Goal: Transaction & Acquisition: Book appointment/travel/reservation

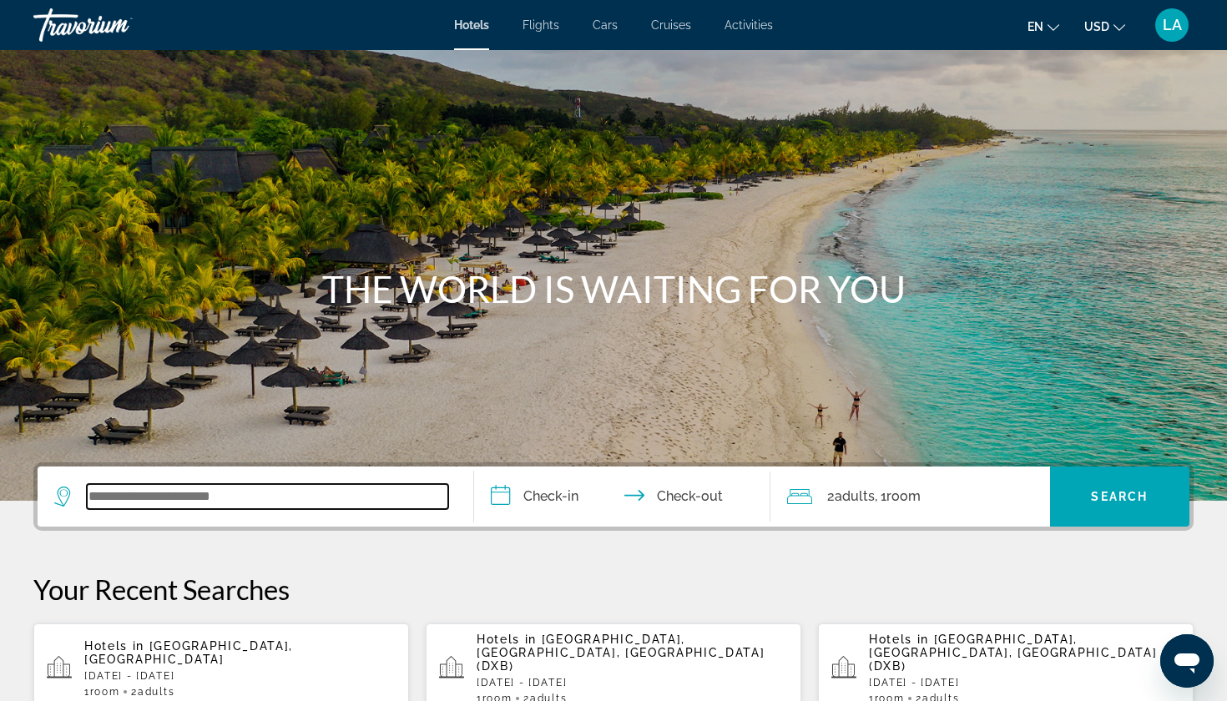
click at [141, 498] on input "Search widget" at bounding box center [267, 496] width 361 height 25
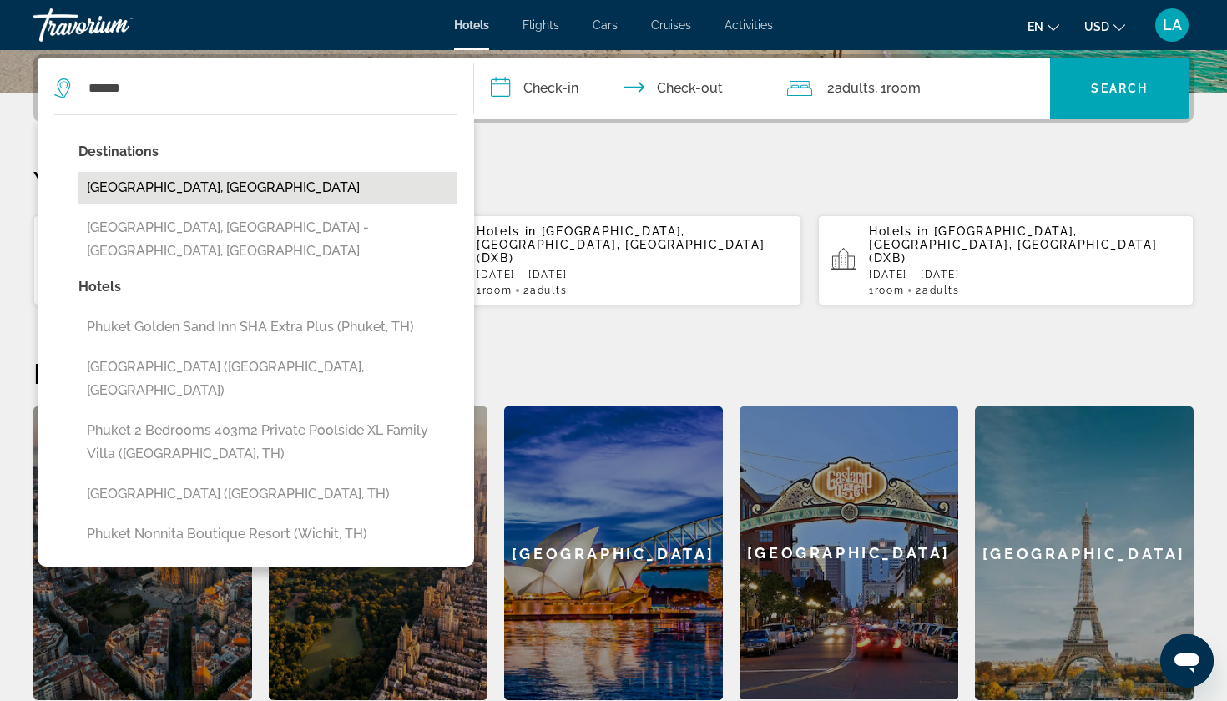
drag, startPoint x: 141, startPoint y: 498, endPoint x: 195, endPoint y: 187, distance: 315.9
click at [195, 187] on button "[GEOGRAPHIC_DATA], [GEOGRAPHIC_DATA]" at bounding box center [267, 188] width 379 height 32
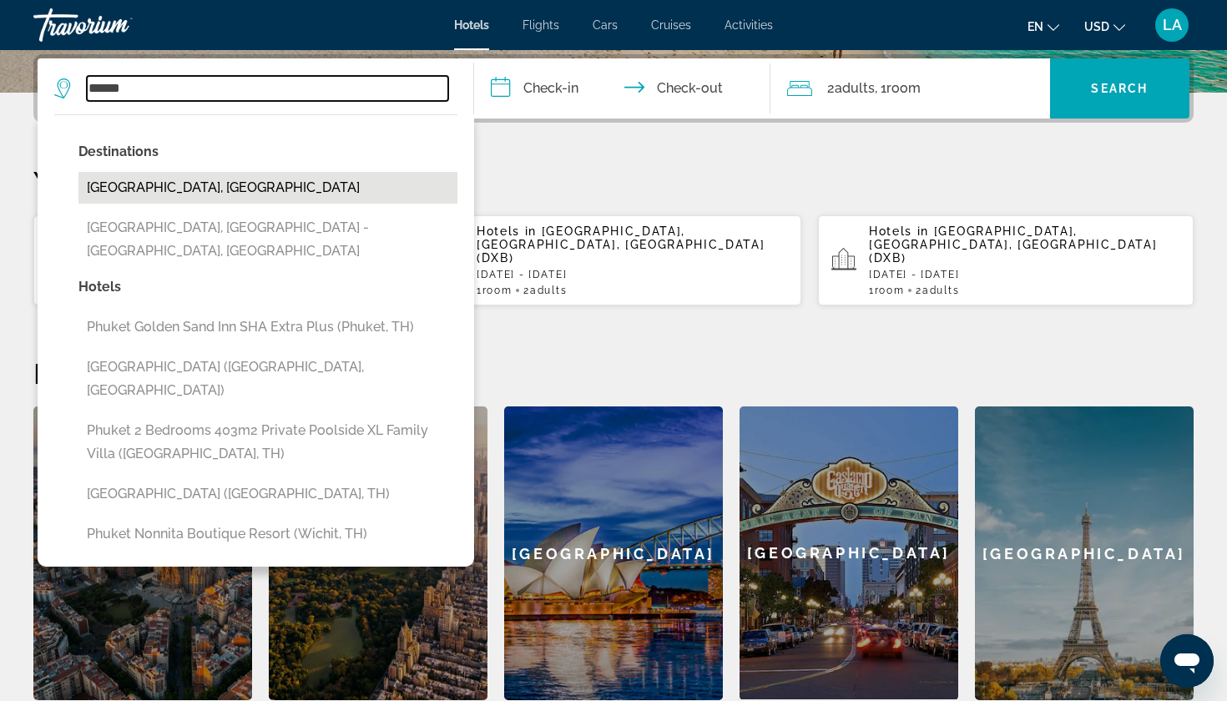
type input "**********"
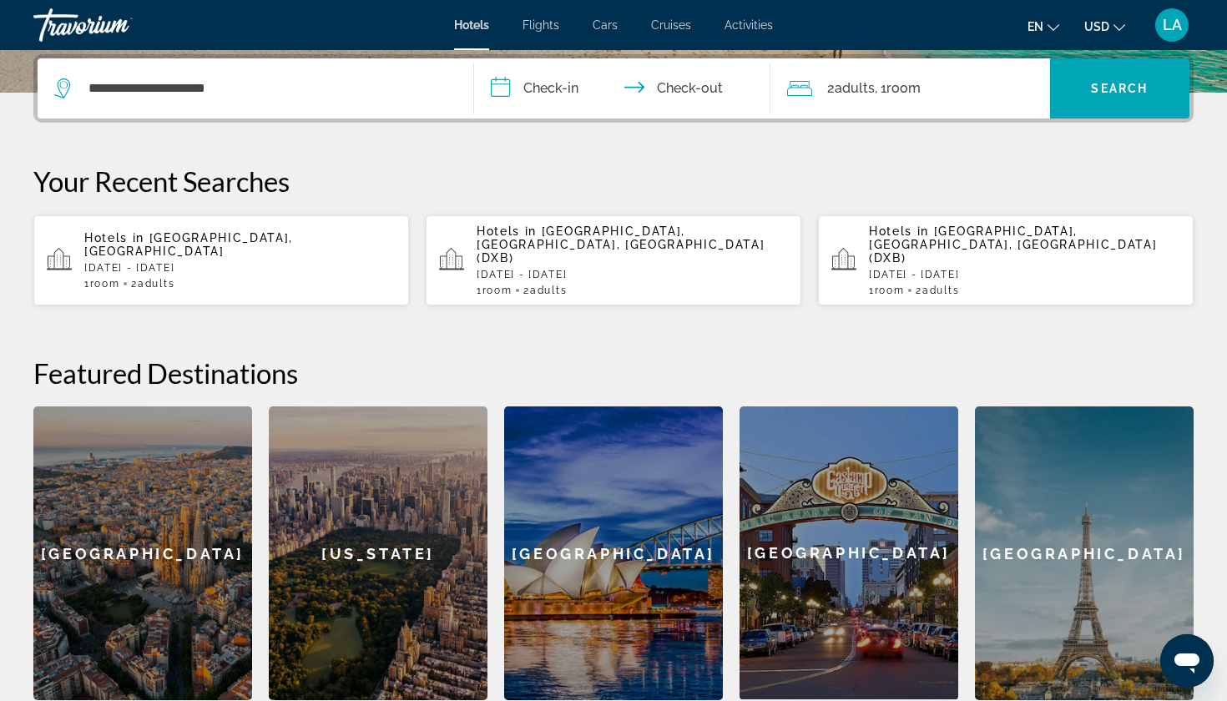
click at [502, 84] on input "**********" at bounding box center [625, 90] width 303 height 65
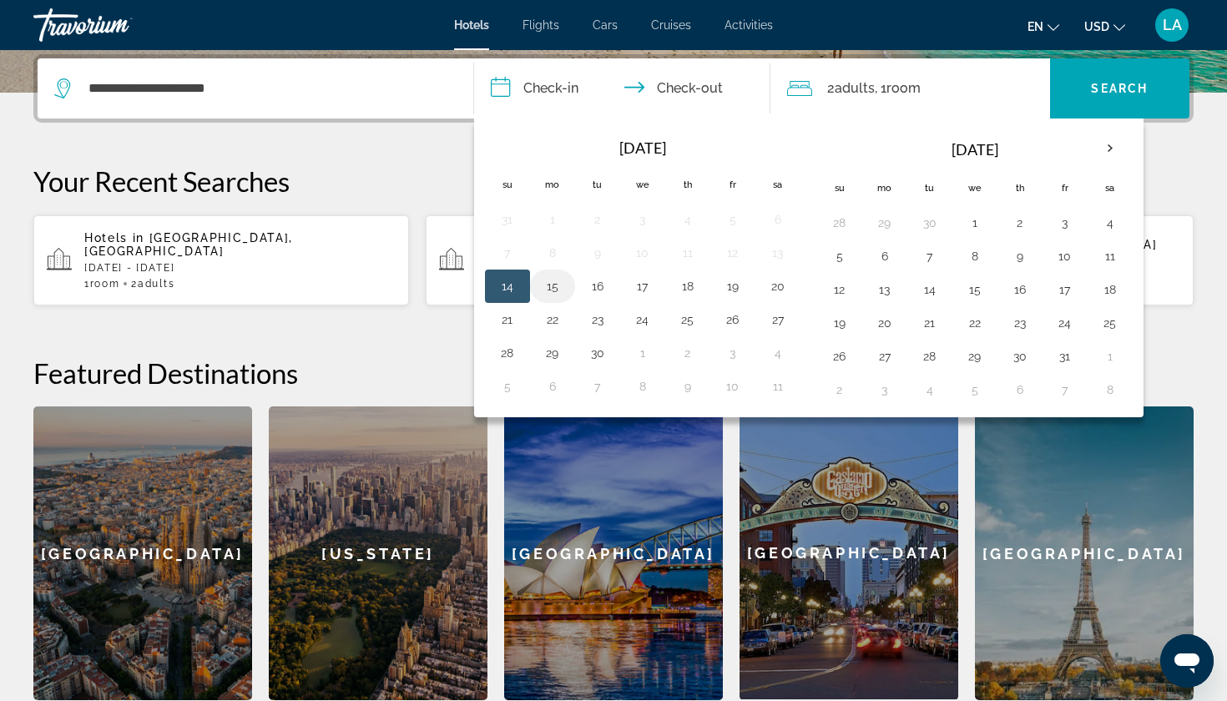
click at [554, 288] on button "15" at bounding box center [552, 286] width 27 height 23
click at [593, 289] on button "16" at bounding box center [597, 286] width 27 height 23
type input "**********"
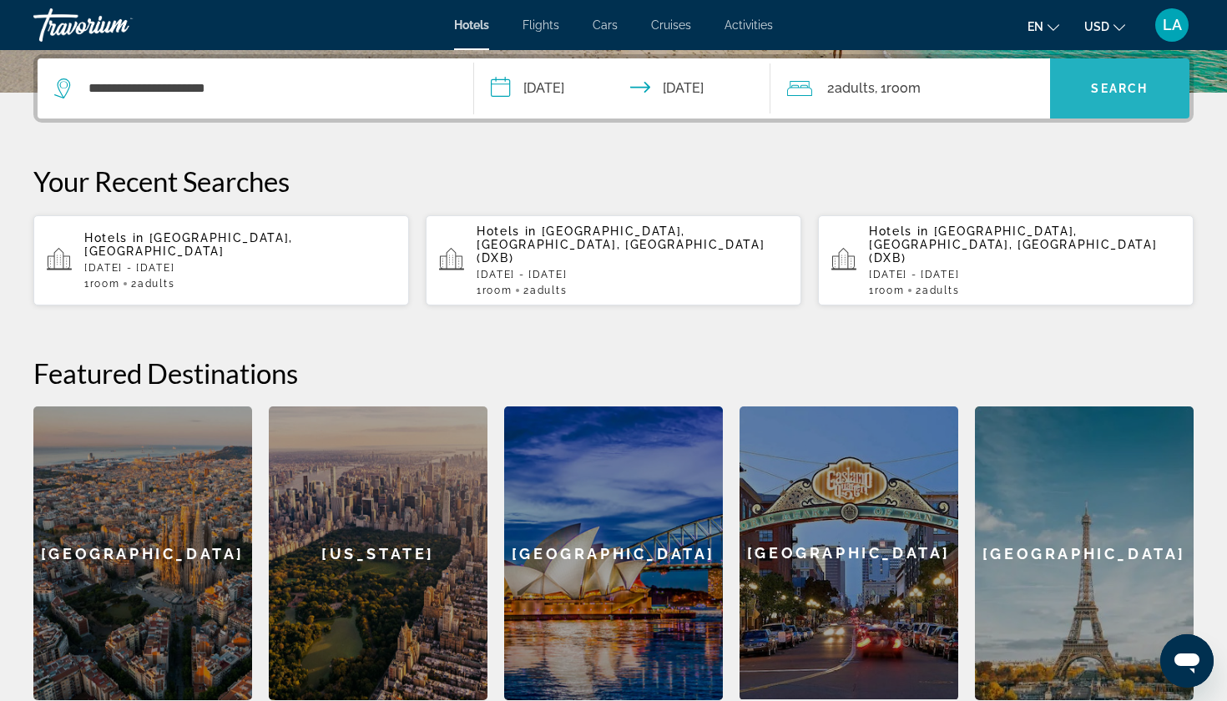
click at [1123, 83] on span "Search" at bounding box center [1119, 88] width 57 height 13
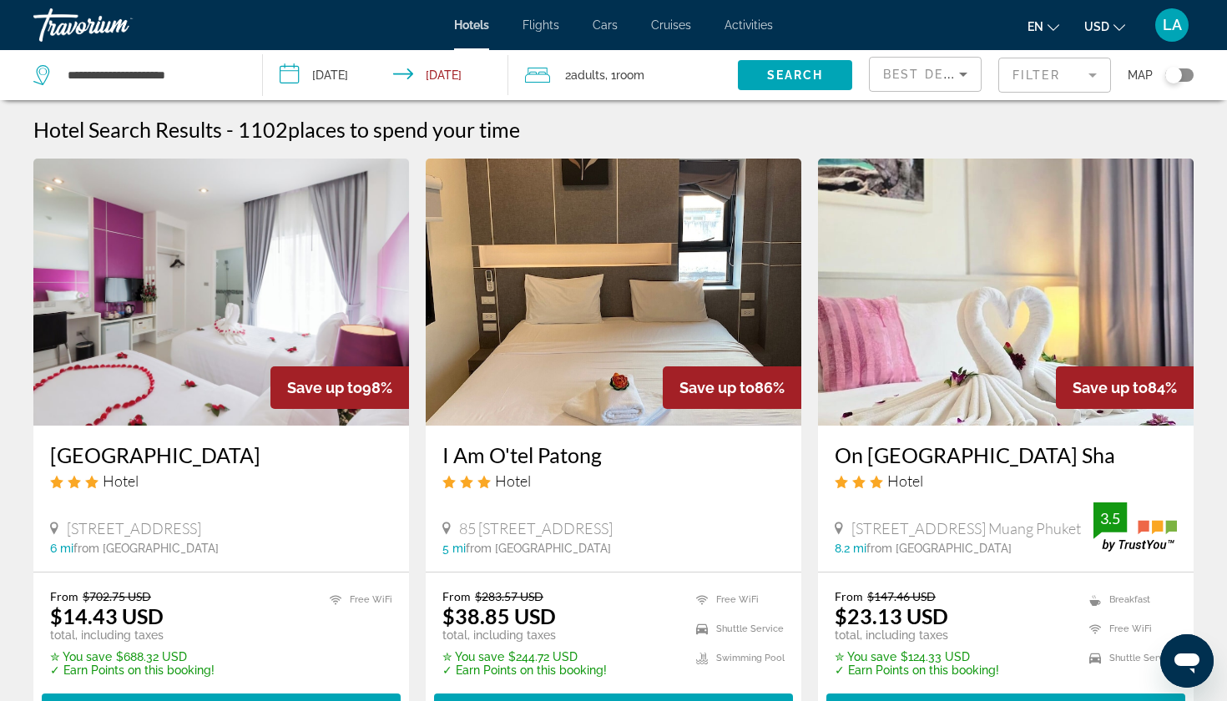
click at [1036, 84] on mat-form-field "Filter" at bounding box center [1054, 75] width 113 height 35
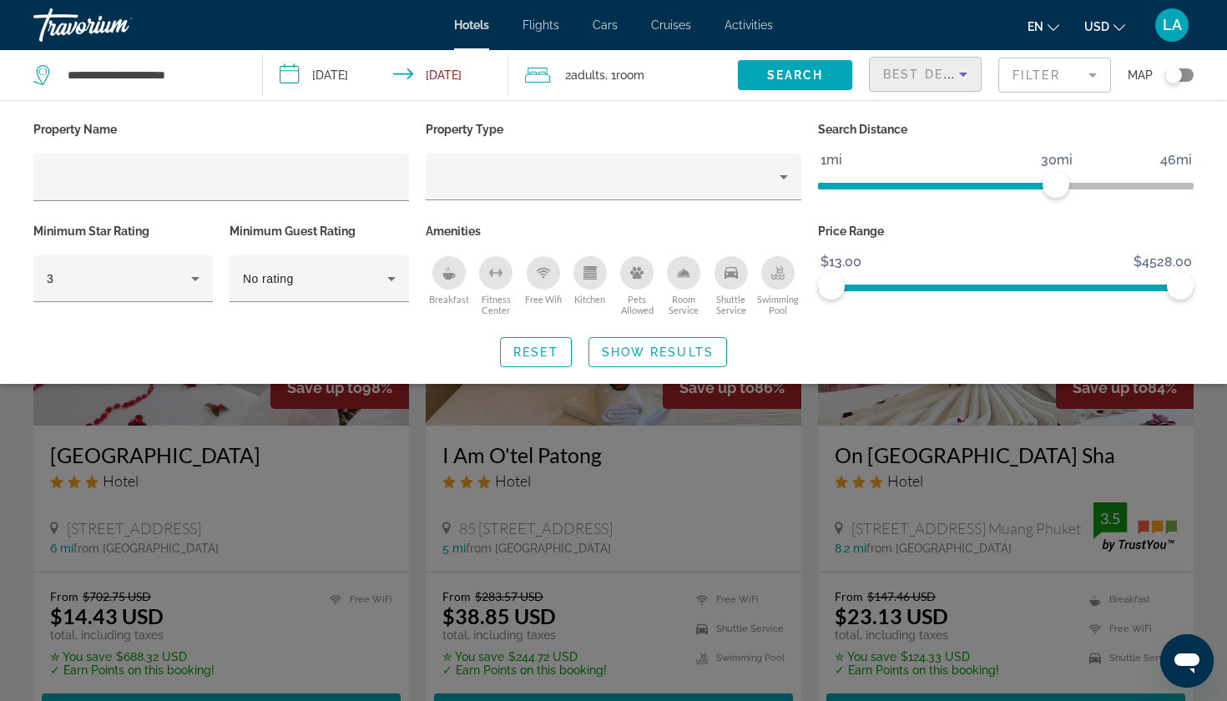
click at [916, 81] on div "Best Deals" at bounding box center [921, 74] width 76 height 20
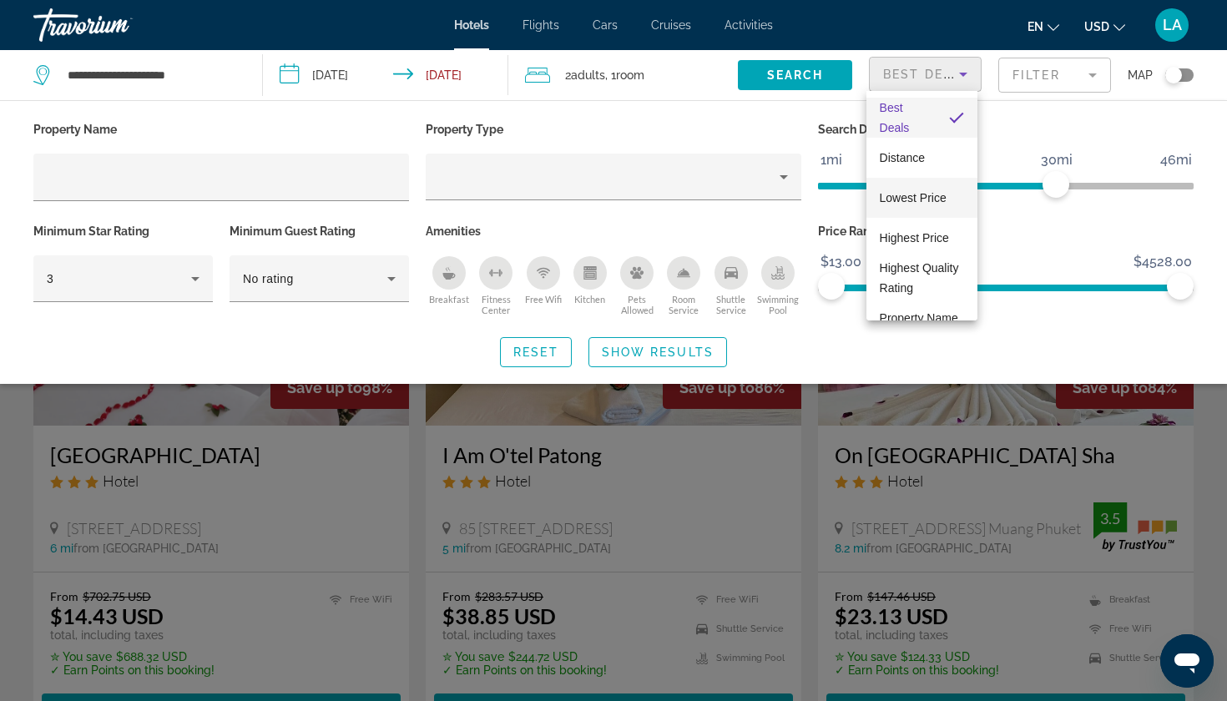
click at [913, 206] on span "Lowest Price" at bounding box center [913, 198] width 67 height 20
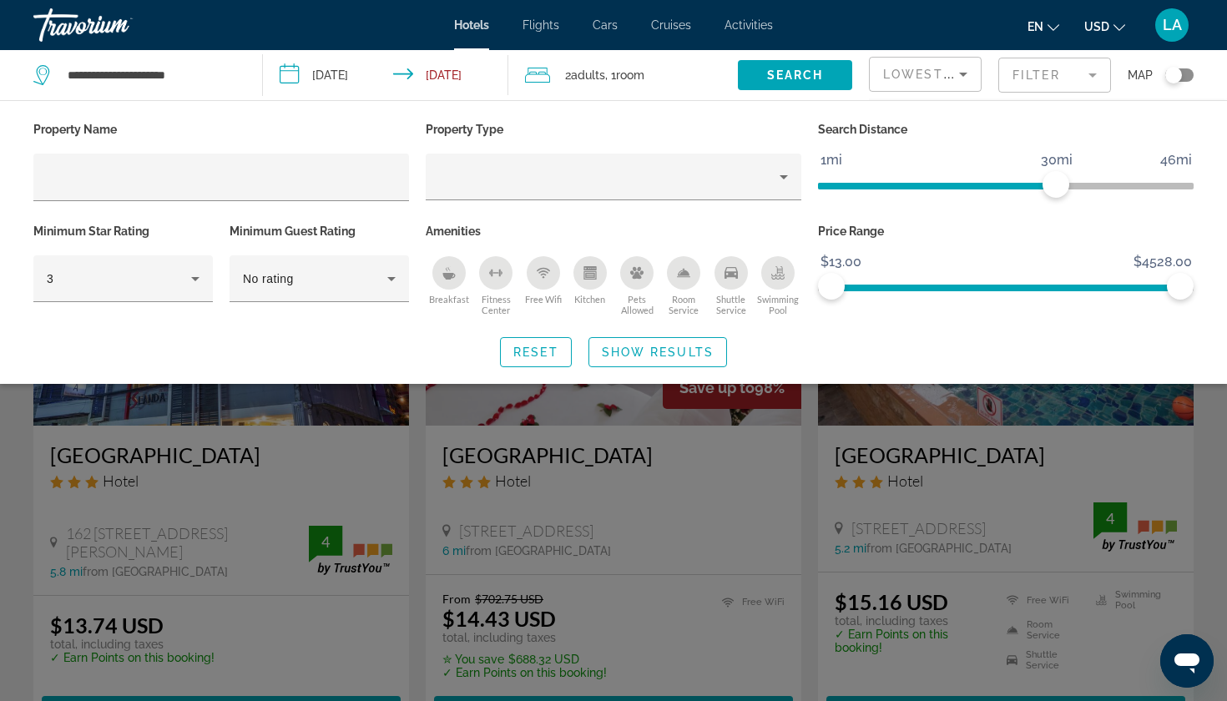
click at [1216, 476] on div "Search widget" at bounding box center [613, 475] width 1227 height 451
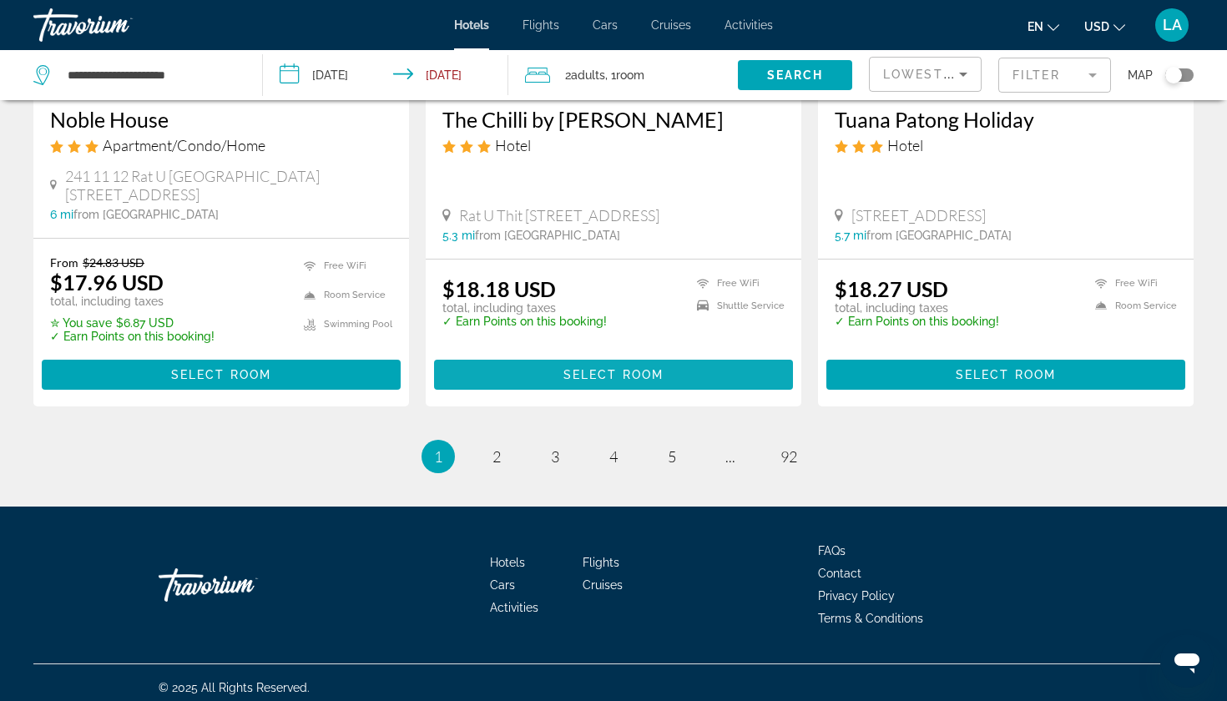
scroll to position [2163, 0]
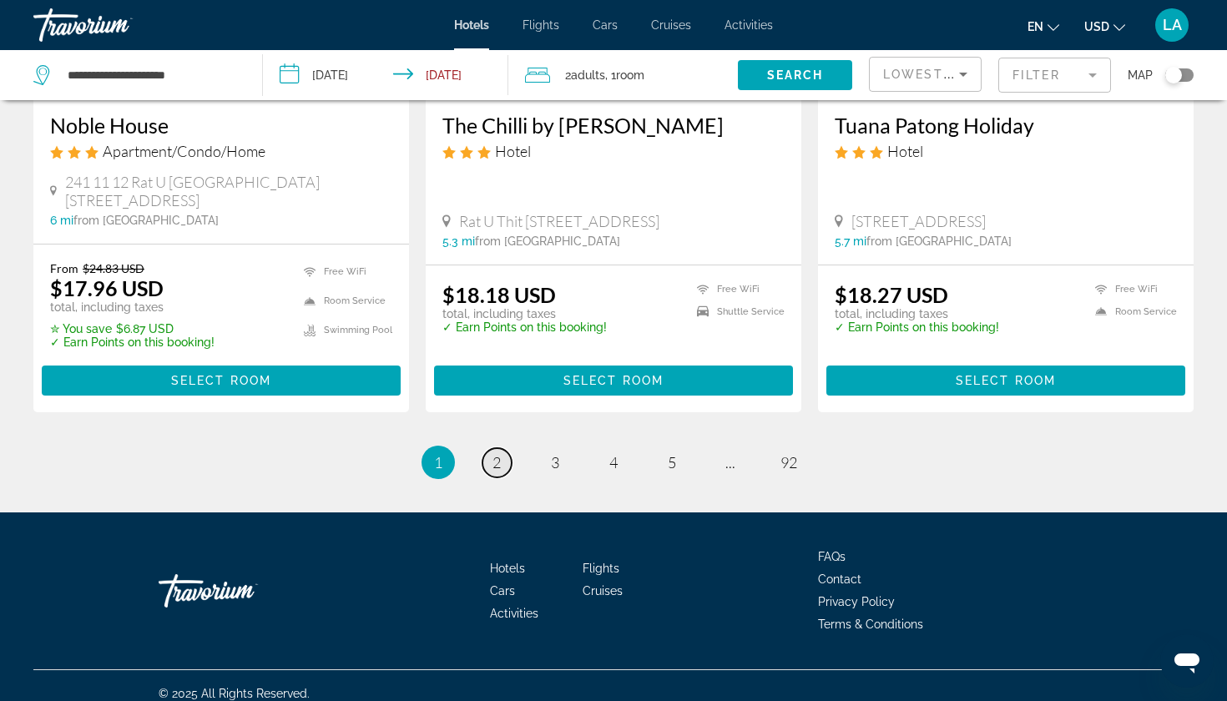
click at [493, 453] on span "2" at bounding box center [497, 462] width 8 height 18
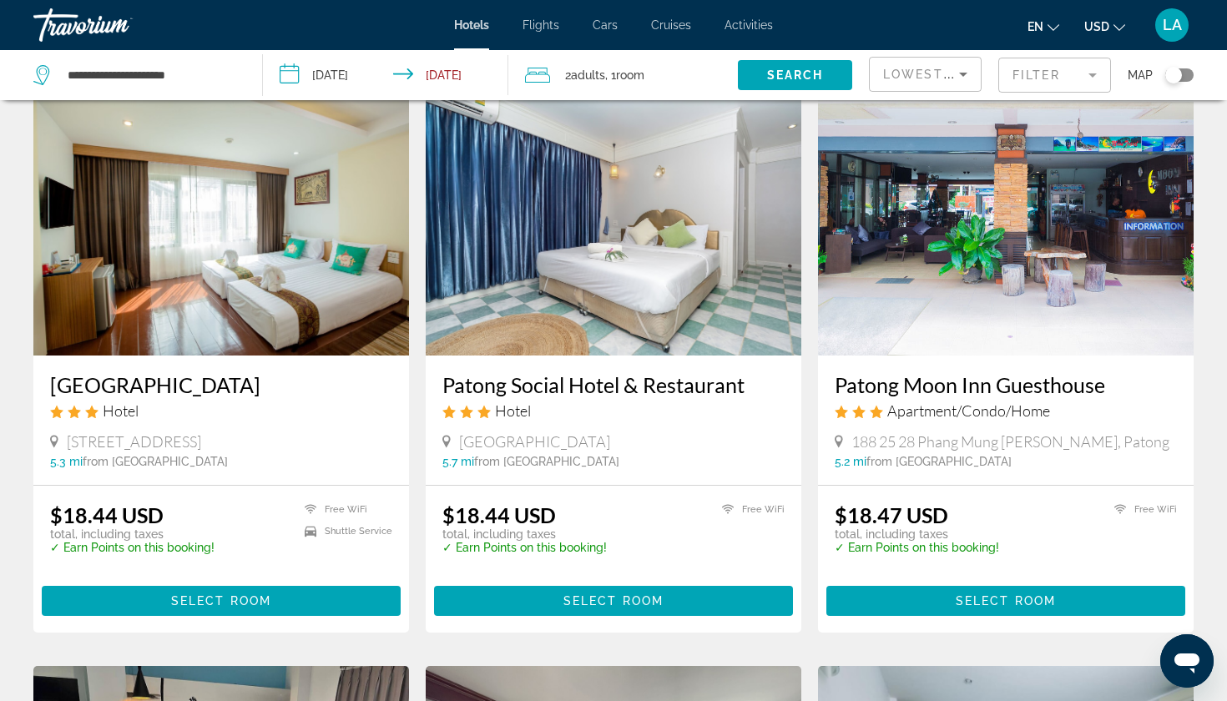
scroll to position [94, 0]
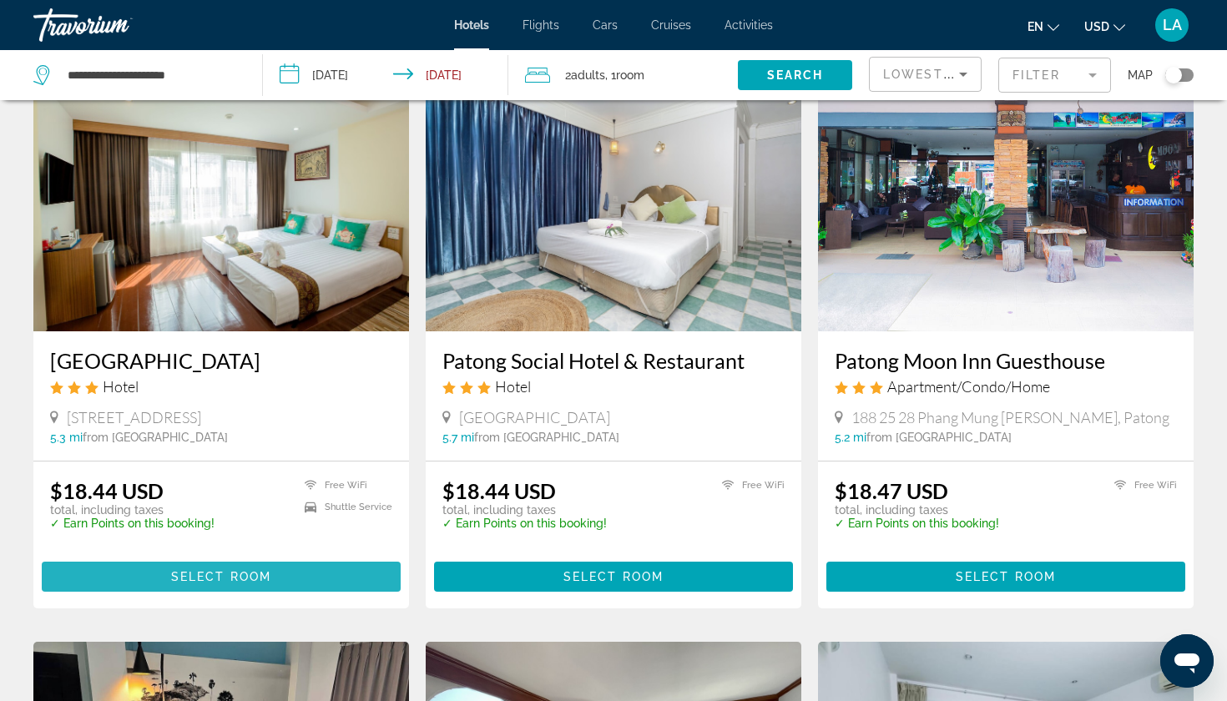
click at [186, 571] on span "Select Room" at bounding box center [221, 576] width 100 height 13
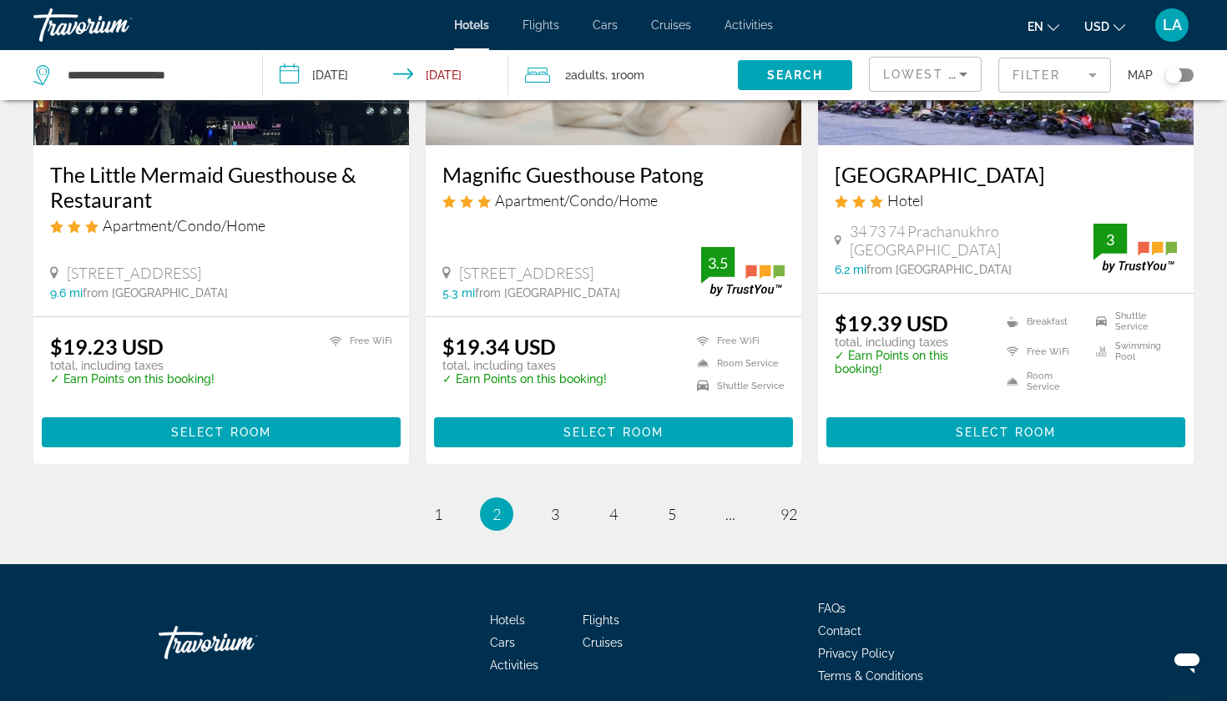
scroll to position [2085, 0]
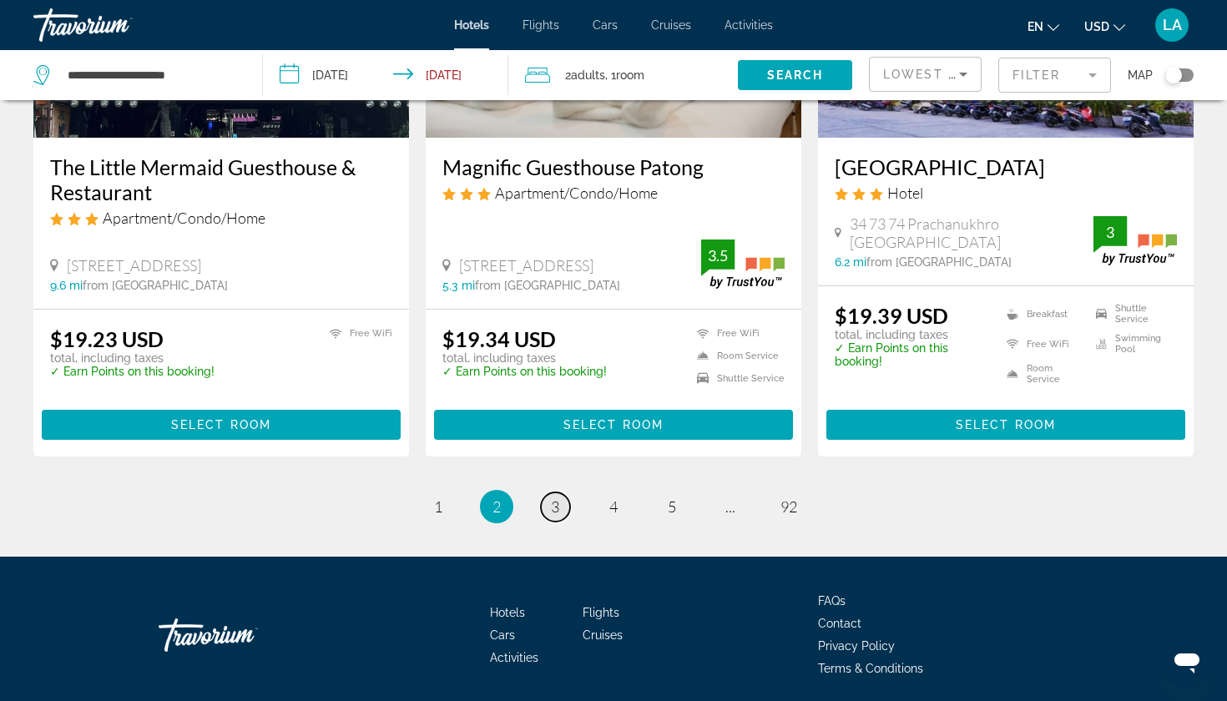
click at [555, 508] on span "3" at bounding box center [555, 507] width 8 height 18
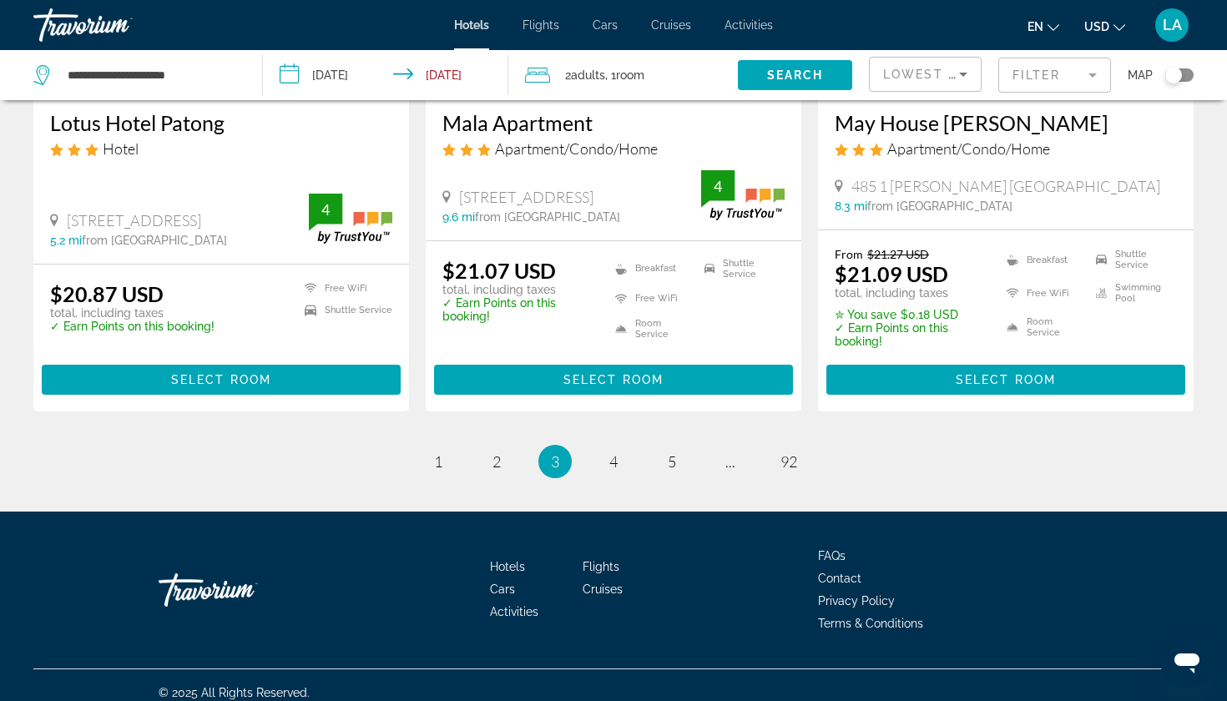
scroll to position [2165, 0]
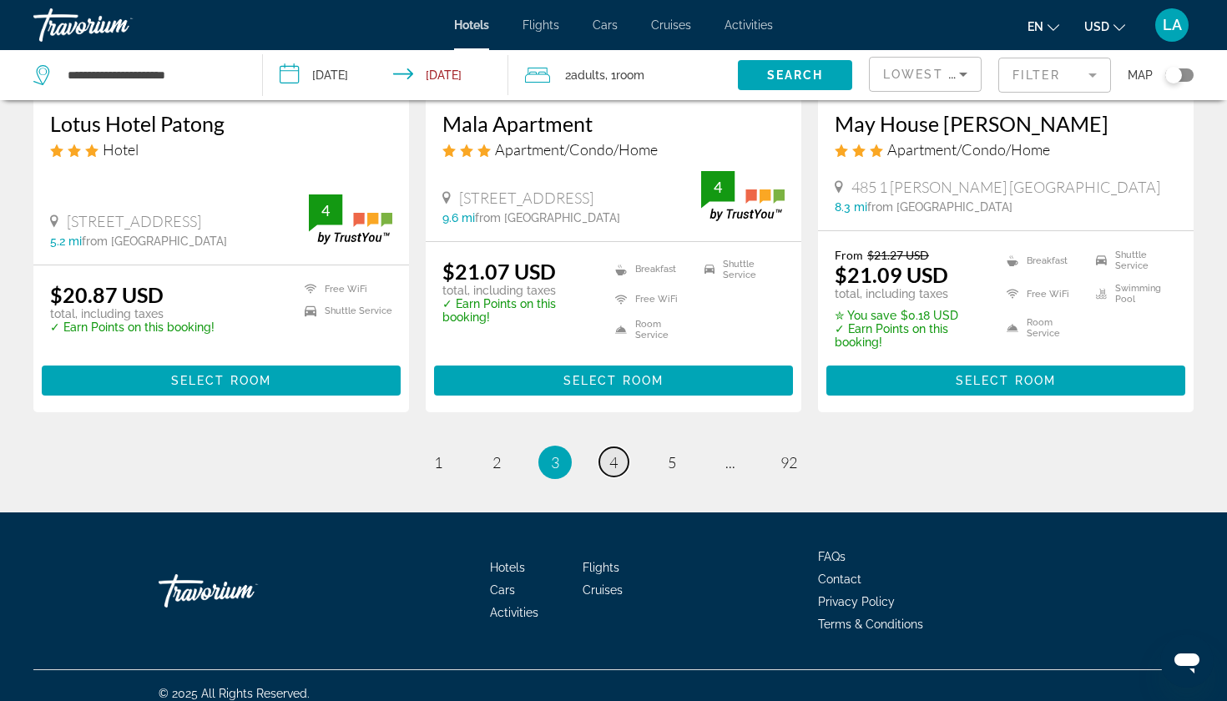
click at [621, 451] on link "page 4" at bounding box center [613, 461] width 29 height 29
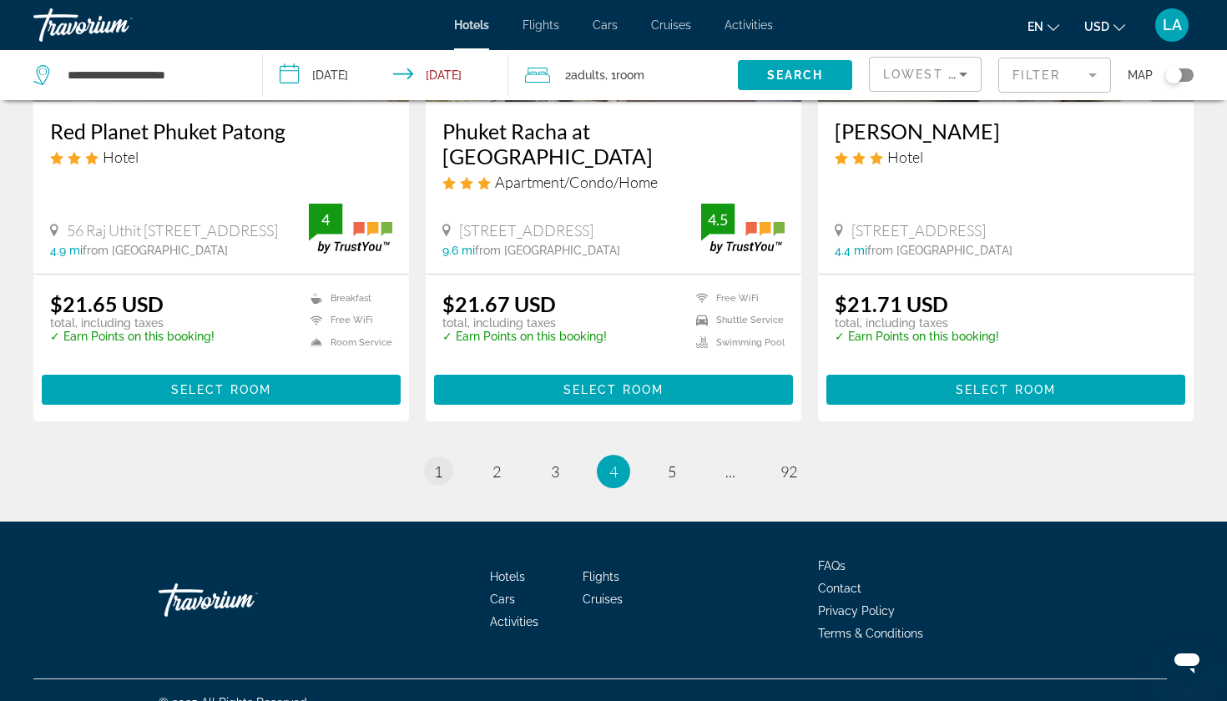
scroll to position [2179, 0]
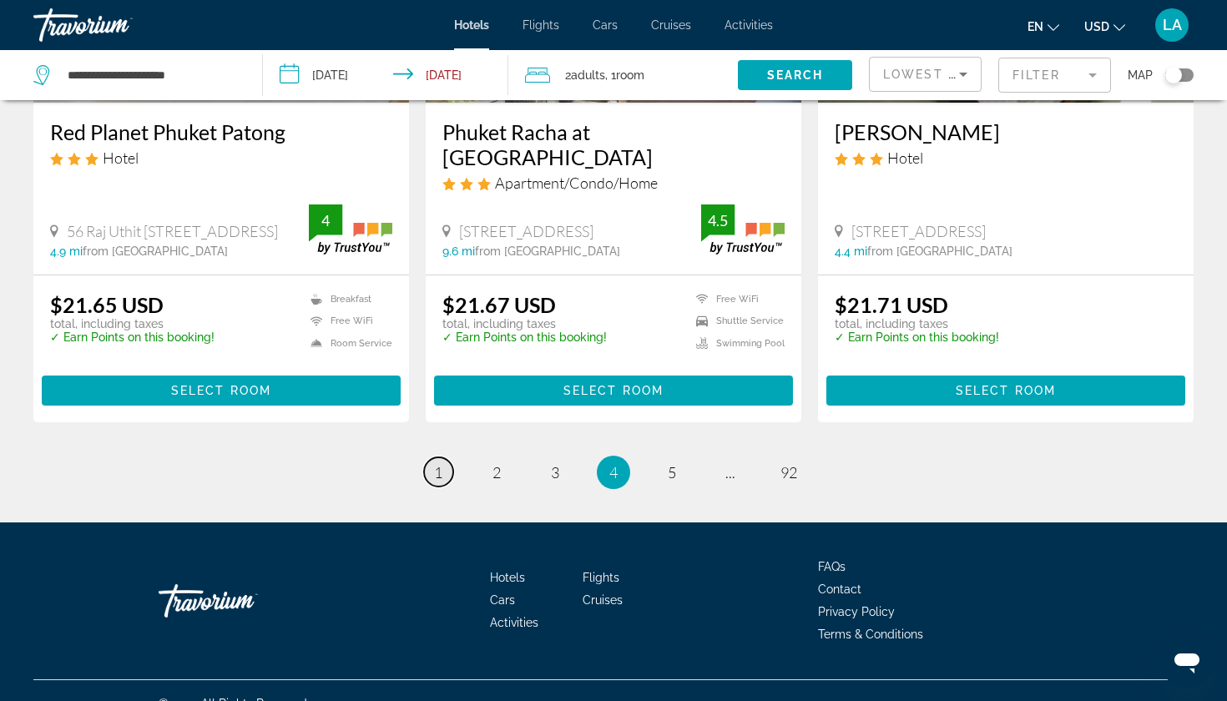
click at [437, 457] on link "page 1" at bounding box center [438, 471] width 29 height 29
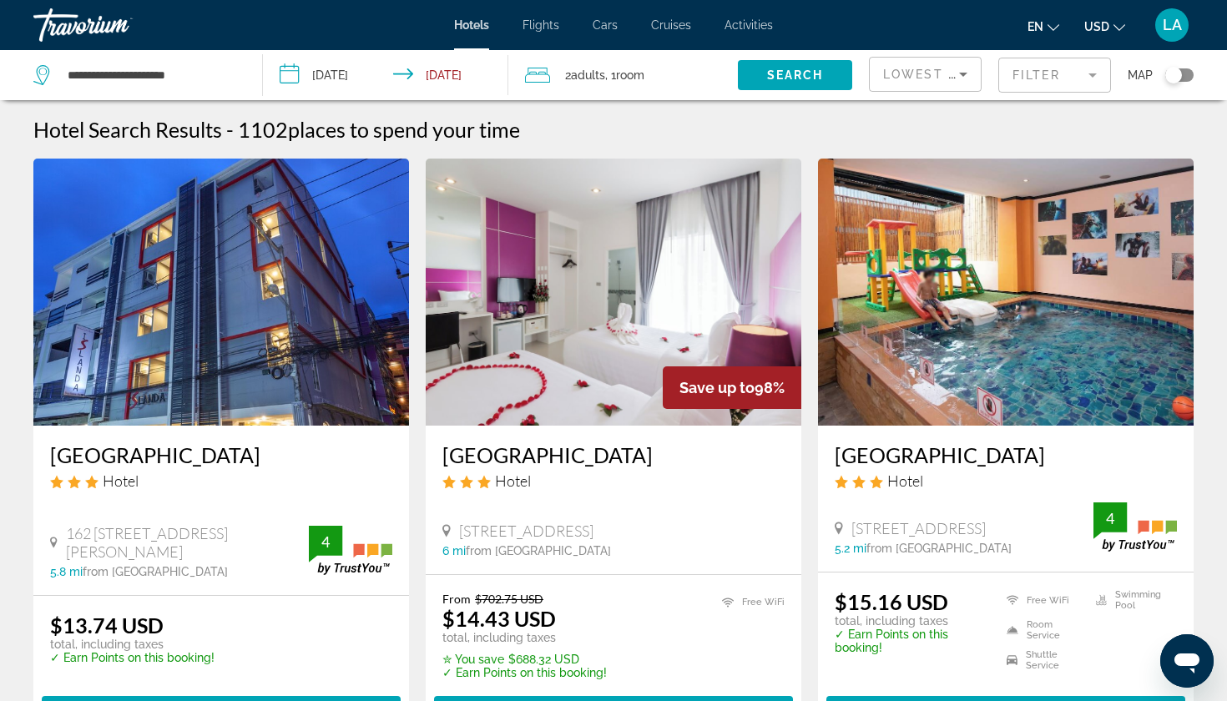
click at [1179, 81] on div "Toggle map" at bounding box center [1179, 74] width 28 height 13
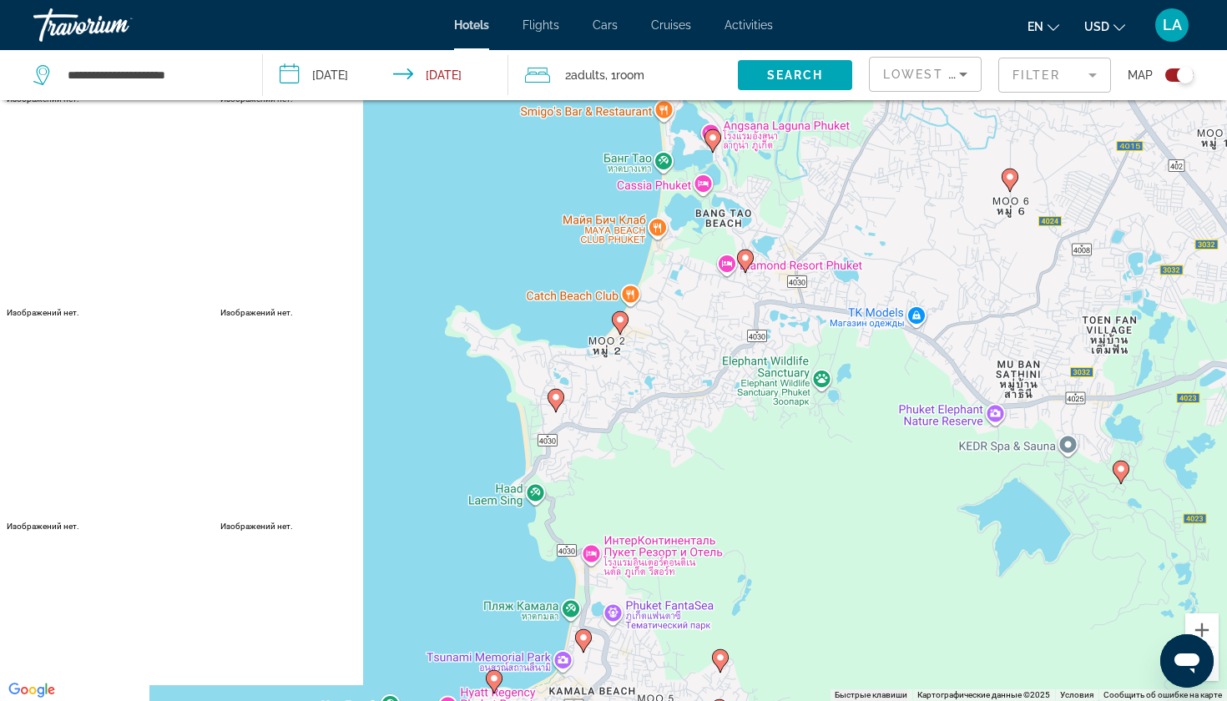
drag, startPoint x: 776, startPoint y: 189, endPoint x: 764, endPoint y: 512, distance: 323.3
click at [764, 512] on div "Чтобы активировать перетаскивание с помощью клавиатуры, нажмите Alt + Ввод. Пос…" at bounding box center [613, 350] width 1227 height 701
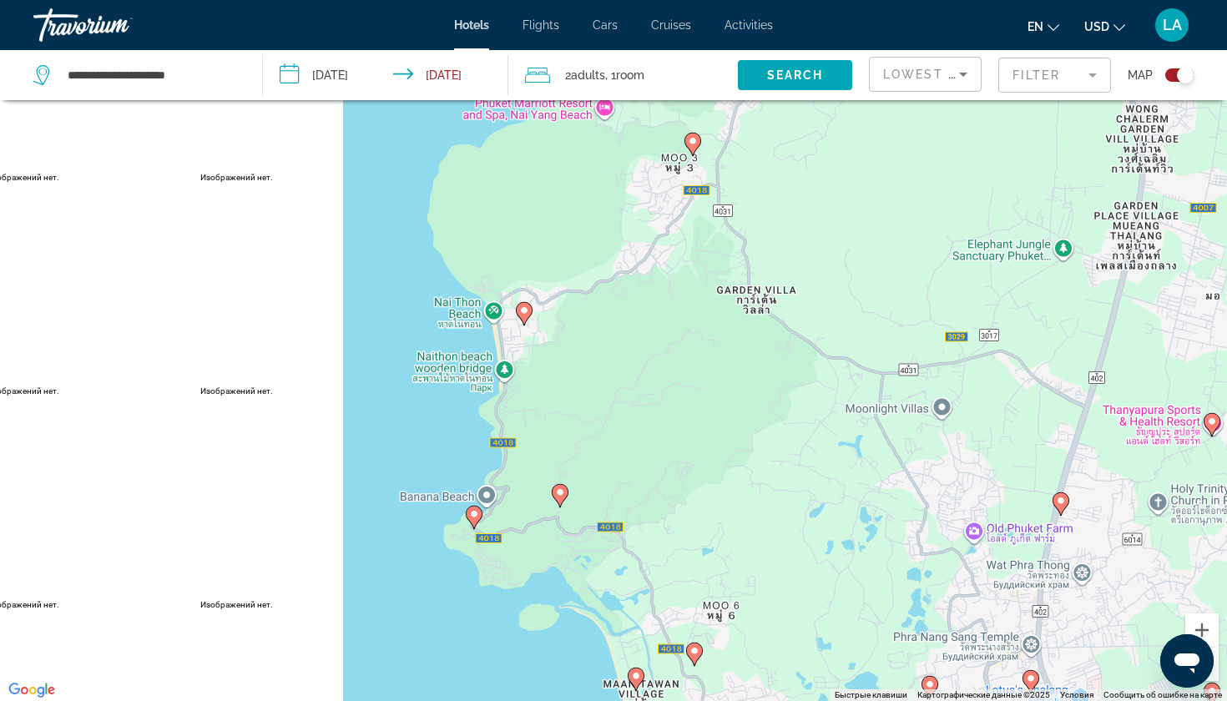
drag, startPoint x: 766, startPoint y: 211, endPoint x: 768, endPoint y: 558, distance: 347.3
click at [768, 558] on div "Чтобы активировать перетаскивание с помощью клавиатуры, нажмите Alt + Ввод. Пос…" at bounding box center [613, 350] width 1227 height 701
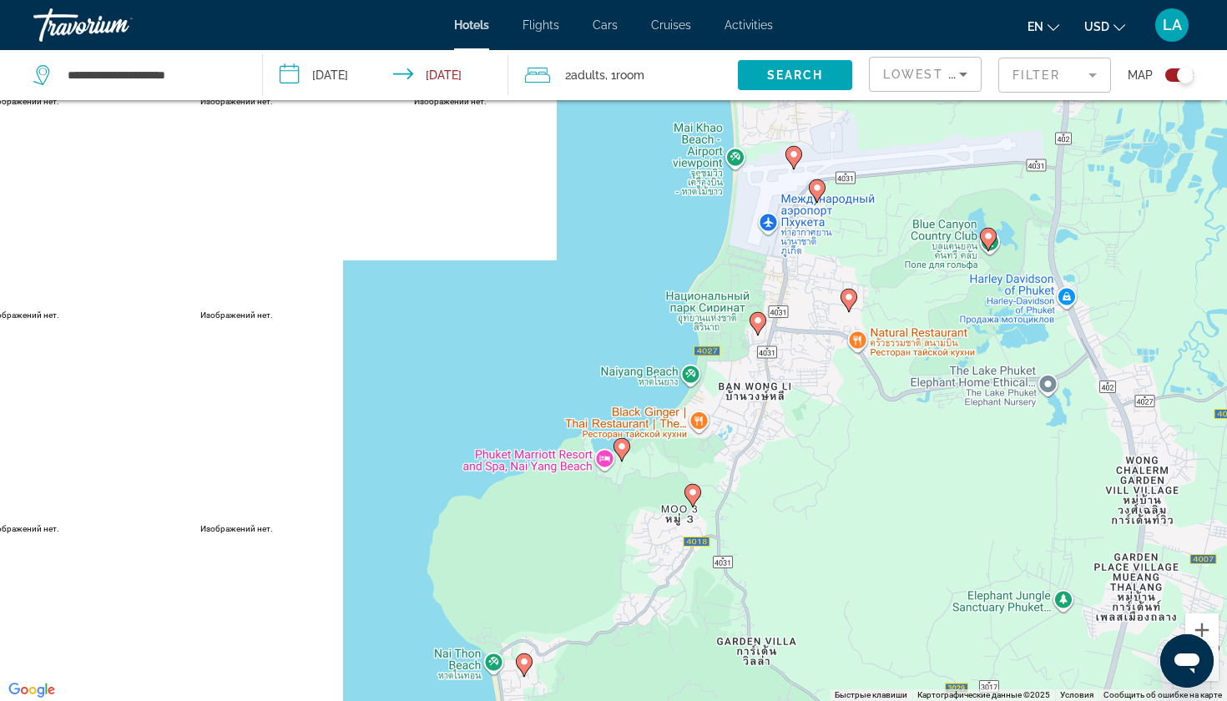
drag, startPoint x: 771, startPoint y: 303, endPoint x: 771, endPoint y: 659, distance: 355.6
click at [771, 659] on div "Чтобы активировать перетаскивание с помощью клавиатуры, нажмите Alt + Ввод. Пос…" at bounding box center [613, 350] width 1227 height 701
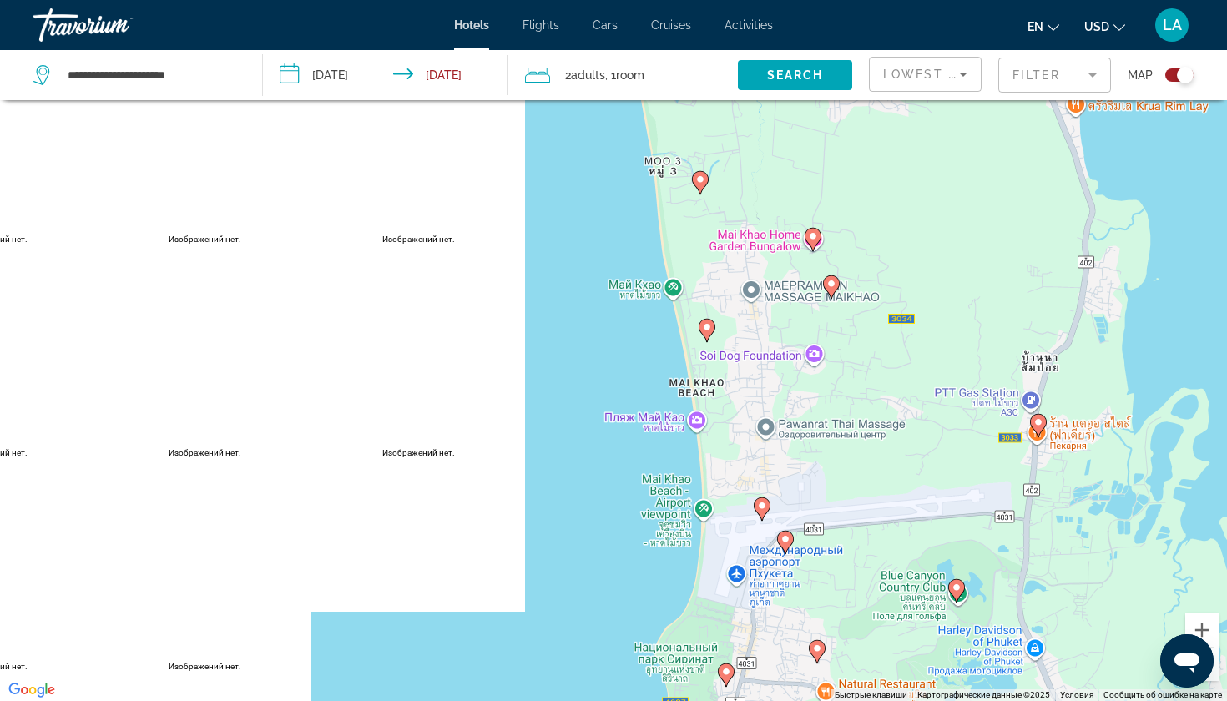
drag, startPoint x: 903, startPoint y: 346, endPoint x: 872, endPoint y: 700, distance: 355.4
click at [872, 700] on div "Изображений нет. Изображений нет. Изображений нет. Изображений нет. Изображений…" at bounding box center [613, 350] width 1227 height 701
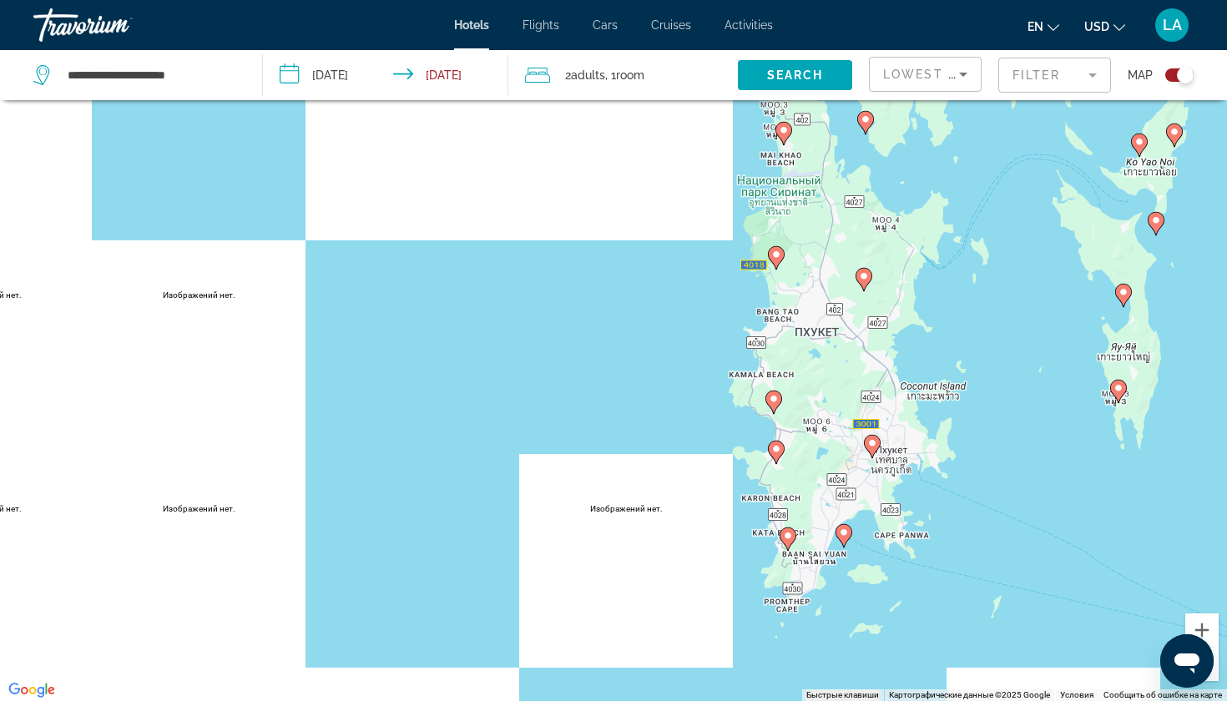
drag, startPoint x: 842, startPoint y: 535, endPoint x: 800, endPoint y: 259, distance: 279.6
click at [800, 259] on div "Чтобы активировать перетаскивание с помощью клавиатуры, нажмите Alt + Ввод. Пос…" at bounding box center [613, 350] width 1227 height 701
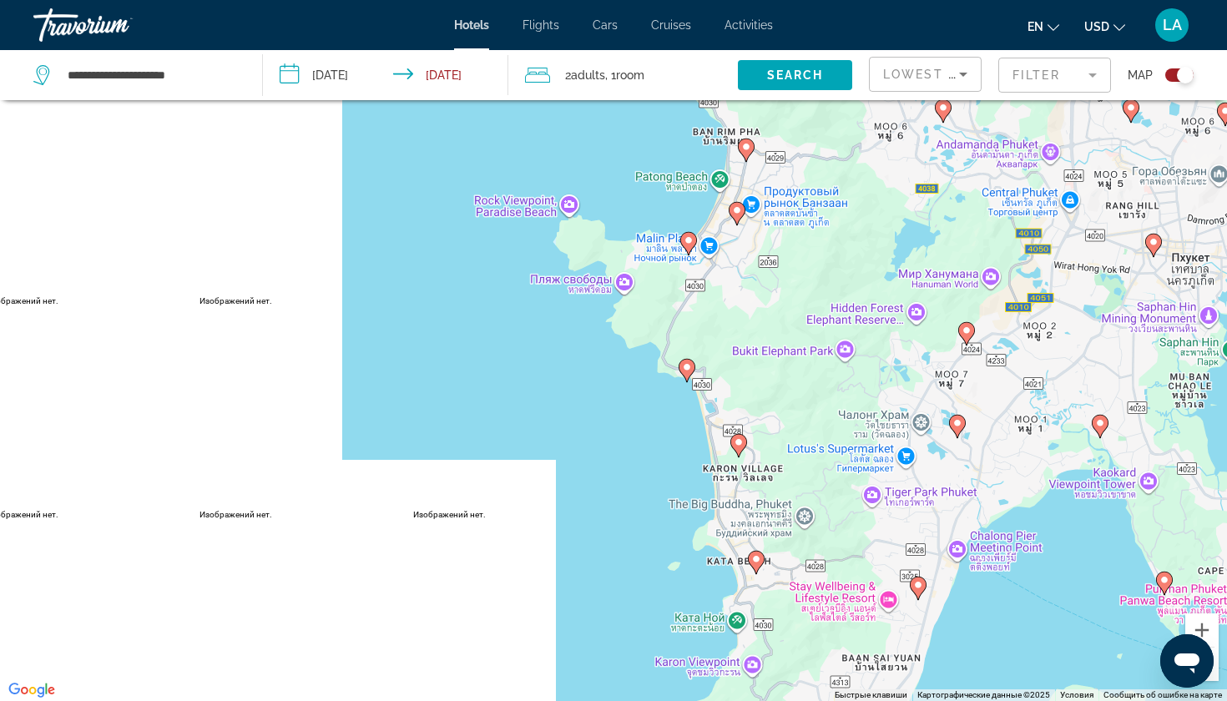
drag, startPoint x: 791, startPoint y: 469, endPoint x: 749, endPoint y: 225, distance: 248.3
click at [749, 225] on div "Чтобы активировать перетаскивание с помощью клавиатуры, нажмите Alt + Ввод. Пос…" at bounding box center [613, 350] width 1227 height 701
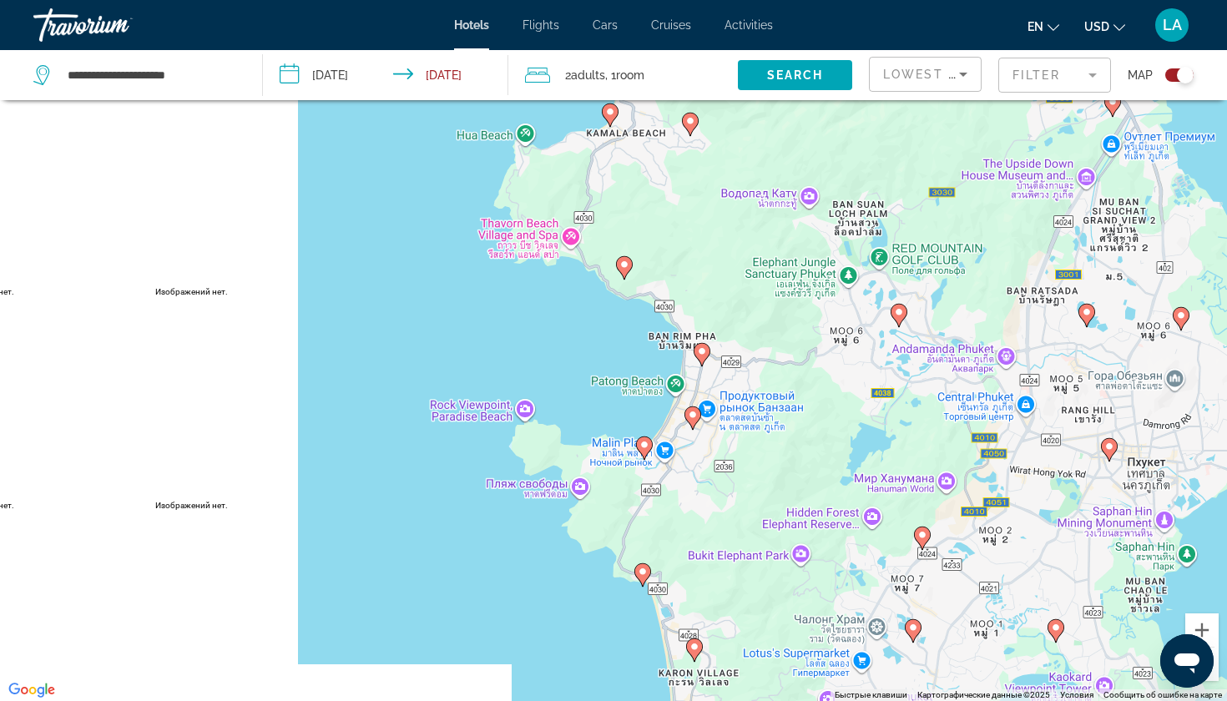
drag, startPoint x: 805, startPoint y: 255, endPoint x: 761, endPoint y: 462, distance: 211.7
click at [761, 462] on div "Чтобы активировать перетаскивание с помощью клавиатуры, нажмите Alt + Ввод. Пос…" at bounding box center [613, 350] width 1227 height 701
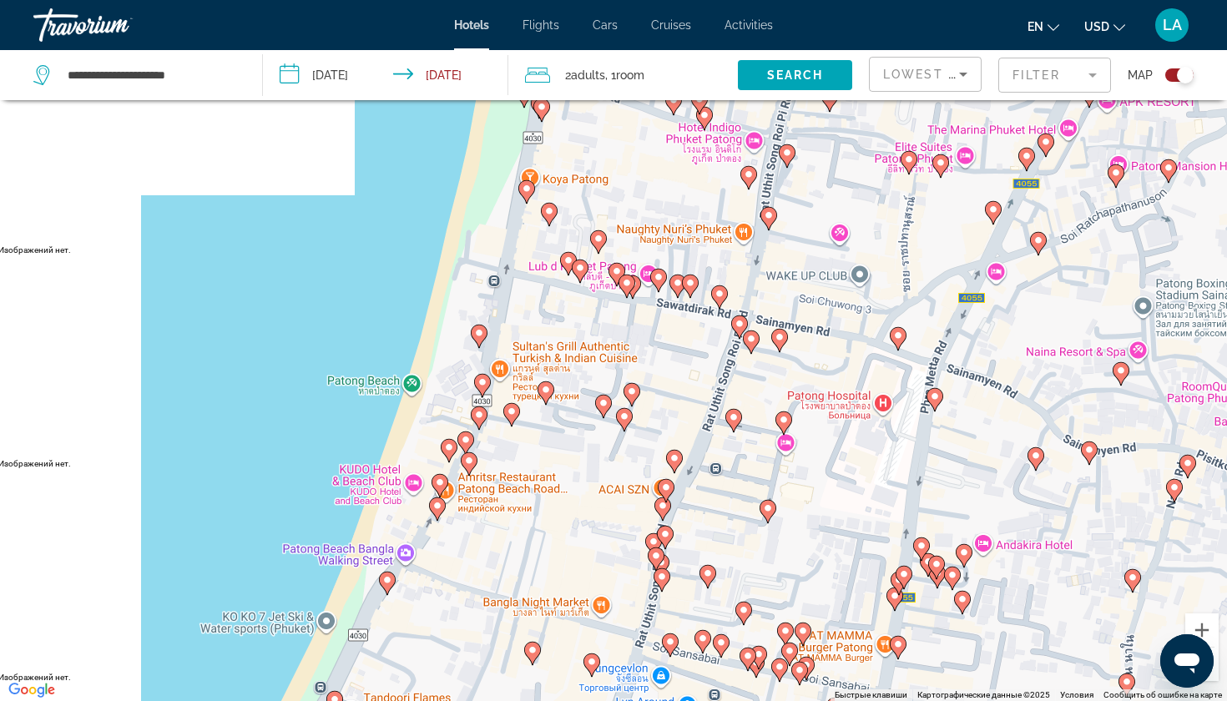
drag, startPoint x: 636, startPoint y: 215, endPoint x: 622, endPoint y: 211, distance: 14.6
click at [622, 211] on div "Чтобы активировать перетаскивание с помощью клавиатуры, нажмите Alt + Ввод. Пос…" at bounding box center [613, 350] width 1227 height 701
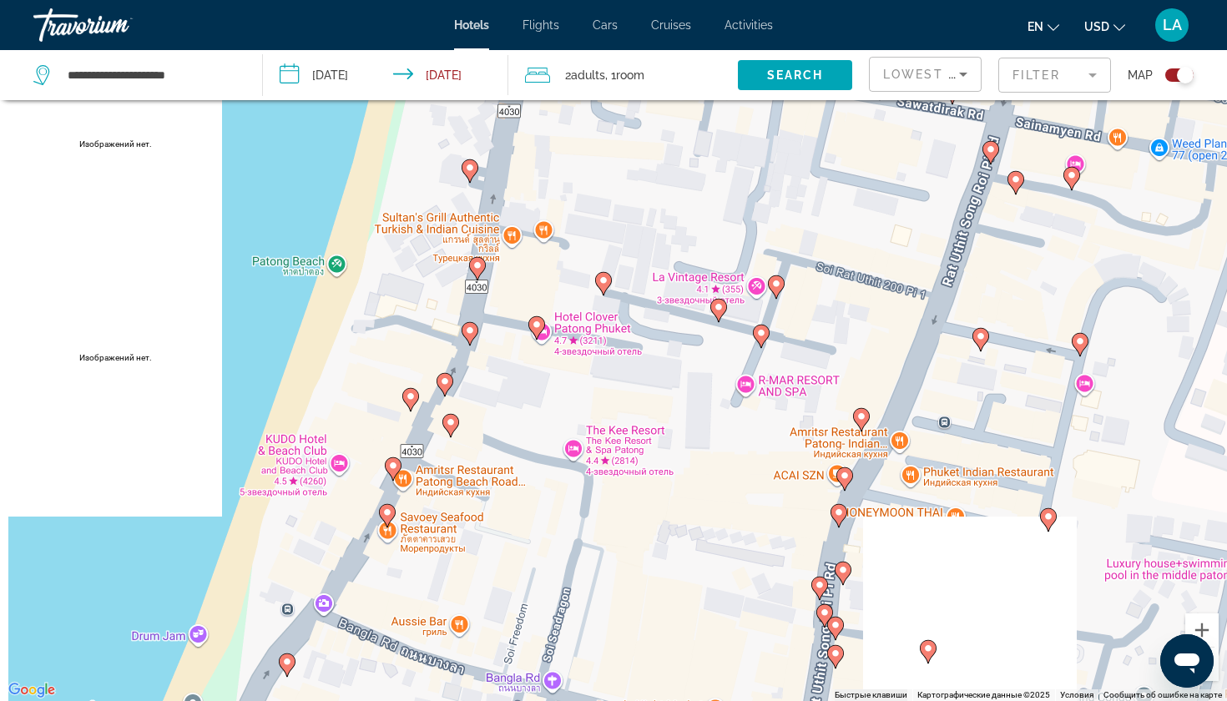
drag, startPoint x: 493, startPoint y: 430, endPoint x: 584, endPoint y: 174, distance: 271.7
click at [582, 174] on div "Чтобы активировать перетаскивание с помощью клавиатуры, нажмите Alt + Ввод. Пос…" at bounding box center [613, 350] width 1227 height 701
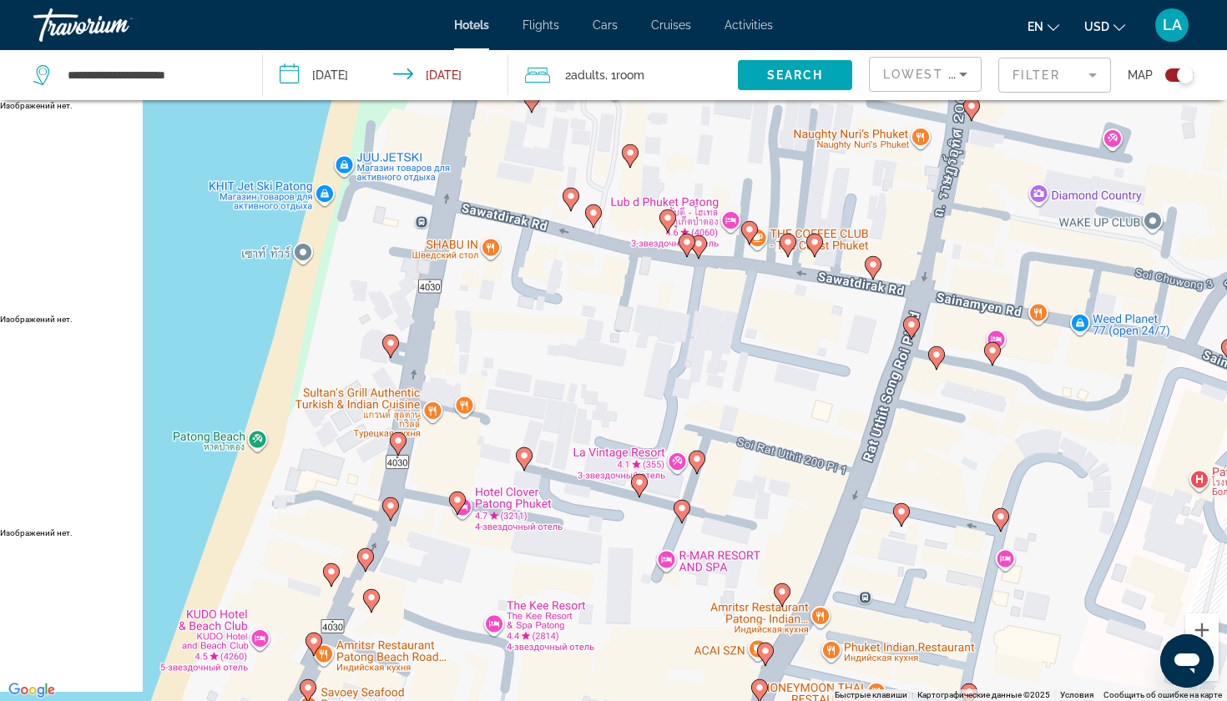
drag, startPoint x: 709, startPoint y: 156, endPoint x: 543, endPoint y: 564, distance: 440.4
click at [543, 564] on div "Чтобы активировать перетаскивание с помощью клавиатуры, нажмите Alt + Ввод. Пос…" at bounding box center [613, 350] width 1227 height 701
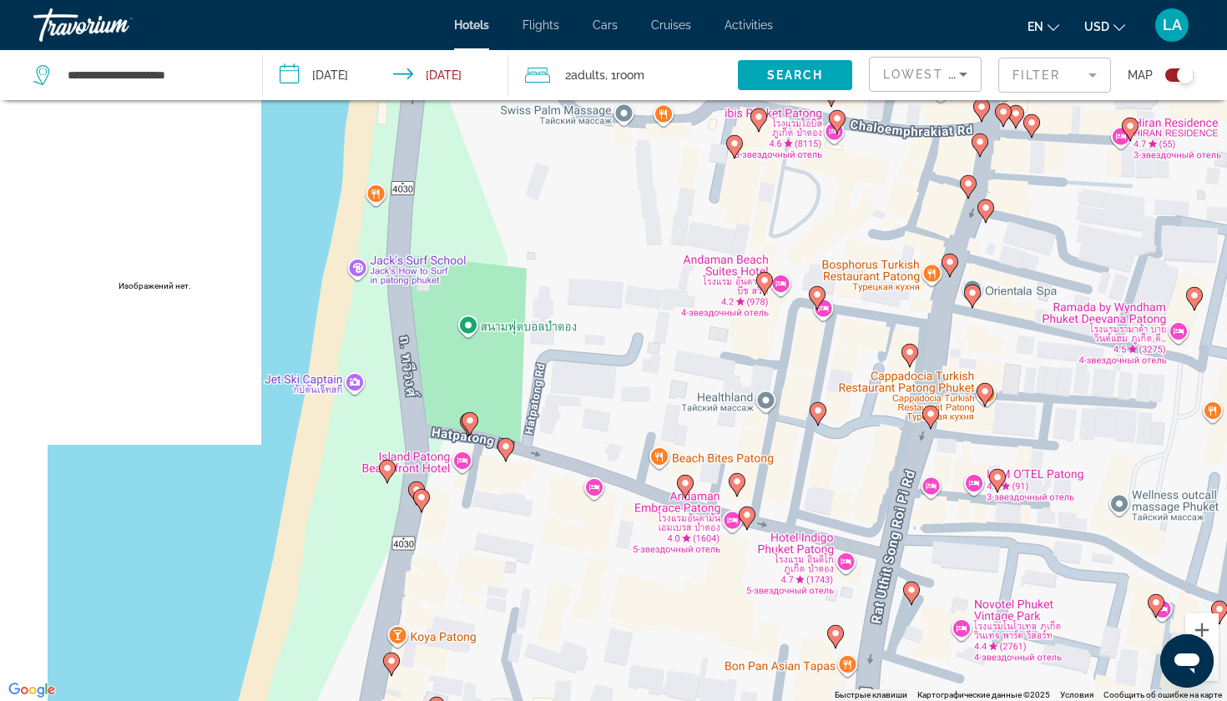
drag, startPoint x: 475, startPoint y: 402, endPoint x: 522, endPoint y: 689, distance: 290.1
click at [522, 689] on div "Чтобы активировать перетаскивание с помощью клавиатуры, нажмите Alt + Ввод. Пос…" at bounding box center [613, 350] width 1227 height 701
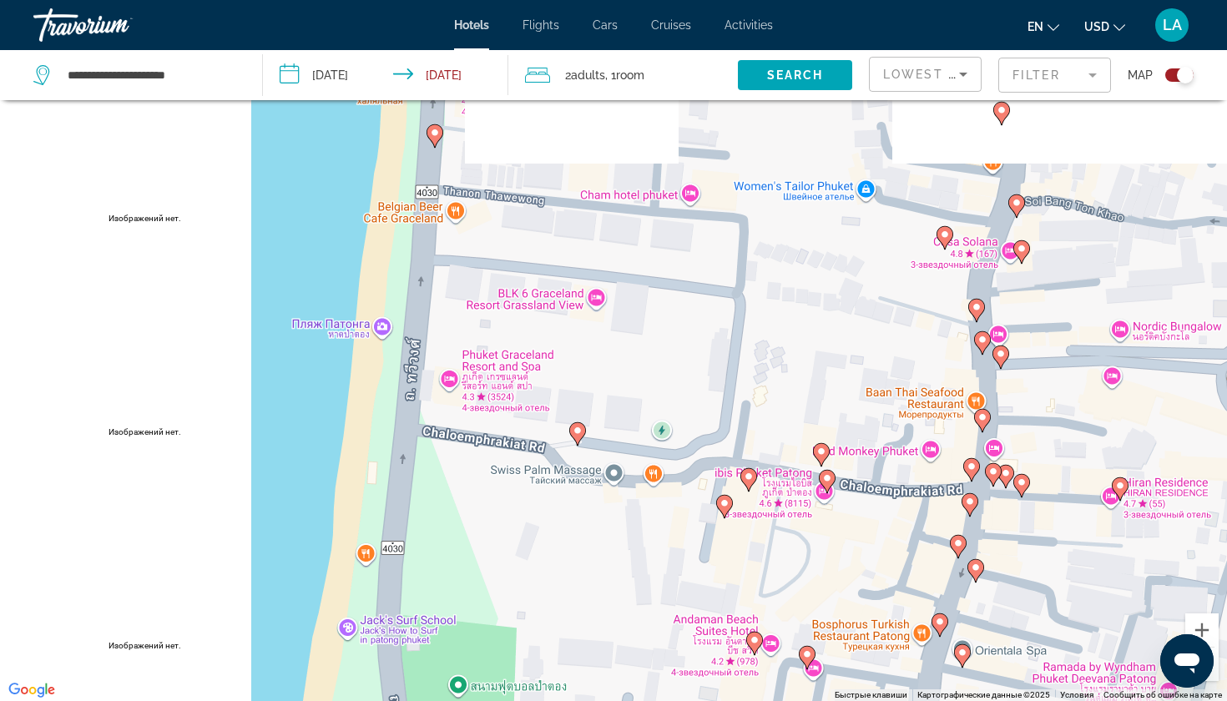
drag, startPoint x: 594, startPoint y: 255, endPoint x: 594, endPoint y: 632, distance: 377.3
click at [594, 632] on div "Чтобы активировать перетаскивание с помощью клавиатуры, нажмите Alt + Ввод. Пос…" at bounding box center [613, 350] width 1227 height 701
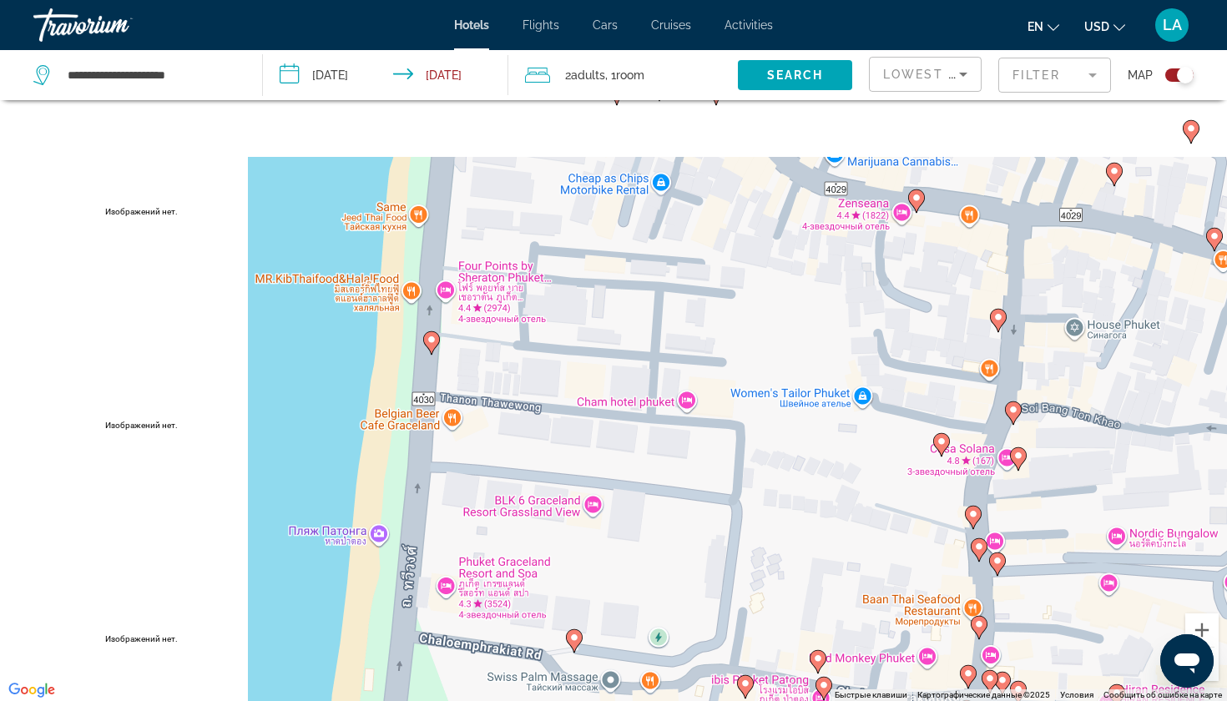
drag, startPoint x: 668, startPoint y: 275, endPoint x: 676, endPoint y: 671, distance: 396.6
click at [675, 673] on div "Чтобы активировать перетаскивание с помощью клавиатуры, нажмите Alt + Ввод. Пос…" at bounding box center [613, 350] width 1227 height 701
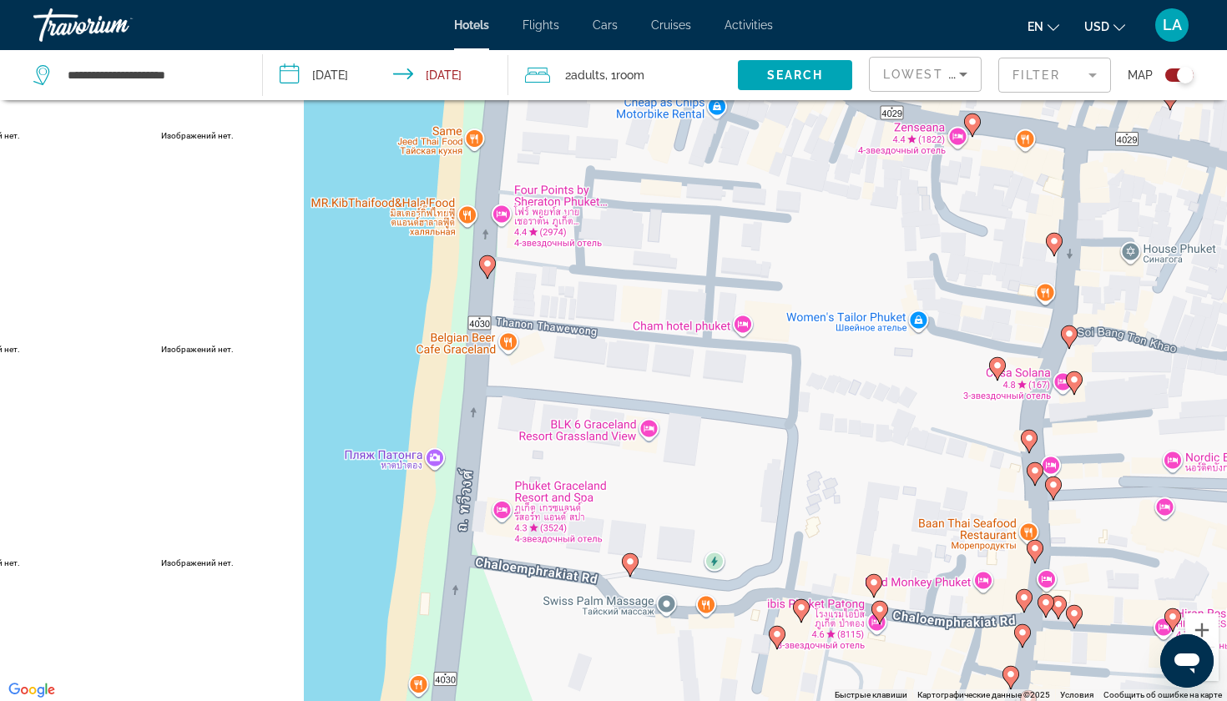
drag, startPoint x: 653, startPoint y: 532, endPoint x: 698, endPoint y: 293, distance: 243.0
click at [700, 291] on div "Чтобы активировать перетаскивание с помощью клавиатуры, нажмите Alt + Ввод. Пос…" at bounding box center [613, 350] width 1227 height 701
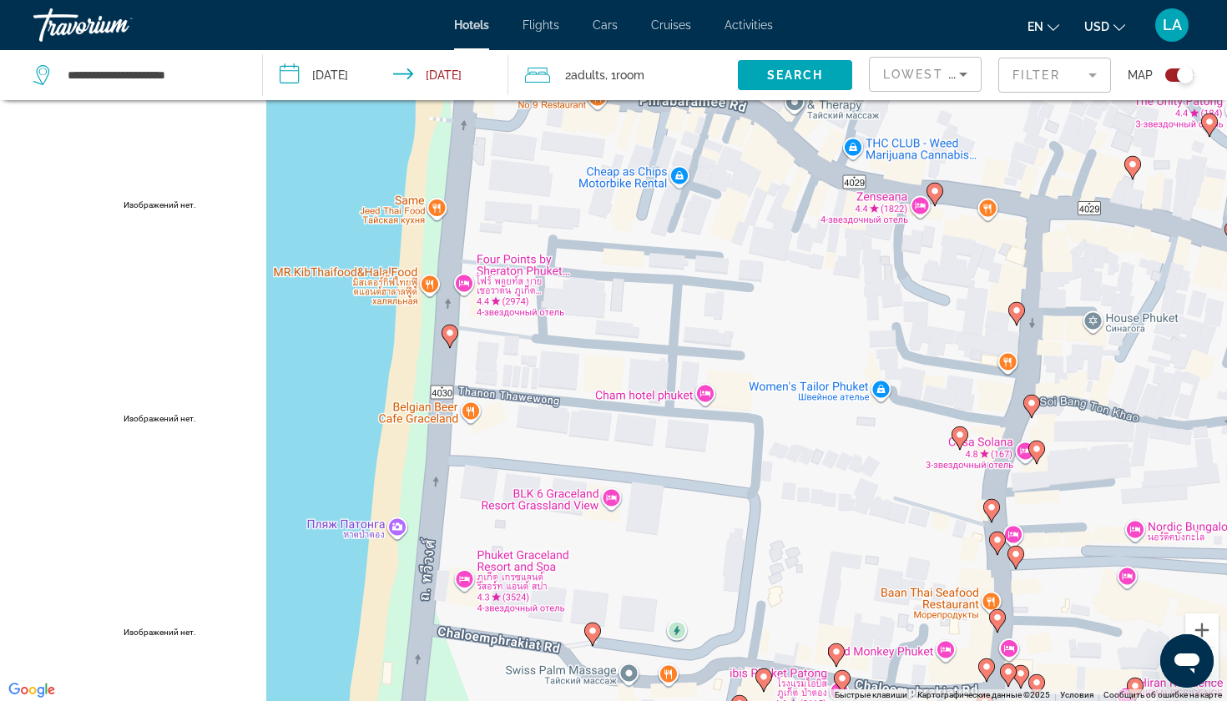
click at [449, 342] on icon "Main content" at bounding box center [449, 337] width 15 height 22
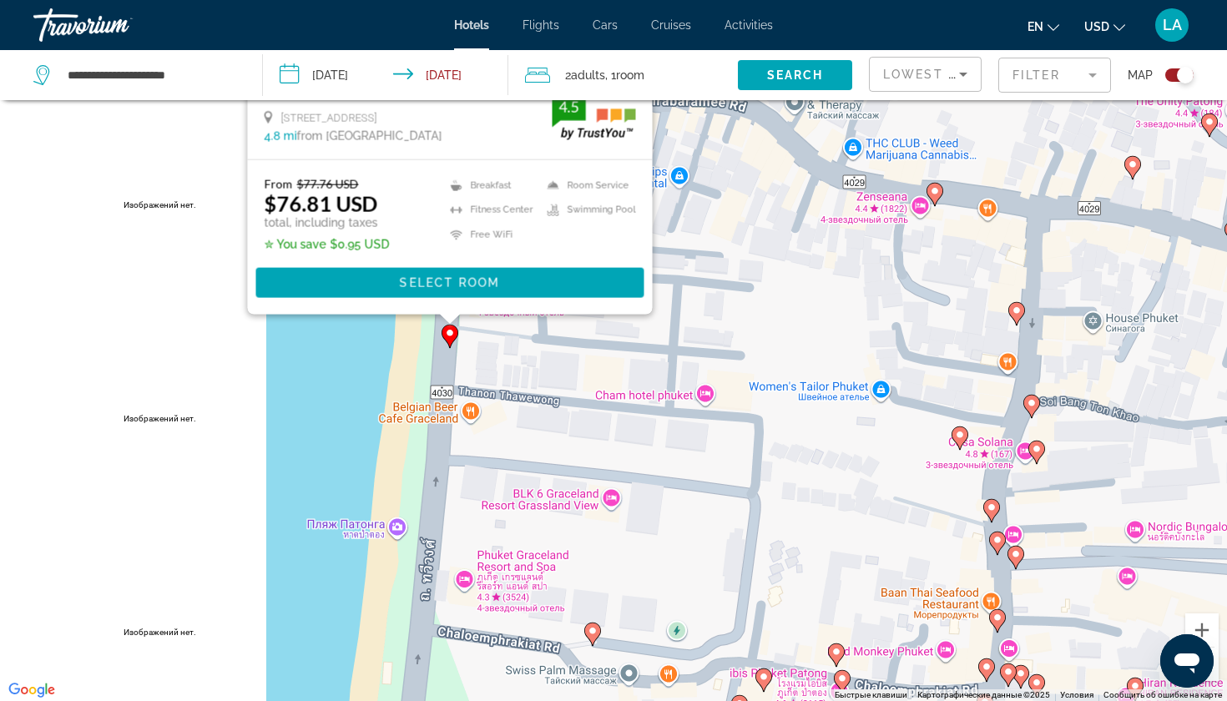
scroll to position [0, 0]
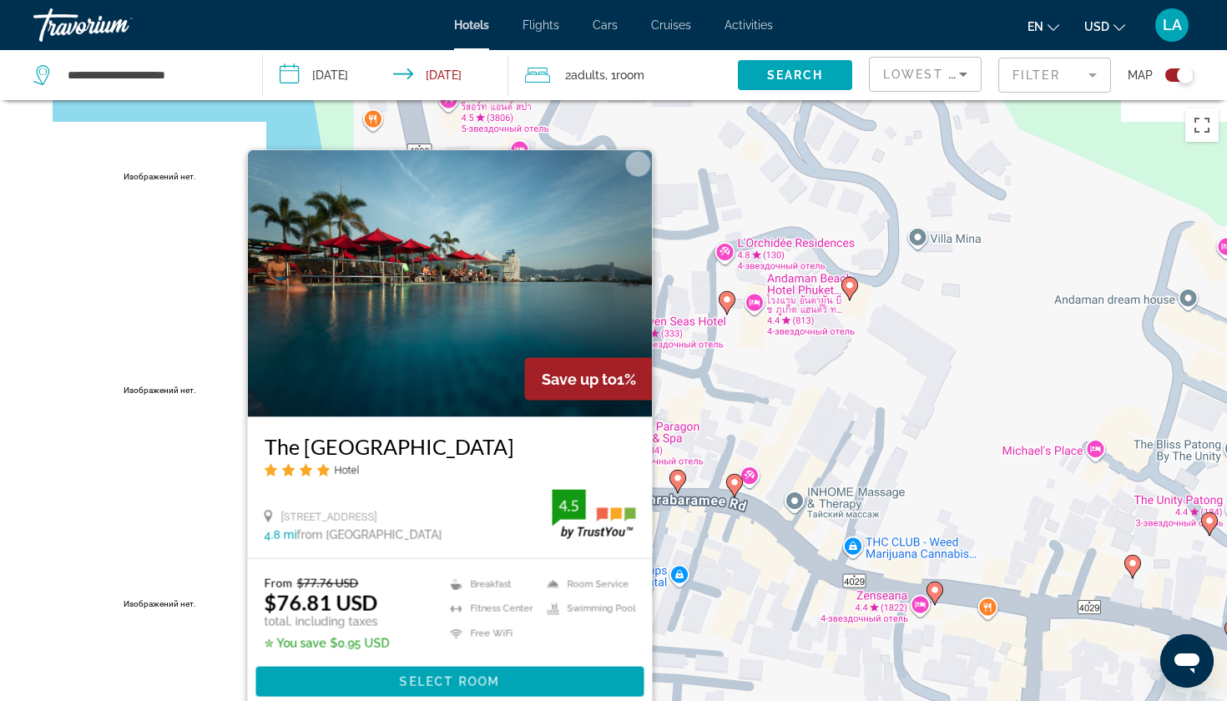
click at [634, 159] on button "Закрыть" at bounding box center [638, 164] width 25 height 25
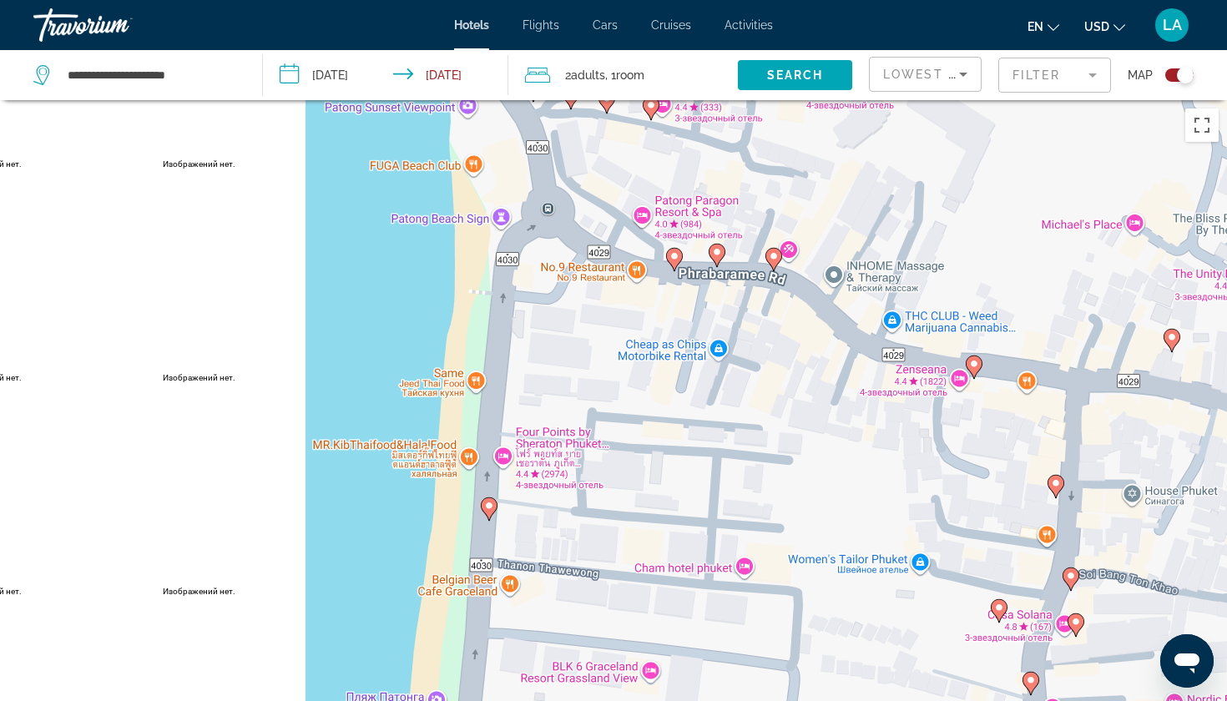
drag, startPoint x: 579, startPoint y: 567, endPoint x: 622, endPoint y: 284, distance: 286.3
click at [622, 284] on div "Для навигации используйте клавиши со стрелками. Чтобы активировать перетаскиван…" at bounding box center [613, 450] width 1227 height 701
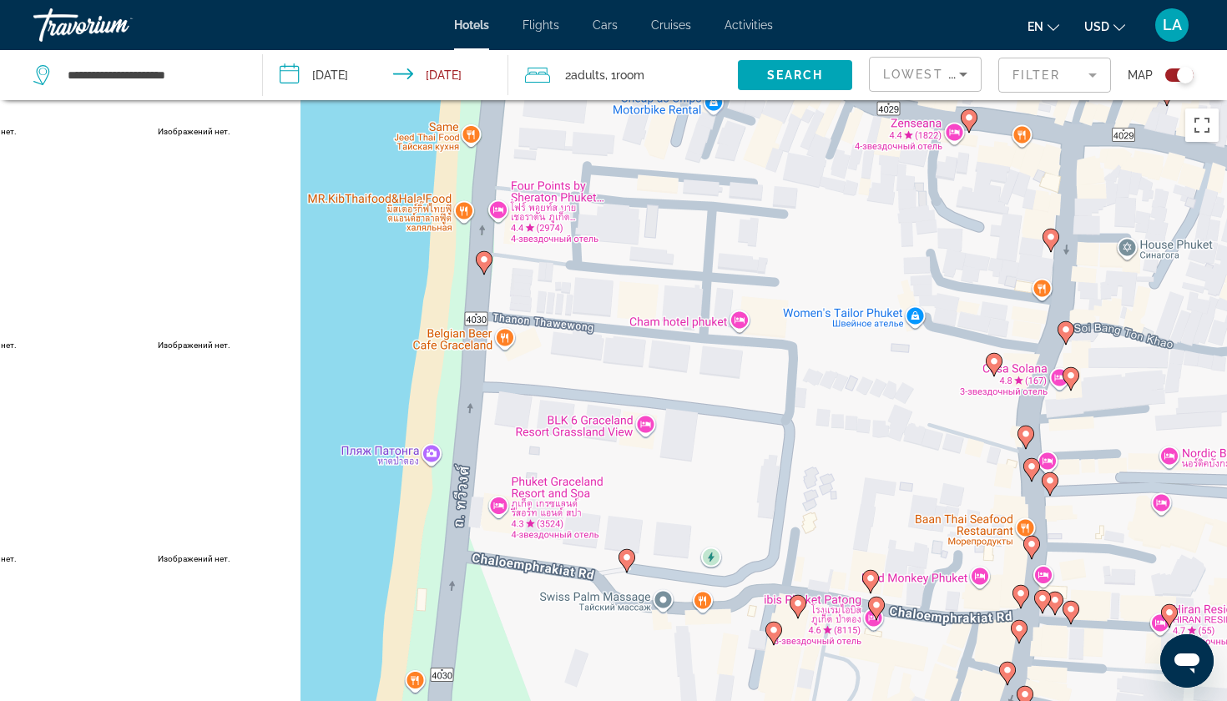
drag, startPoint x: 671, startPoint y: 520, endPoint x: 669, endPoint y: 281, distance: 238.8
click at [669, 281] on div "Для навигации используйте клавиши со стрелками. Чтобы активировать перетаскиван…" at bounding box center [613, 450] width 1227 height 701
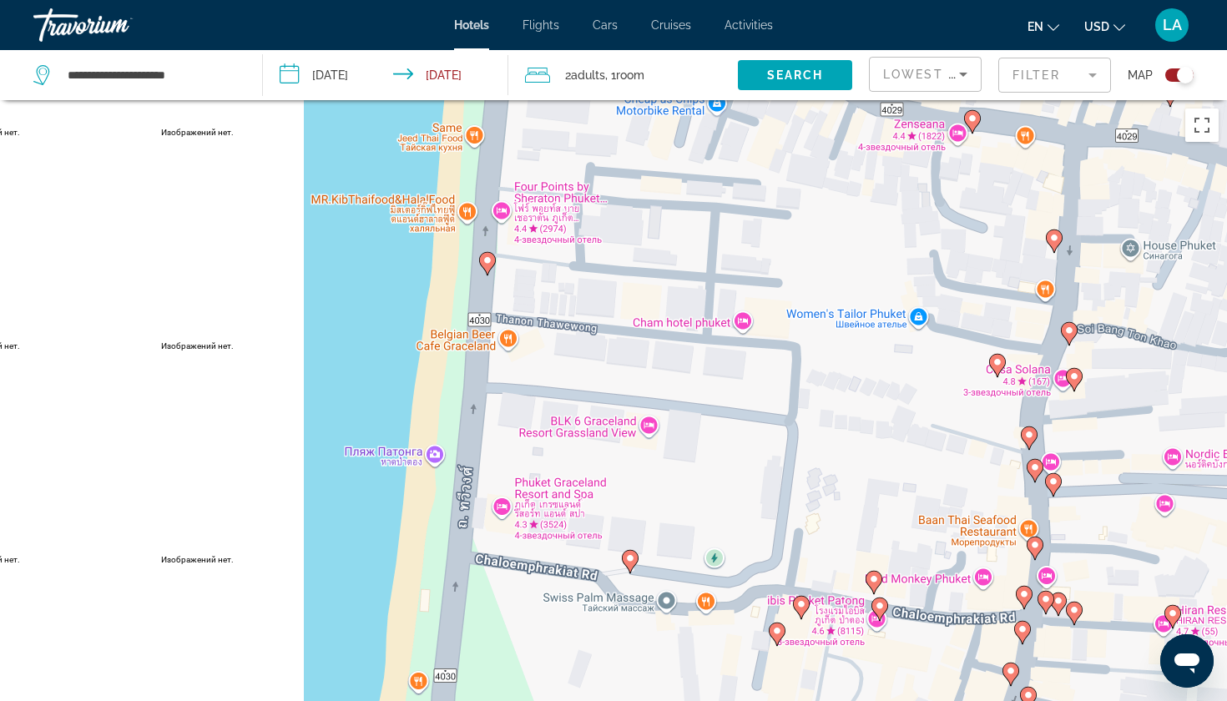
click at [649, 422] on div "Для навигации используйте клавиши со стрелками. Чтобы активировать перетаскиван…" at bounding box center [613, 450] width 1227 height 701
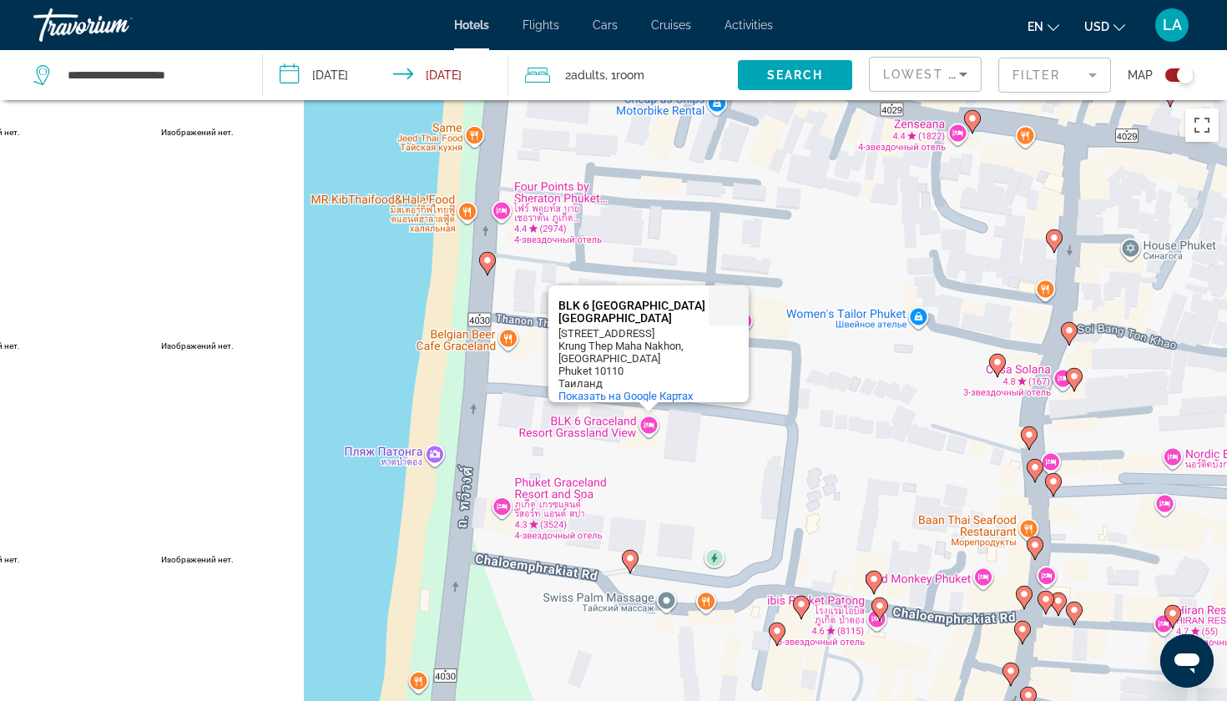
click at [506, 503] on div "Для навигации используйте клавиши со стрелками. Чтобы активировать перетаскиван…" at bounding box center [613, 450] width 1227 height 701
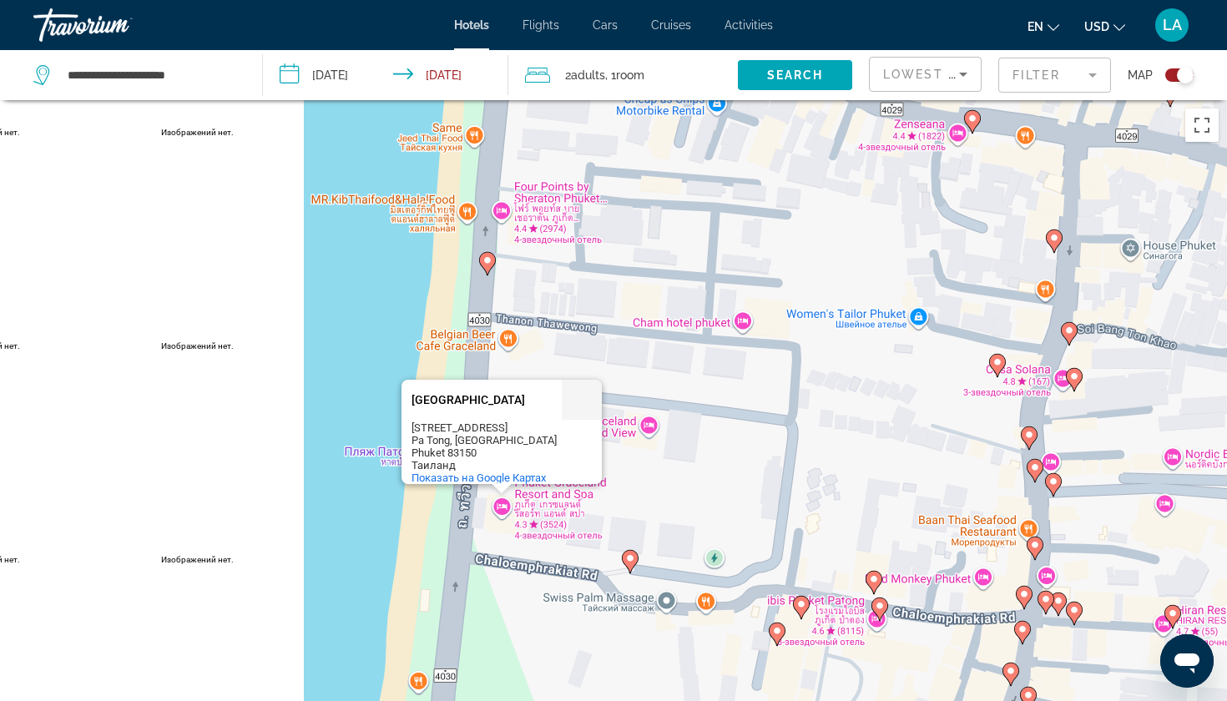
click at [626, 557] on image "Main content" at bounding box center [630, 558] width 10 height 10
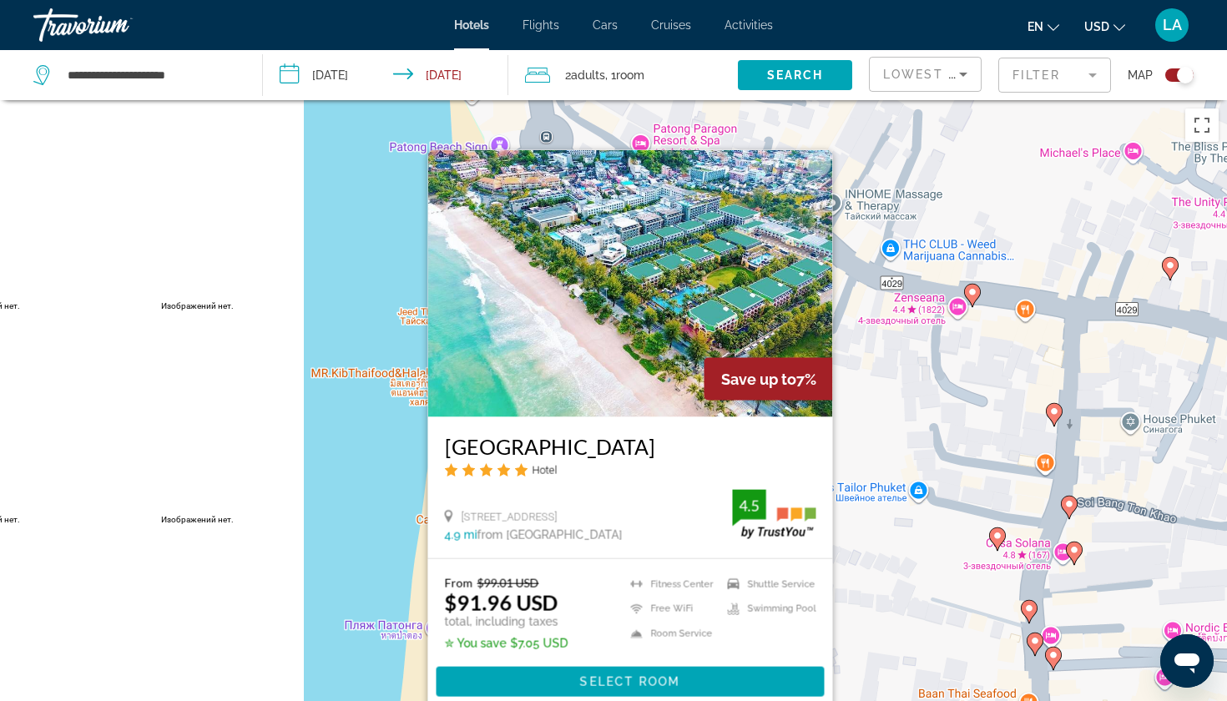
click at [391, 498] on div "Чтобы активировать перетаскивание с помощью клавиатуры, нажмите Alt + Ввод. Пос…" at bounding box center [613, 450] width 1227 height 701
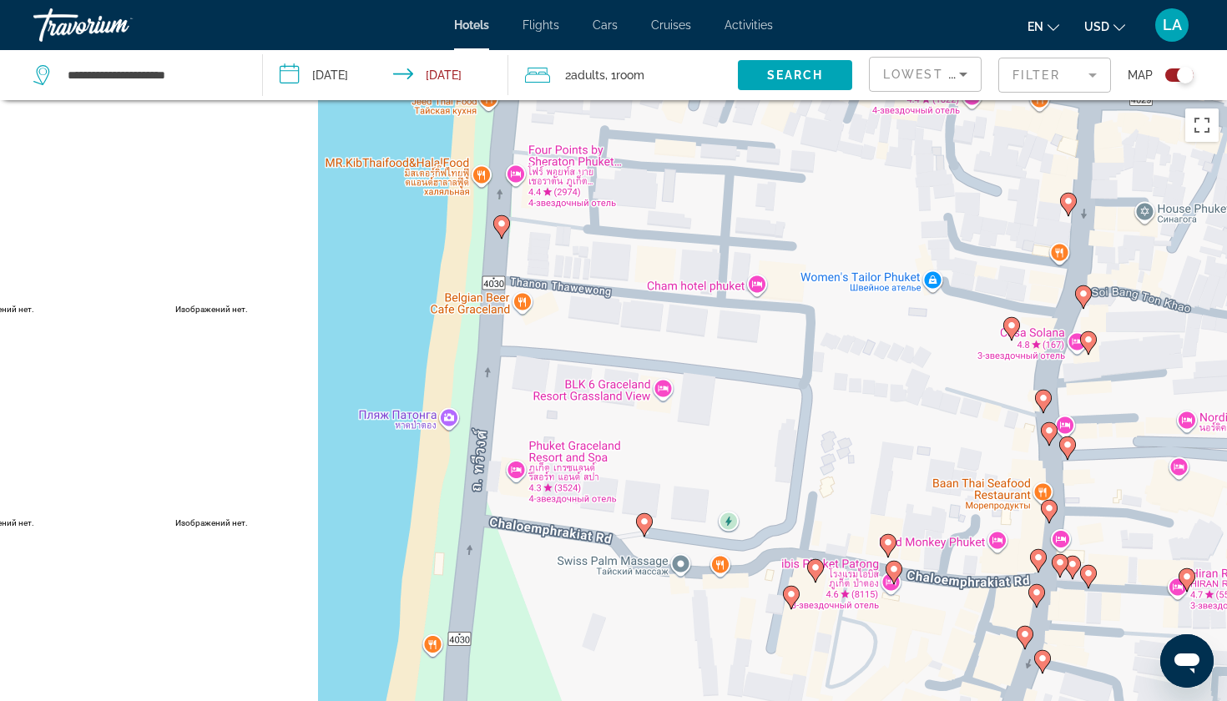
drag, startPoint x: 627, startPoint y: 599, endPoint x: 641, endPoint y: 382, distance: 216.7
click at [641, 382] on div "Чтобы активировать перетаскивание с помощью клавиатуры, нажмите Alt + Ввод. Пос…" at bounding box center [613, 450] width 1227 height 701
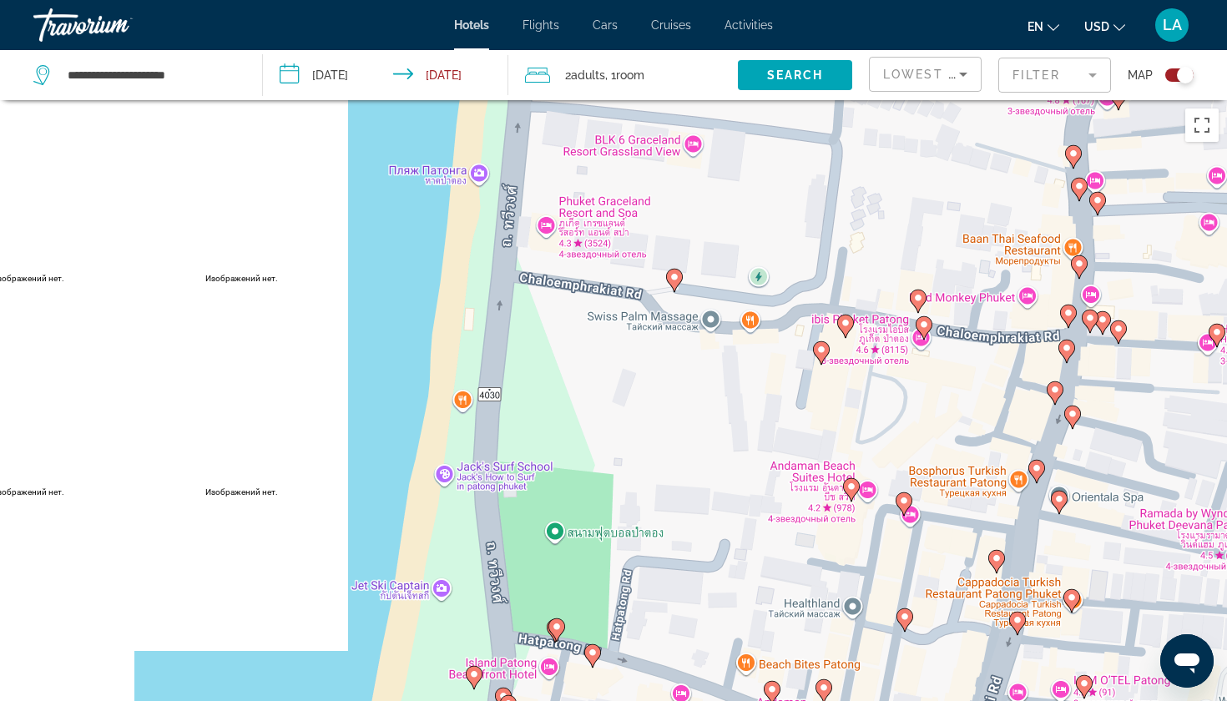
drag, startPoint x: 584, startPoint y: 627, endPoint x: 616, endPoint y: 380, distance: 249.2
click at [616, 380] on div "Чтобы активировать перетаскивание с помощью клавиатуры, нажмите Alt + Ввод. Пос…" at bounding box center [613, 450] width 1227 height 701
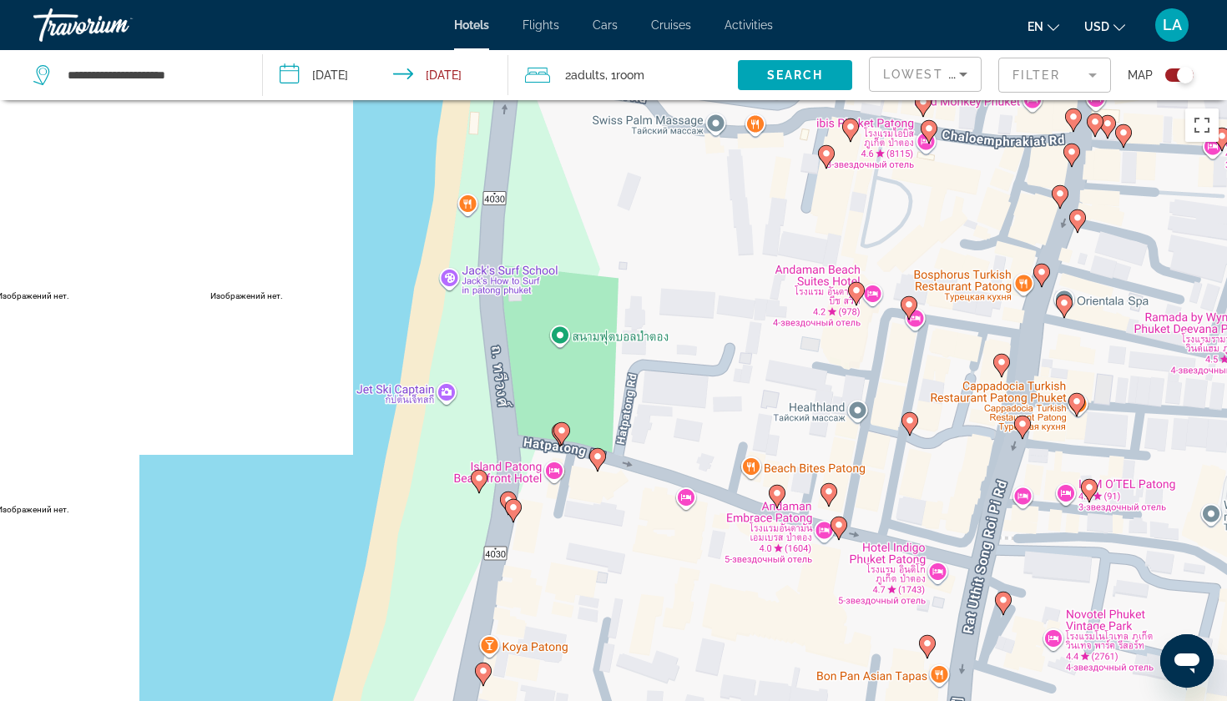
drag, startPoint x: 602, startPoint y: 569, endPoint x: 604, endPoint y: 378, distance: 191.2
click at [604, 377] on div "Чтобы активировать перетаскивание с помощью клавиатуры, нажмите Alt + Ввод. Пос…" at bounding box center [613, 450] width 1227 height 701
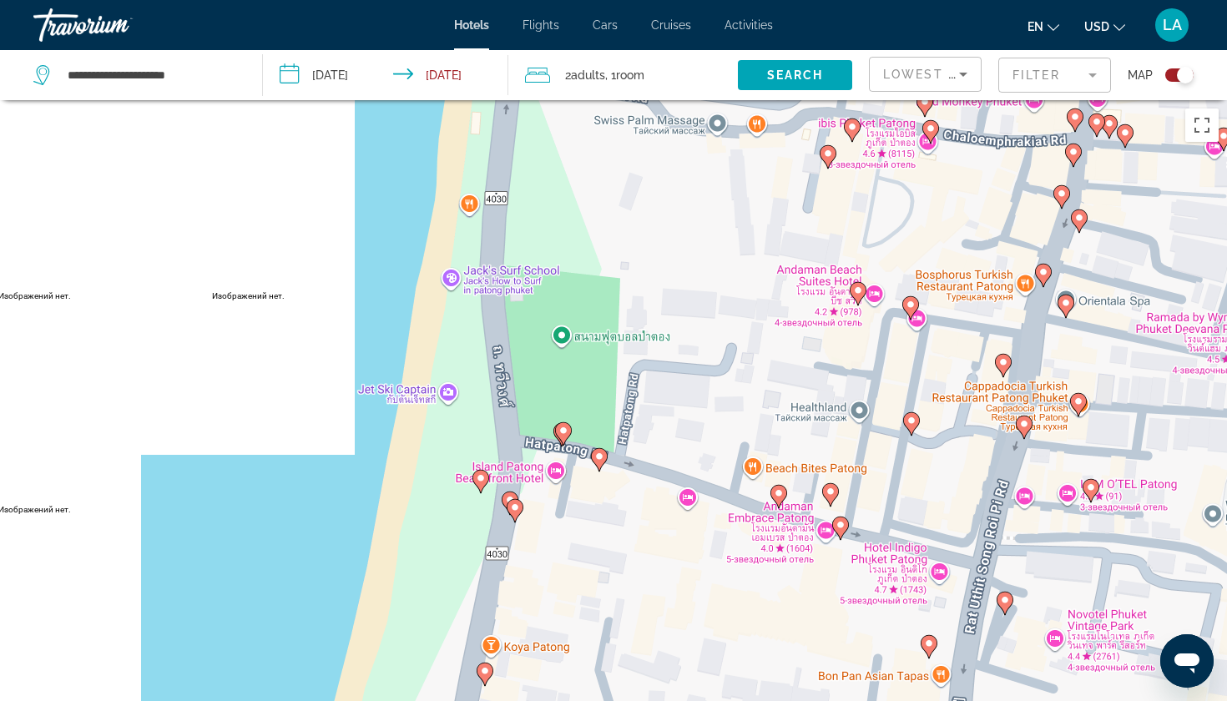
click at [478, 479] on image "Main content" at bounding box center [481, 478] width 10 height 10
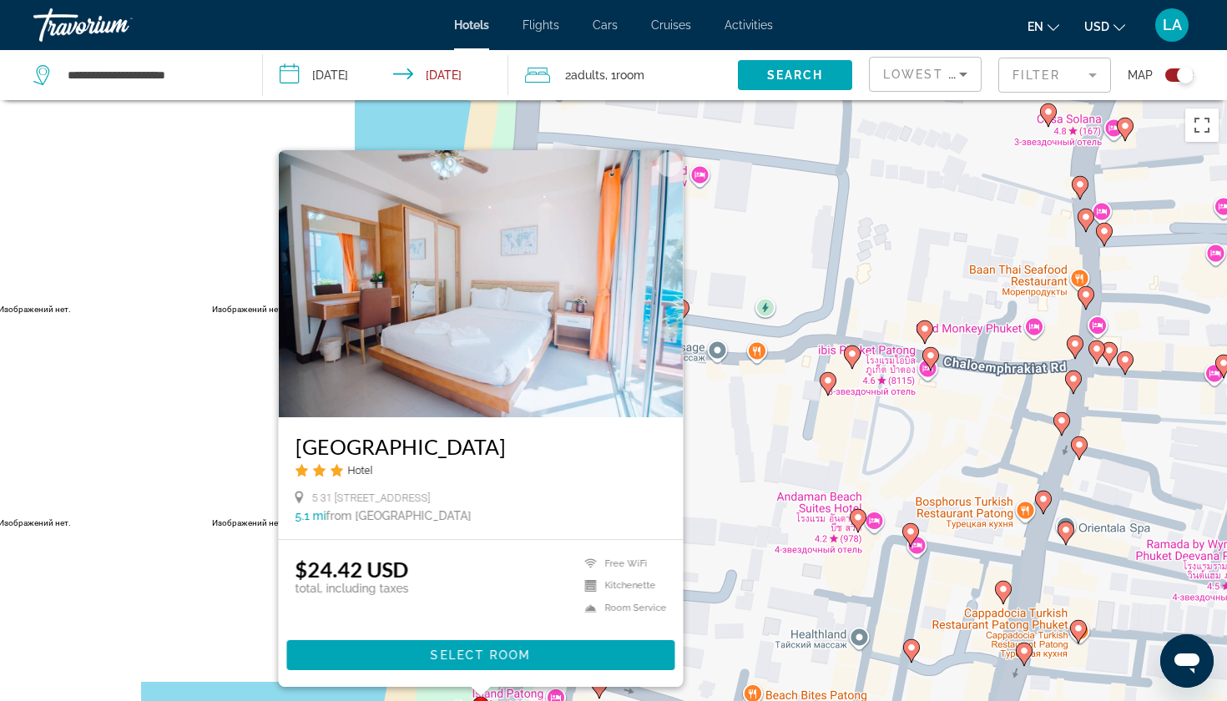
drag, startPoint x: 293, startPoint y: 445, endPoint x: 543, endPoint y: 447, distance: 249.6
click at [543, 447] on div "[GEOGRAPHIC_DATA] Hotel 5 31 [STREET_ADDRESS] 5.1 mi from [GEOGRAPHIC_DATA] fro…" at bounding box center [481, 478] width 405 height 122
copy h3 "[GEOGRAPHIC_DATA]"
click at [394, 119] on div "Чтобы активировать перетаскивание с помощью клавиатуры, нажмите Alt + Ввод. Пос…" at bounding box center [613, 450] width 1227 height 701
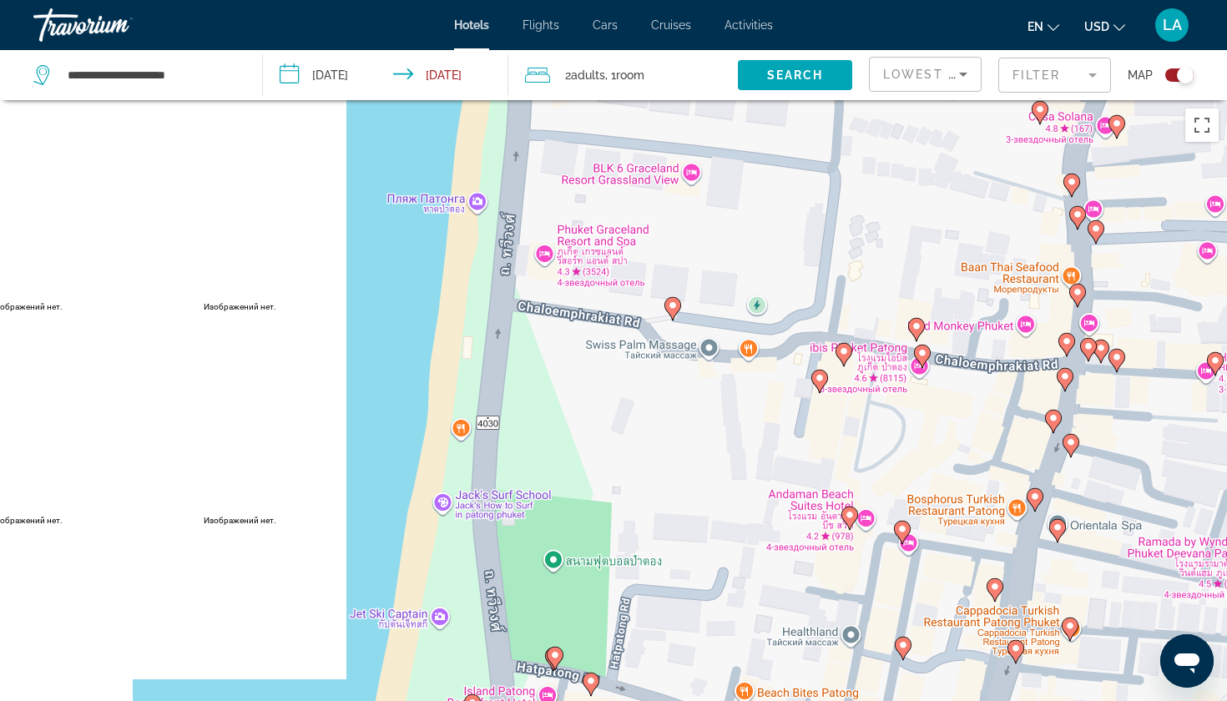
drag, startPoint x: 545, startPoint y: 459, endPoint x: 535, endPoint y: 447, distance: 15.4
click at [535, 447] on div "Чтобы активировать перетаскивание с помощью клавиатуры, нажмите Alt + Ввод. Пос…" at bounding box center [613, 450] width 1227 height 701
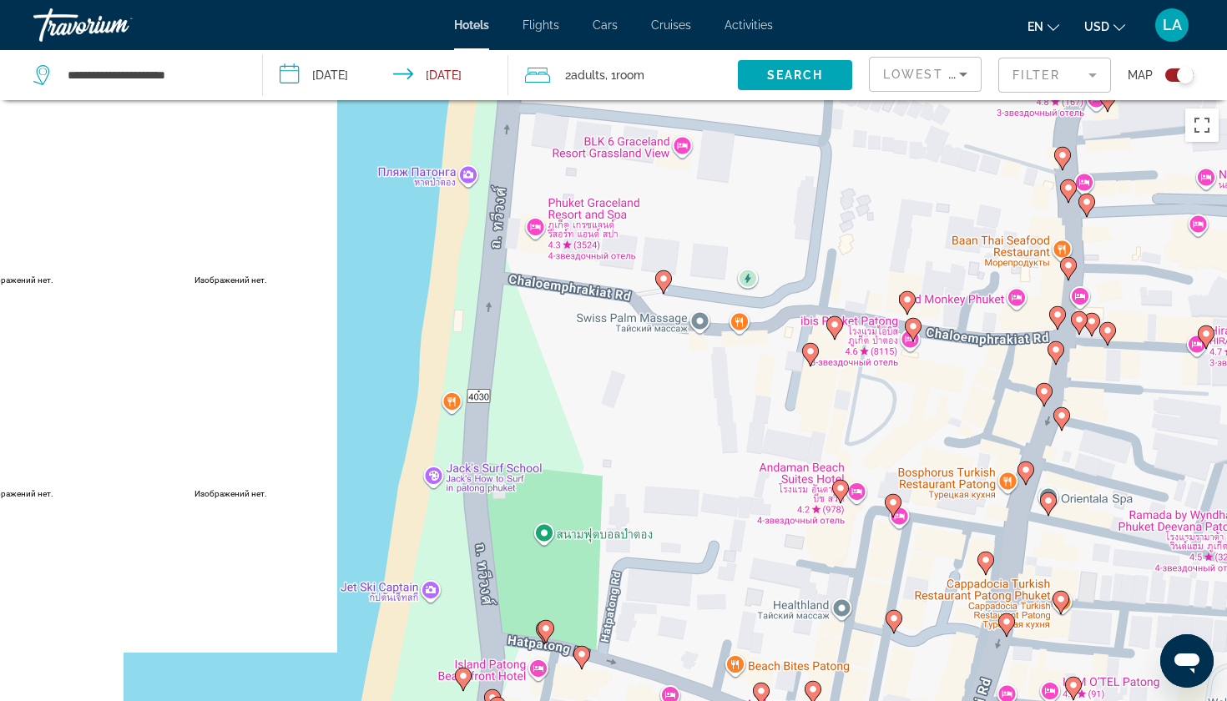
click at [663, 279] on image "Main content" at bounding box center [664, 279] width 10 height 10
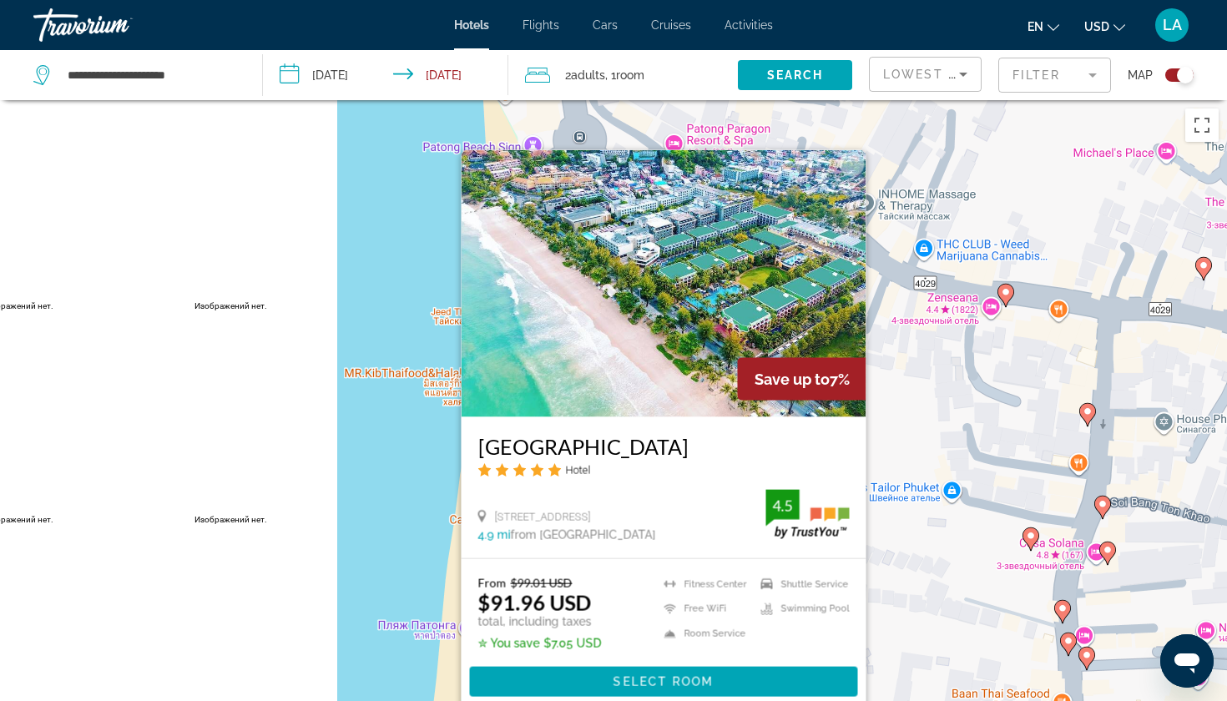
click at [398, 508] on div "Чтобы активировать перетаскивание с помощью клавиатуры, нажмите Alt + Ввод. Пос…" at bounding box center [613, 450] width 1227 height 701
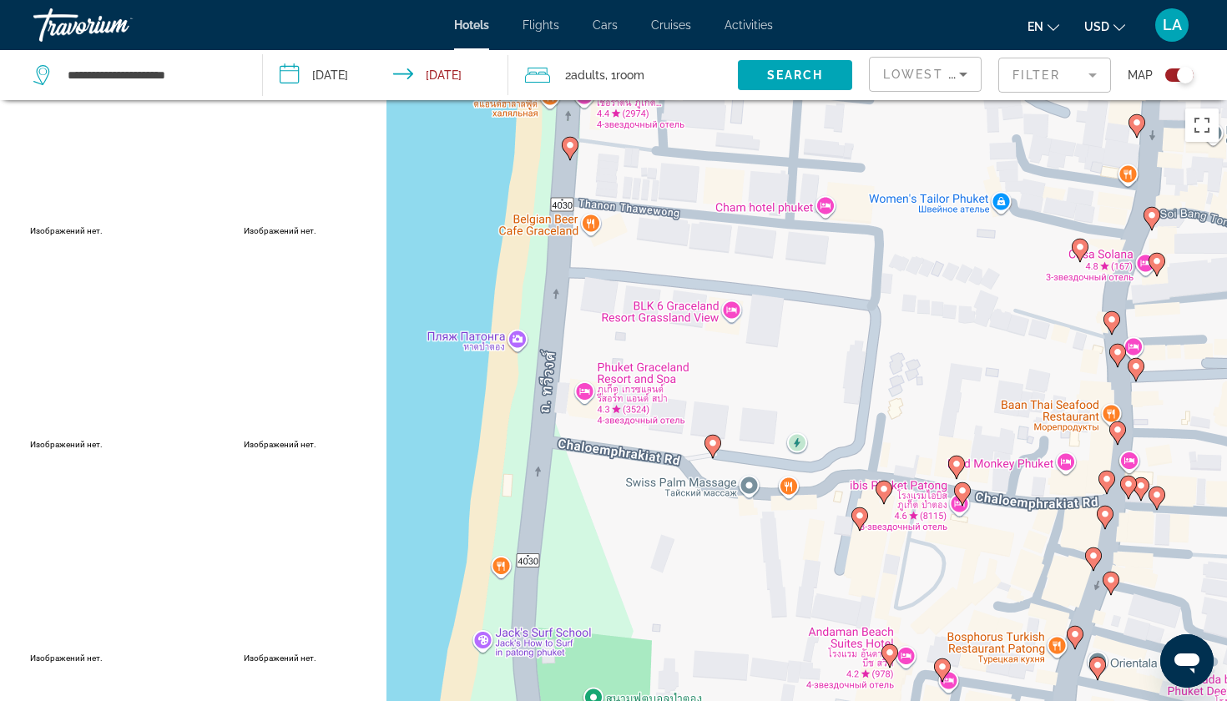
drag, startPoint x: 538, startPoint y: 541, endPoint x: 594, endPoint y: 243, distance: 303.2
click at [594, 243] on div "Чтобы активировать перетаскивание с помощью клавиатуры, нажмите Alt + Ввод. Пос…" at bounding box center [613, 450] width 1227 height 701
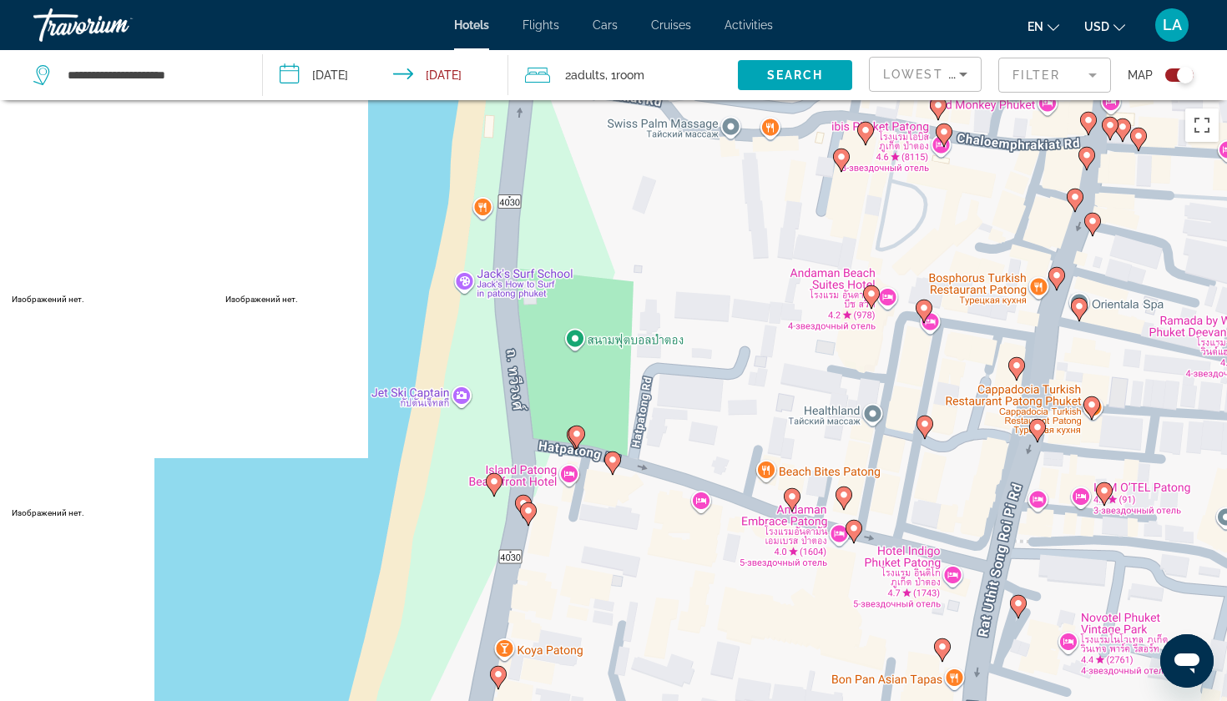
drag, startPoint x: 673, startPoint y: 561, endPoint x: 625, endPoint y: 234, distance: 330.7
click at [625, 234] on div "Чтобы активировать перетаскивание с помощью клавиатуры, нажмите Alt + Ввод. Пос…" at bounding box center [613, 450] width 1227 height 701
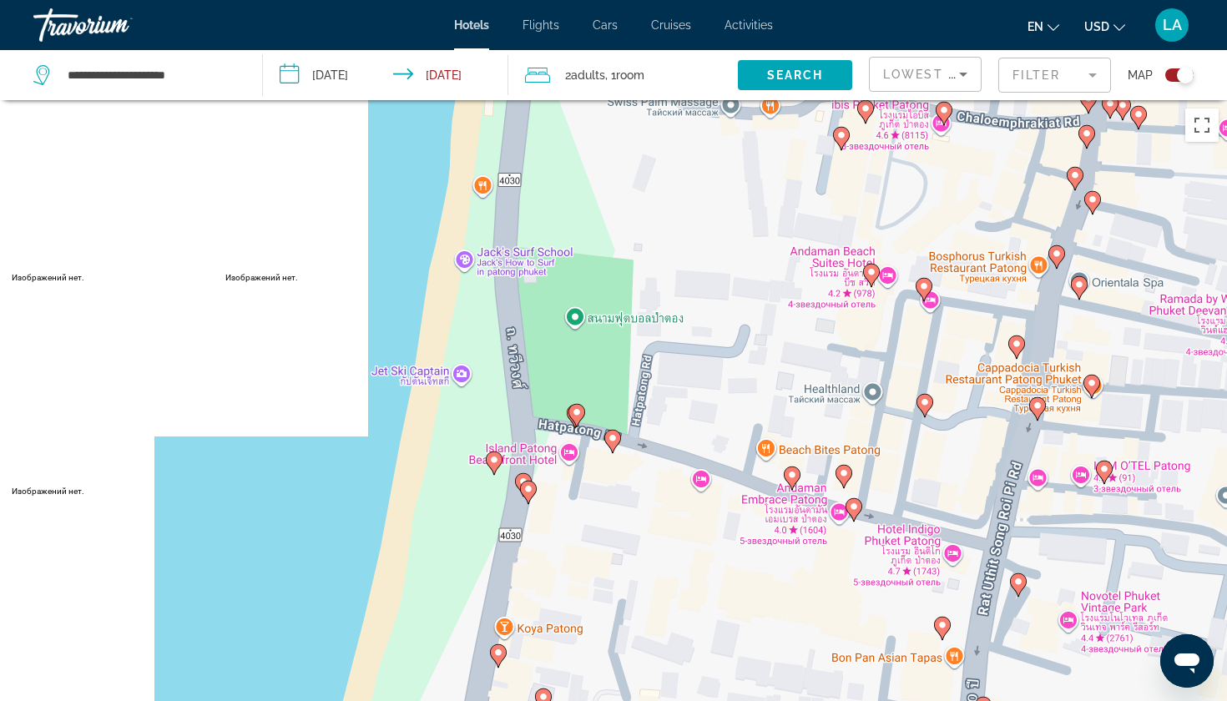
click at [578, 420] on icon "Main content" at bounding box center [576, 416] width 15 height 22
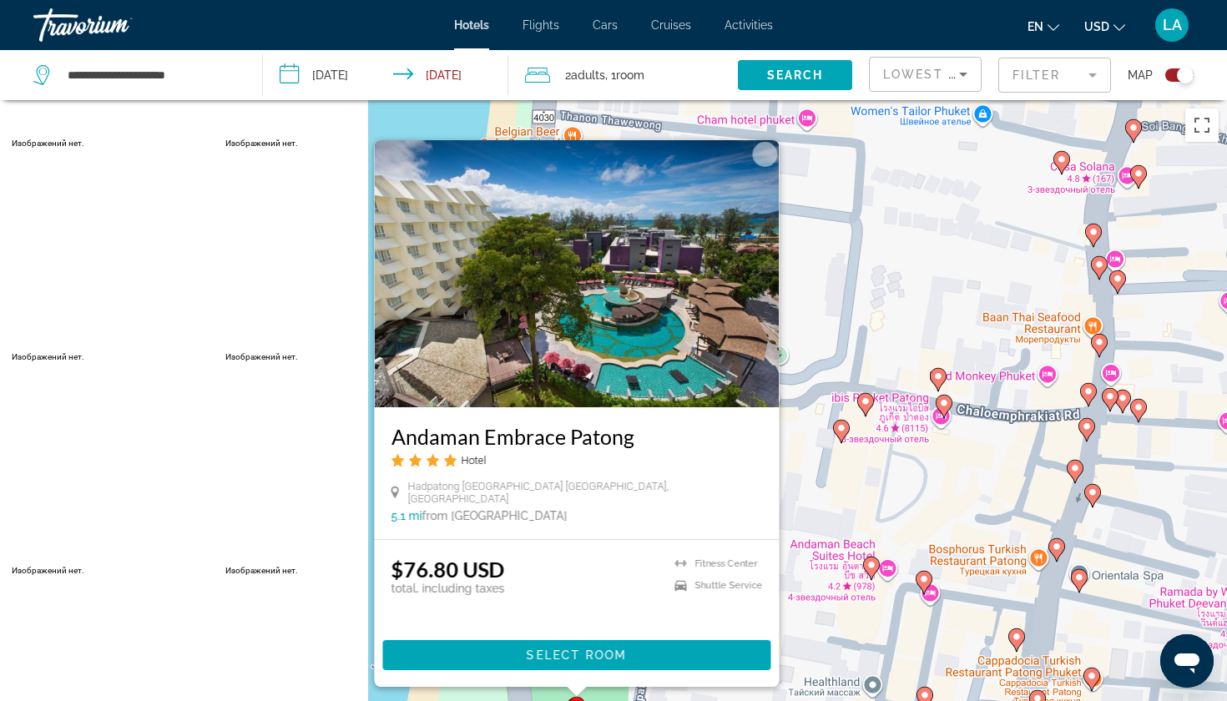
click at [387, 696] on div "Чтобы активировать перетаскивание с помощью клавиатуры, нажмите Alt + Ввод. Пос…" at bounding box center [613, 450] width 1227 height 701
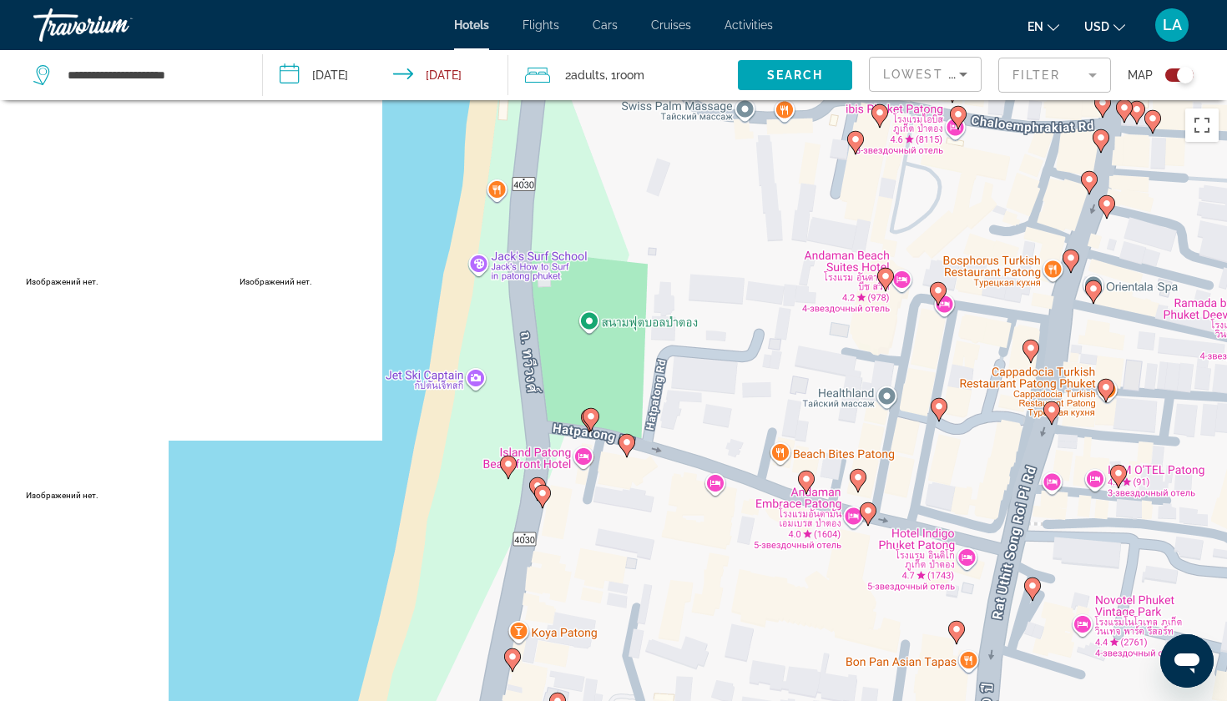
drag, startPoint x: 521, startPoint y: 640, endPoint x: 535, endPoint y: 358, distance: 282.5
click at [535, 358] on div "Чтобы активировать перетаскивание с помощью клавиатуры, нажмите Alt + Ввод. Пос…" at bounding box center [613, 450] width 1227 height 701
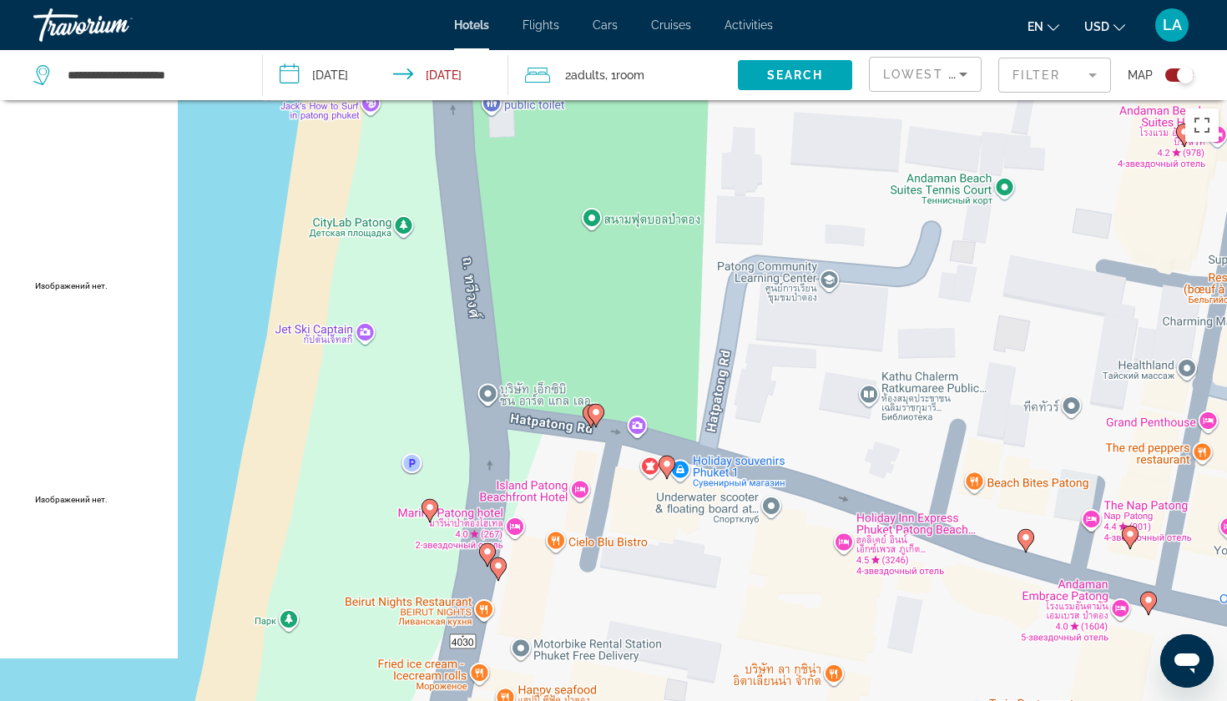
click at [584, 414] on icon "Main content" at bounding box center [591, 417] width 15 height 22
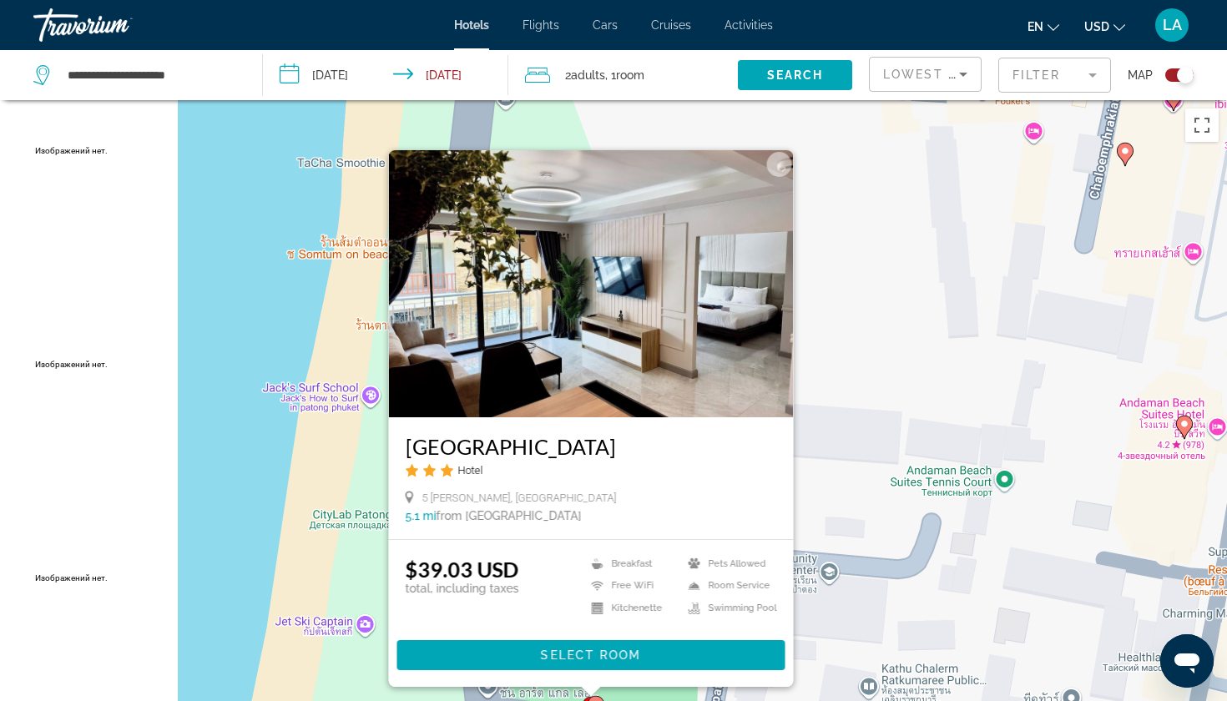
click at [251, 500] on div "Чтобы активировать перетаскивание с помощью клавиатуры, нажмите Alt + Ввод. Пос…" at bounding box center [613, 450] width 1227 height 701
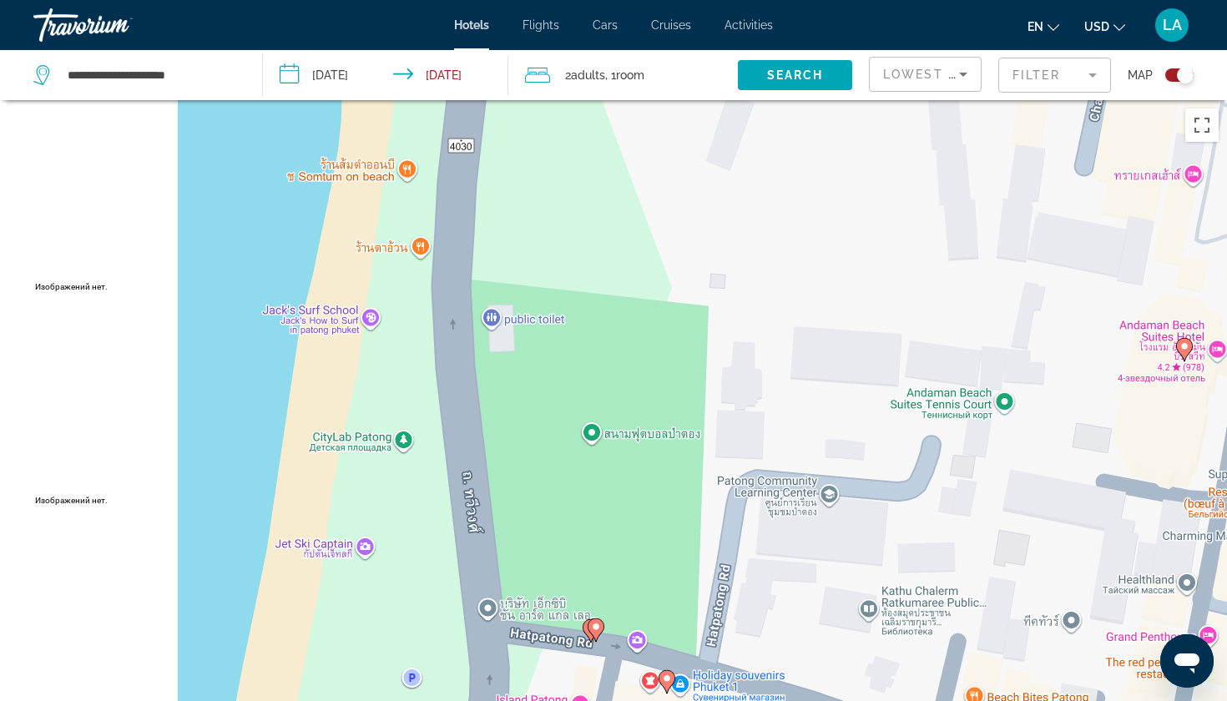
drag, startPoint x: 498, startPoint y: 613, endPoint x: 529, endPoint y: 359, distance: 255.8
click at [523, 363] on div "Чтобы активировать перетаскивание с помощью клавиатуры, нажмите Alt + Ввод. Пос…" at bounding box center [613, 450] width 1227 height 701
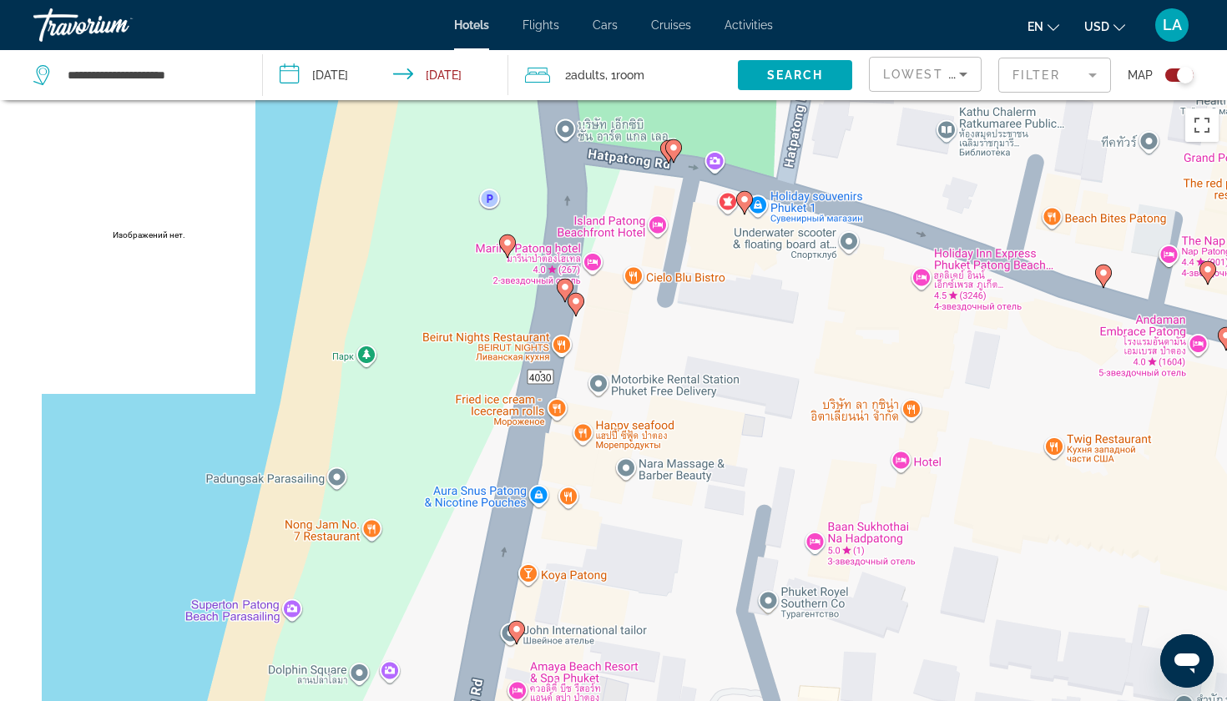
click at [740, 205] on icon "Main content" at bounding box center [744, 203] width 15 height 22
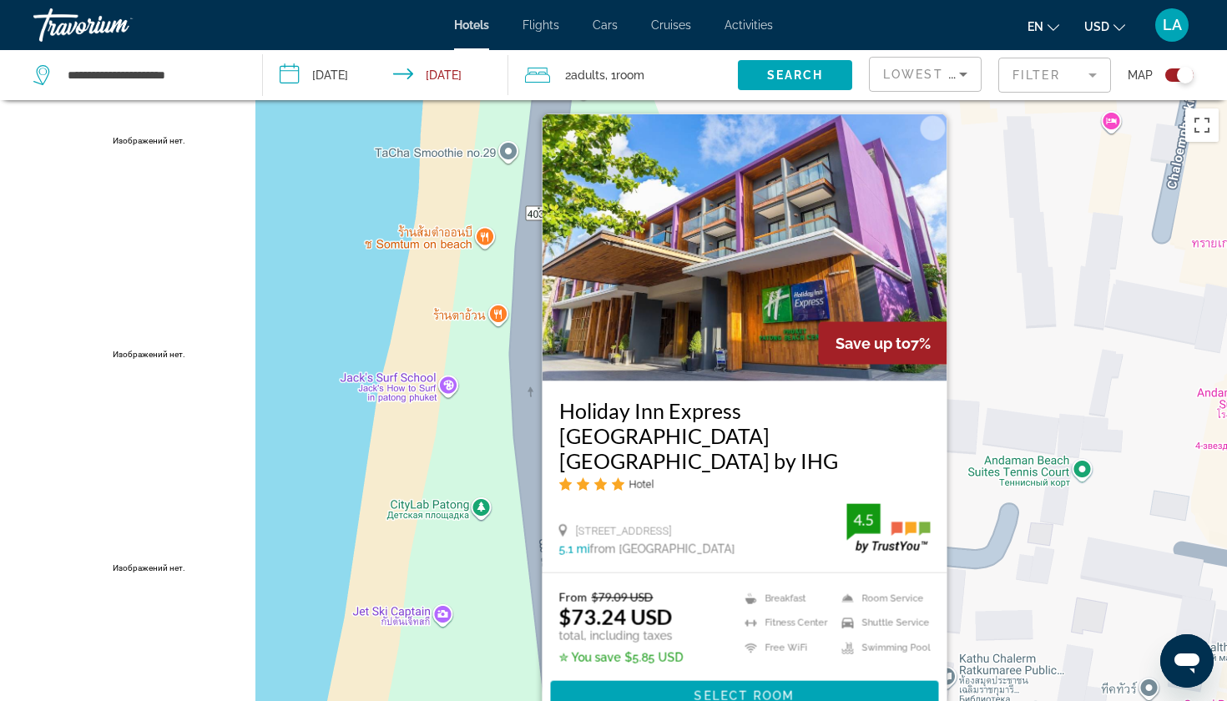
click at [316, 488] on div "Чтобы активировать перетаскивание с помощью клавиатуры, нажмите Alt + Ввод. Пос…" at bounding box center [613, 450] width 1227 height 701
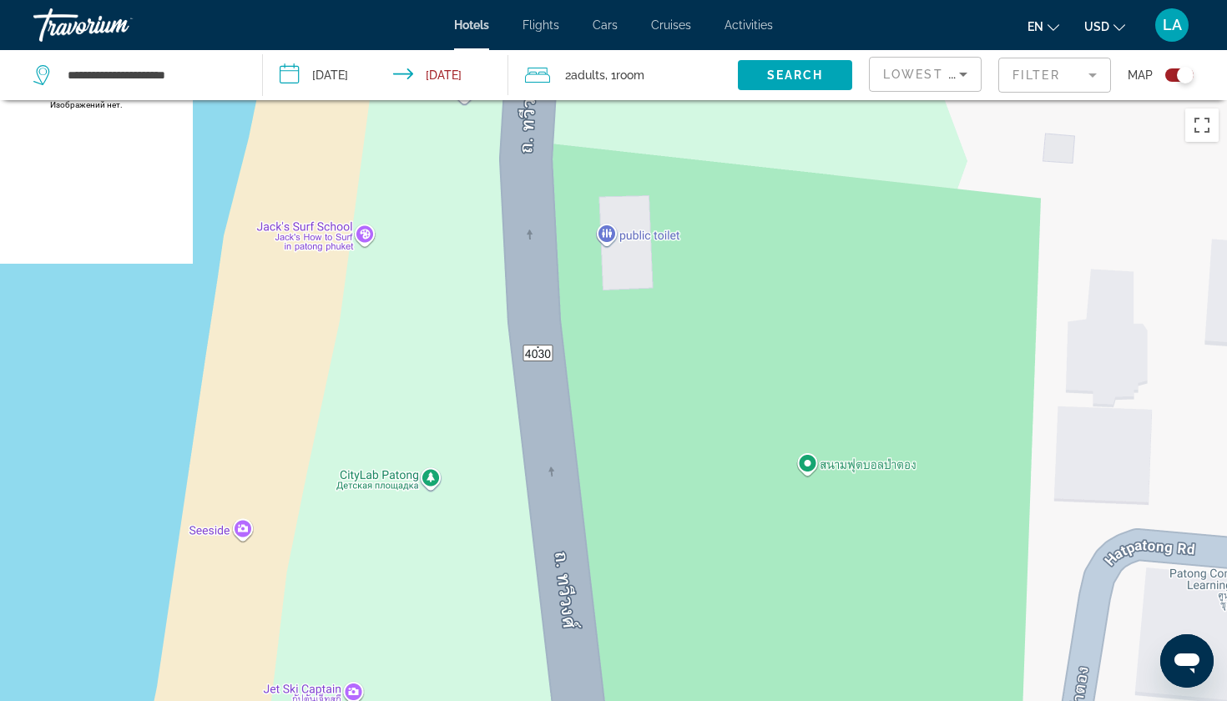
drag, startPoint x: 532, startPoint y: 533, endPoint x: 561, endPoint y: 134, distance: 400.1
click at [561, 134] on div "Чтобы активировать перетаскивание с помощью клавиатуры, нажмите Alt + Ввод. Пос…" at bounding box center [613, 450] width 1227 height 701
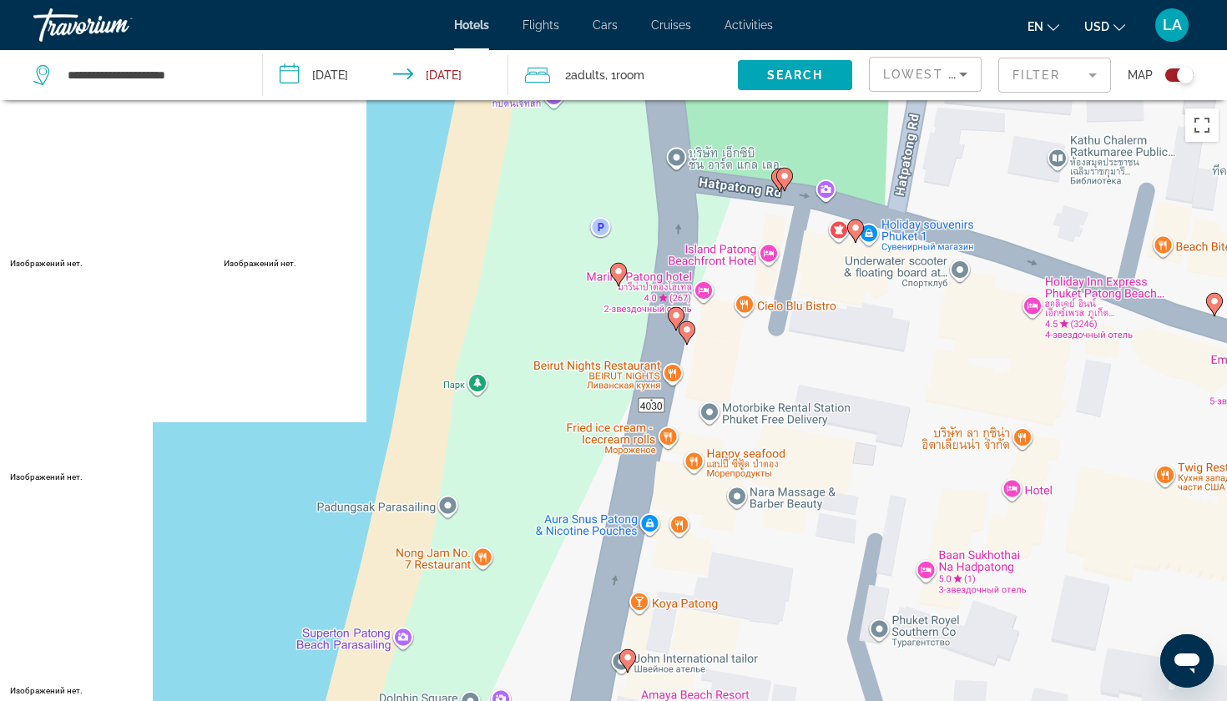
drag, startPoint x: 926, startPoint y: 164, endPoint x: 882, endPoint y: 222, distance: 72.1
click at [882, 222] on div "Чтобы активировать перетаскивание с помощью клавиатуры, нажмите Alt + Ввод. Пос…" at bounding box center [613, 450] width 1227 height 701
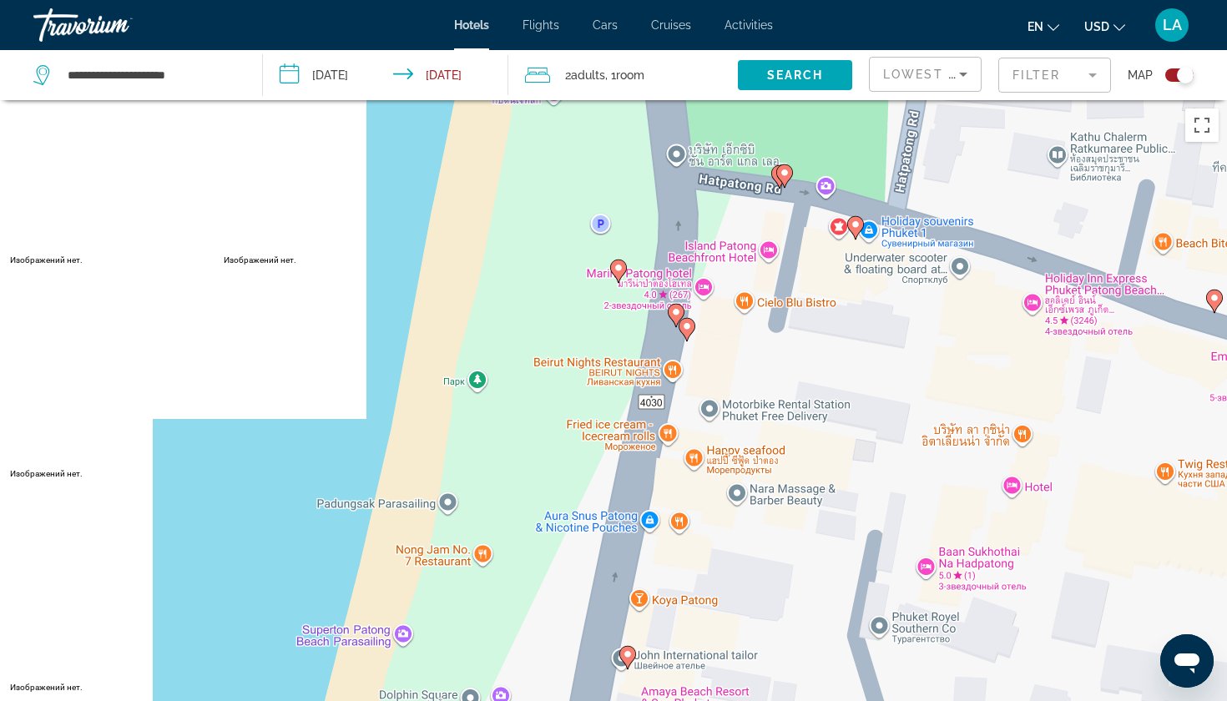
click at [615, 268] on image "Main content" at bounding box center [619, 268] width 10 height 10
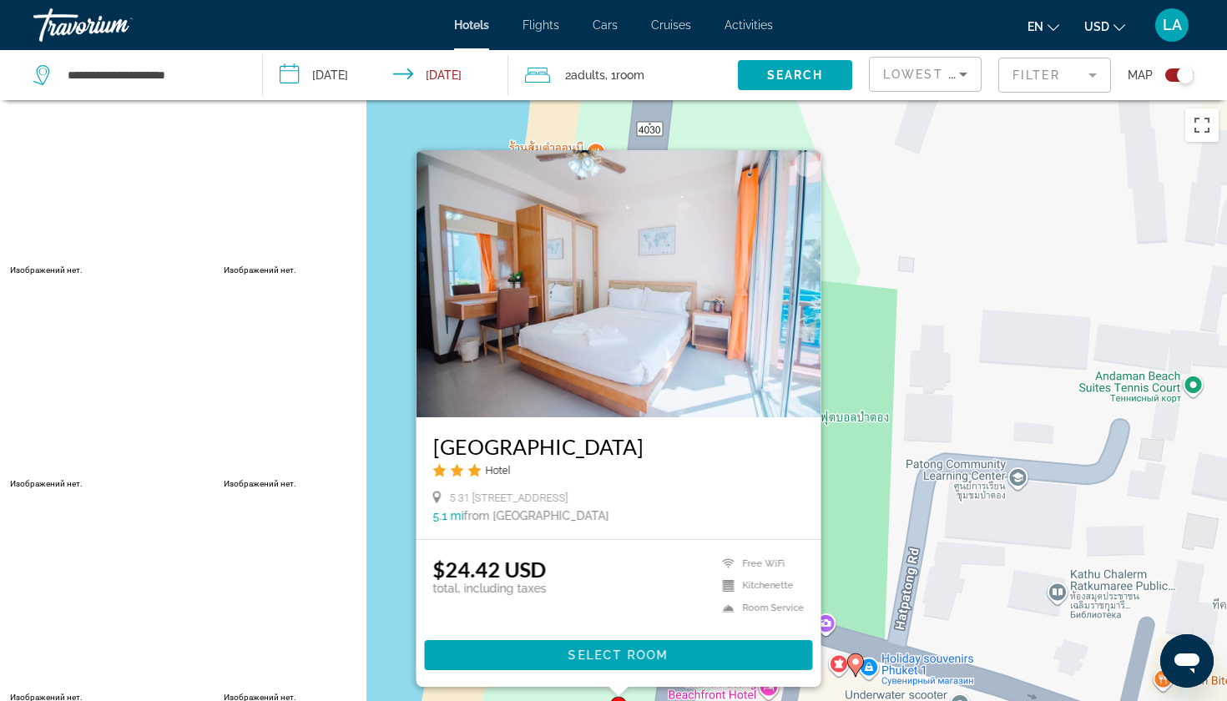
click at [389, 463] on div "Чтобы активировать перетаскивание с помощью клавиатуры, нажмите Alt + Ввод. Пос…" at bounding box center [613, 450] width 1227 height 701
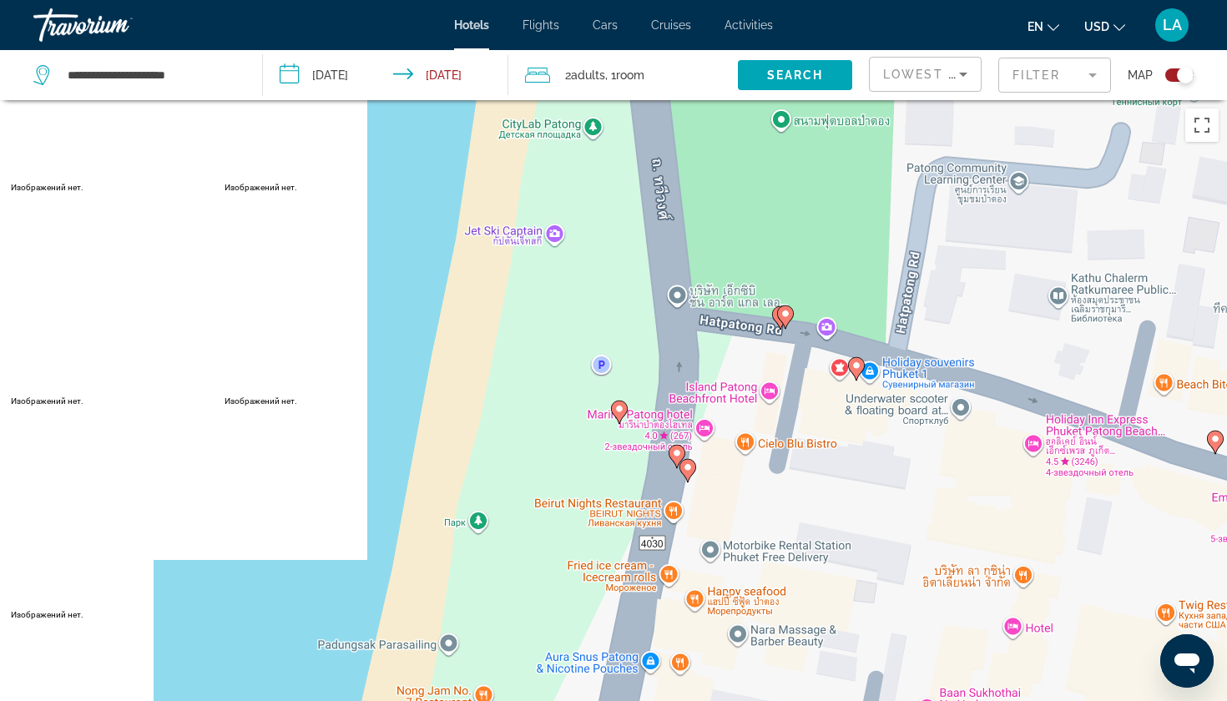
drag, startPoint x: 624, startPoint y: 592, endPoint x: 619, endPoint y: 210, distance: 382.4
click at [619, 210] on div "Чтобы активировать перетаскивание с помощью клавиатуры, нажмите Alt + Ввод. Пос…" at bounding box center [613, 450] width 1227 height 701
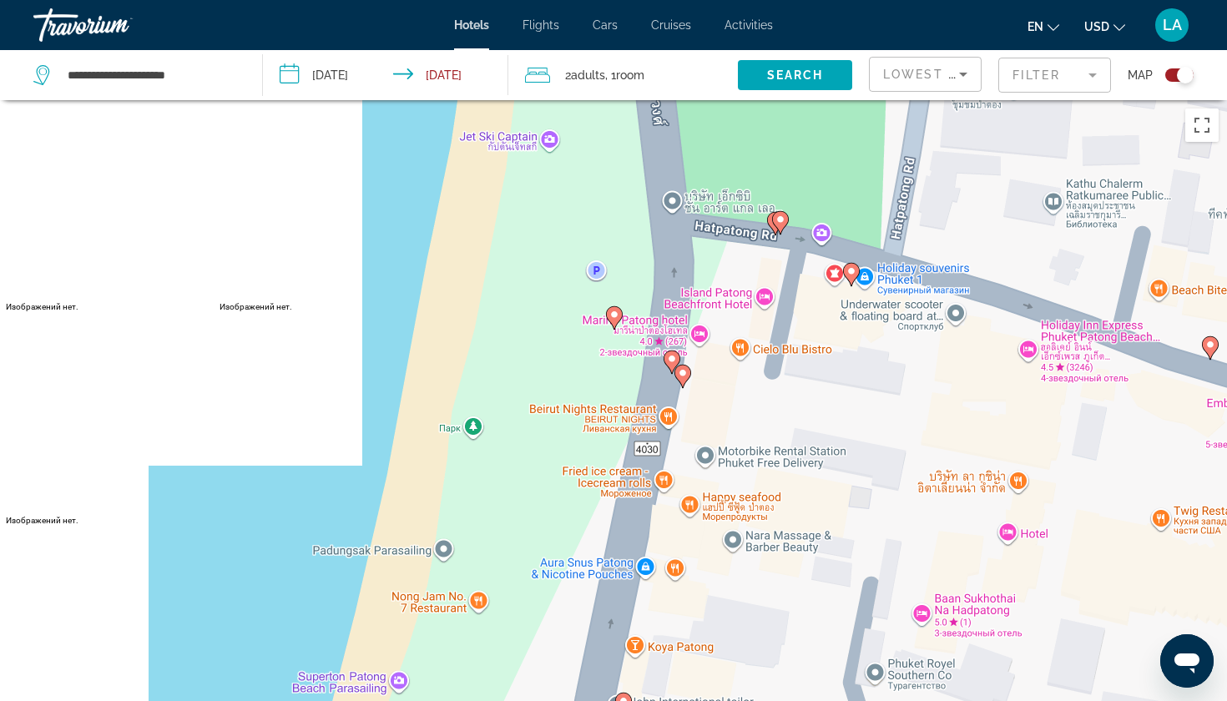
click at [668, 360] on image "Main content" at bounding box center [672, 359] width 10 height 10
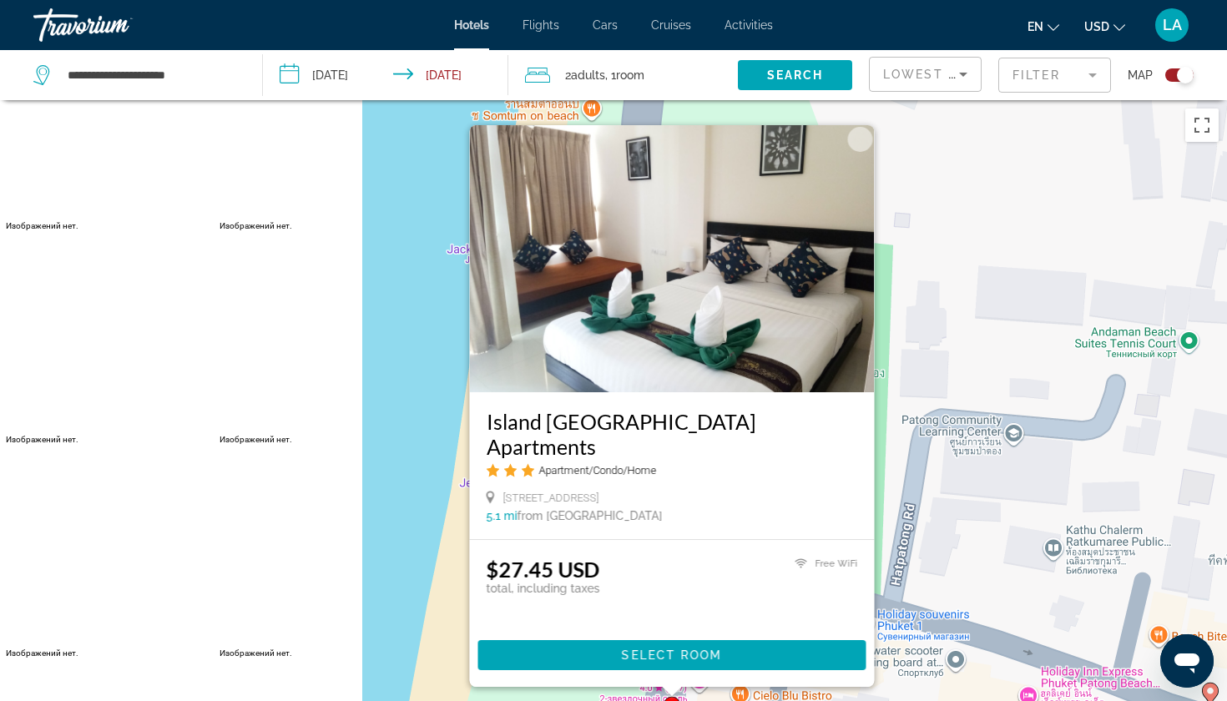
click at [415, 505] on div "Чтобы активировать перетаскивание с помощью клавиатуры, нажмите Alt + Ввод. Пос…" at bounding box center [613, 450] width 1227 height 701
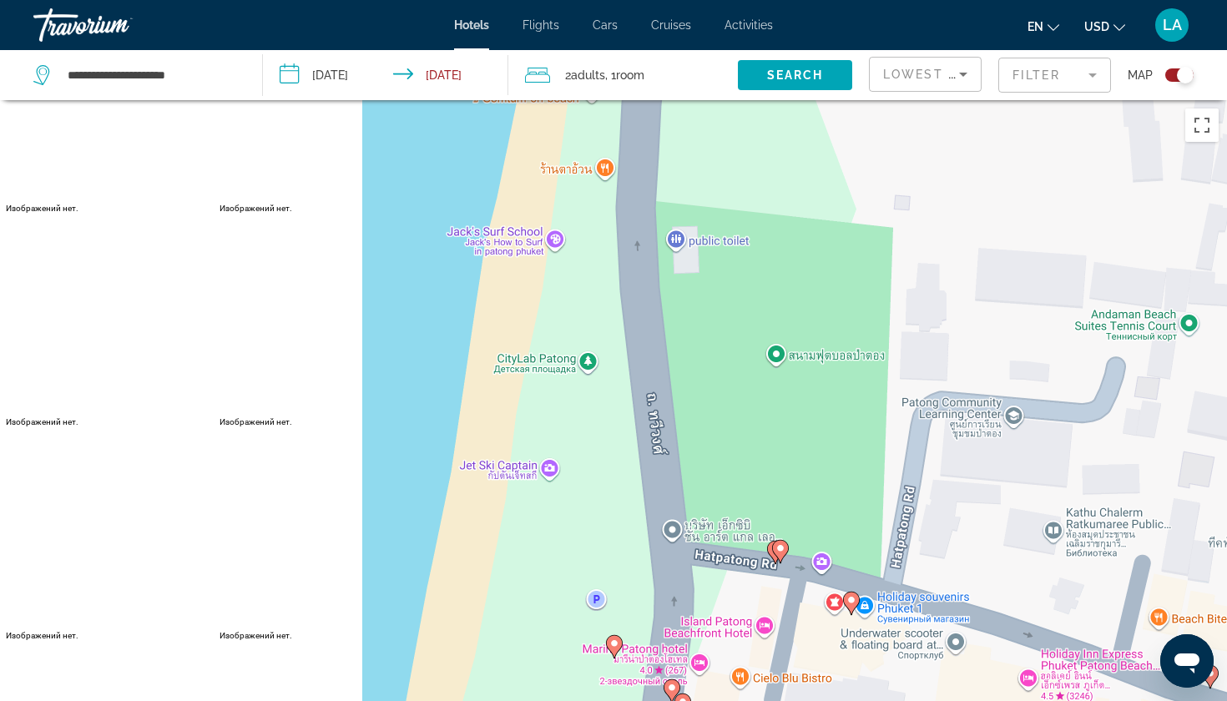
drag, startPoint x: 610, startPoint y: 589, endPoint x: 614, endPoint y: 356, distance: 232.9
click at [614, 356] on div "Чтобы активировать перетаскивание с помощью клавиатуры, нажмите Alt + Ввод. Пос…" at bounding box center [613, 450] width 1227 height 701
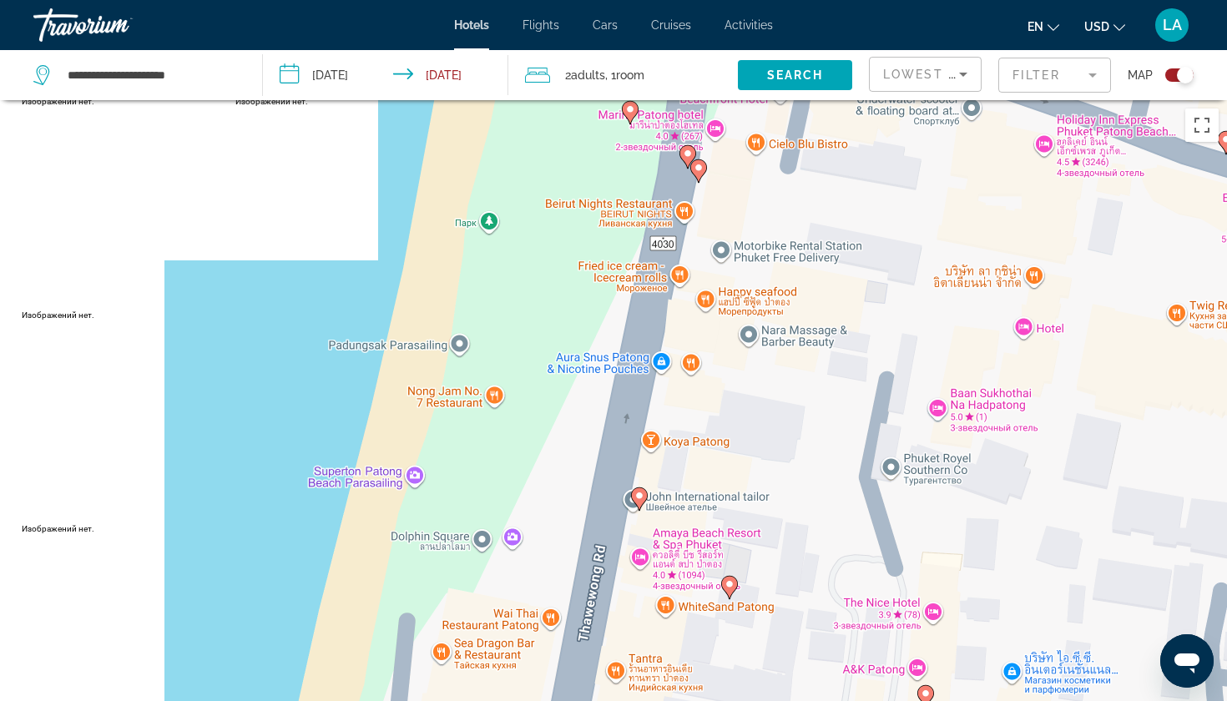
click at [700, 170] on image "Main content" at bounding box center [699, 168] width 10 height 10
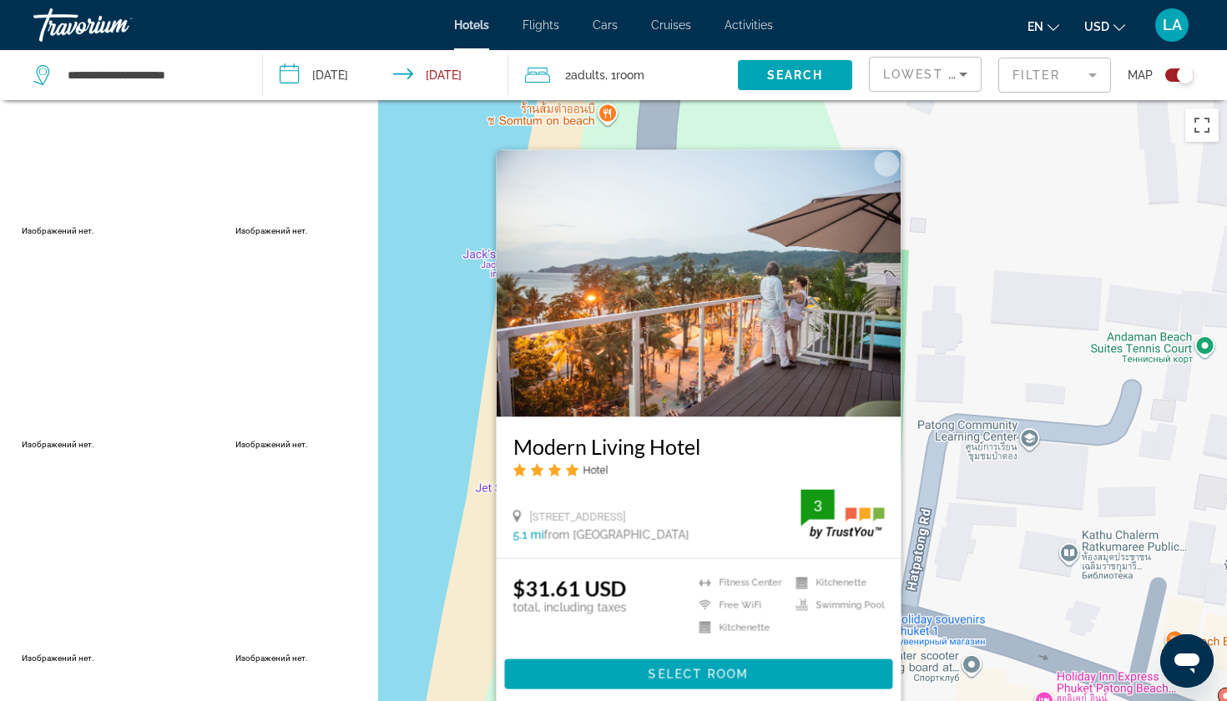
click at [437, 472] on div "Чтобы активировать перетаскивание с помощью клавиатуры, нажмите Alt + Ввод. Пос…" at bounding box center [613, 450] width 1227 height 701
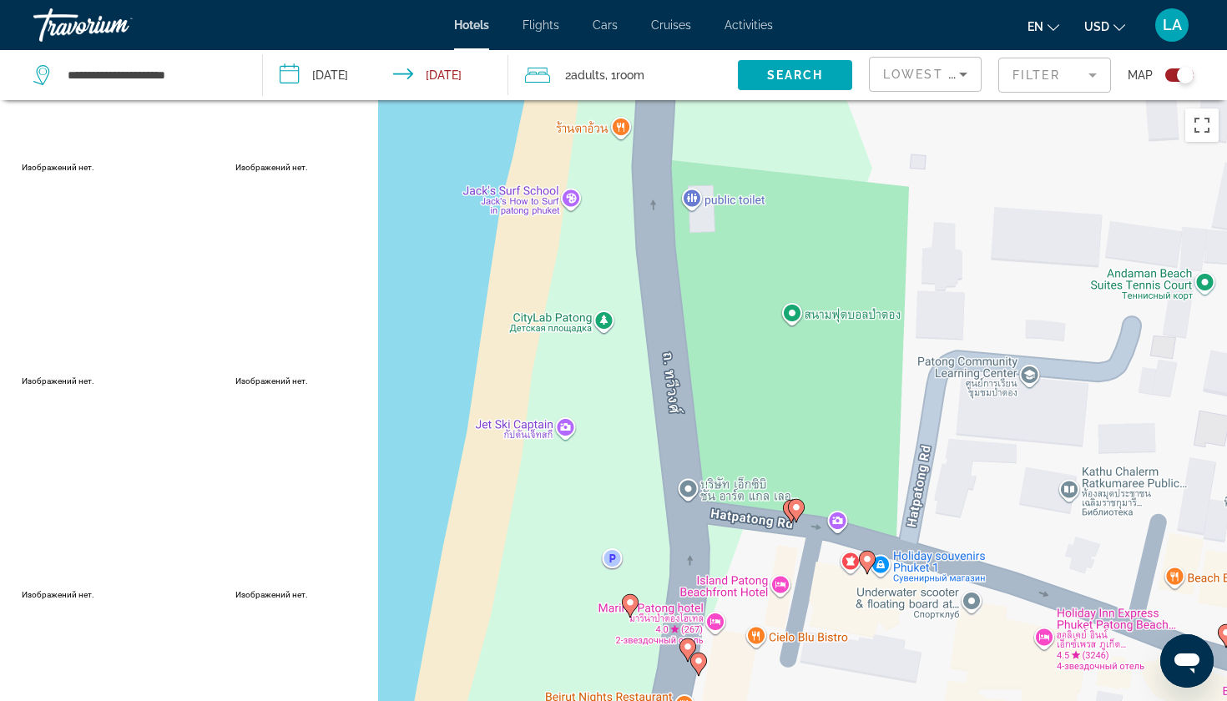
drag, startPoint x: 641, startPoint y: 633, endPoint x: 662, endPoint y: 390, distance: 243.8
click at [662, 390] on div "Чтобы активировать перетаскивание с помощью клавиатуры, нажмите Alt + Ввод. Пос…" at bounding box center [613, 450] width 1227 height 701
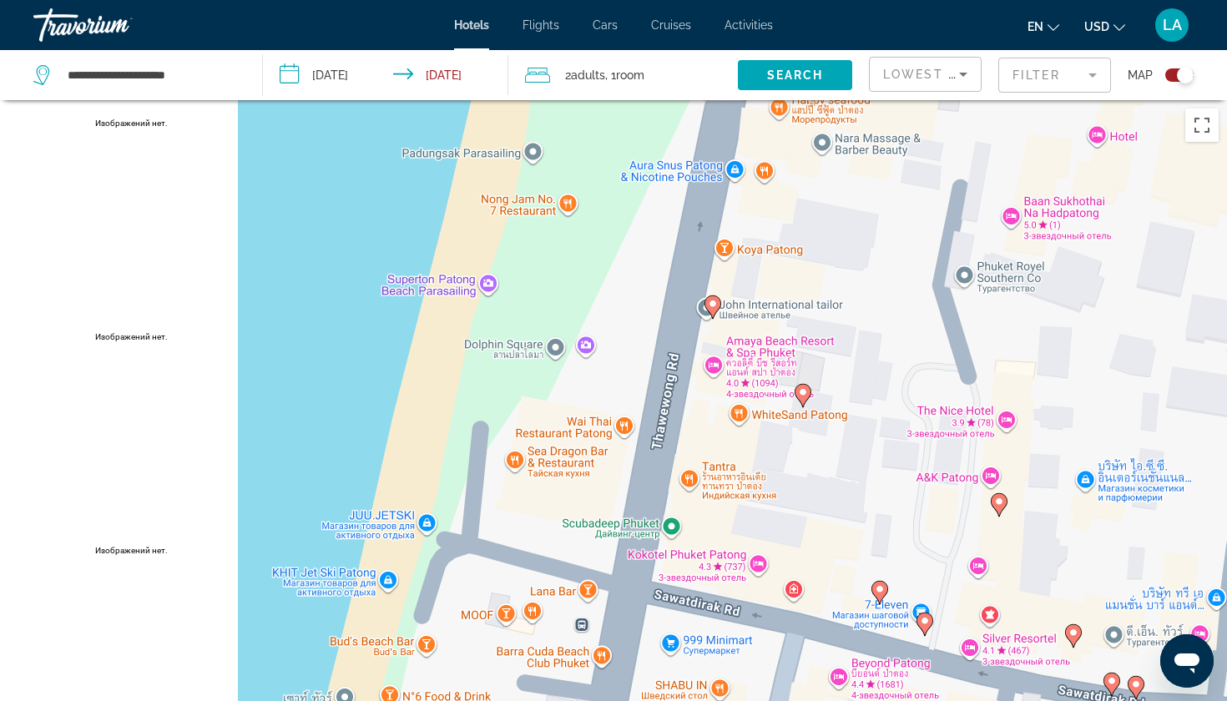
drag, startPoint x: 799, startPoint y: 503, endPoint x: 813, endPoint y: 307, distance: 195.9
click at [813, 307] on div "Чтобы активировать перетаскивание с помощью клавиатуры, нажмите Alt + Ввод. Пос…" at bounding box center [613, 450] width 1227 height 701
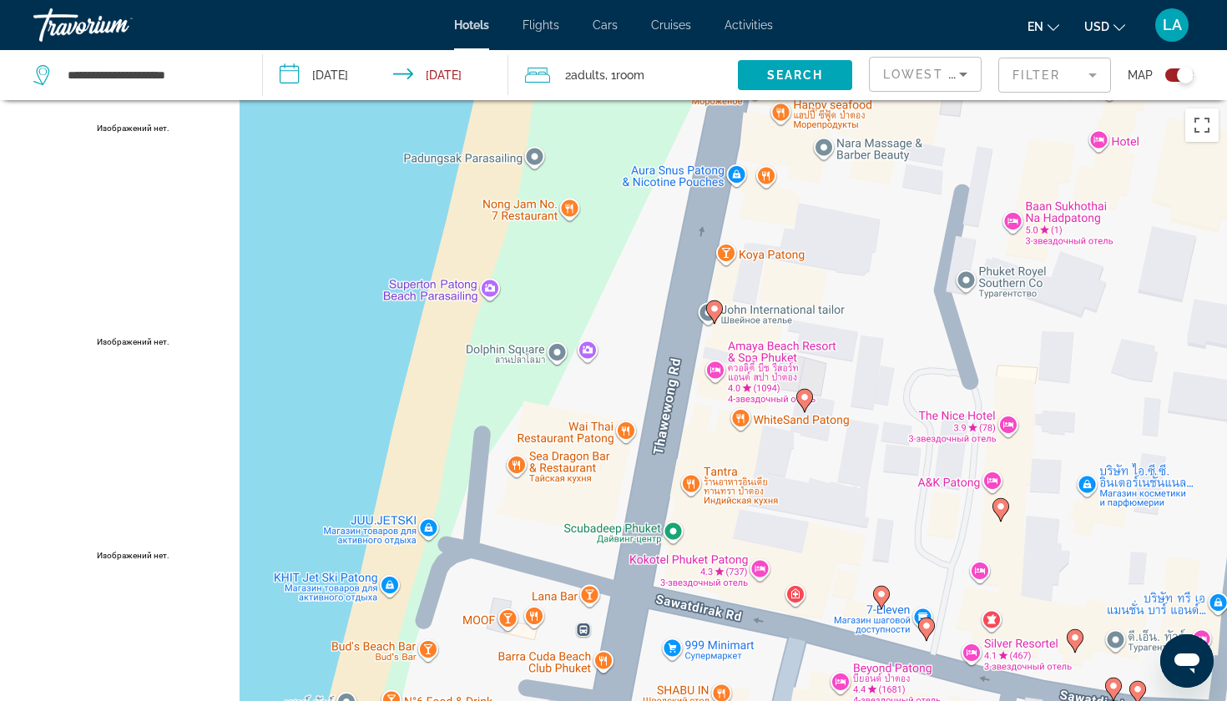
click at [715, 312] on image "Main content" at bounding box center [715, 309] width 10 height 10
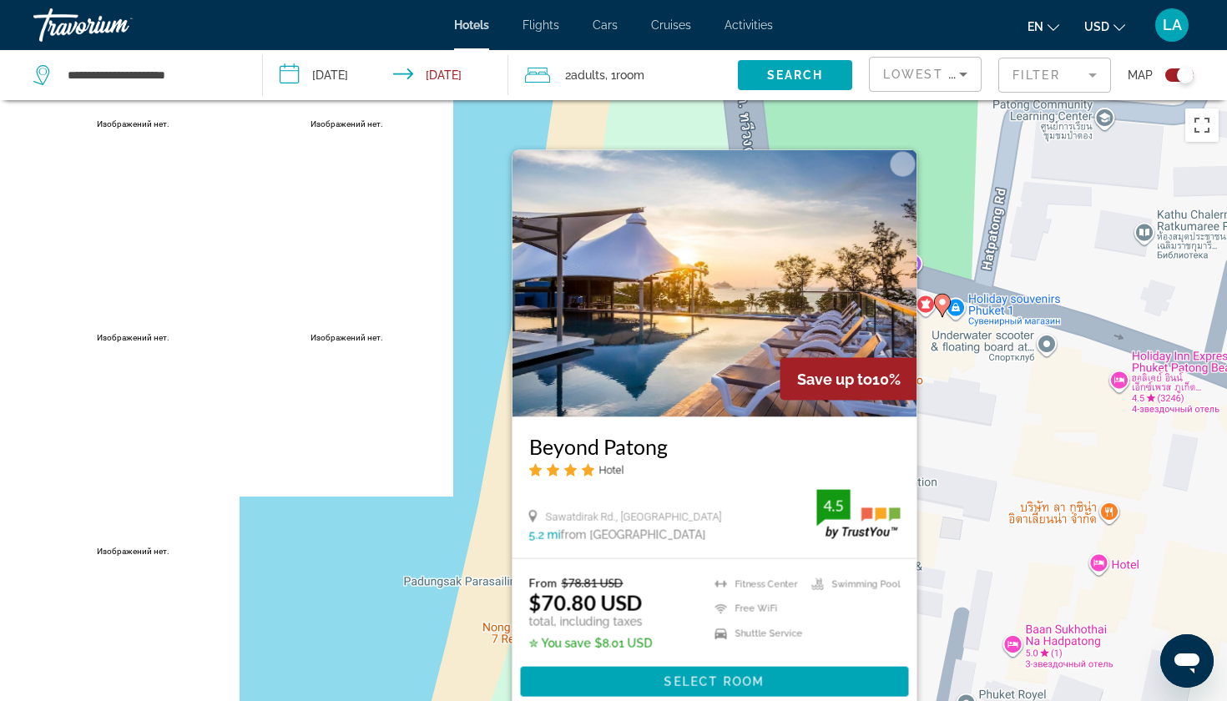
click at [351, 551] on div "Чтобы активировать перетаскивание с помощью клавиатуры, нажмите Alt + Ввод. Пос…" at bounding box center [613, 450] width 1227 height 701
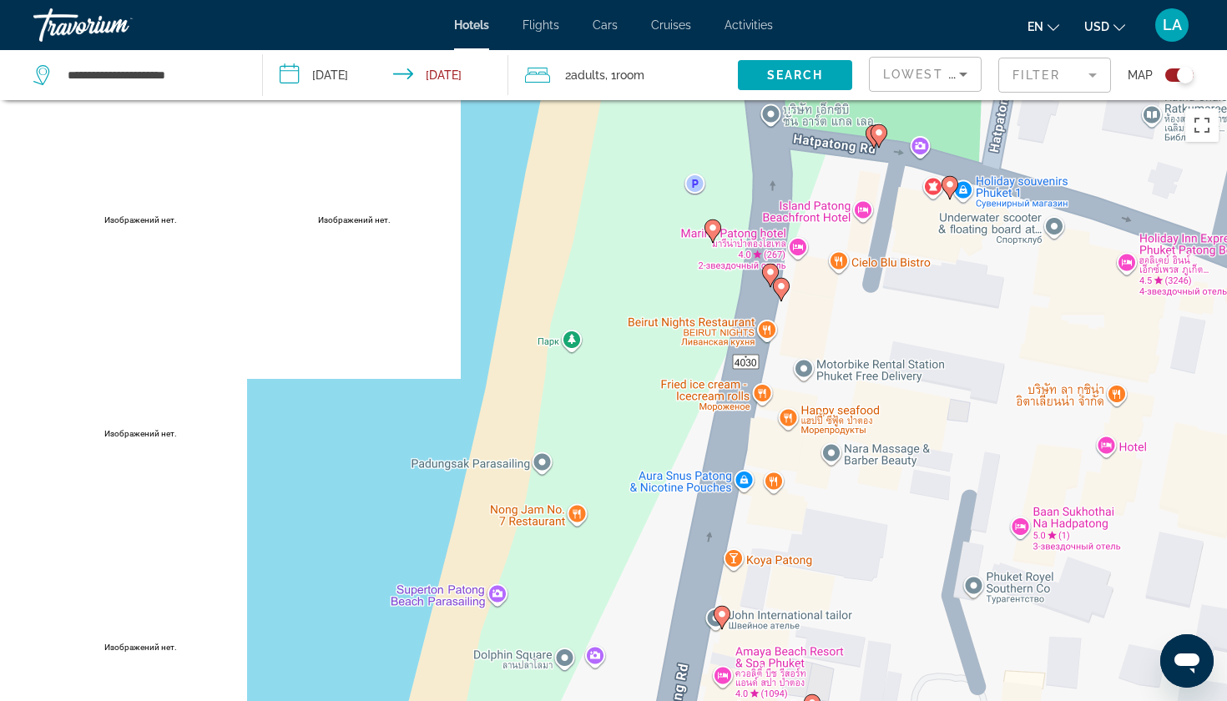
drag, startPoint x: 700, startPoint y: 581, endPoint x: 723, endPoint y: 247, distance: 334.7
click at [723, 247] on div "Чтобы активировать перетаскивание с помощью клавиатуры, нажмите Alt + Ввод. Пос…" at bounding box center [613, 450] width 1227 height 701
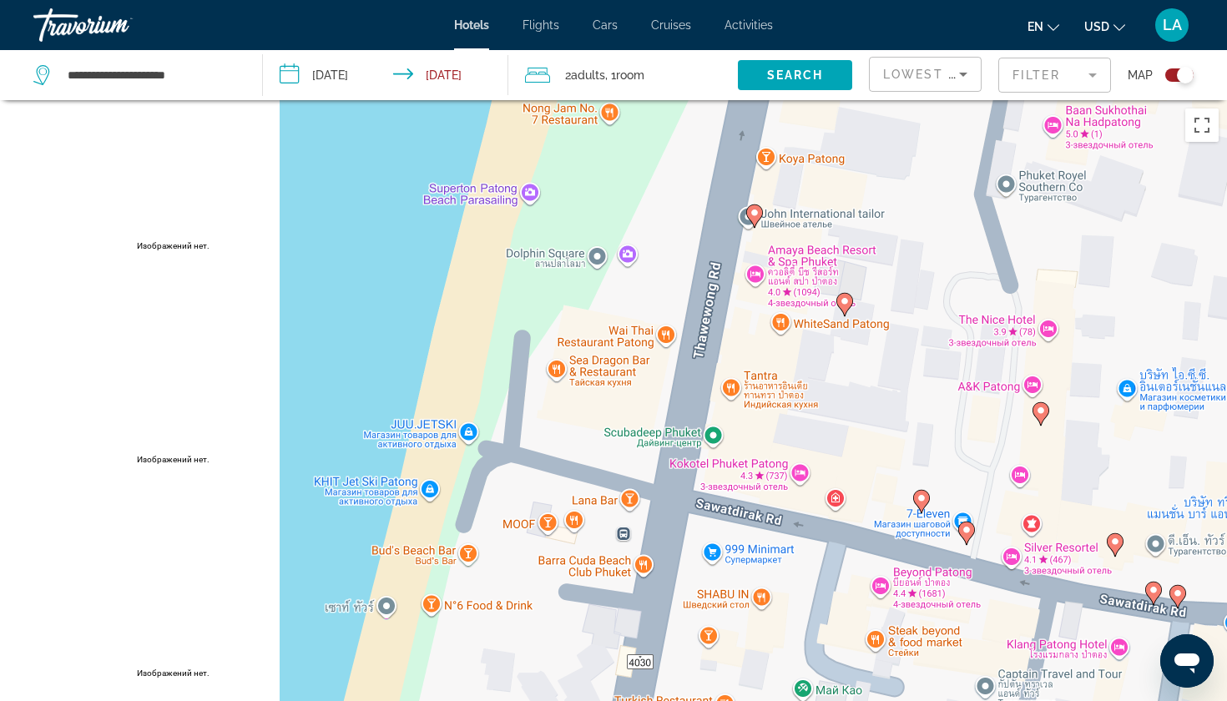
click at [845, 301] on image "Main content" at bounding box center [845, 301] width 10 height 10
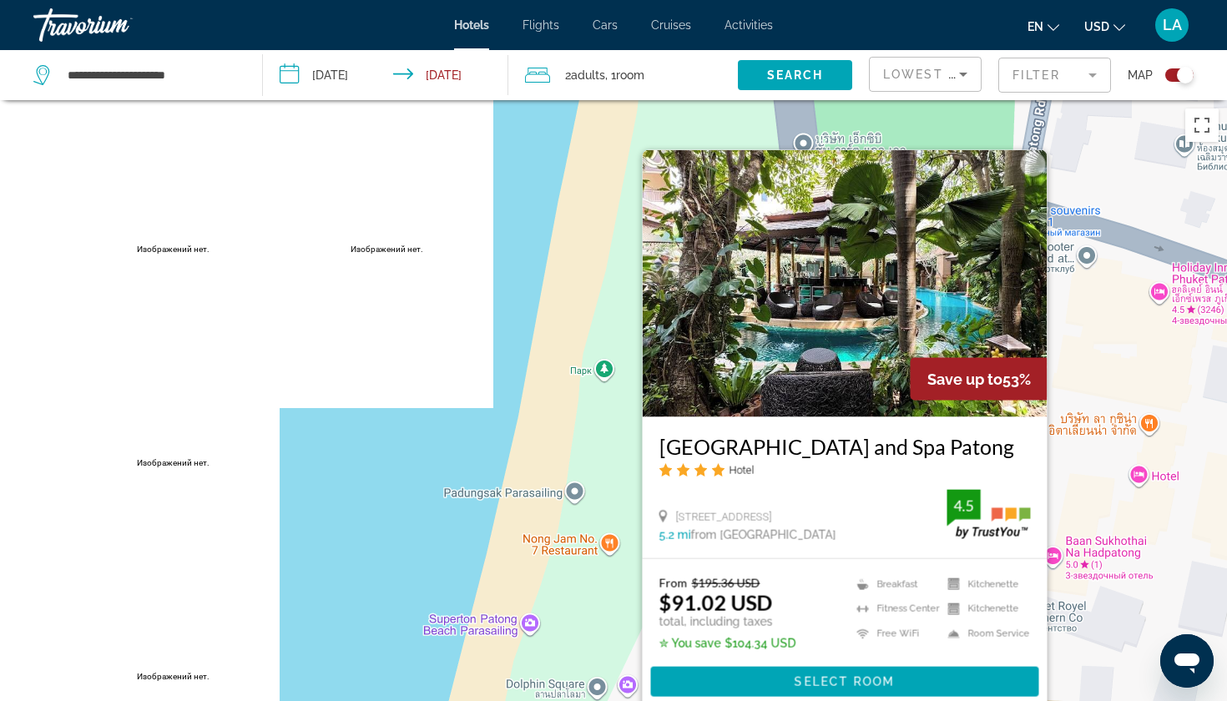
click at [448, 539] on div "Чтобы активировать перетаскивание с помощью клавиатуры, нажмите Alt + Ввод. Пос…" at bounding box center [613, 450] width 1227 height 701
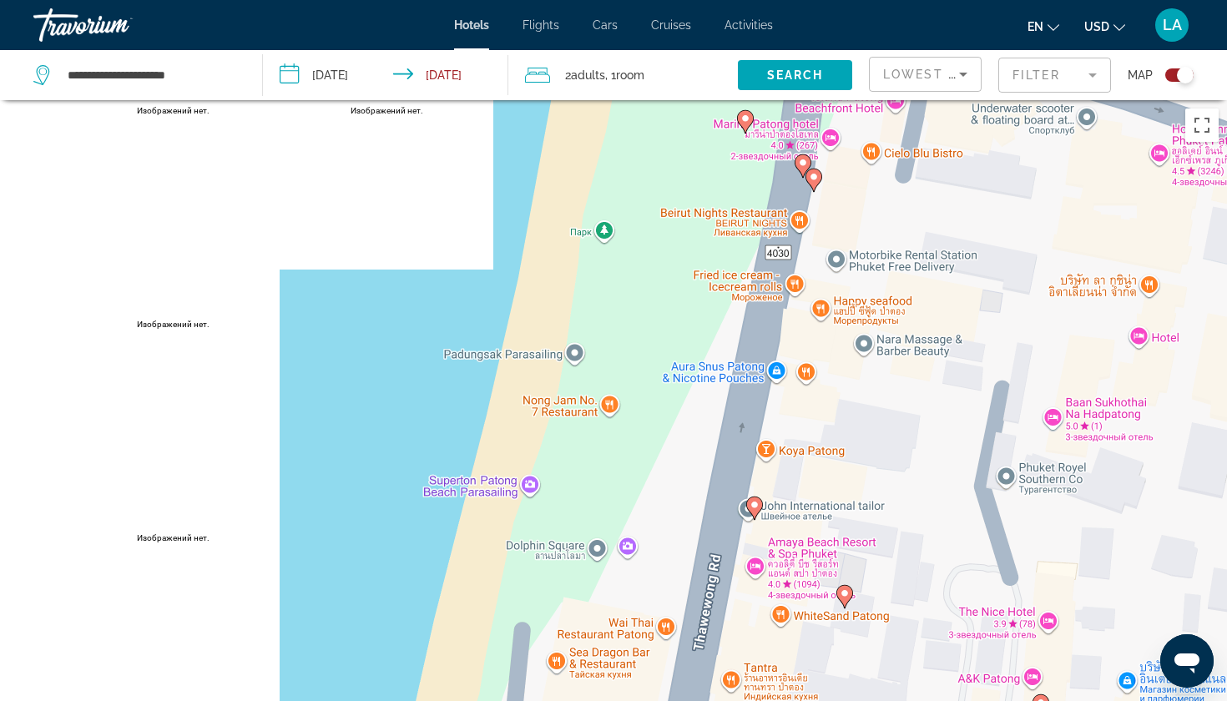
drag, startPoint x: 749, startPoint y: 580, endPoint x: 750, endPoint y: 358, distance: 222.1
click at [750, 358] on div "Чтобы активировать перетаскивание с помощью клавиатуры, нажмите Alt + Ввод. Пос…" at bounding box center [613, 450] width 1227 height 701
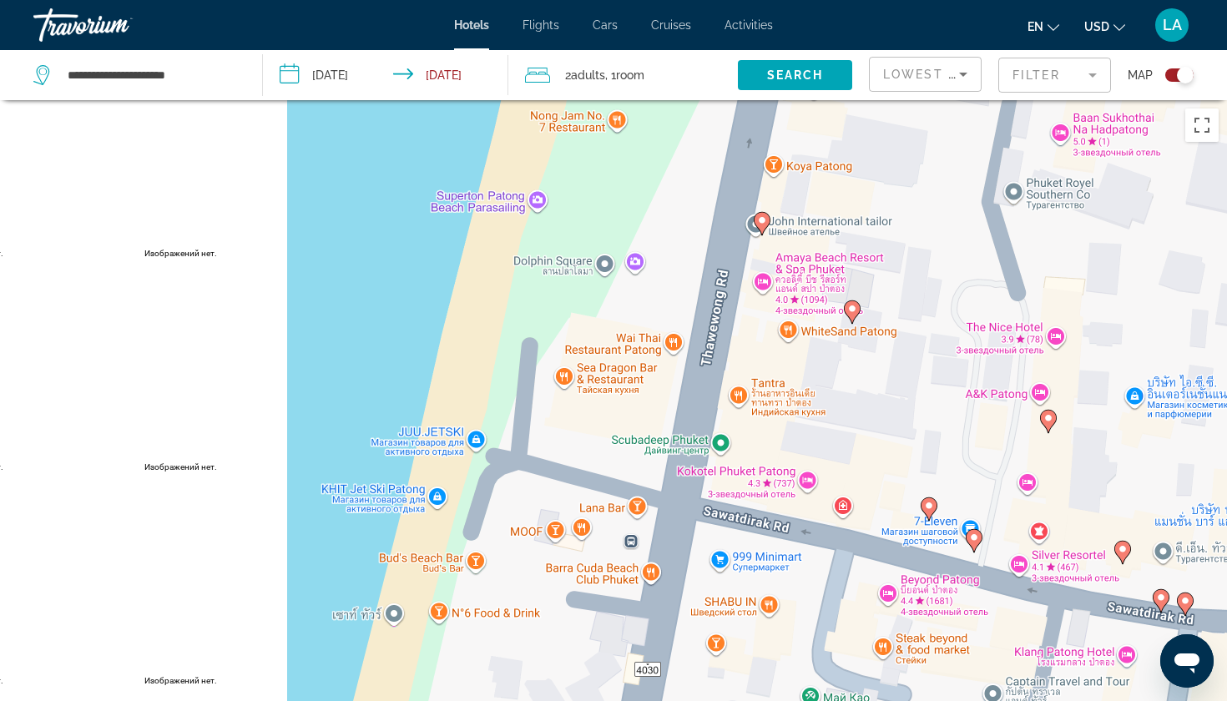
click at [930, 504] on image "Main content" at bounding box center [929, 506] width 10 height 10
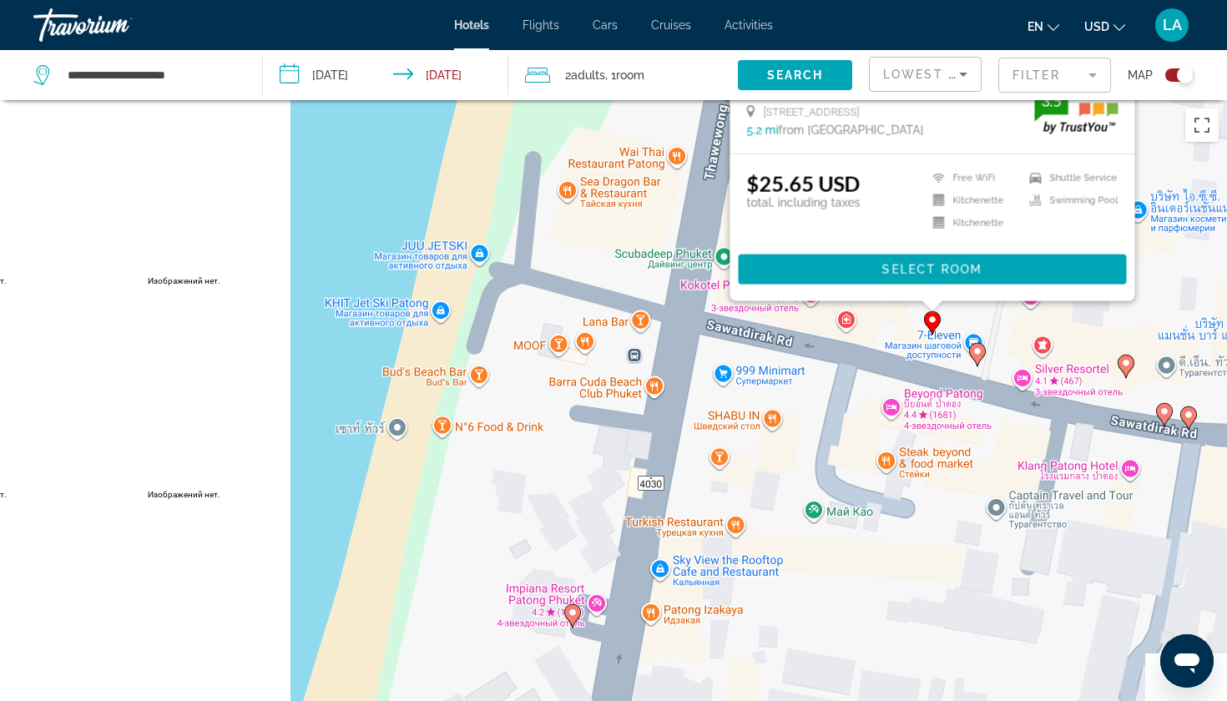
drag, startPoint x: 435, startPoint y: 517, endPoint x: 435, endPoint y: 96, distance: 420.7
click at [435, 100] on div "**********" at bounding box center [613, 500] width 1227 height 801
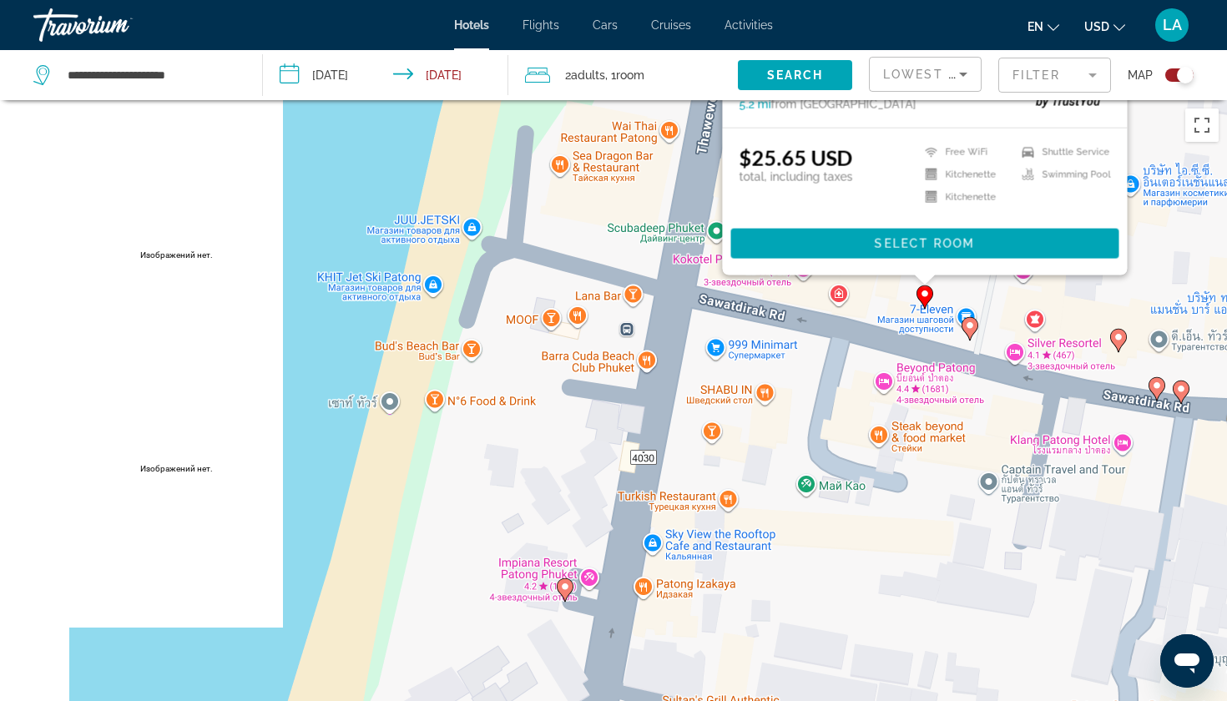
click at [971, 326] on image "Main content" at bounding box center [970, 326] width 10 height 10
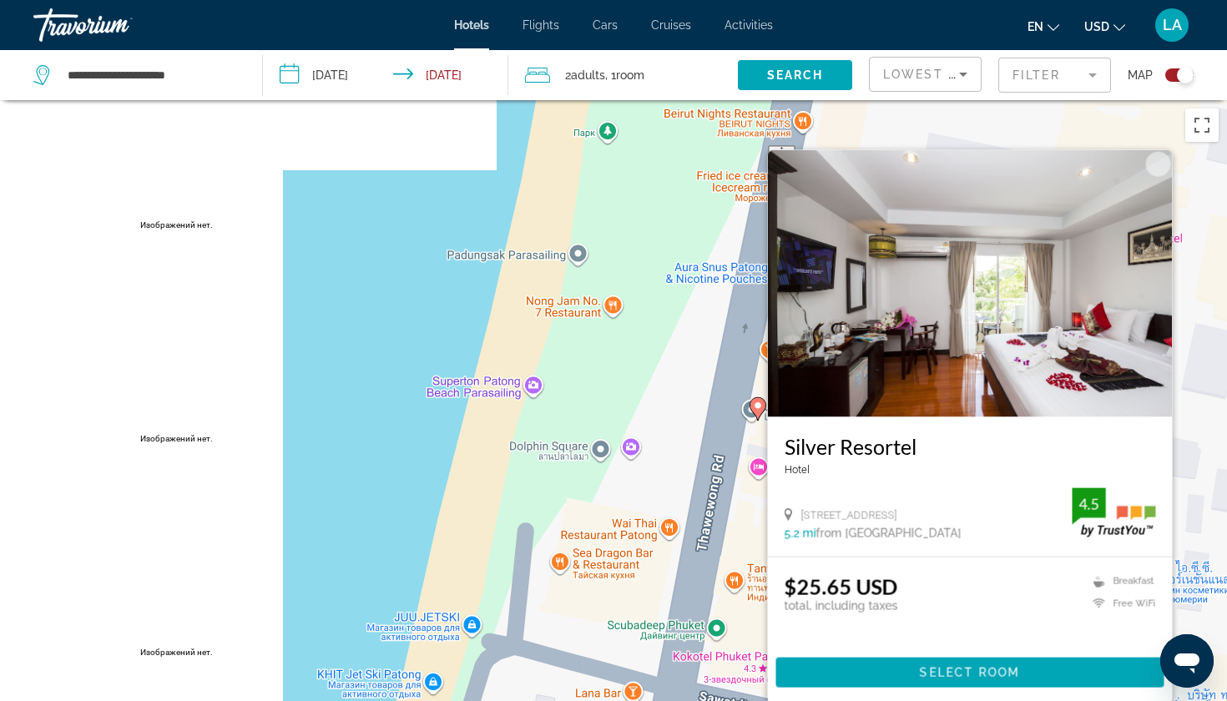
click at [300, 366] on div "Чтобы активировать перетаскивание с помощью клавиатуры, нажмите Alt + Ввод. Пос…" at bounding box center [613, 450] width 1227 height 701
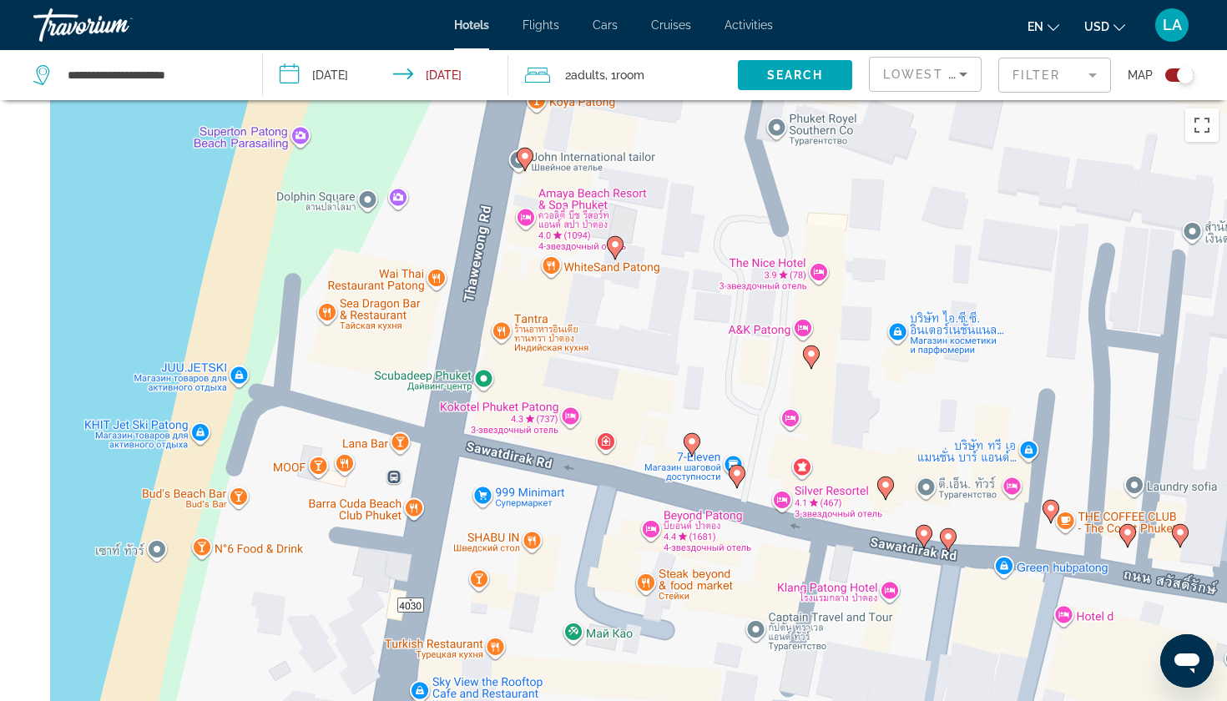
drag, startPoint x: 641, startPoint y: 493, endPoint x: 408, endPoint y: 240, distance: 343.8
click at [408, 240] on div "Чтобы активировать перетаскивание с помощью клавиатуры, нажмите Alt + Ввод. Пос…" at bounding box center [613, 450] width 1227 height 701
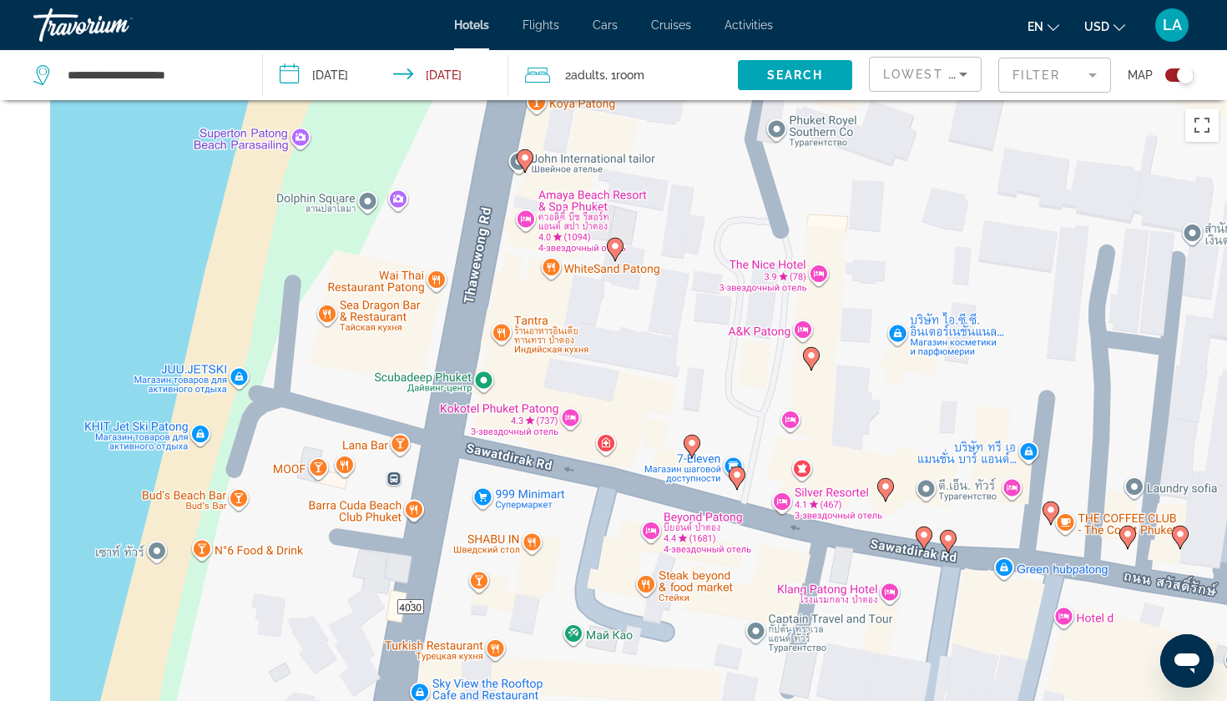
click at [735, 483] on icon "Main content" at bounding box center [737, 478] width 15 height 22
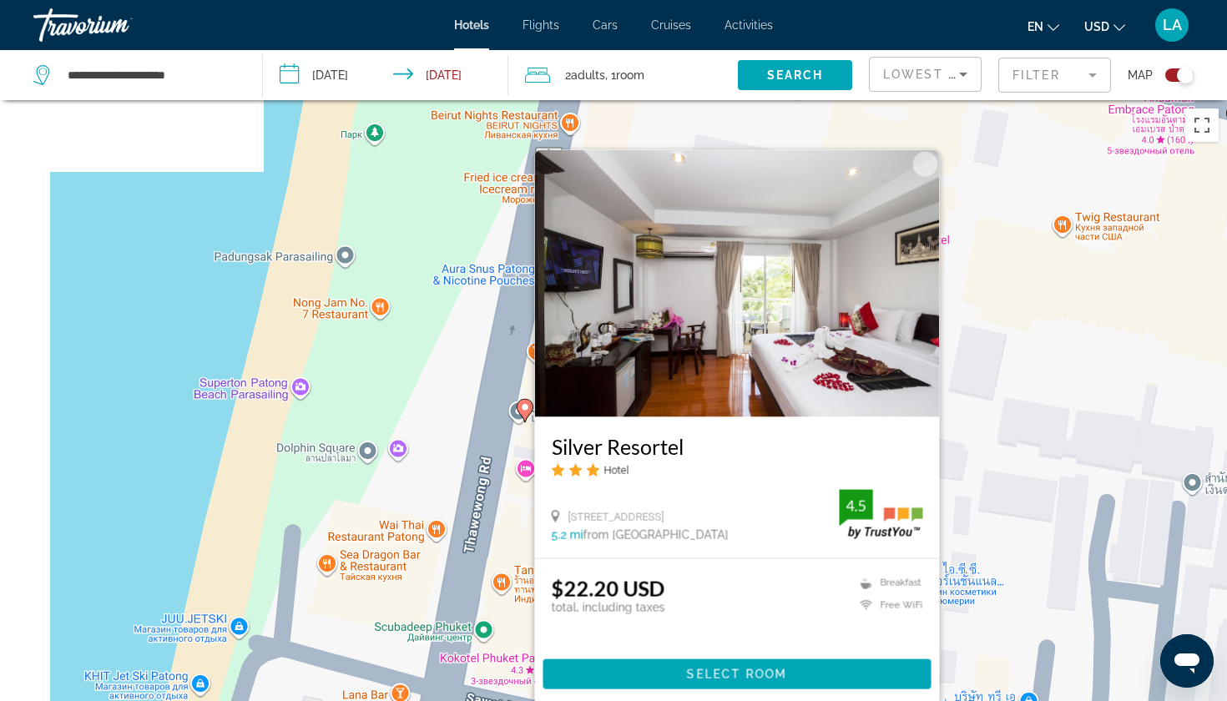
click at [169, 397] on div "Чтобы активировать перетаскивание с помощью клавиатуры, нажмите Alt + Ввод. Пос…" at bounding box center [613, 450] width 1227 height 701
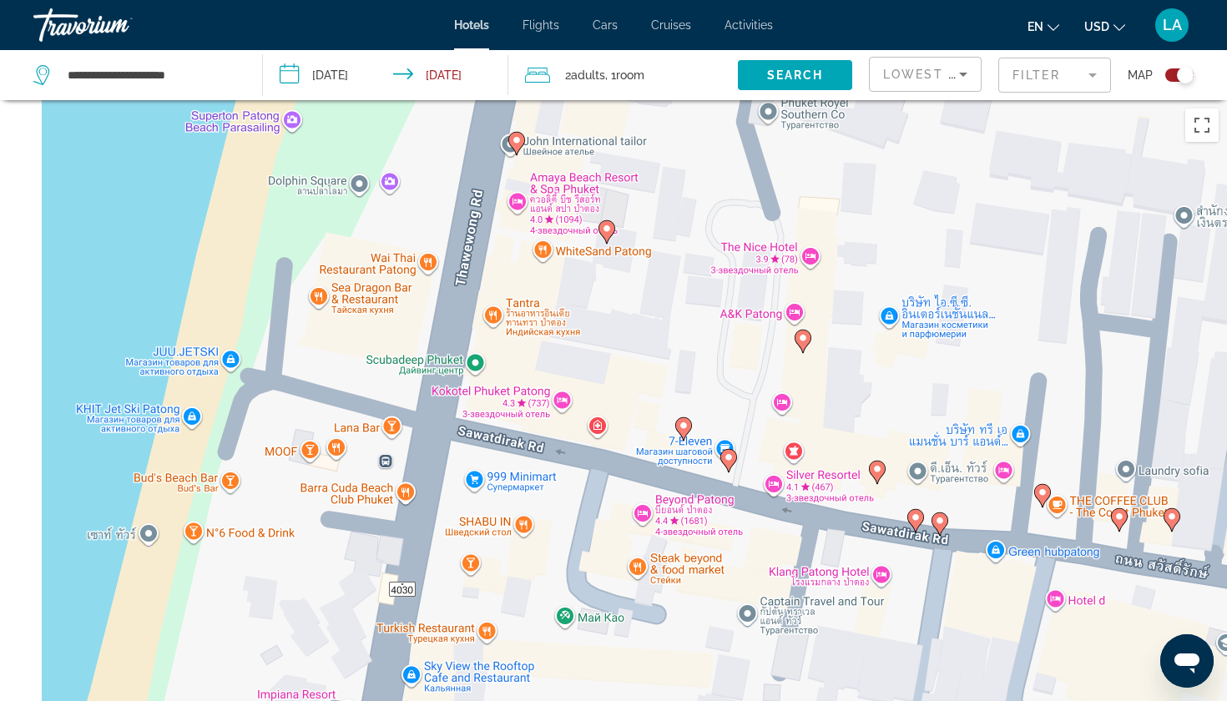
drag, startPoint x: 648, startPoint y: 558, endPoint x: 639, endPoint y: 291, distance: 267.3
click at [639, 291] on div "Чтобы активировать перетаскивание с помощью клавиатуры, нажмите Alt + Ввод. Пос…" at bounding box center [613, 450] width 1227 height 701
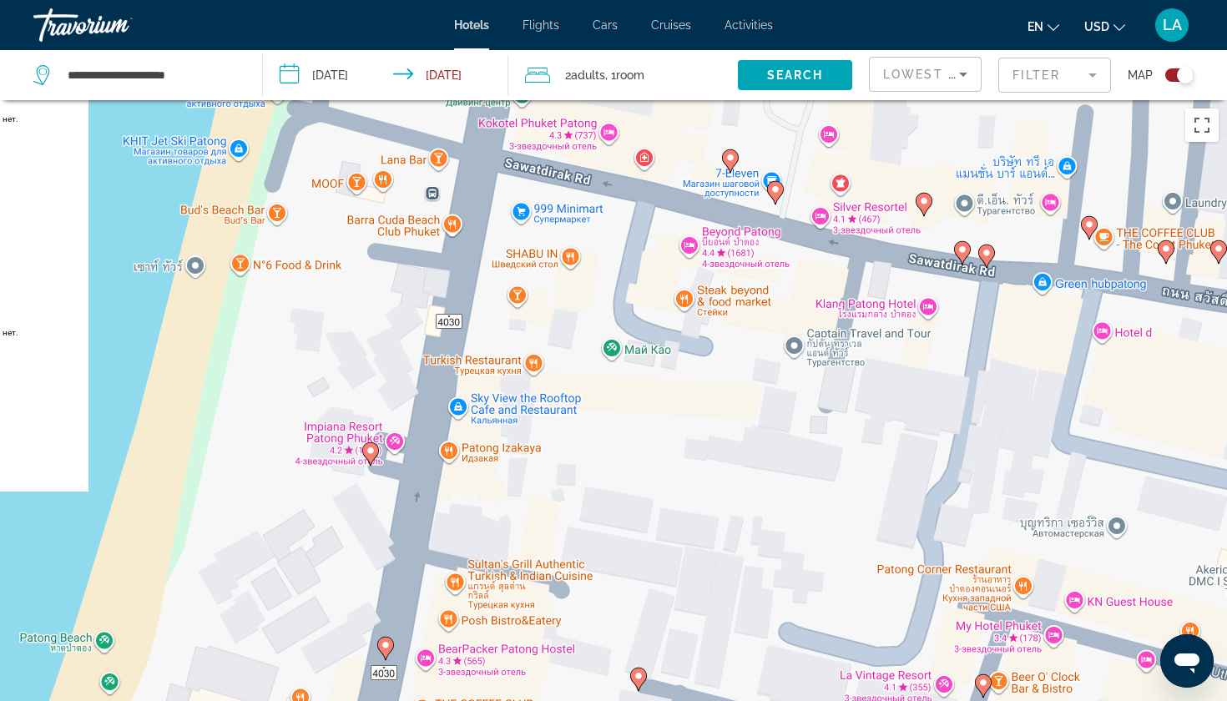
drag, startPoint x: 514, startPoint y: 556, endPoint x: 561, endPoint y: 291, distance: 268.7
click at [561, 291] on div "Чтобы активировать перетаскивание с помощью клавиатуры, нажмите Alt + Ввод. Пос…" at bounding box center [613, 450] width 1227 height 701
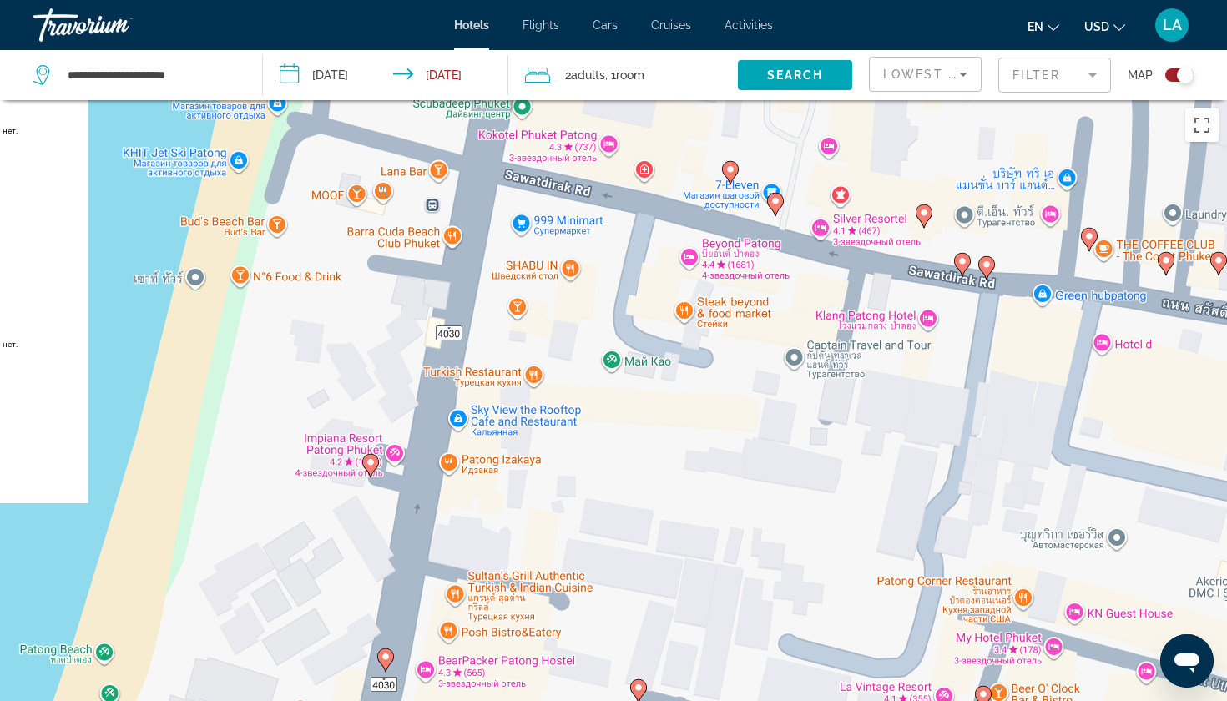
click at [370, 464] on image "Main content" at bounding box center [371, 462] width 10 height 10
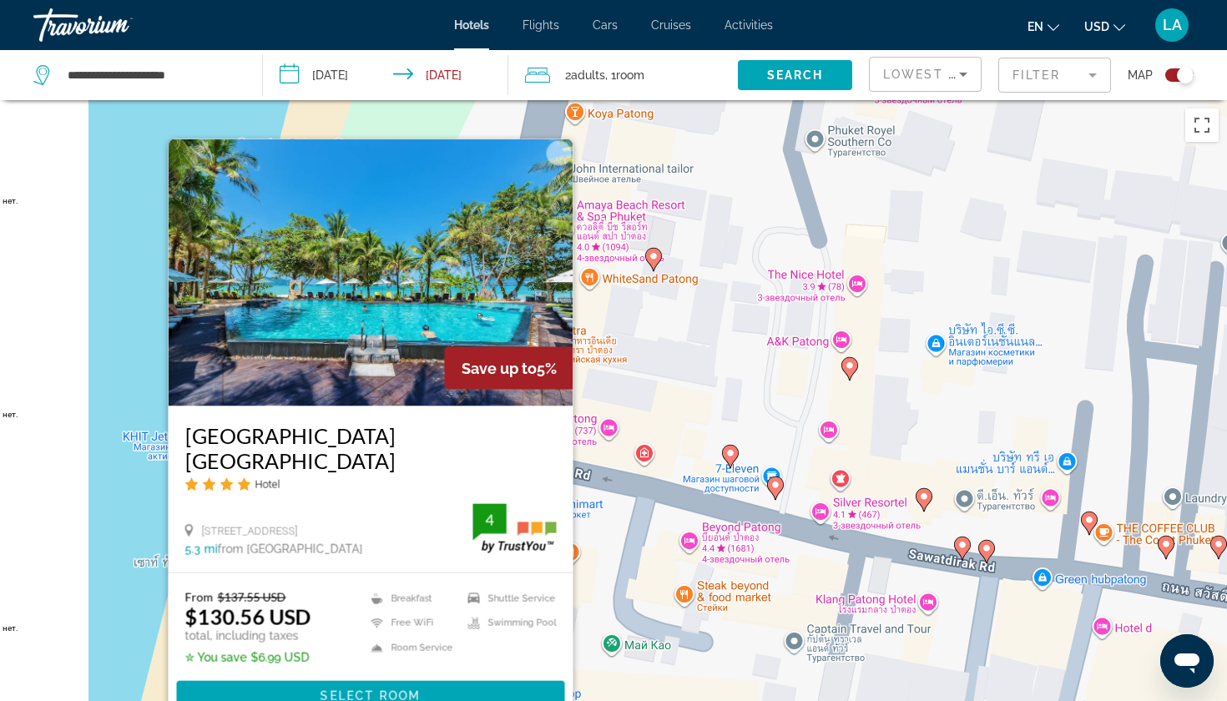
click at [122, 442] on div "Чтобы активировать перетаскивание с помощью клавиатуры, нажмите Alt + Ввод. Пос…" at bounding box center [613, 450] width 1227 height 701
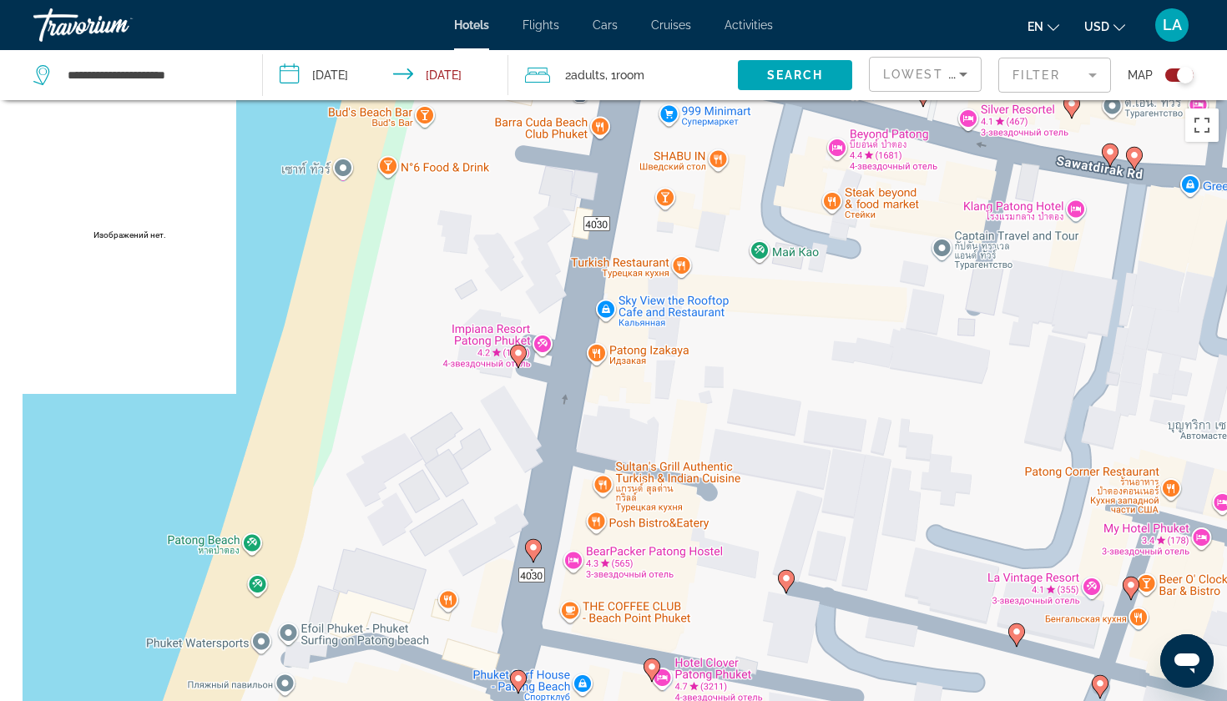
drag, startPoint x: 391, startPoint y: 531, endPoint x: 539, endPoint y: 131, distance: 426.6
click at [539, 131] on div "Чтобы активировать перетаскивание с помощью клавиатуры, нажмите Alt + Ввод. Пос…" at bounding box center [613, 450] width 1227 height 701
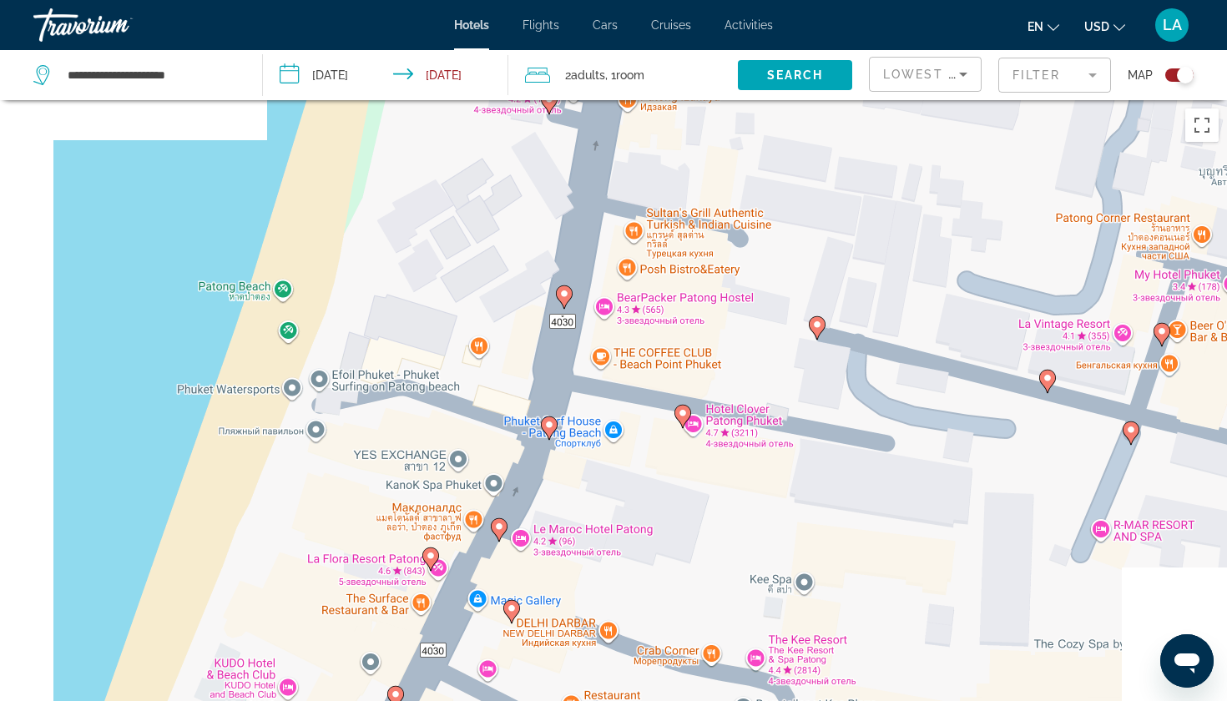
drag, startPoint x: 478, startPoint y: 417, endPoint x: 519, endPoint y: 12, distance: 407.8
click at [519, 12] on div "**********" at bounding box center [613, 350] width 1227 height 701
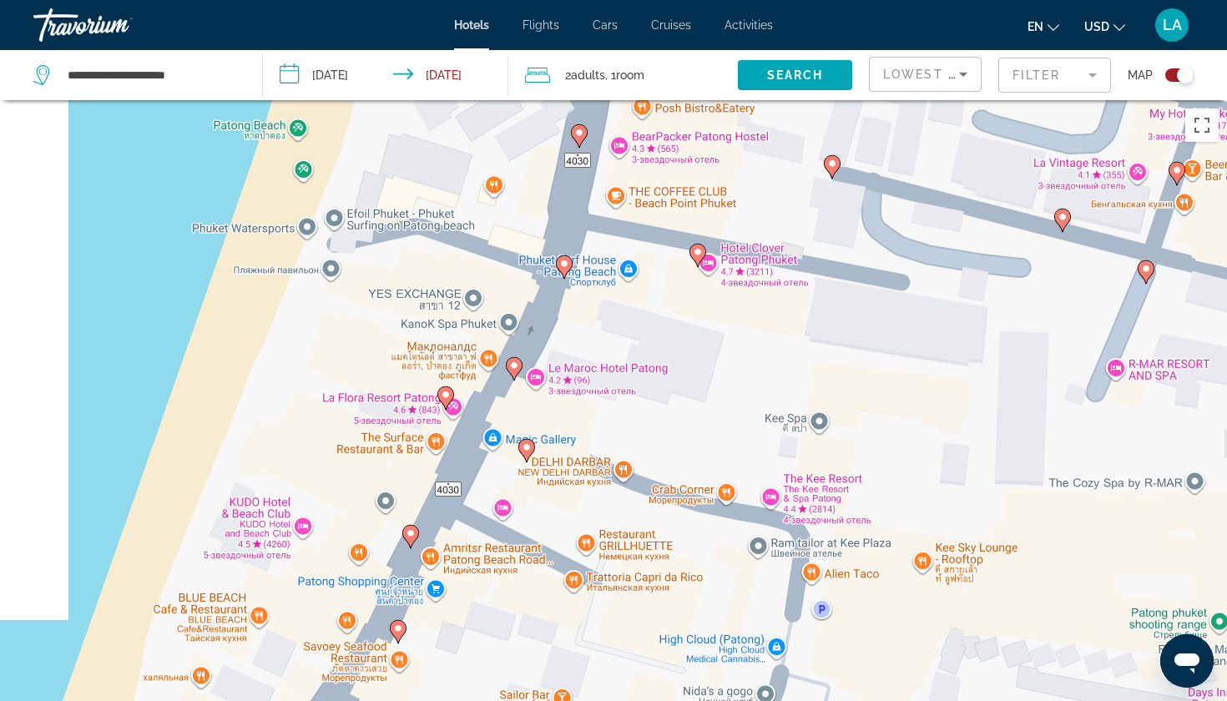
click at [563, 264] on image "Main content" at bounding box center [564, 264] width 10 height 10
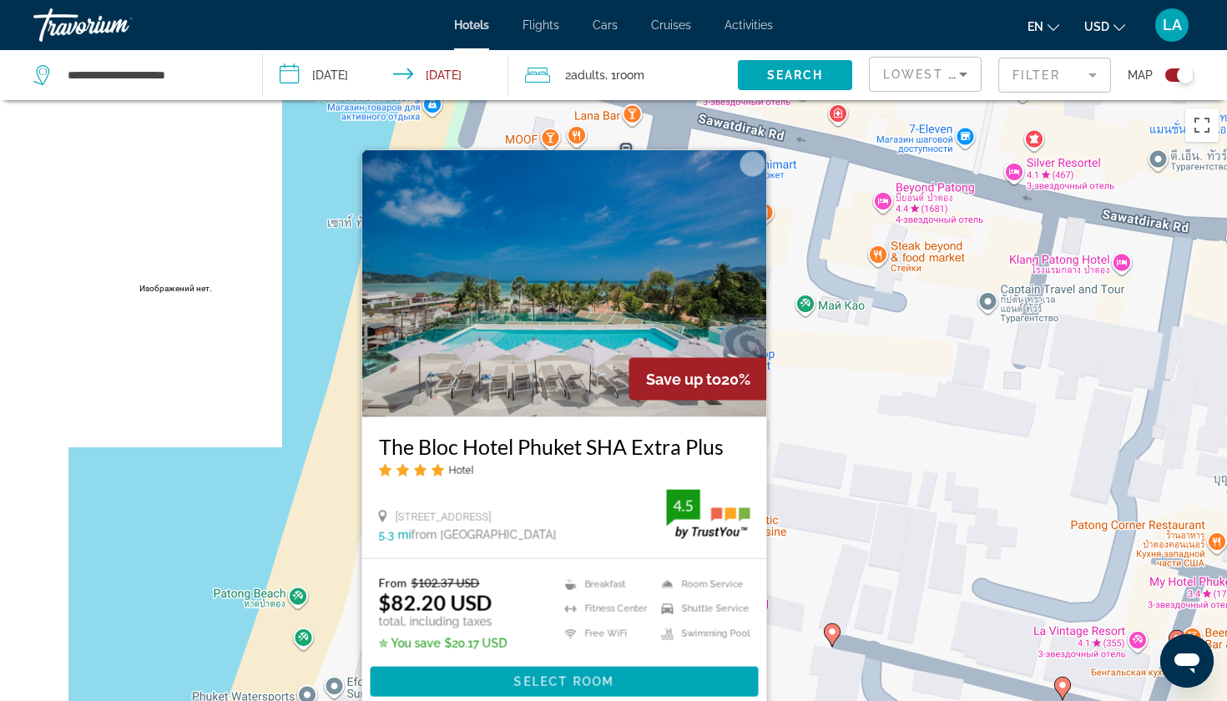
click at [182, 568] on div "Чтобы активировать перетаскивание с помощью клавиатуры, нажмите Alt + Ввод. Пос…" at bounding box center [613, 450] width 1227 height 701
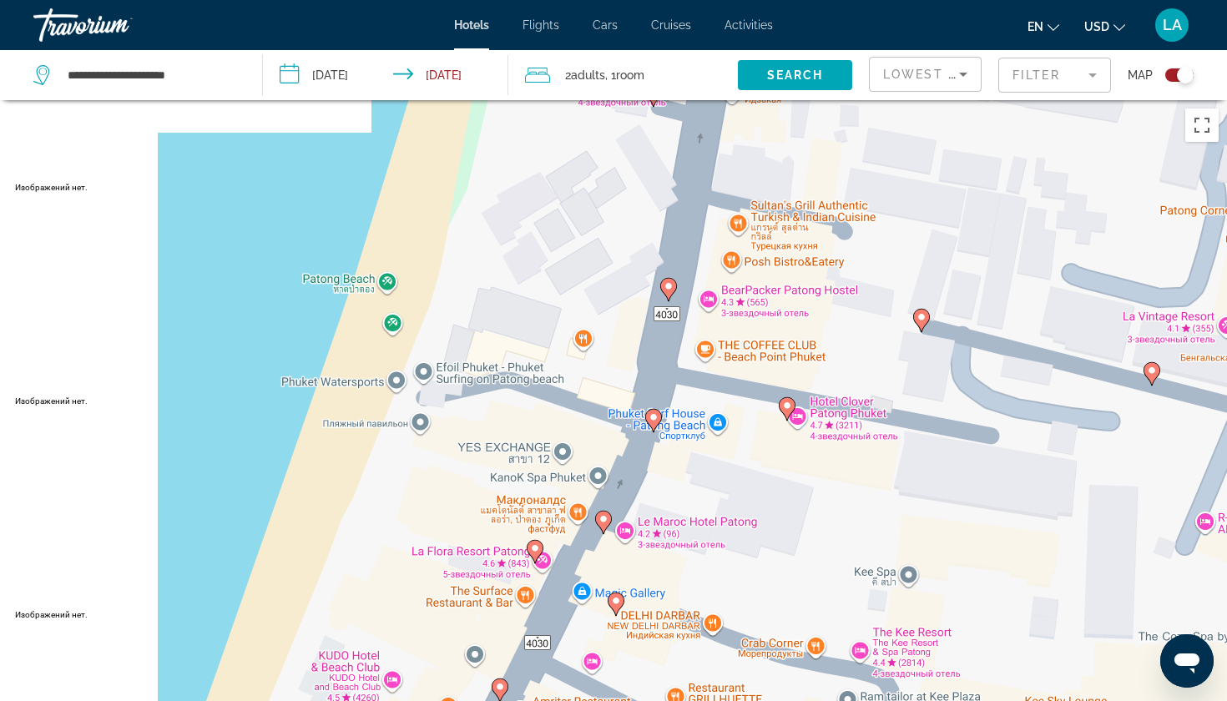
drag, startPoint x: 613, startPoint y: 588, endPoint x: 731, endPoint y: 135, distance: 467.7
click at [731, 135] on div "Чтобы активировать перетаскивание с помощью клавиатуры, нажмите Alt + Ввод. Пос…" at bounding box center [613, 450] width 1227 height 701
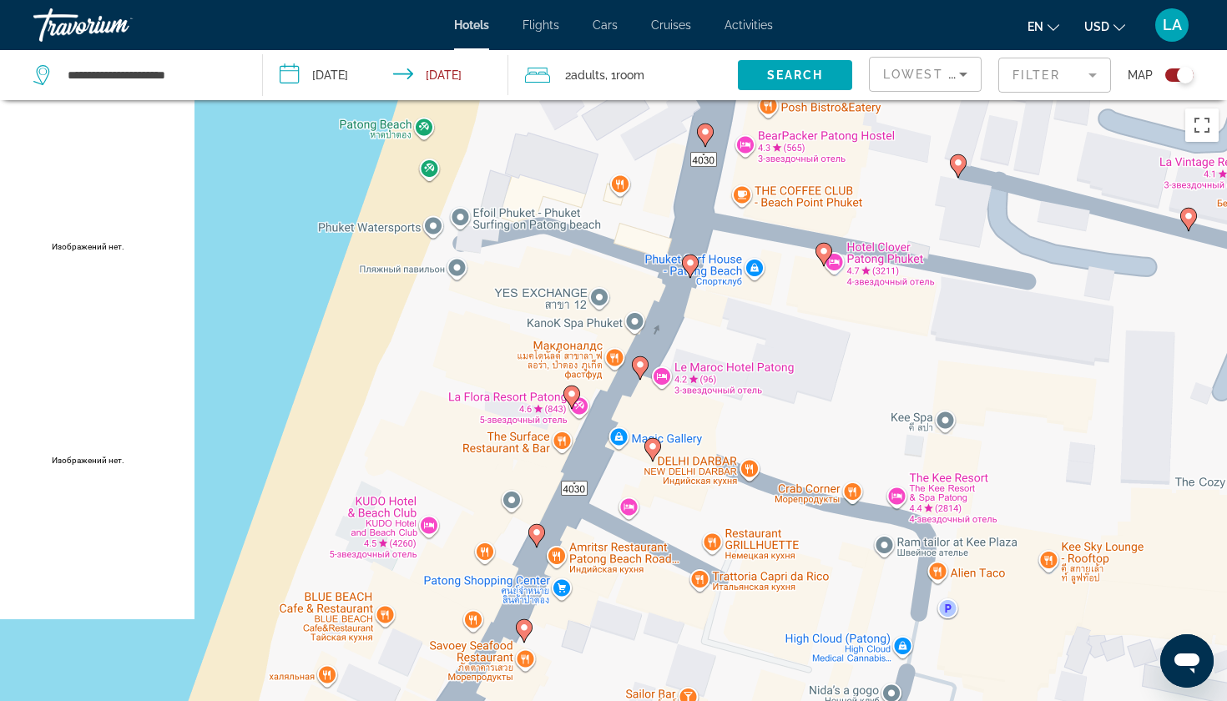
click at [964, 167] on g "Main content" at bounding box center [958, 165] width 17 height 23
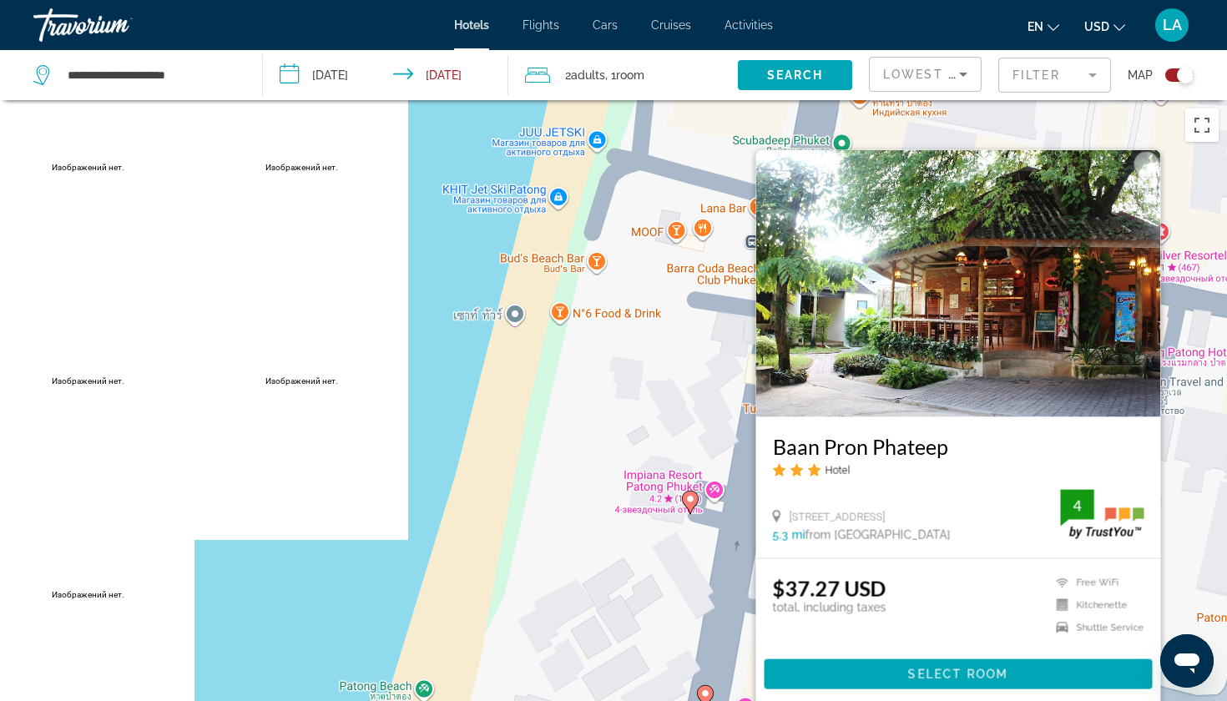
click at [362, 592] on div "Чтобы активировать перетаскивание с помощью клавиатуры, нажмите Alt + Ввод. Пос…" at bounding box center [613, 450] width 1227 height 701
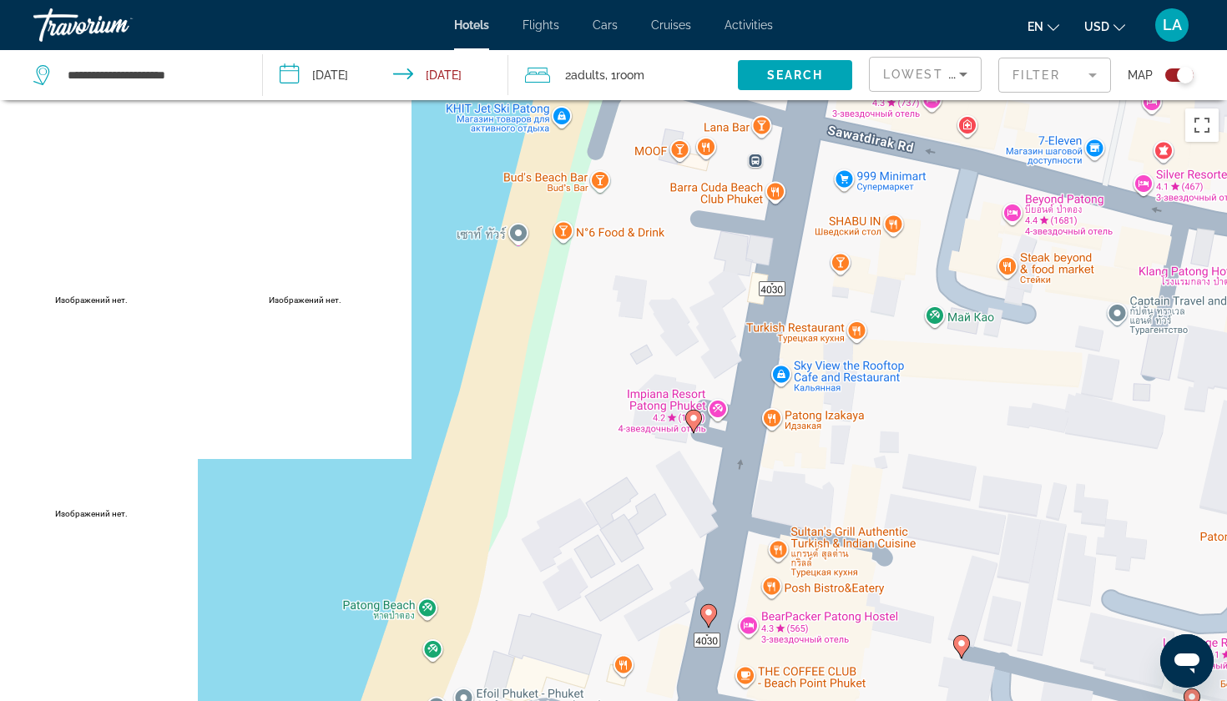
drag, startPoint x: 725, startPoint y: 595, endPoint x: 769, endPoint y: 179, distance: 418.8
click at [769, 180] on div "Чтобы активировать перетаскивание с помощью клавиатуры, нажмите Alt + Ввод. Пос…" at bounding box center [613, 450] width 1227 height 701
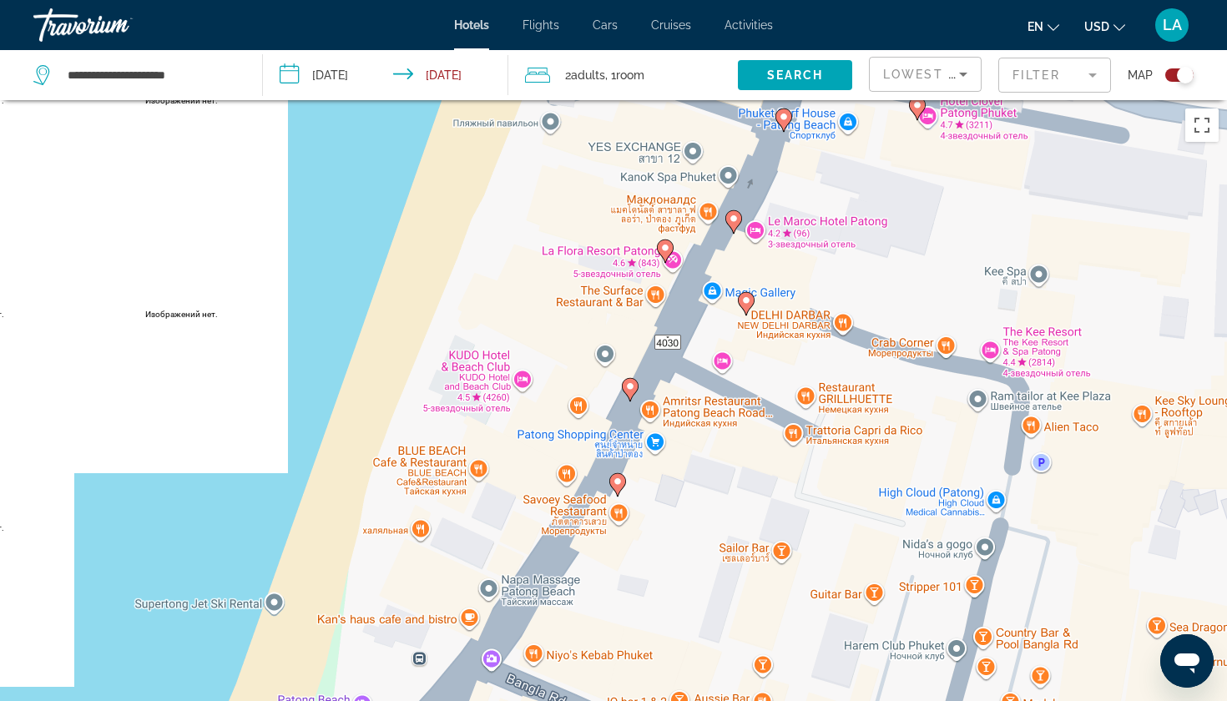
click at [633, 387] on image "Main content" at bounding box center [630, 387] width 10 height 10
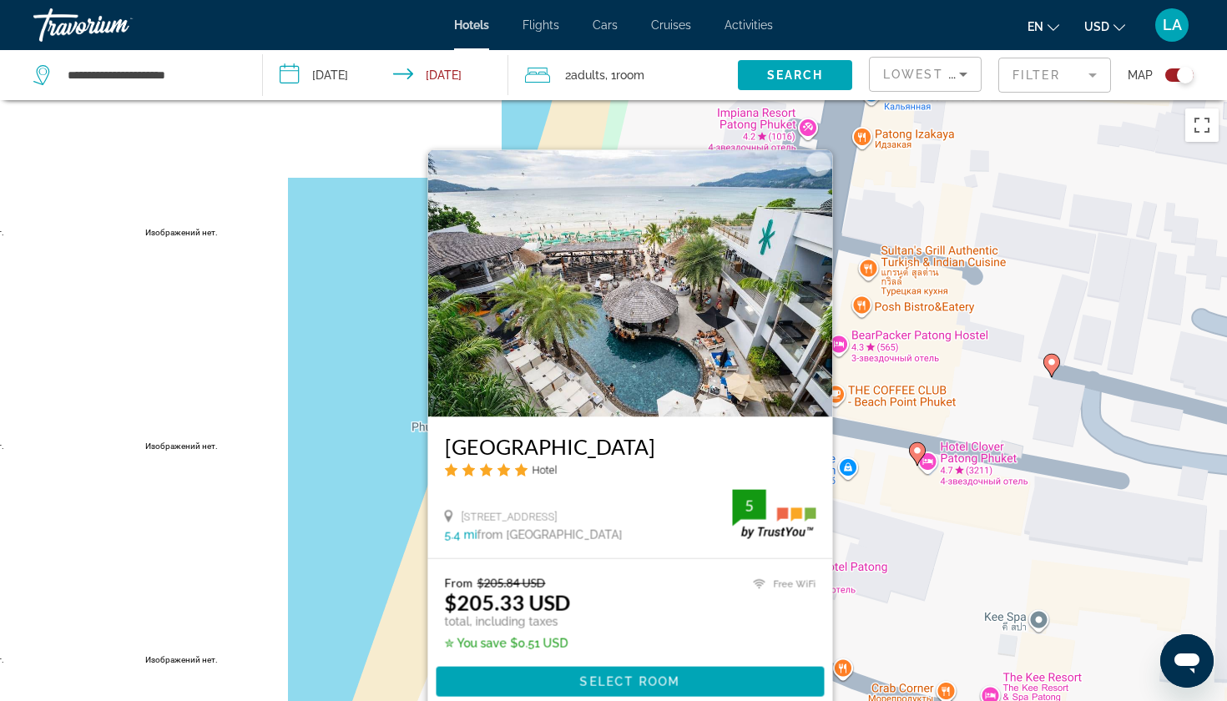
click at [365, 491] on div "Чтобы активировать перетаскивание с помощью клавиатуры, нажмите Alt + Ввод. Пос…" at bounding box center [613, 450] width 1227 height 701
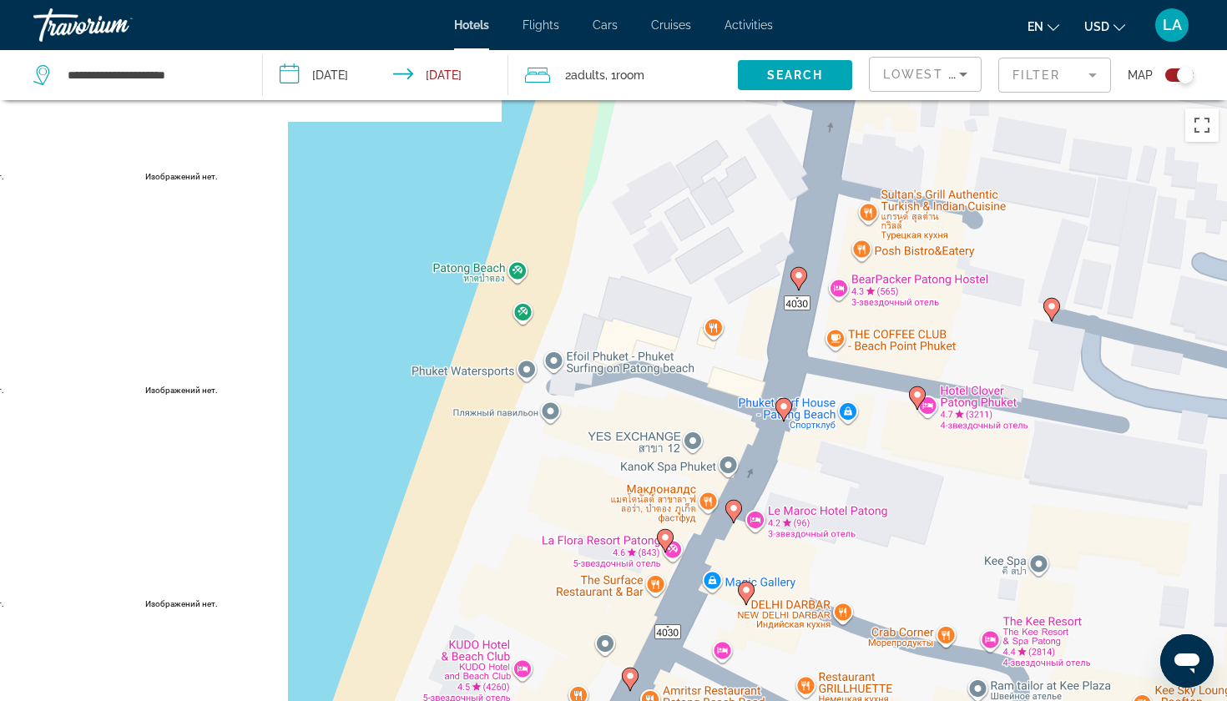
drag, startPoint x: 629, startPoint y: 588, endPoint x: 634, endPoint y: 521, distance: 67.0
click at [634, 521] on div "Чтобы активировать перетаскивание с помощью клавиатуры, нажмите Alt + Ввод. Пос…" at bounding box center [613, 450] width 1227 height 701
click at [664, 542] on image "Main content" at bounding box center [665, 538] width 10 height 10
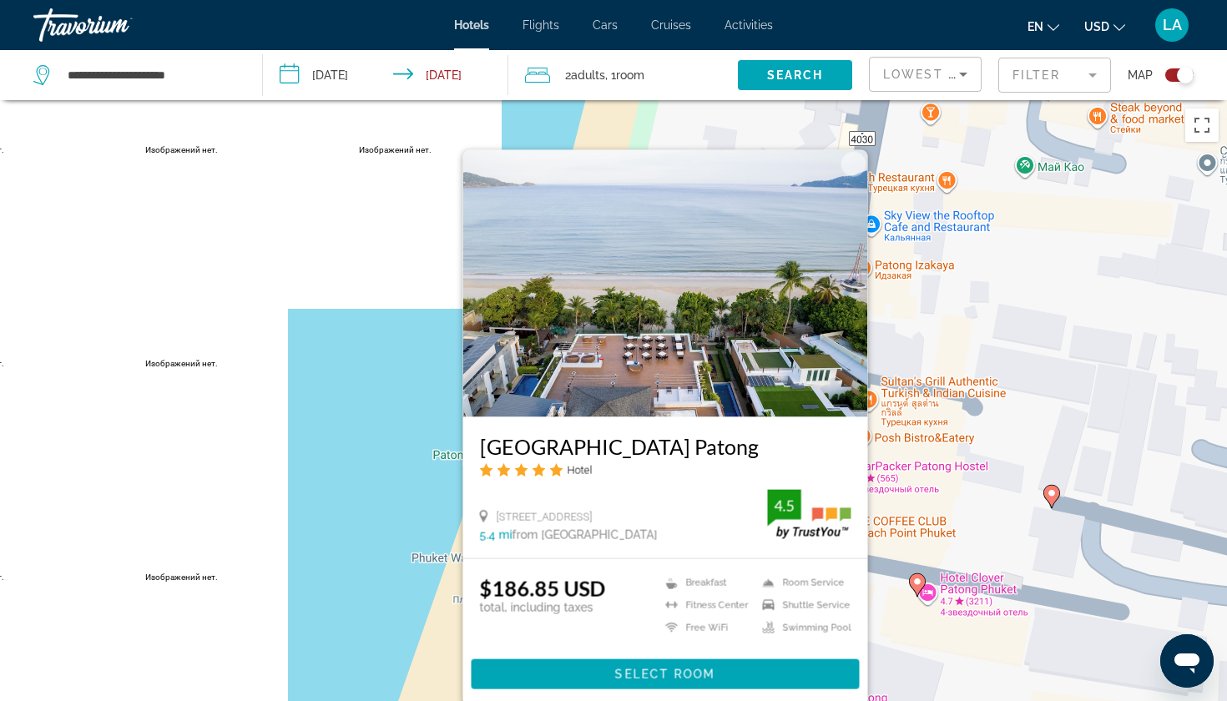
click at [399, 499] on div "Чтобы активировать перетаскивание с помощью клавиатуры, нажмите Alt + Ввод. Пос…" at bounding box center [613, 450] width 1227 height 701
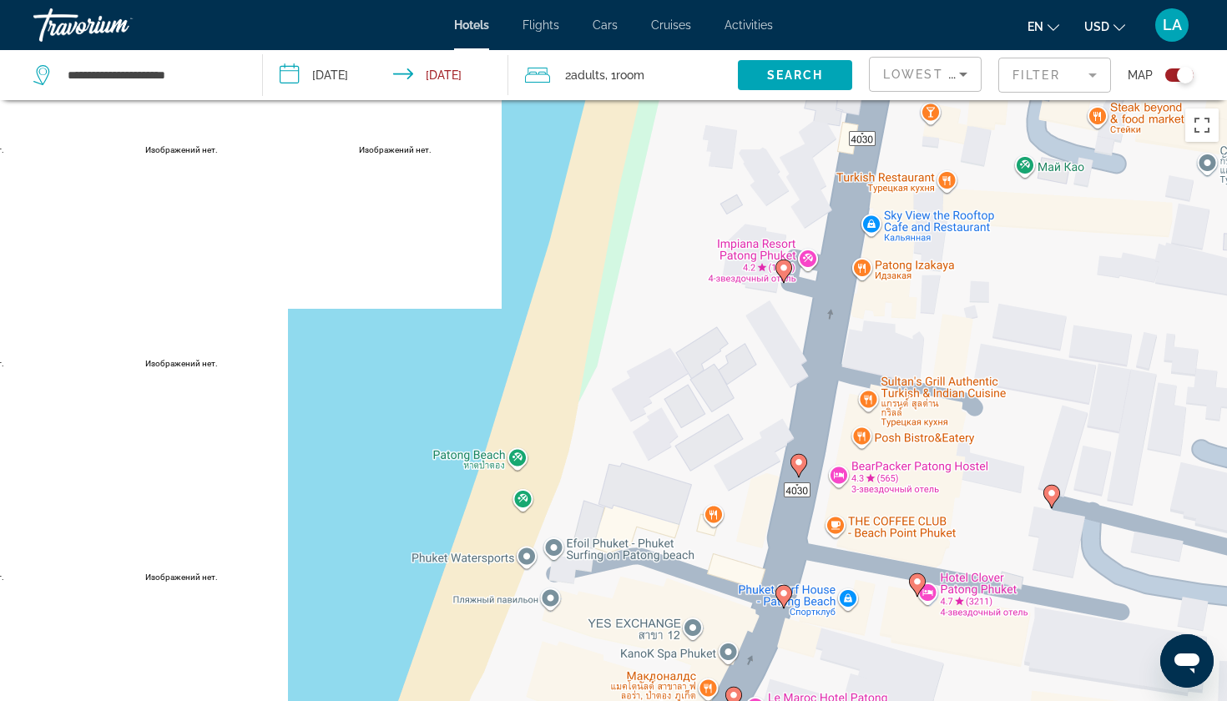
drag, startPoint x: 744, startPoint y: 577, endPoint x: 725, endPoint y: 293, distance: 284.4
click at [727, 296] on div "Чтобы активировать перетаскивание с помощью клавиатуры, нажмите Alt + Ввод. Пос…" at bounding box center [613, 450] width 1227 height 701
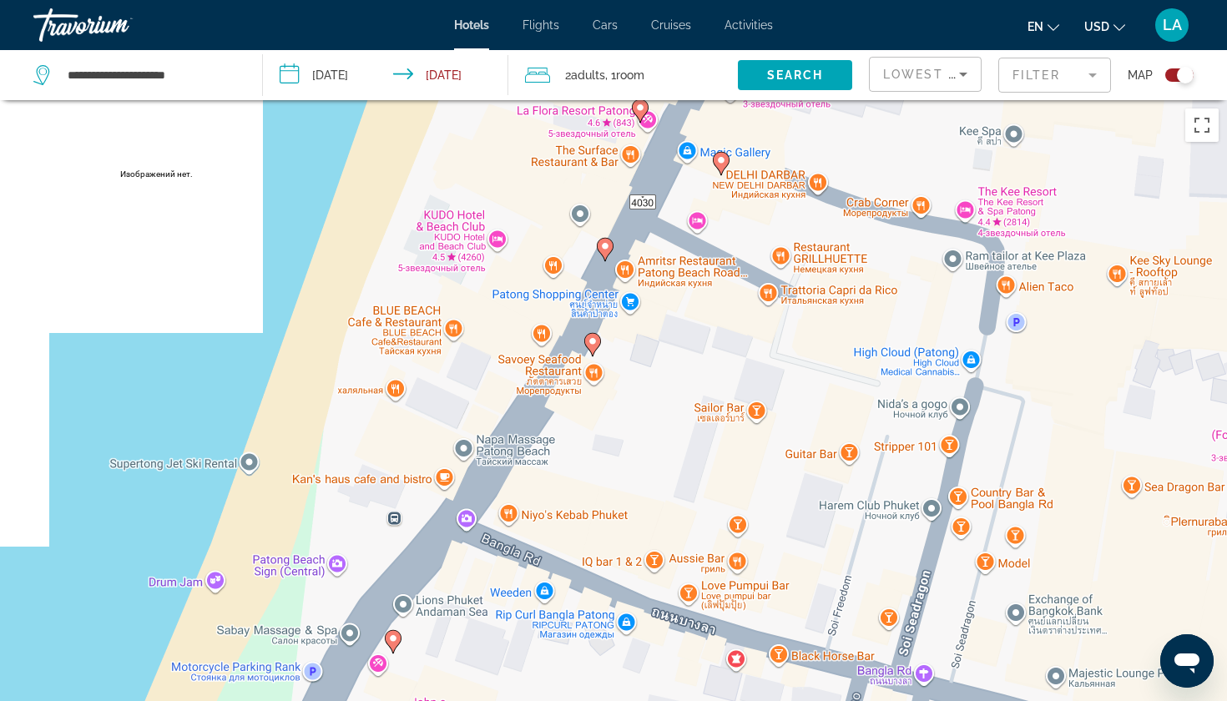
drag, startPoint x: 652, startPoint y: 574, endPoint x: 726, endPoint y: 427, distance: 163.9
click at [726, 427] on div "Чтобы активировать перетаскивание с помощью клавиатуры, нажмите Alt + Ввод. Пос…" at bounding box center [613, 450] width 1227 height 701
click at [595, 341] on image "Main content" at bounding box center [594, 341] width 10 height 10
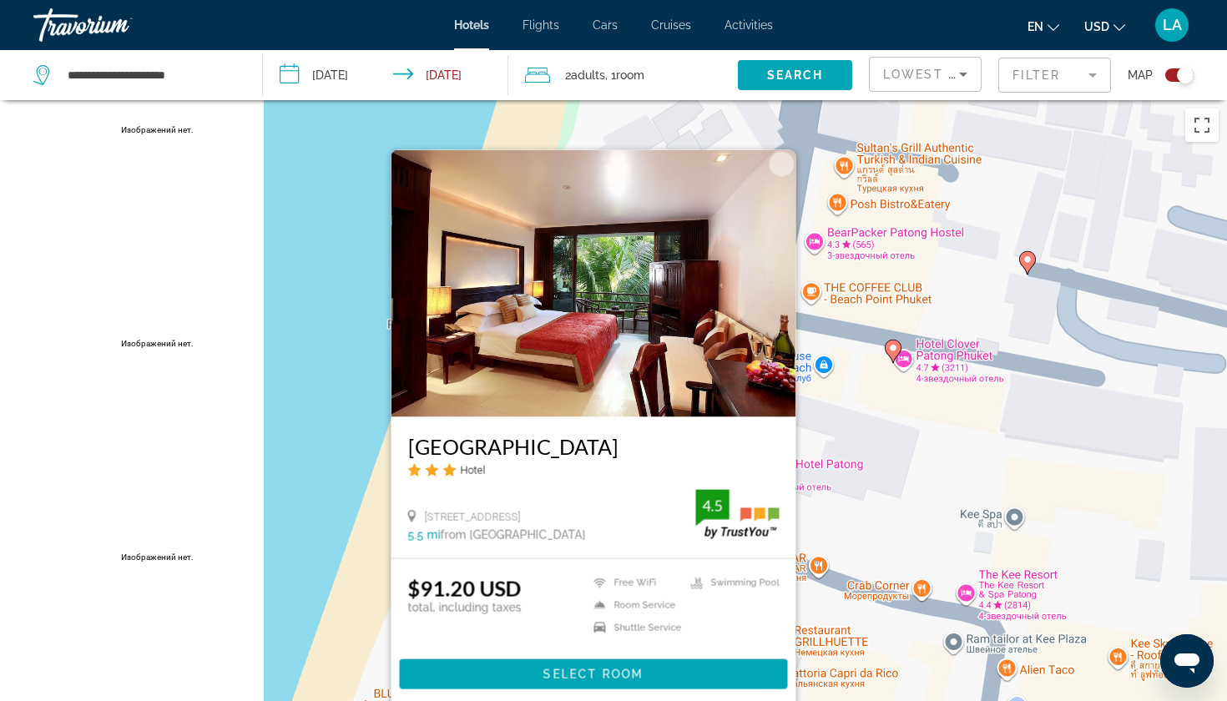
click at [318, 429] on div "Чтобы активировать перетаскивание с помощью клавиатуры, нажмите Alt + Ввод. Пос…" at bounding box center [613, 450] width 1227 height 701
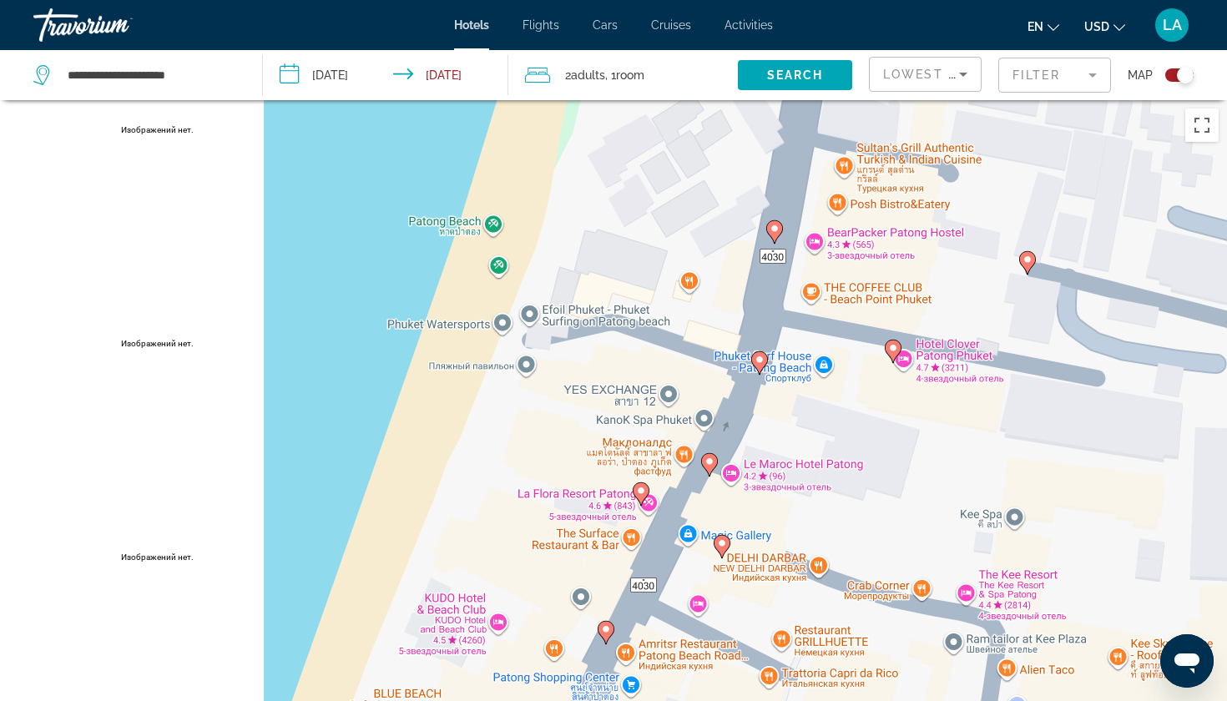
click at [609, 635] on icon "Main content" at bounding box center [606, 633] width 15 height 22
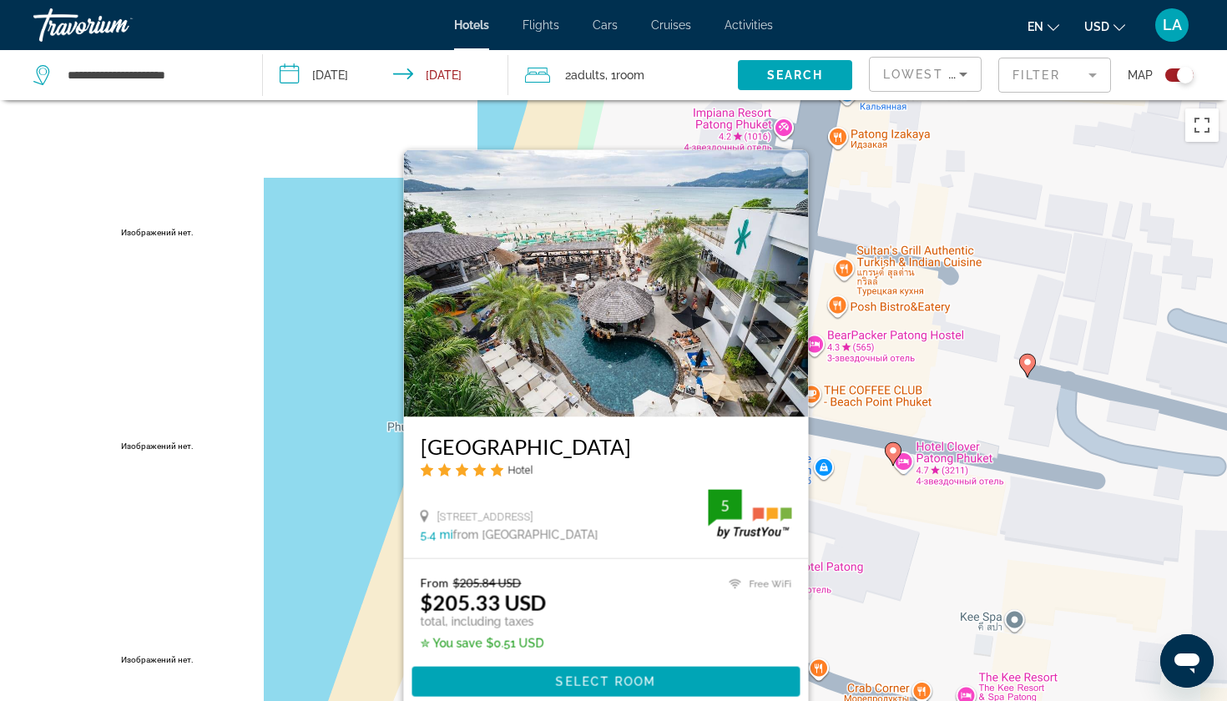
click at [362, 512] on div "Чтобы активировать перетаскивание с помощью клавиатуры, нажмите Alt + Ввод. Пос…" at bounding box center [613, 450] width 1227 height 701
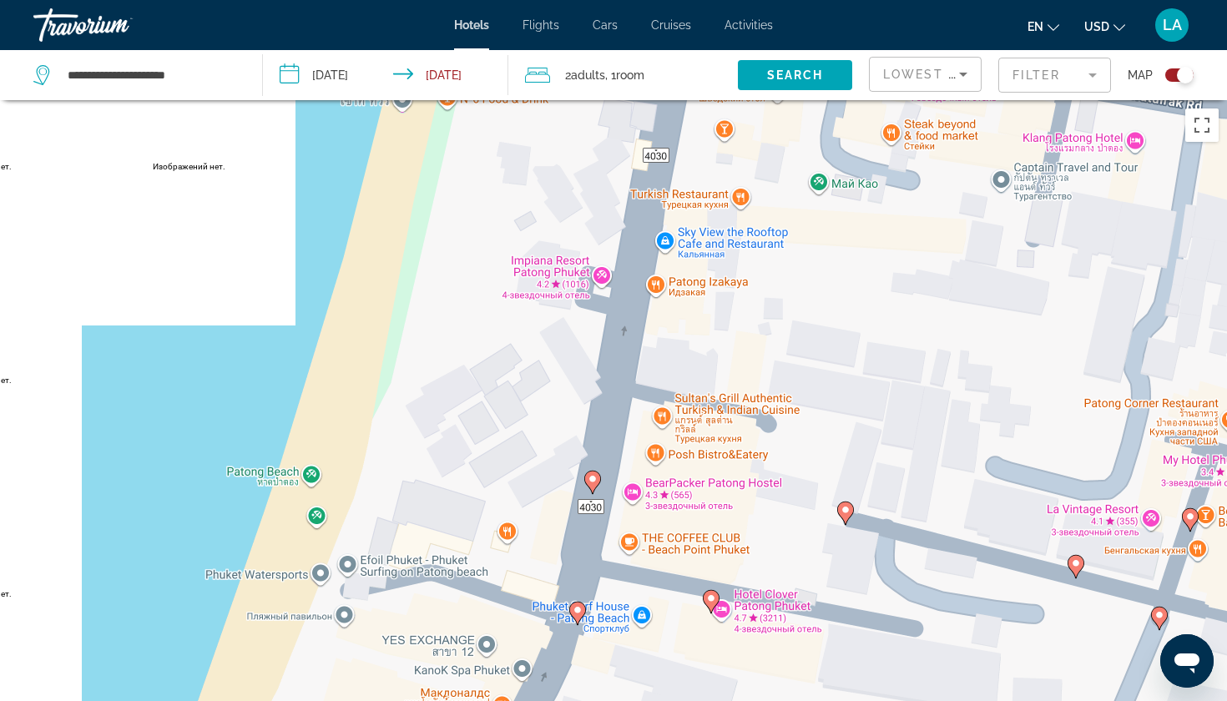
drag, startPoint x: 834, startPoint y: 407, endPoint x: 670, endPoint y: 540, distance: 210.7
click at [670, 541] on div "Чтобы активировать перетаскивание с помощью клавиатуры, нажмите Alt + Ввод. Пос…" at bounding box center [613, 450] width 1227 height 701
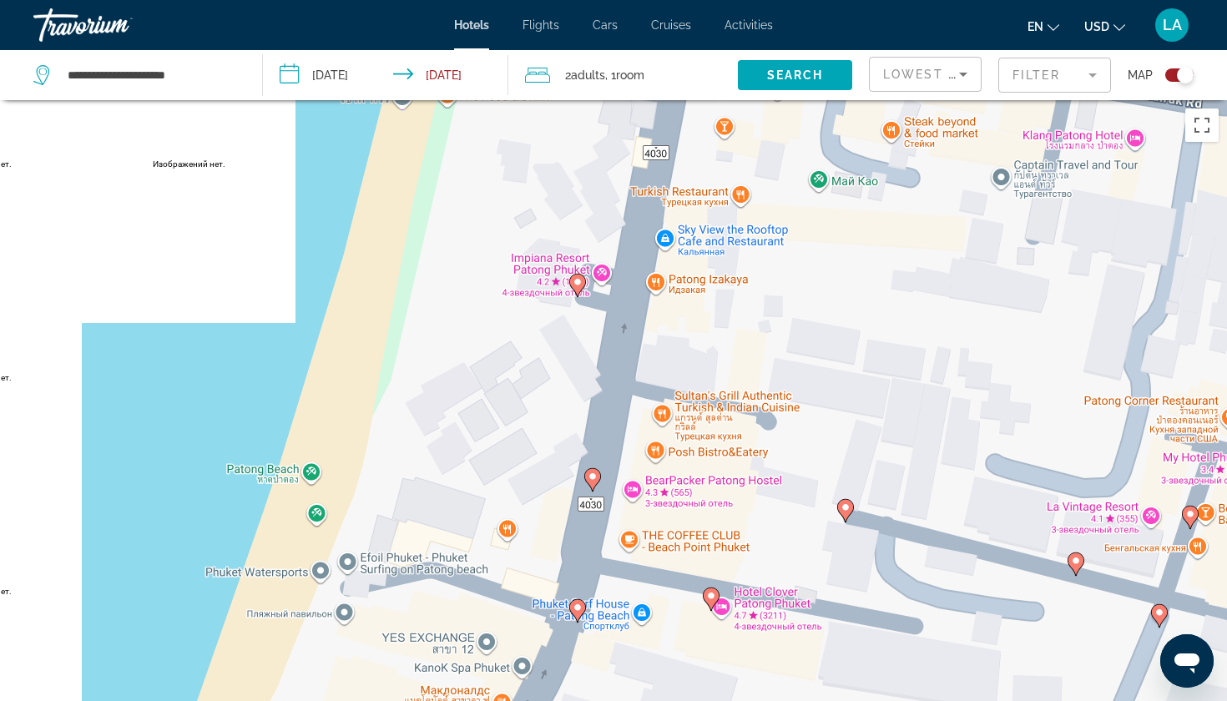
click at [574, 600] on gmp-advanced-marker "Main content" at bounding box center [577, 611] width 17 height 25
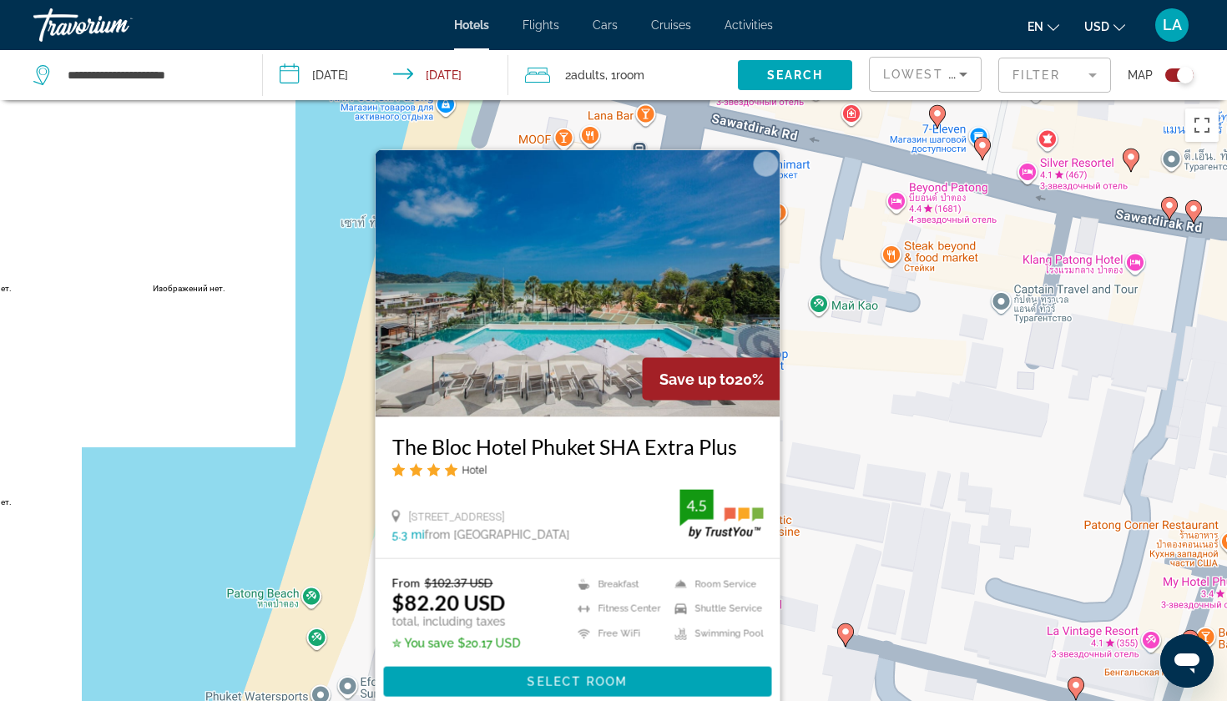
click at [276, 525] on div "Чтобы активировать перетаскивание с помощью клавиатуры, нажмите Alt + Ввод. Пос…" at bounding box center [613, 450] width 1227 height 701
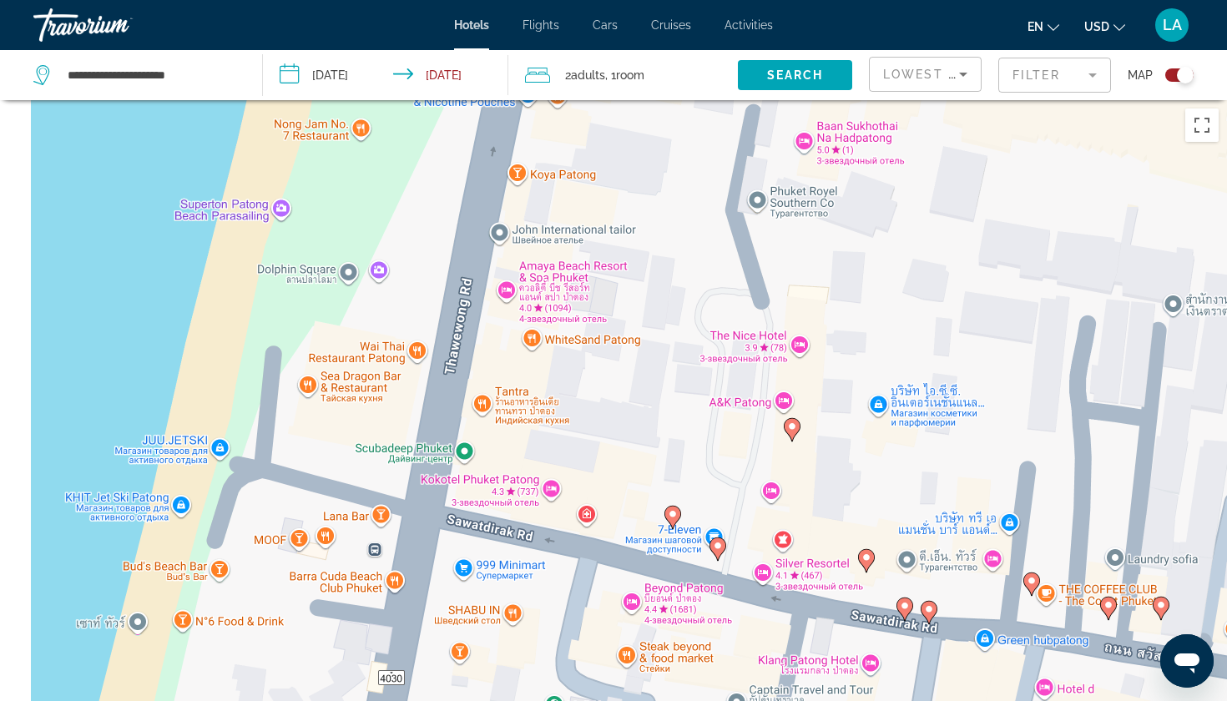
drag, startPoint x: 835, startPoint y: 297, endPoint x: 571, endPoint y: 698, distance: 479.7
click at [571, 698] on div "Чтобы активировать перетаскивание с помощью клавиатуры, нажмите Alt + Ввод. Пос…" at bounding box center [613, 450] width 1227 height 701
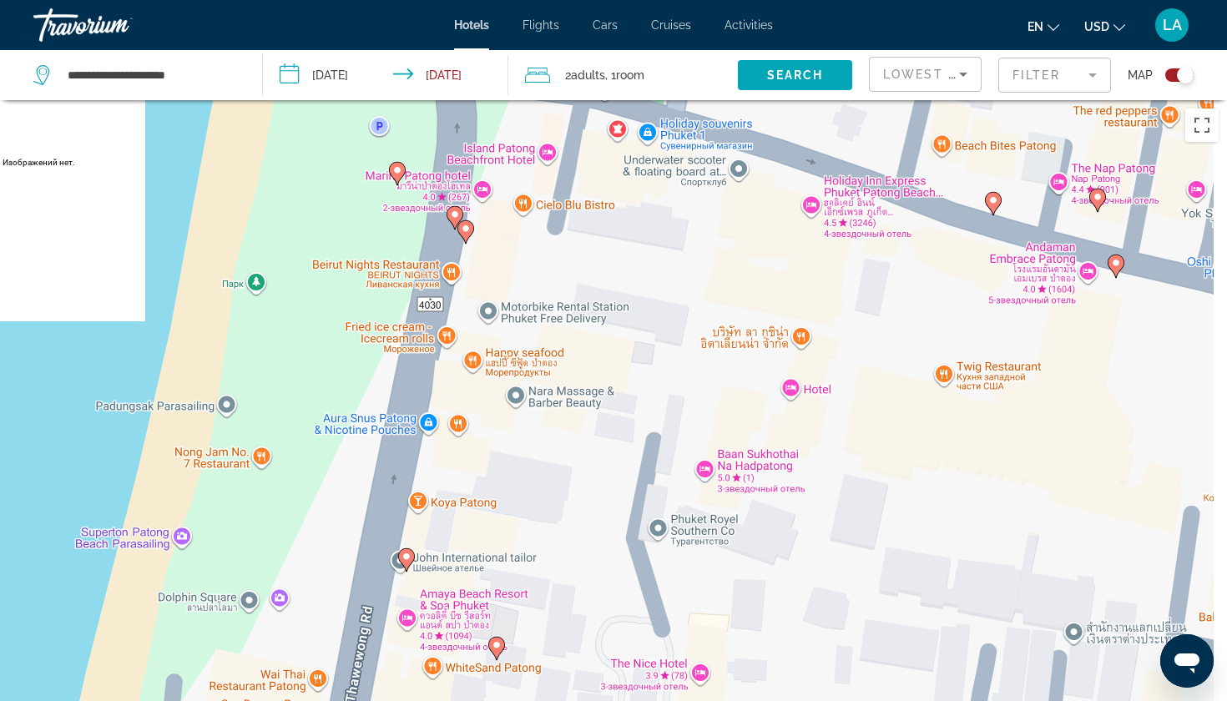
drag, startPoint x: 595, startPoint y: 369, endPoint x: 485, endPoint y: 700, distance: 349.3
click at [485, 700] on div "Чтобы активировать перетаскивание с помощью клавиатуры, нажмите Alt + Ввод. Пос…" at bounding box center [613, 450] width 1227 height 701
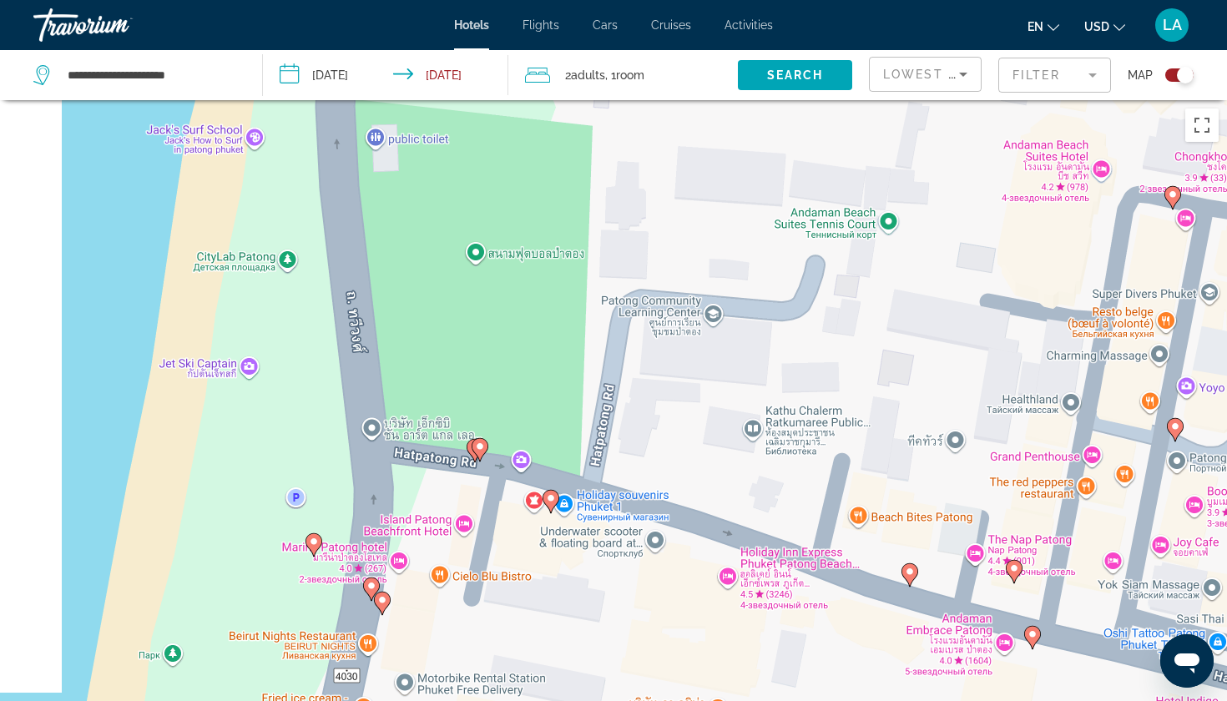
drag, startPoint x: 720, startPoint y: 248, endPoint x: 648, endPoint y: 623, distance: 381.8
click at [648, 623] on div "Чтобы активировать перетаскивание с помощью клавиатуры, нажмите Alt + Ввод. Пос…" at bounding box center [613, 450] width 1227 height 701
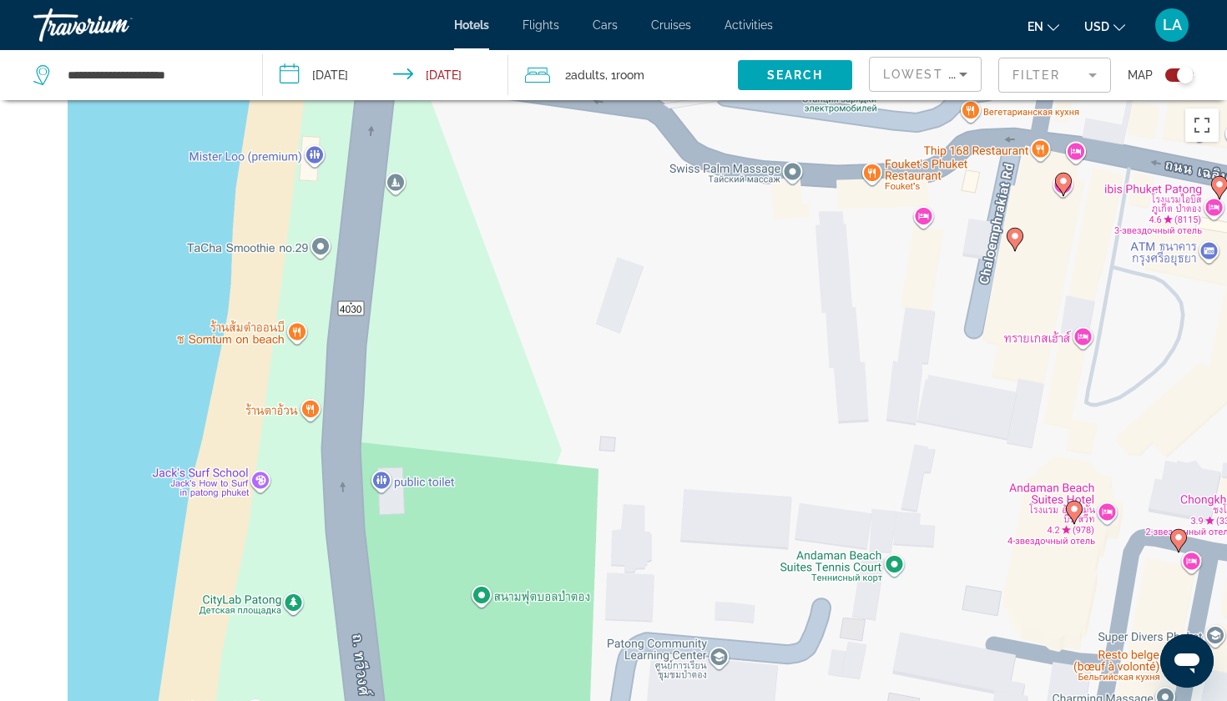
drag, startPoint x: 530, startPoint y: 194, endPoint x: 536, endPoint y: 538, distance: 344.8
click at [536, 538] on div "Чтобы активировать перетаскивание с помощью клавиатуры, нажмите Alt + Ввод. Пос…" at bounding box center [613, 450] width 1227 height 701
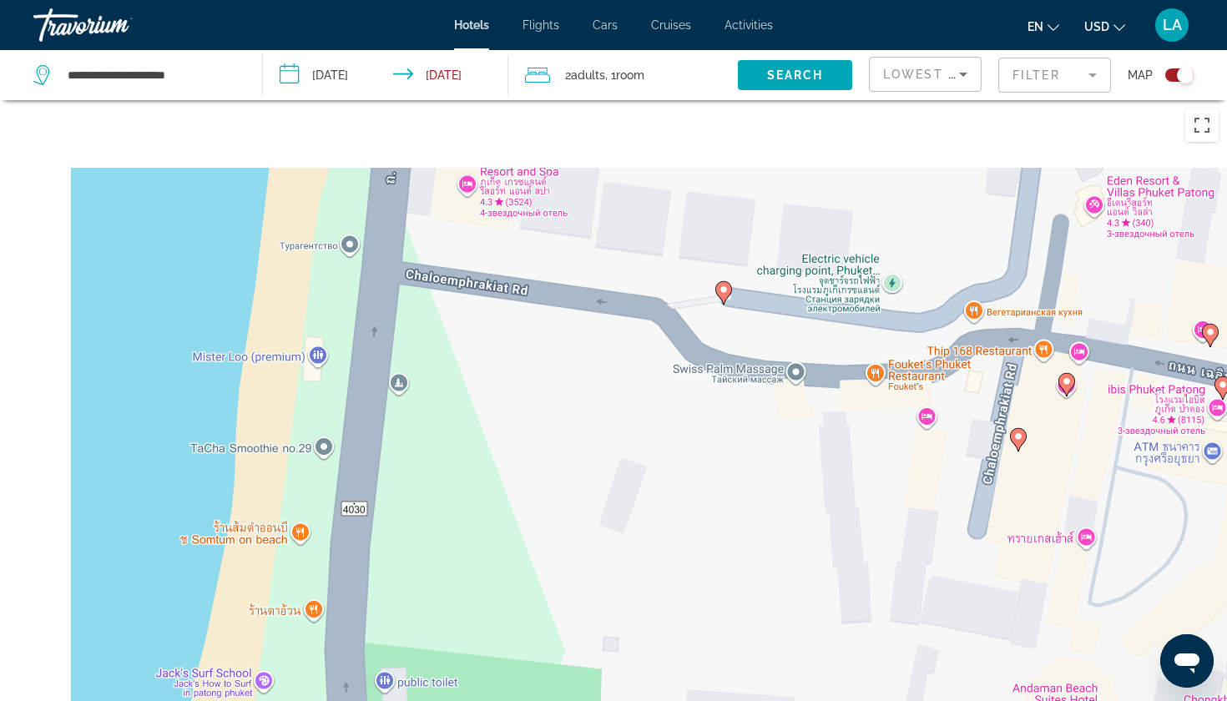
drag, startPoint x: 564, startPoint y: 289, endPoint x: 565, endPoint y: 493, distance: 204.5
click at [565, 493] on div "Чтобы активировать перетаскивание с помощью клавиатуры, нажмите Alt + Ввод. Пос…" at bounding box center [613, 450] width 1227 height 701
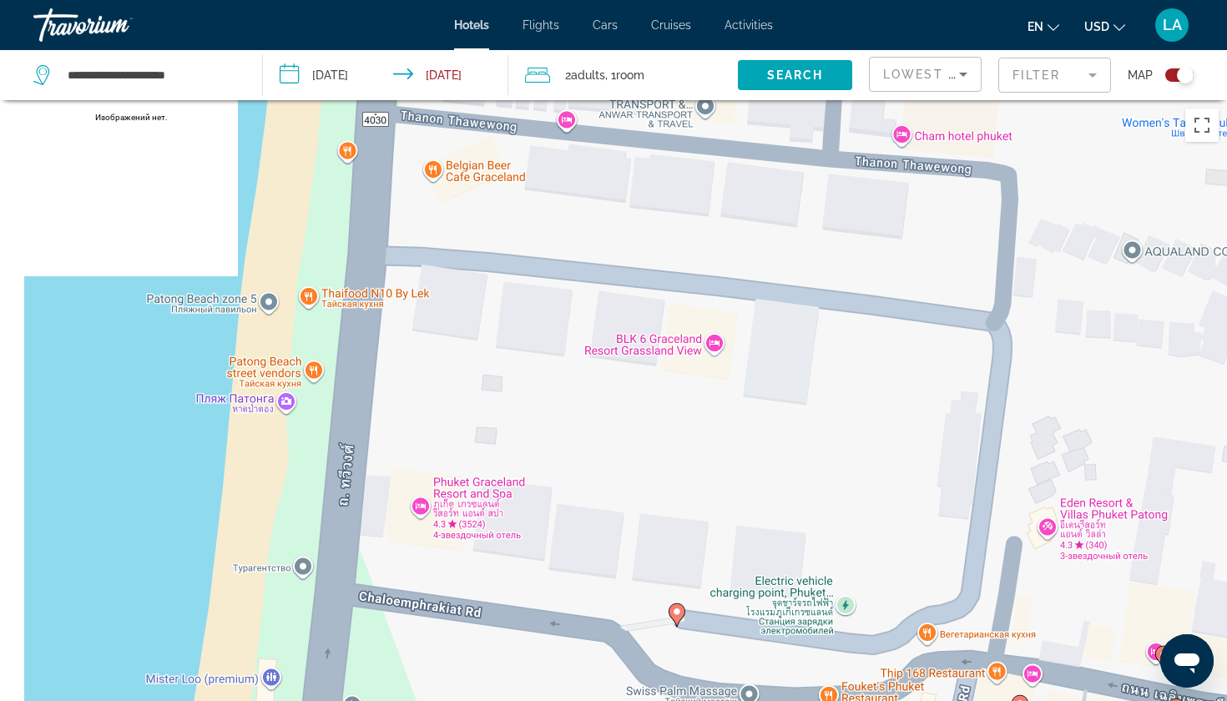
drag, startPoint x: 538, startPoint y: 194, endPoint x: 505, endPoint y: 516, distance: 324.0
click at [505, 516] on div "Чтобы активировать перетаскивание с помощью клавиатуры, нажмите Alt + Ввод. Пос…" at bounding box center [613, 450] width 1227 height 701
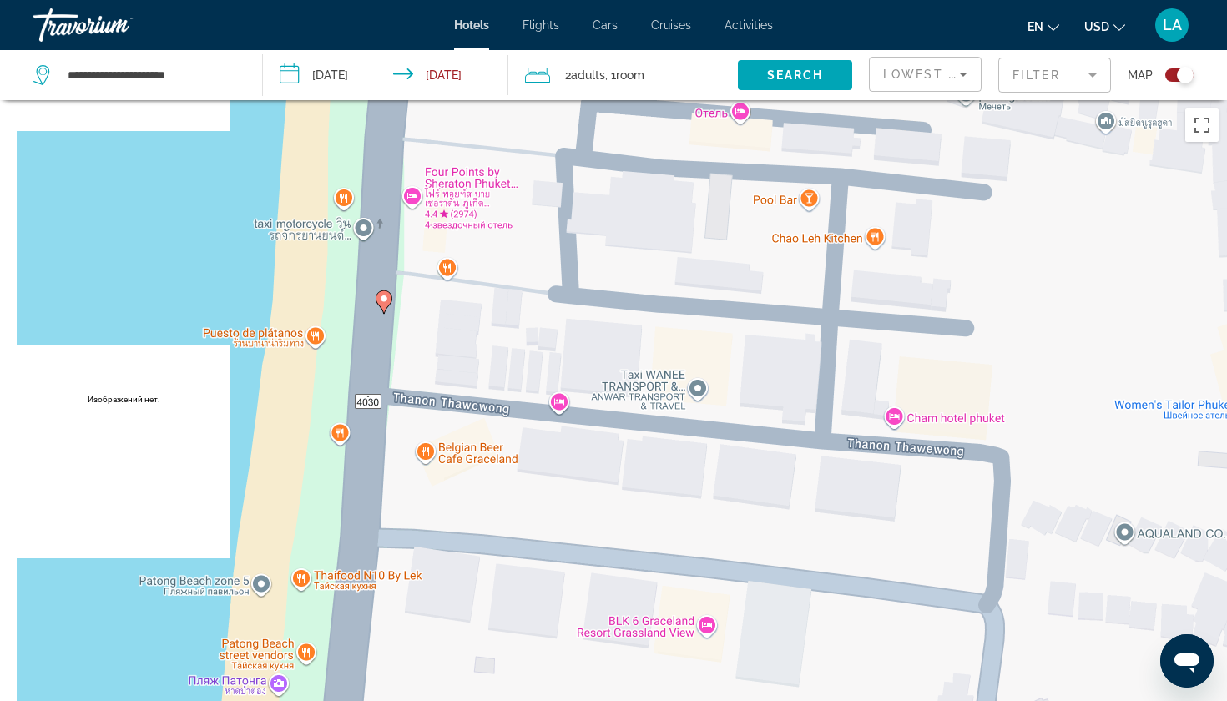
drag, startPoint x: 590, startPoint y: 249, endPoint x: 574, endPoint y: 528, distance: 279.3
click at [574, 528] on div "Чтобы активировать перетаскивание с помощью клавиатуры, нажмите Alt + Ввод. Пос…" at bounding box center [613, 450] width 1227 height 701
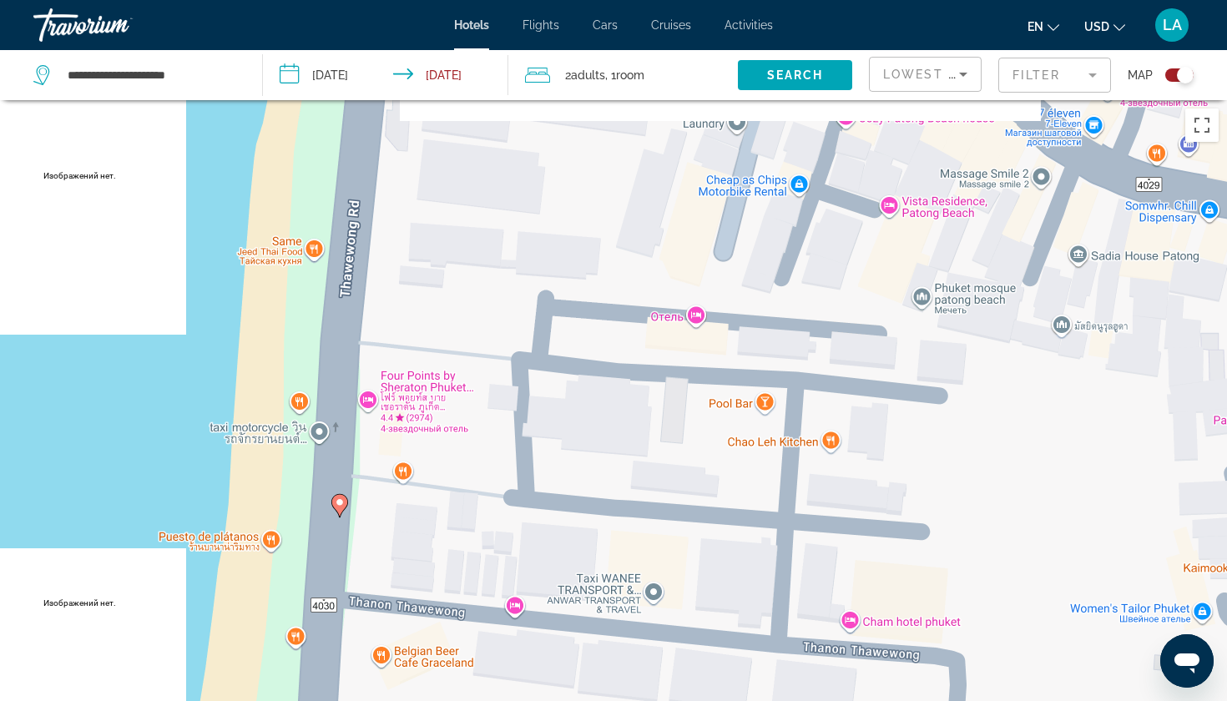
drag, startPoint x: 577, startPoint y: 289, endPoint x: 556, endPoint y: 514, distance: 226.4
click at [556, 514] on div "Чтобы активировать перетаскивание с помощью клавиатуры, нажмите Alt + Ввод. Пос…" at bounding box center [613, 450] width 1227 height 701
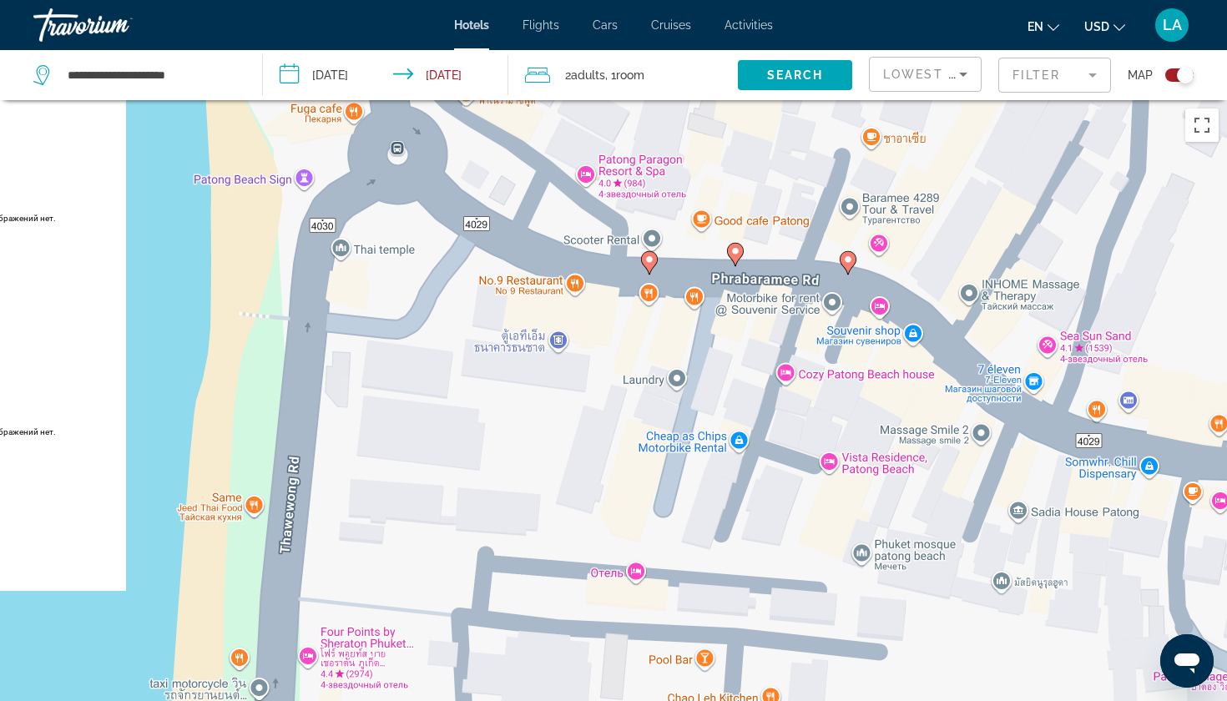
drag, startPoint x: 611, startPoint y: 227, endPoint x: 560, endPoint y: 471, distance: 249.0
click at [560, 471] on div "Чтобы активировать перетаскивание с помощью клавиатуры, нажмите Alt + Ввод. Пос…" at bounding box center [613, 450] width 1227 height 701
click at [651, 260] on image "Main content" at bounding box center [649, 260] width 10 height 10
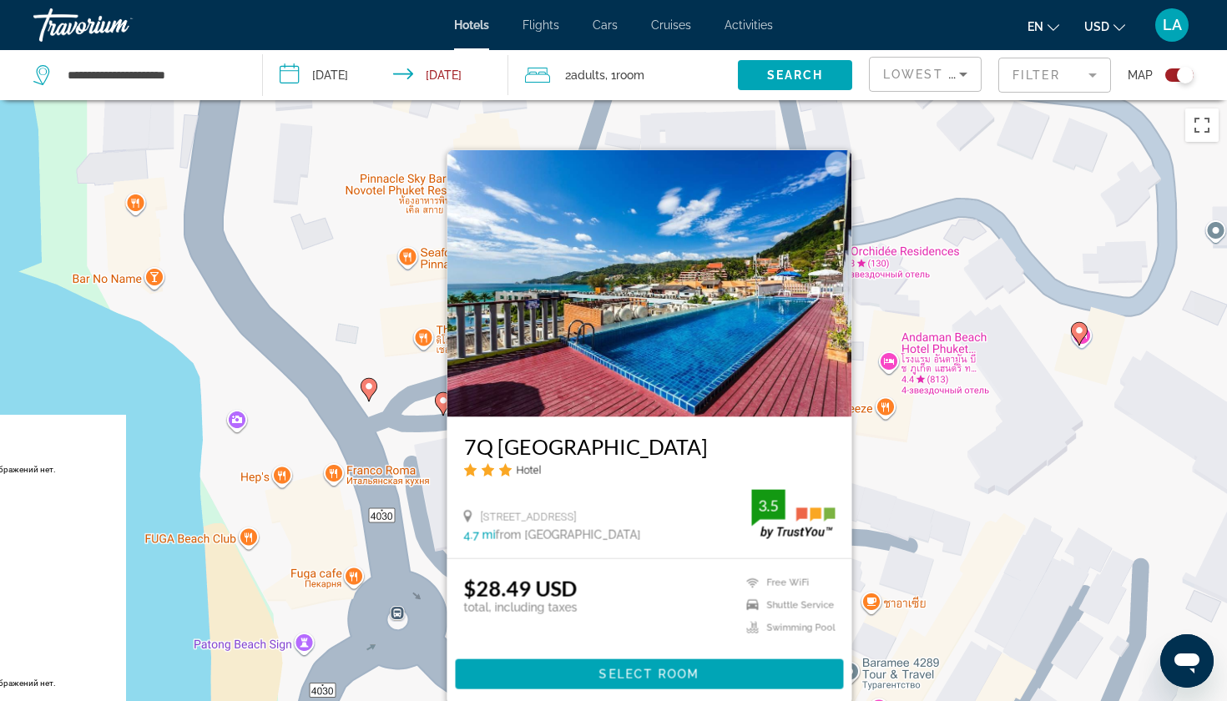
click at [159, 577] on div "Чтобы активировать перетаскивание с помощью клавиатуры, нажмите Alt + Ввод. Пос…" at bounding box center [613, 450] width 1227 height 701
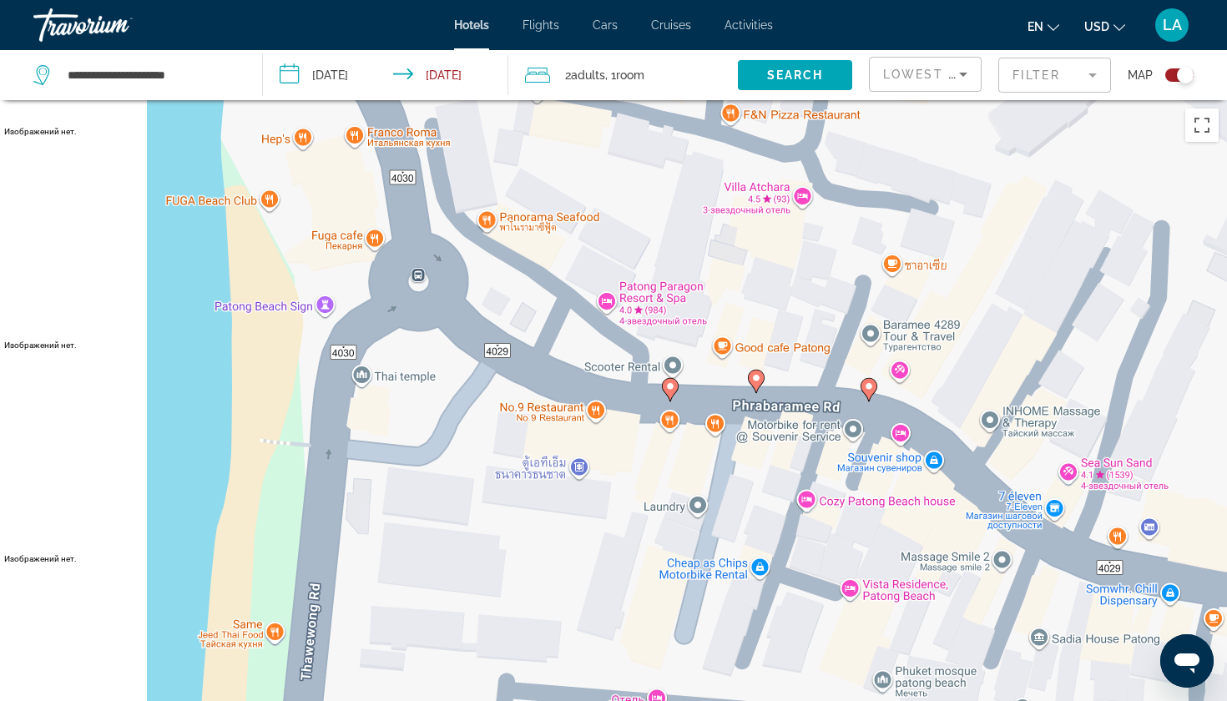
drag, startPoint x: 488, startPoint y: 573, endPoint x: 508, endPoint y: 232, distance: 341.2
click at [508, 232] on div "Чтобы активировать перетаскивание с помощью клавиатуры, нажмите Alt + Ввод. Пос…" at bounding box center [613, 450] width 1227 height 701
click at [754, 387] on icon "Main content" at bounding box center [755, 381] width 15 height 22
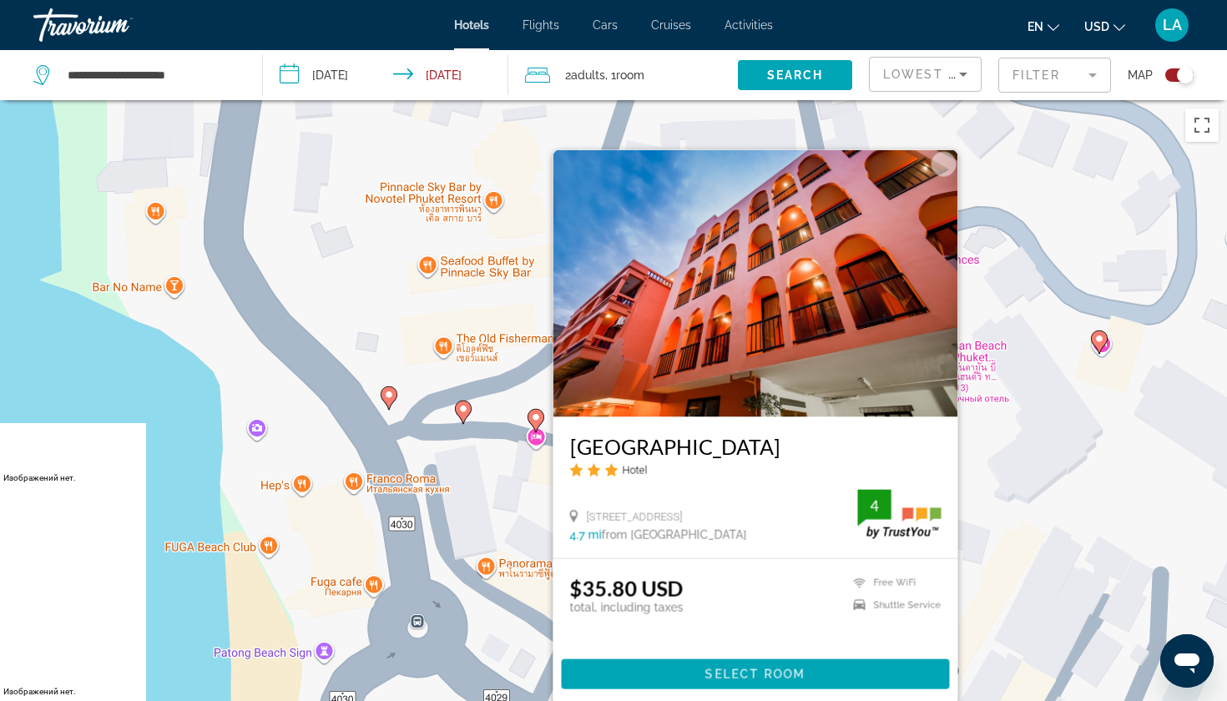
click at [206, 531] on div "Чтобы активировать перетаскивание с помощью клавиатуры, нажмите Alt + Ввод. Пос…" at bounding box center [613, 450] width 1227 height 701
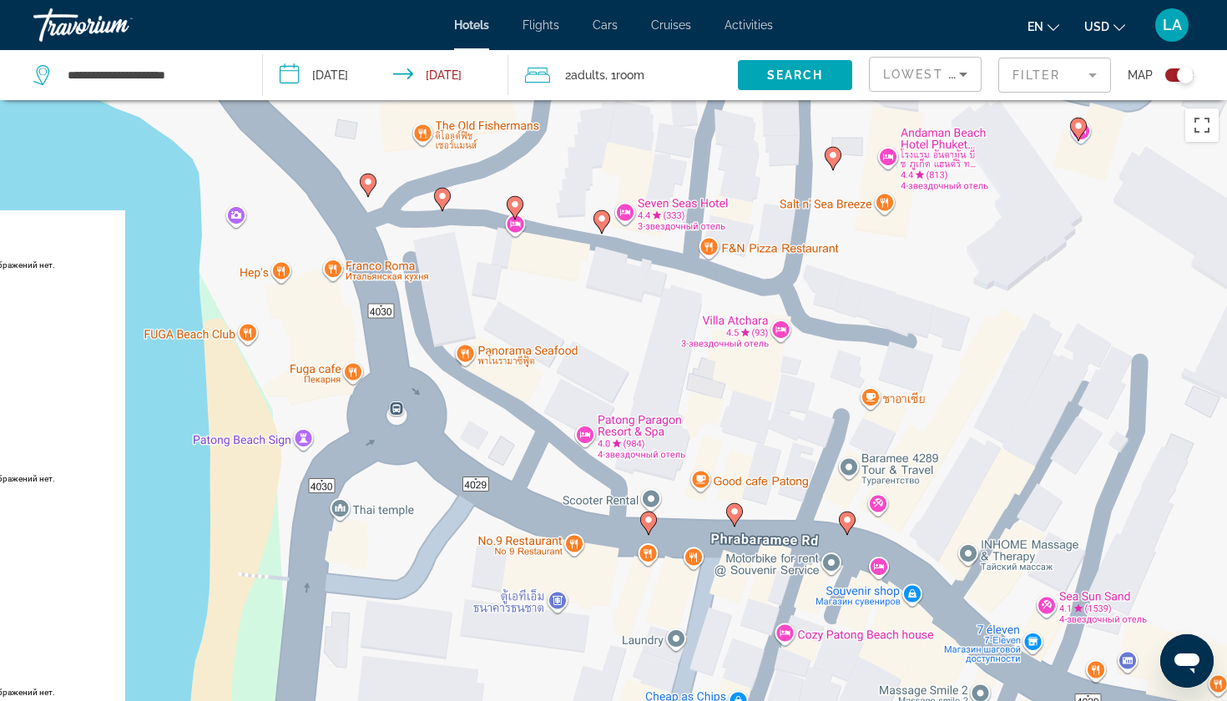
drag, startPoint x: 611, startPoint y: 611, endPoint x: 558, endPoint y: 230, distance: 385.2
click at [558, 230] on div "Чтобы активировать перетаскивание с помощью клавиатуры, нажмите Alt + Ввод. Пос…" at bounding box center [613, 450] width 1227 height 701
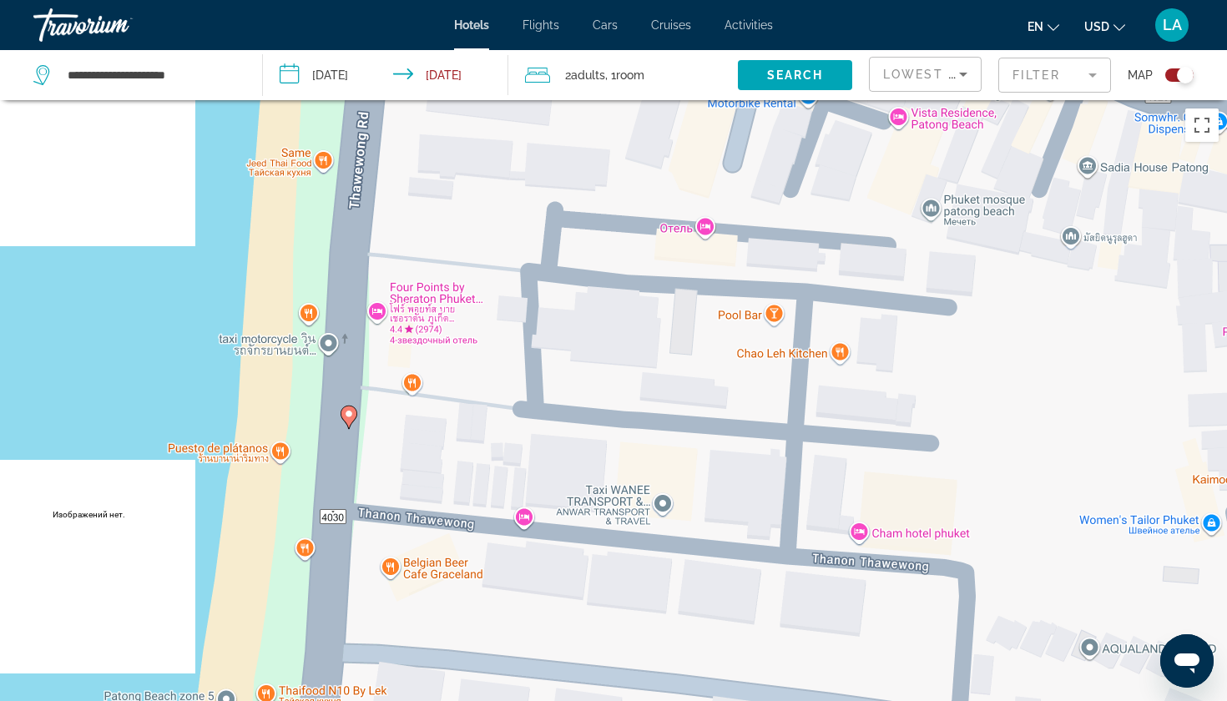
drag, startPoint x: 342, startPoint y: 424, endPoint x: 532, endPoint y: 386, distance: 193.4
click at [532, 386] on div "Чтобы активировать перетаскивание с помощью клавиатуры, нажмите Alt + Ввод. Пос…" at bounding box center [613, 450] width 1227 height 701
click at [348, 417] on image "Main content" at bounding box center [349, 414] width 10 height 10
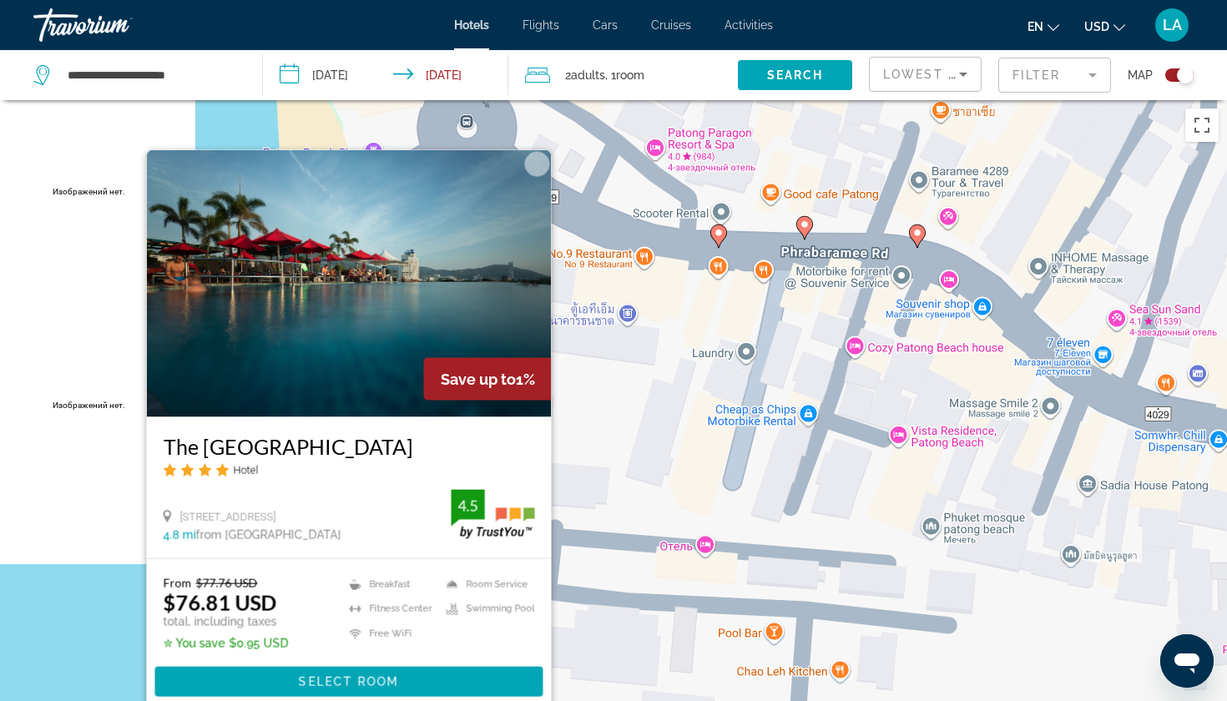
click at [78, 657] on div "Чтобы активировать перетаскивание с помощью клавиатуры, нажмите Alt + Ввод. Пос…" at bounding box center [613, 450] width 1227 height 701
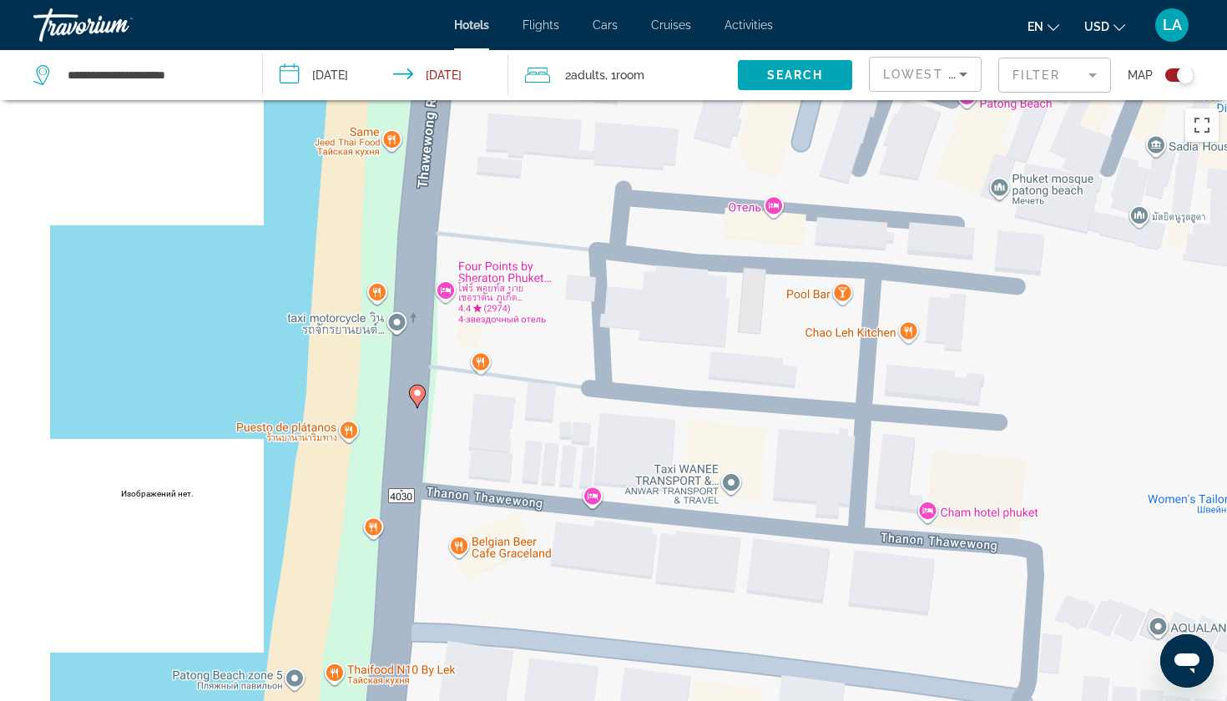
drag, startPoint x: 615, startPoint y: 544, endPoint x: 694, endPoint y: 183, distance: 369.9
click at [694, 183] on div "Чтобы активировать перетаскивание с помощью клавиатуры, нажмите Alt + Ввод. Пос…" at bounding box center [613, 450] width 1227 height 701
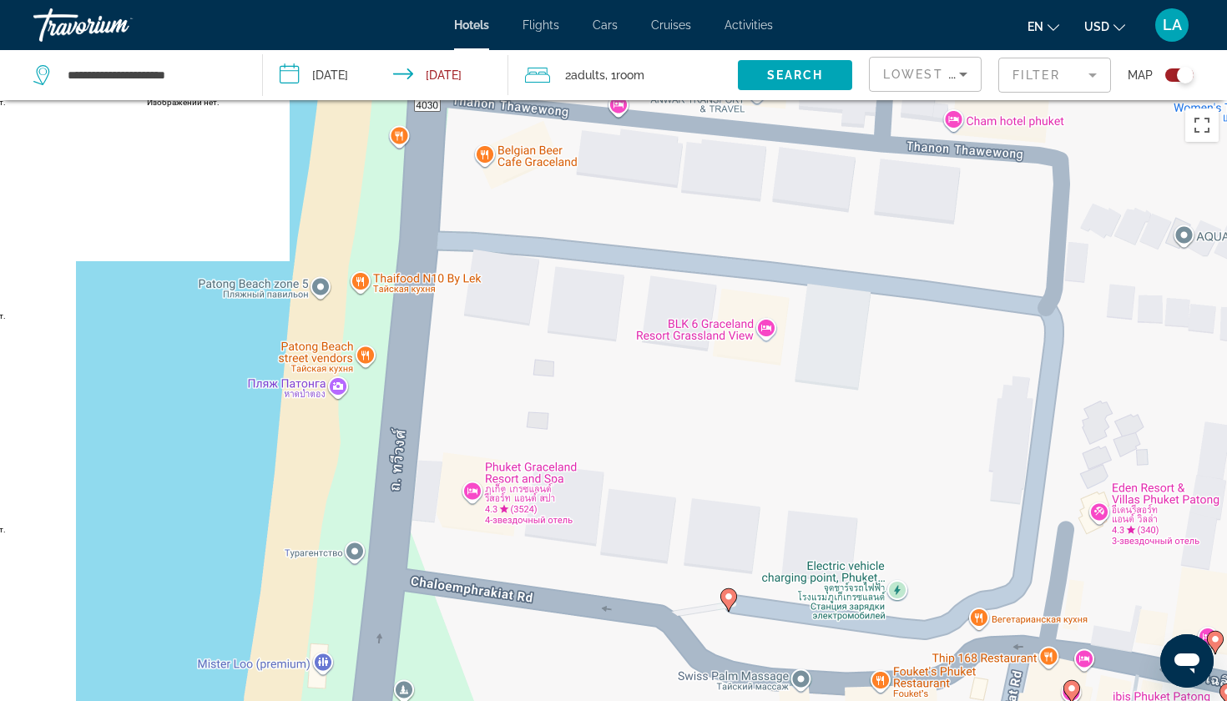
drag, startPoint x: 654, startPoint y: 466, endPoint x: 621, endPoint y: 103, distance: 364.7
click at [621, 104] on div "Чтобы активировать перетаскивание с помощью клавиатуры, нажмите Alt + Ввод. Пос…" at bounding box center [613, 450] width 1227 height 701
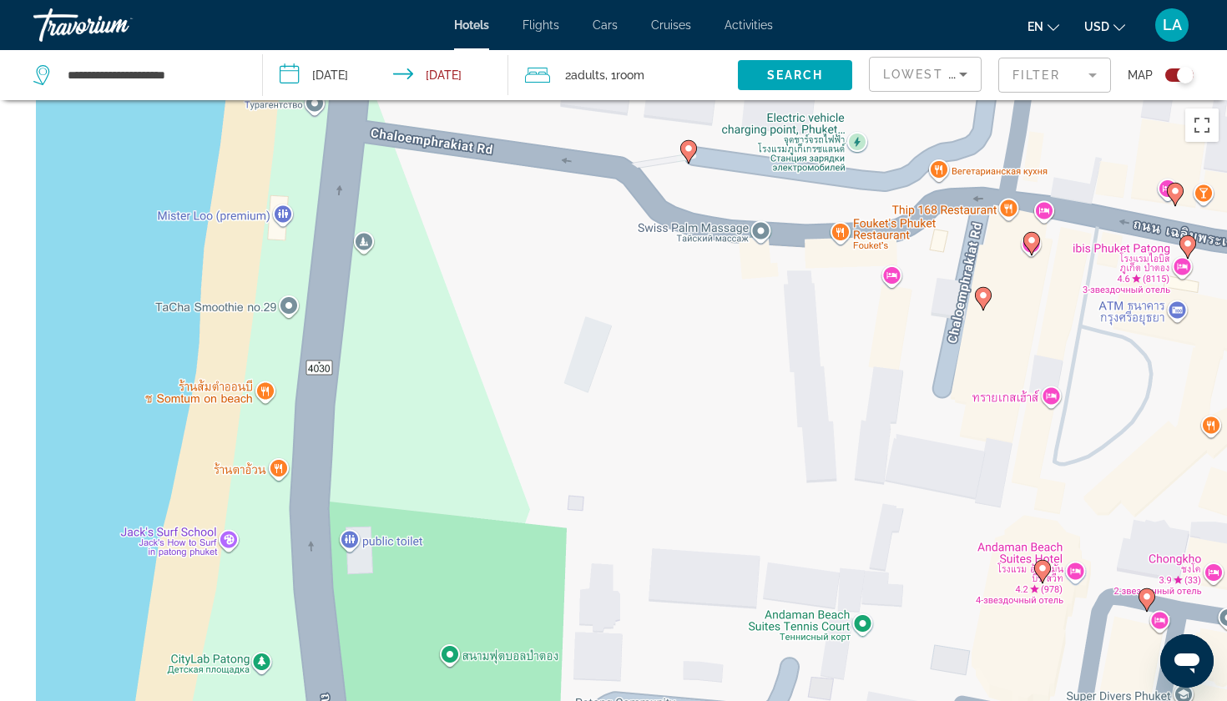
drag, startPoint x: 895, startPoint y: 611, endPoint x: 861, endPoint y: 210, distance: 402.2
click at [861, 210] on div "Чтобы активировать перетаскивание с помощью клавиатуры, нажмите Alt + Ввод. Пос…" at bounding box center [613, 450] width 1227 height 701
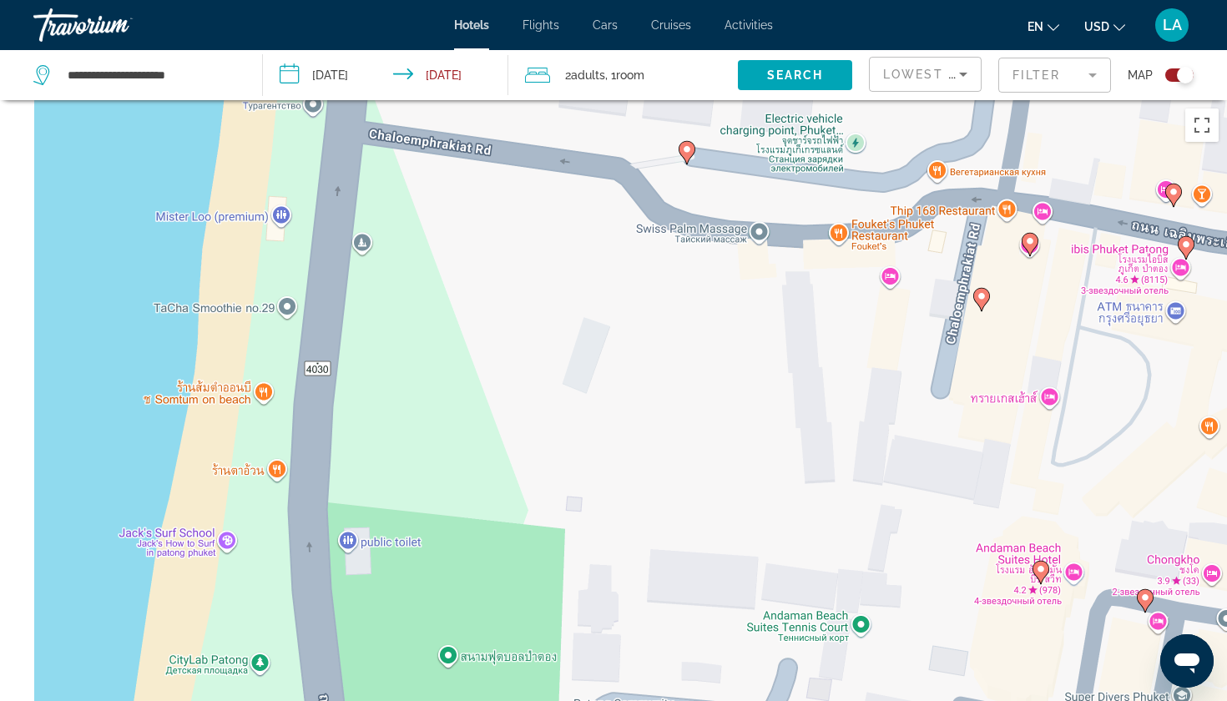
click at [1028, 247] on icon "Main content" at bounding box center [1030, 245] width 15 height 22
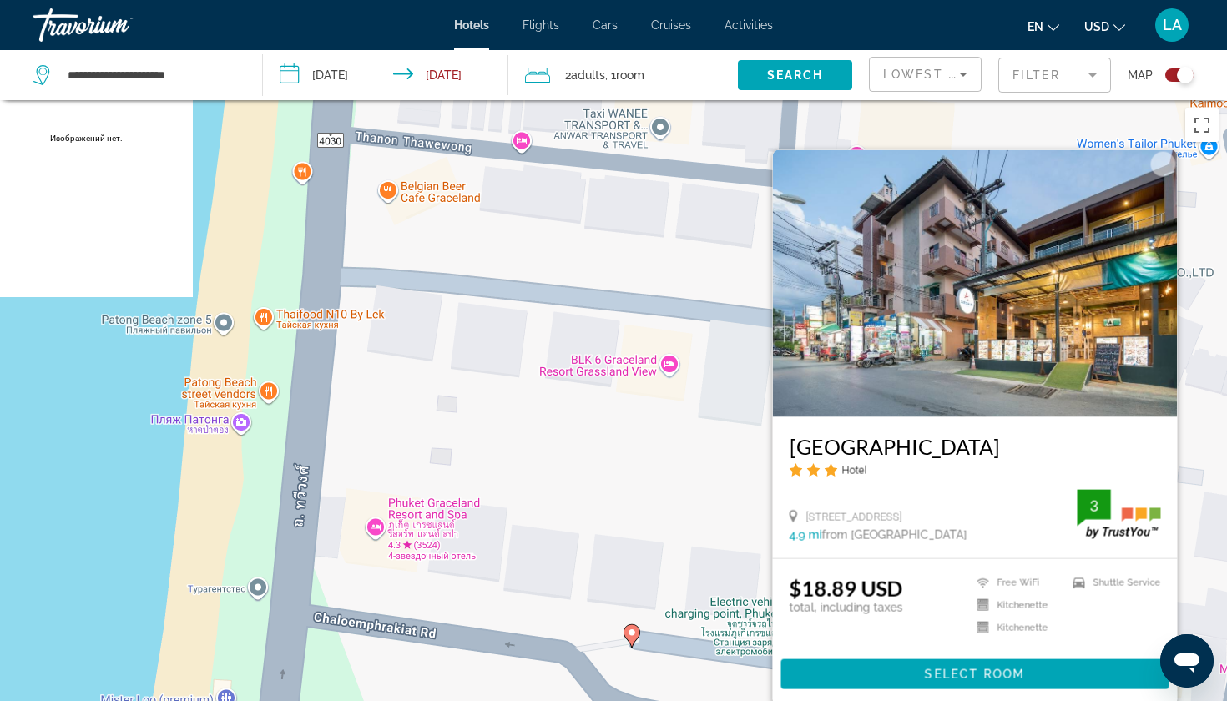
drag, startPoint x: 787, startPoint y: 446, endPoint x: 983, endPoint y: 452, distance: 195.5
click at [983, 452] on div "[GEOGRAPHIC_DATA] Hotel [STREET_ADDRESS] 4.9 mi from [GEOGRAPHIC_DATA] from [GE…" at bounding box center [975, 487] width 405 height 141
copy h3 "[GEOGRAPHIC_DATA]"
click at [104, 422] on div "Чтобы активировать перетаскивание с помощью клавиатуры, нажмите Alt + Ввод. Пос…" at bounding box center [613, 450] width 1227 height 701
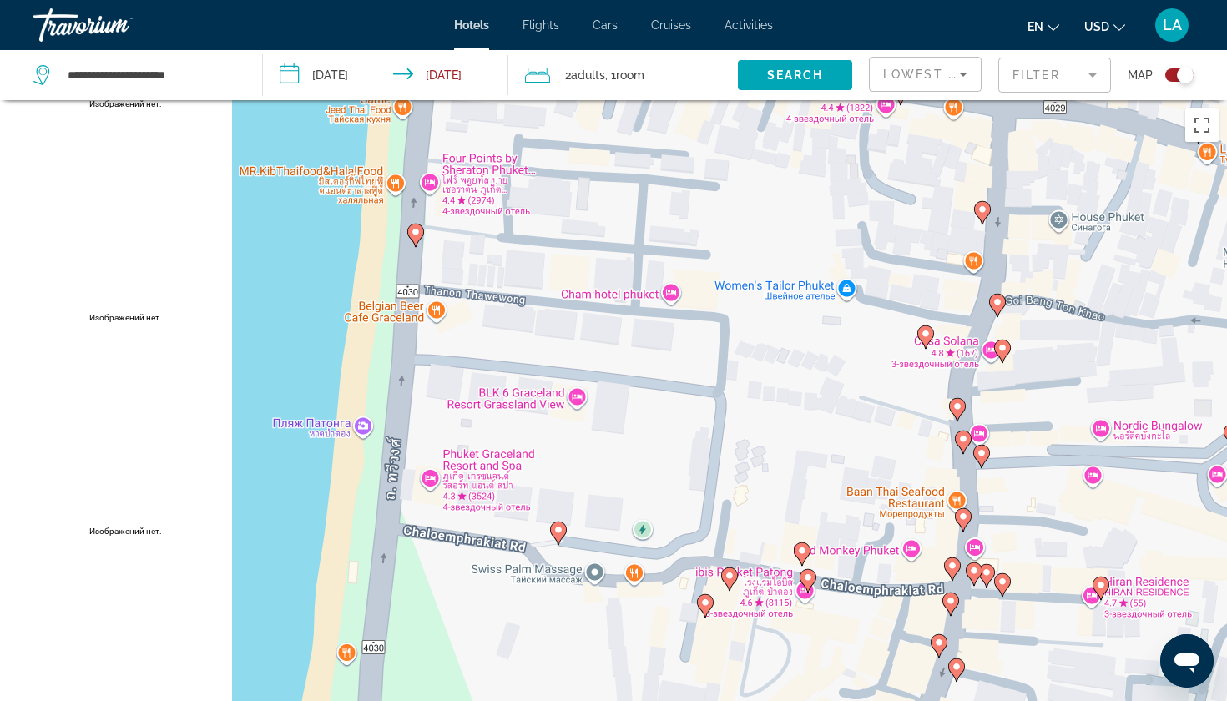
drag, startPoint x: 651, startPoint y: 577, endPoint x: 647, endPoint y: 459, distance: 117.8
click at [647, 458] on div "Чтобы активировать перетаскивание с помощью клавиатуры, нажмите Alt + Ввод. Пос…" at bounding box center [613, 450] width 1227 height 701
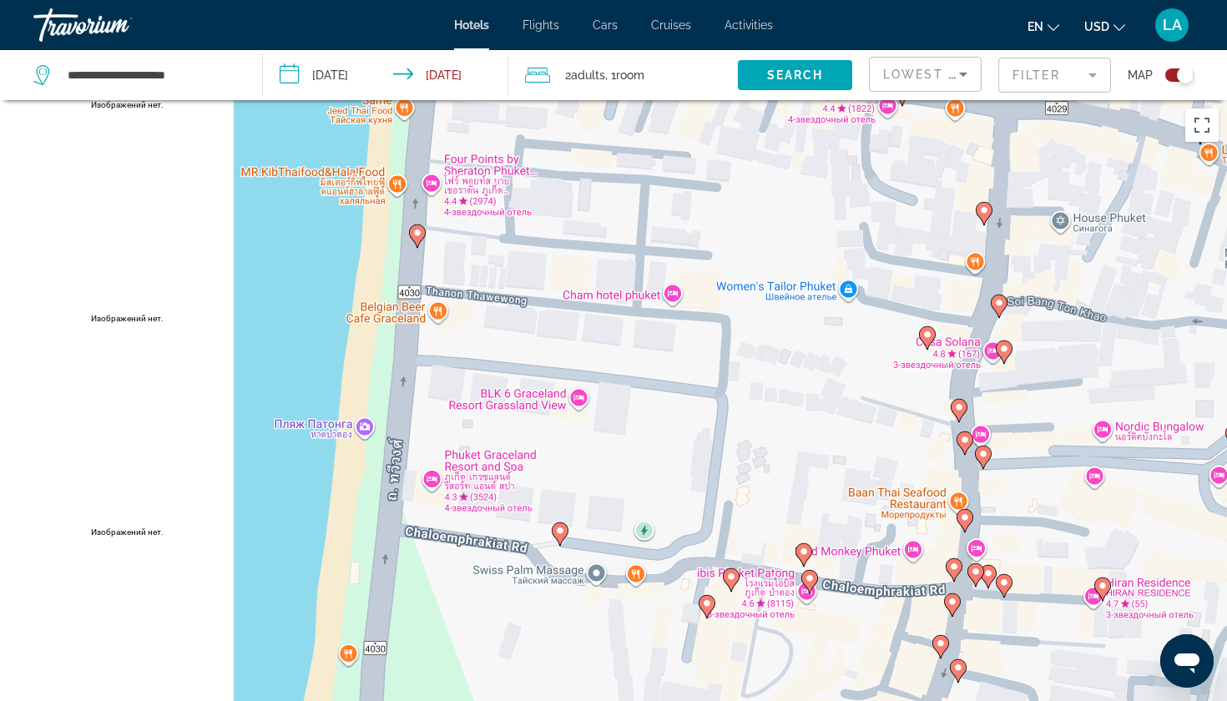
click at [558, 534] on image "Main content" at bounding box center [560, 531] width 10 height 10
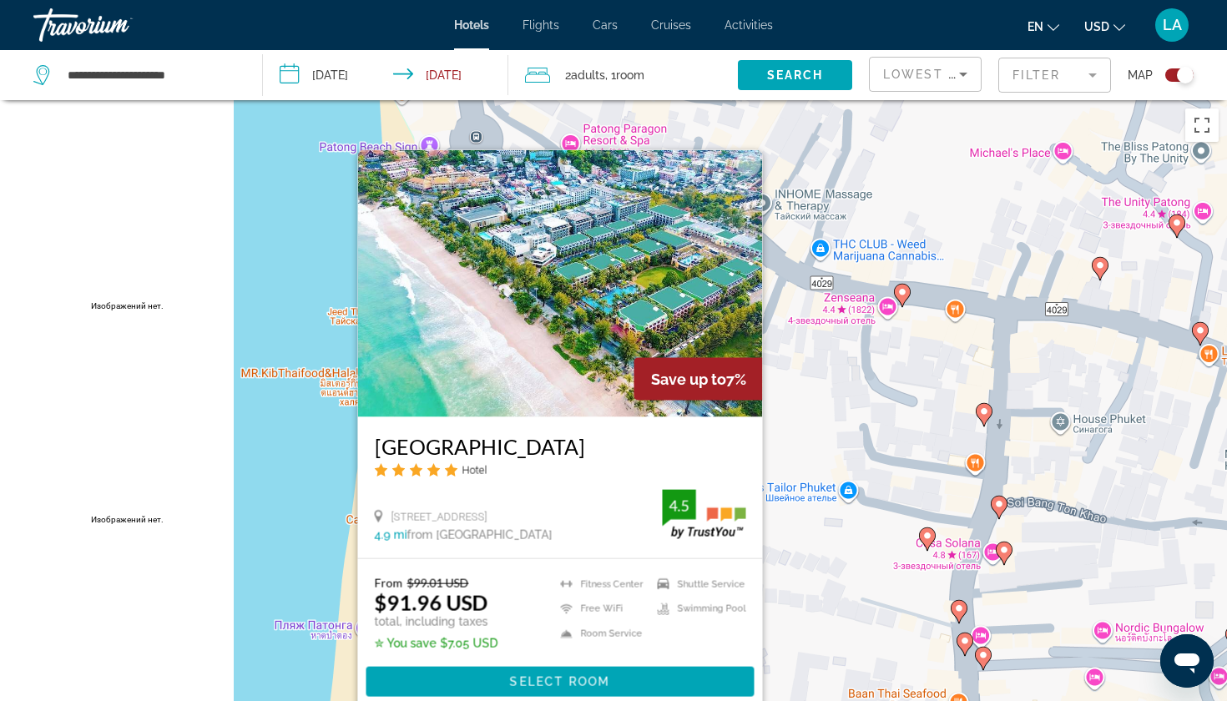
click at [286, 440] on div "Чтобы активировать перетаскивание с помощью клавиатуры, нажмите Alt + Ввод. Пос…" at bounding box center [613, 450] width 1227 height 701
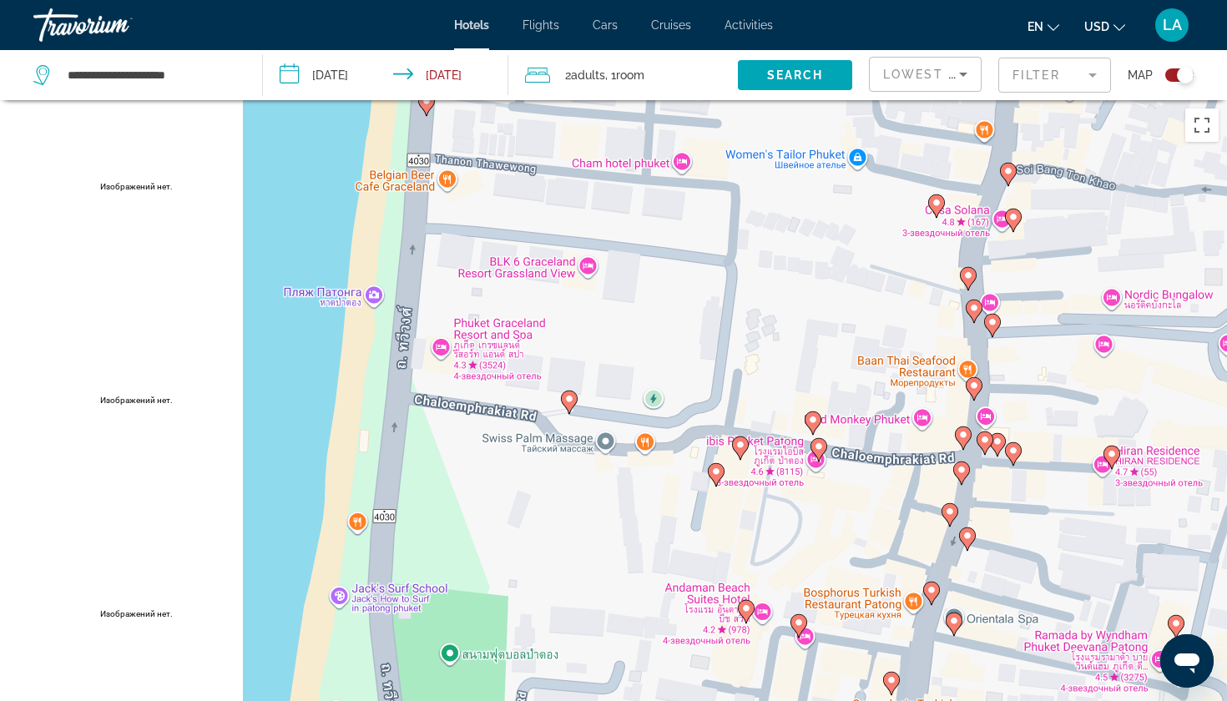
drag, startPoint x: 699, startPoint y: 621, endPoint x: 708, endPoint y: 291, distance: 329.9
click at [708, 291] on div "Чтобы активировать перетаскивание с помощью клавиатуры, нажмите Alt + Ввод. Пос…" at bounding box center [613, 450] width 1227 height 701
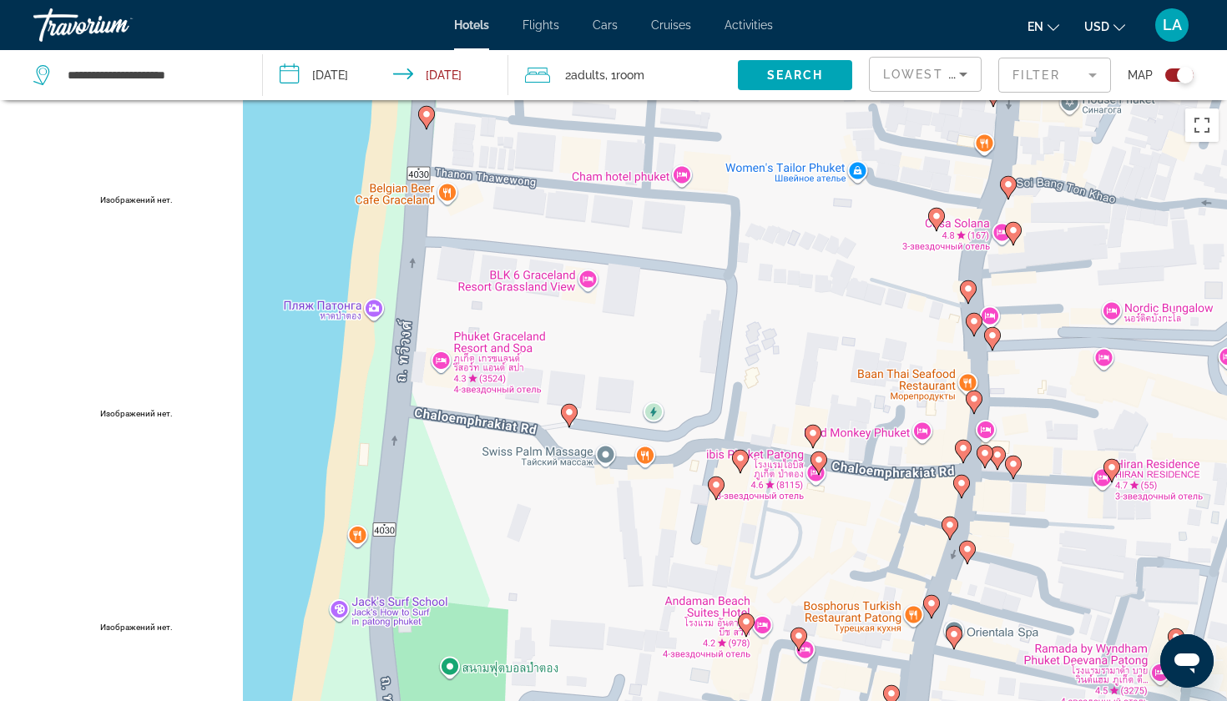
click at [814, 436] on image "Main content" at bounding box center [813, 433] width 10 height 10
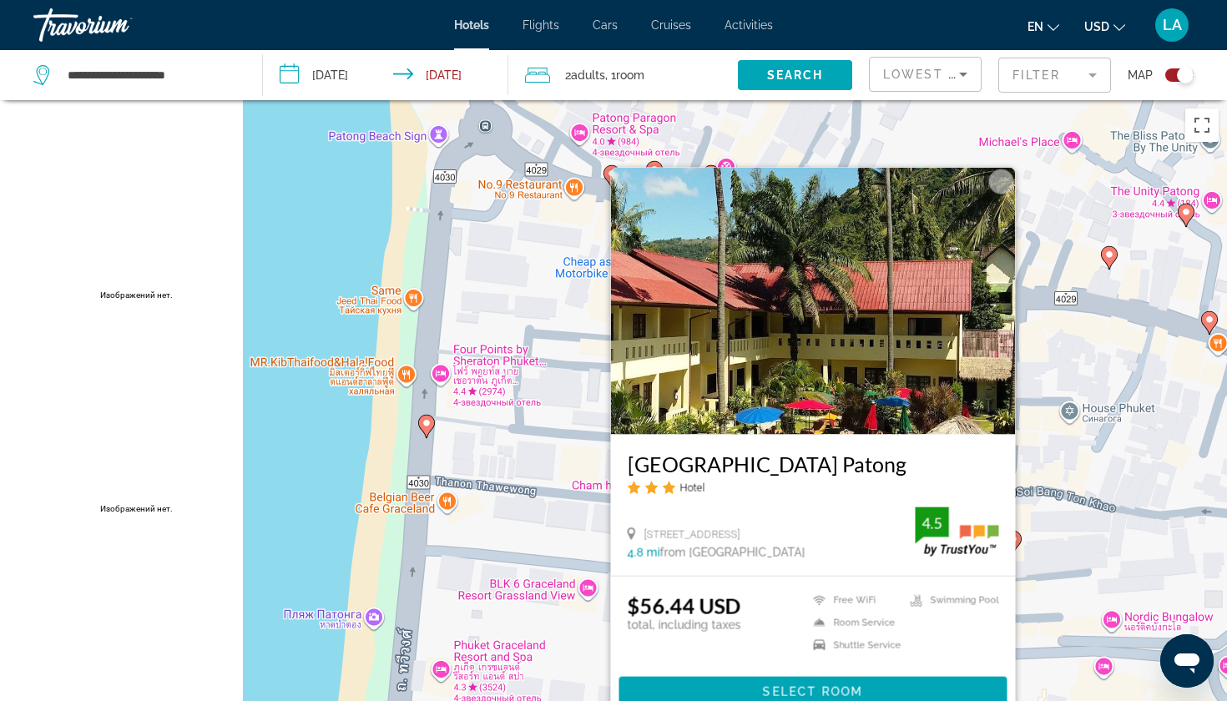
click at [296, 533] on div "Чтобы активировать перетаскивание с помощью клавиатуры, нажмите Alt + Ввод. Пос…" at bounding box center [613, 450] width 1227 height 701
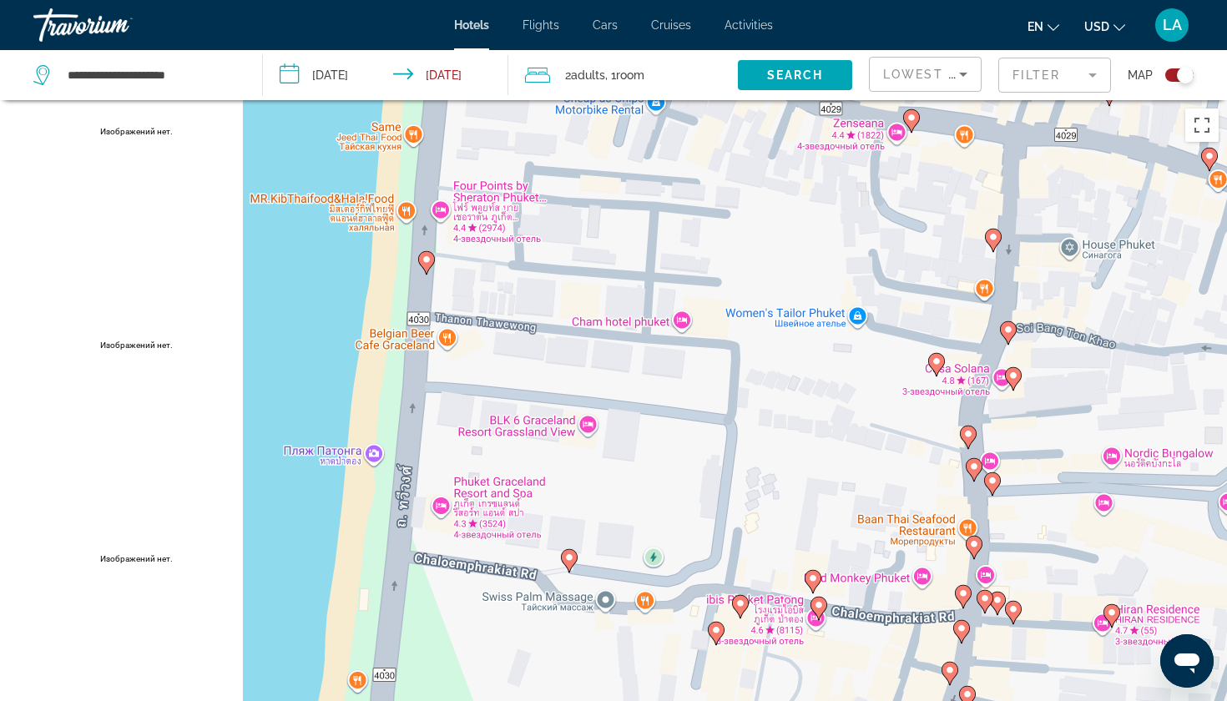
drag, startPoint x: 708, startPoint y: 596, endPoint x: 710, endPoint y: 267, distance: 328.9
click at [710, 266] on div "Чтобы активировать перетаскивание с помощью клавиатуры, нажмите Alt + Ввод. Пос…" at bounding box center [613, 450] width 1227 height 701
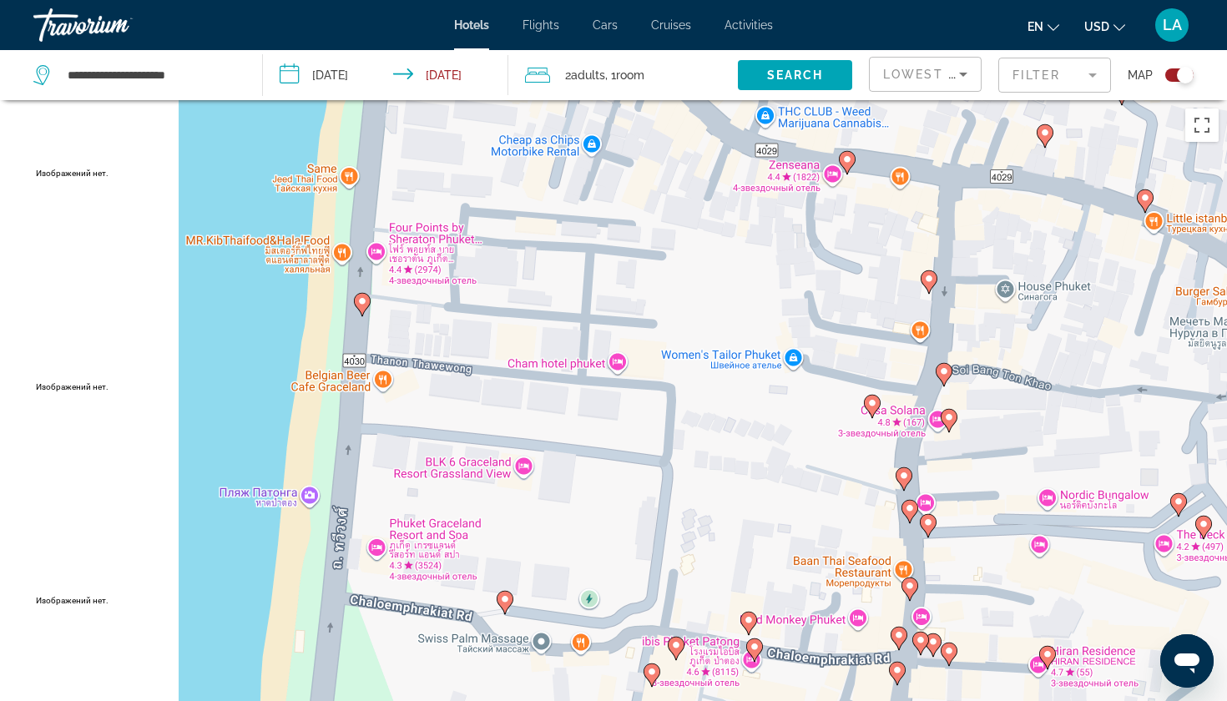
drag, startPoint x: 760, startPoint y: 239, endPoint x: 691, endPoint y: 516, distance: 285.5
click at [691, 516] on div "Чтобы активировать перетаскивание с помощью клавиатуры, нажмите Alt + Ввод. Пос…" at bounding box center [613, 450] width 1227 height 701
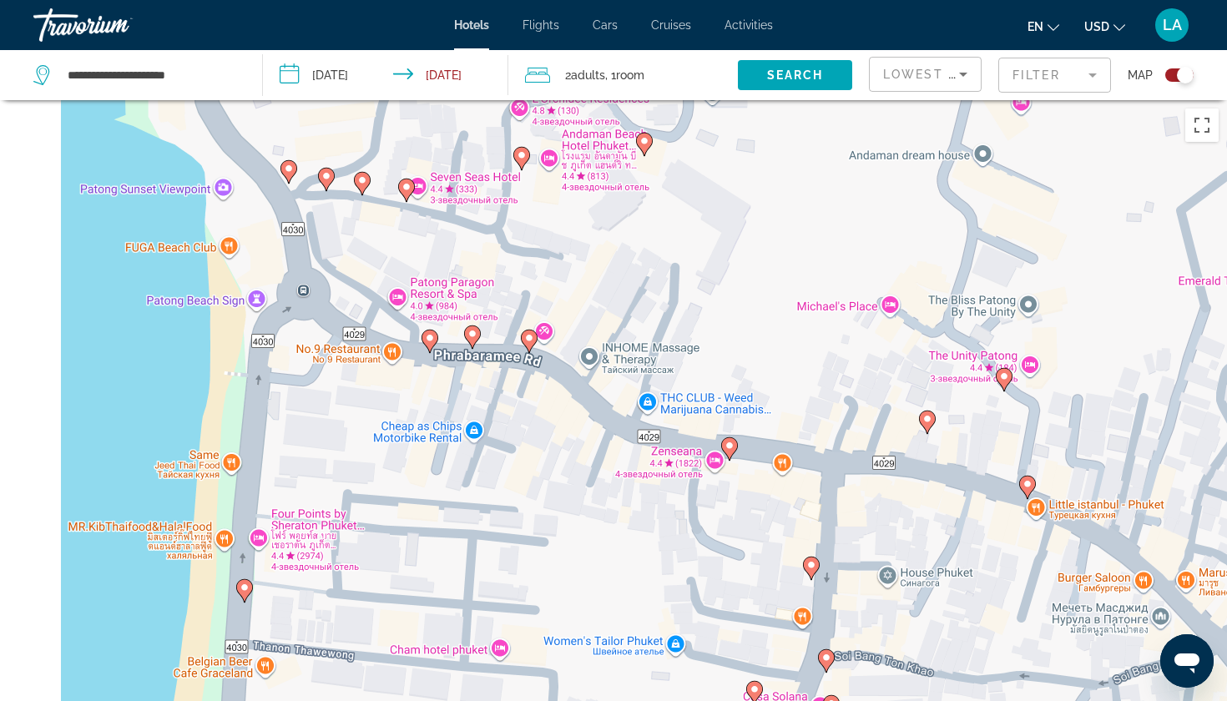
drag, startPoint x: 831, startPoint y: 214, endPoint x: 714, endPoint y: 503, distance: 311.9
click at [714, 503] on div "Чтобы активировать перетаскивание с помощью клавиатуры, нажмите Alt + Ввод. Пос…" at bounding box center [613, 450] width 1227 height 701
click at [726, 450] on image "Main content" at bounding box center [729, 446] width 10 height 10
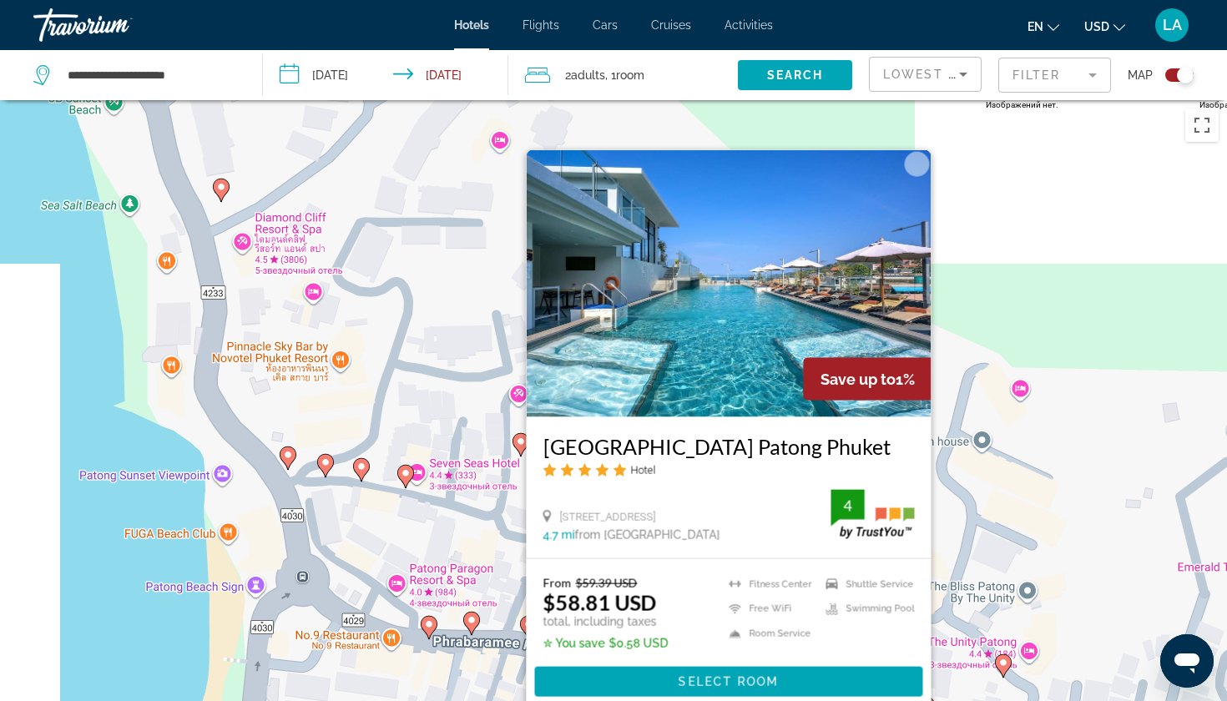
click at [152, 670] on div "Чтобы активировать перетаскивание с помощью клавиатуры, нажмите Alt + Ввод. Пос…" at bounding box center [613, 450] width 1227 height 701
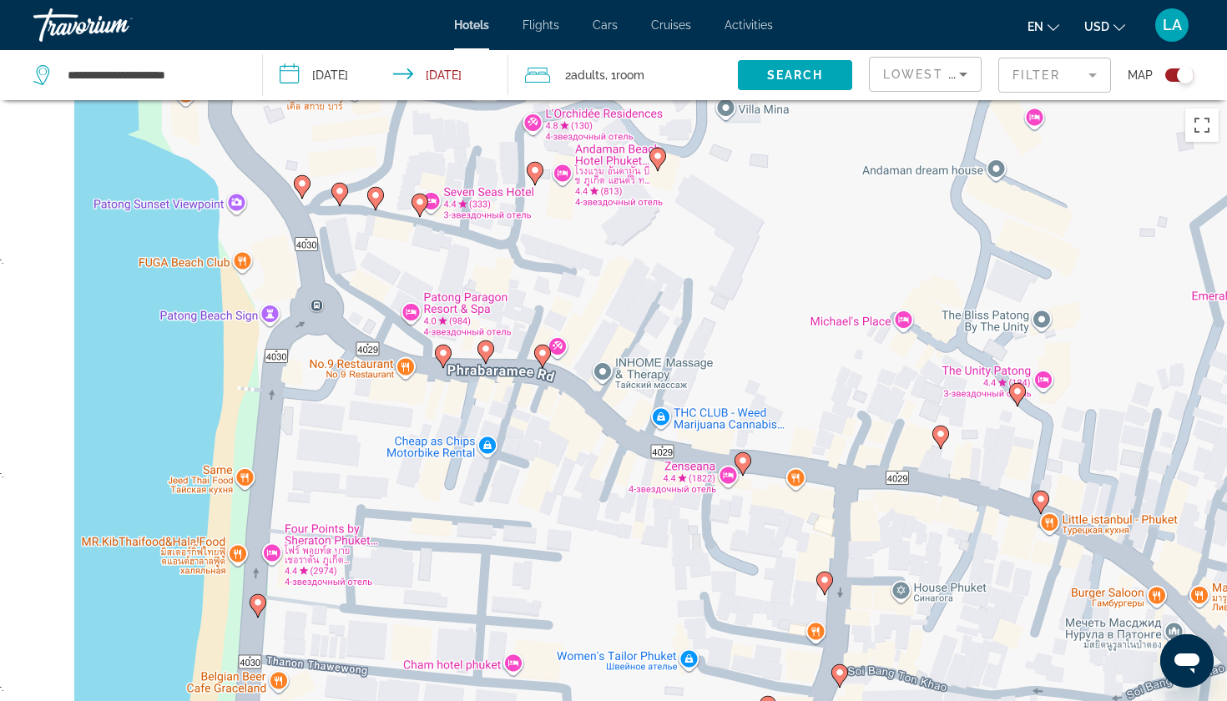
drag, startPoint x: 553, startPoint y: 629, endPoint x: 569, endPoint y: 367, distance: 262.7
click at [569, 367] on div "Чтобы активировать перетаскивание с помощью клавиатуры, нажмите Alt + Ввод. Пос…" at bounding box center [613, 450] width 1227 height 701
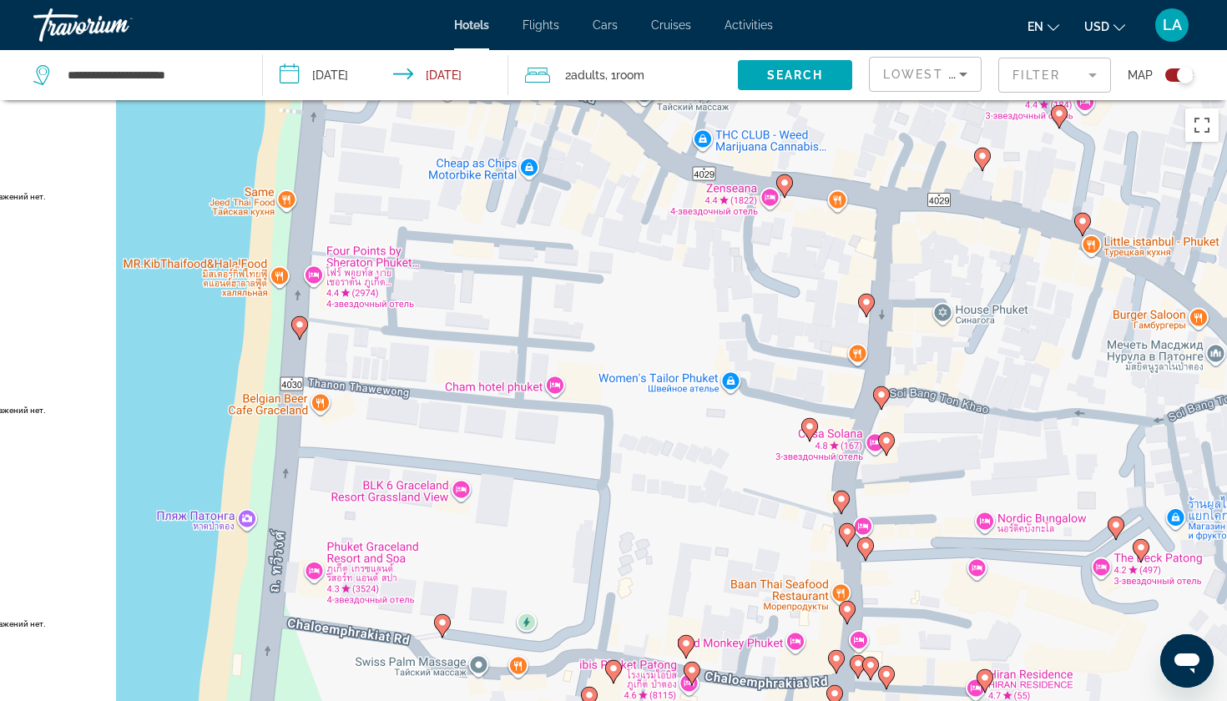
drag, startPoint x: 569, startPoint y: 367, endPoint x: 617, endPoint y: 44, distance: 326.6
click at [617, 44] on div "**********" at bounding box center [613, 350] width 1227 height 701
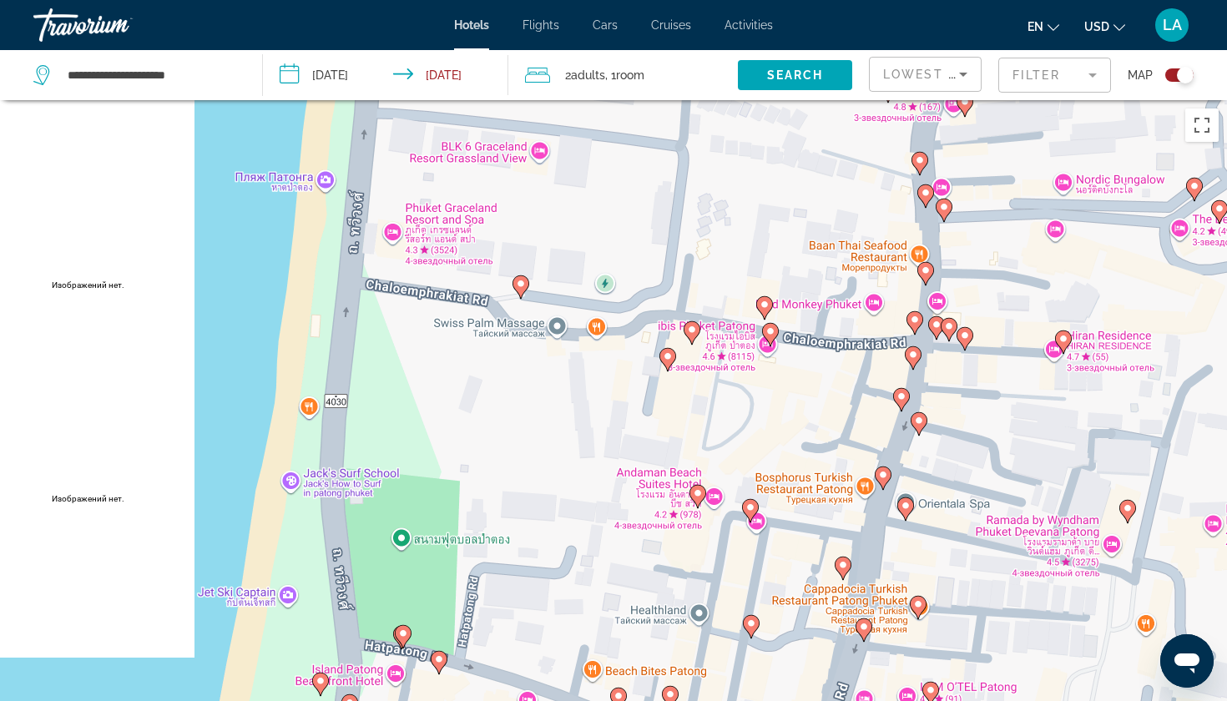
click at [691, 335] on icon "Main content" at bounding box center [692, 333] width 15 height 22
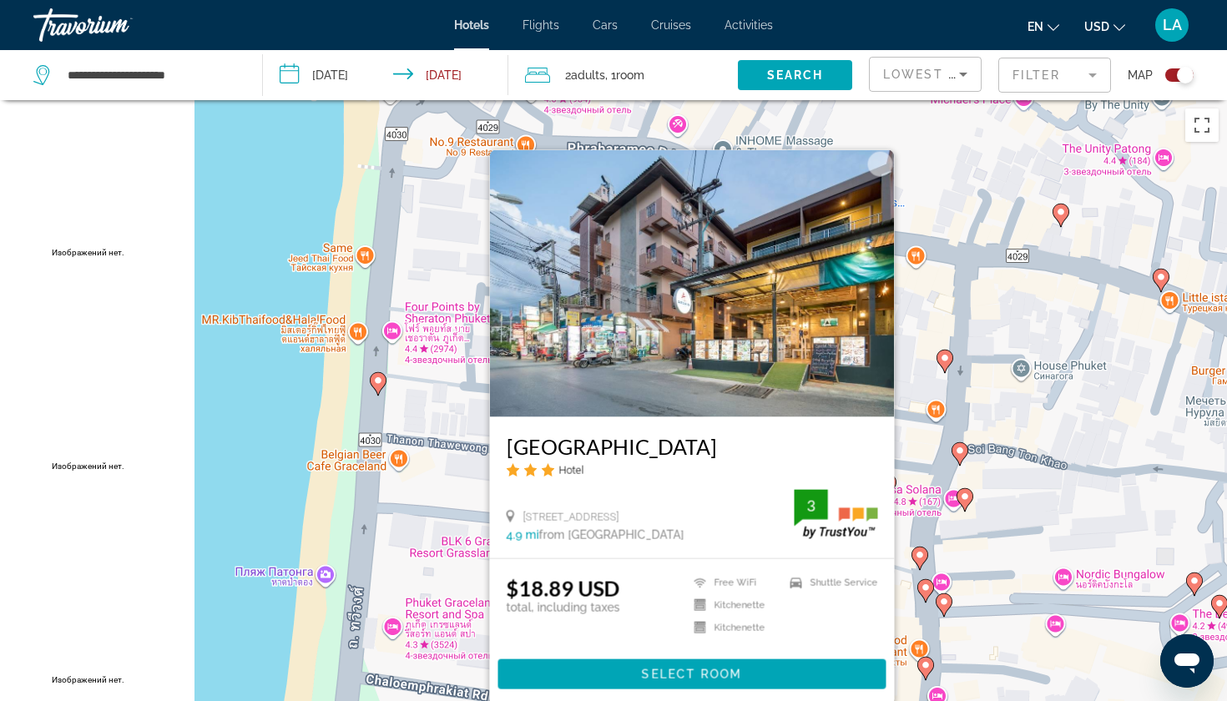
click at [253, 626] on div "Чтобы активировать перетаскивание с помощью клавиатуры, нажмите Alt + Ввод. Пос…" at bounding box center [613, 450] width 1227 height 701
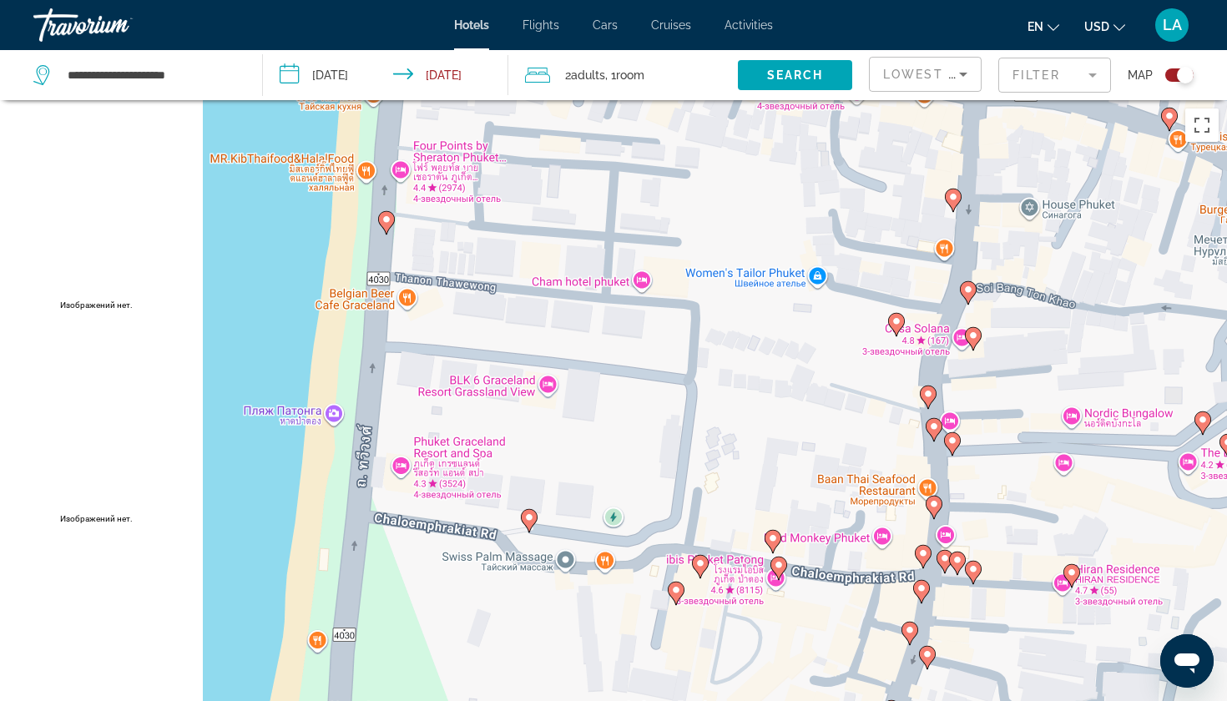
drag, startPoint x: 609, startPoint y: 641, endPoint x: 618, endPoint y: 478, distance: 163.8
click at [618, 478] on div "Чтобы активировать перетаскивание с помощью клавиатуры, нажмите Alt + Ввод. Пос…" at bounding box center [613, 450] width 1227 height 701
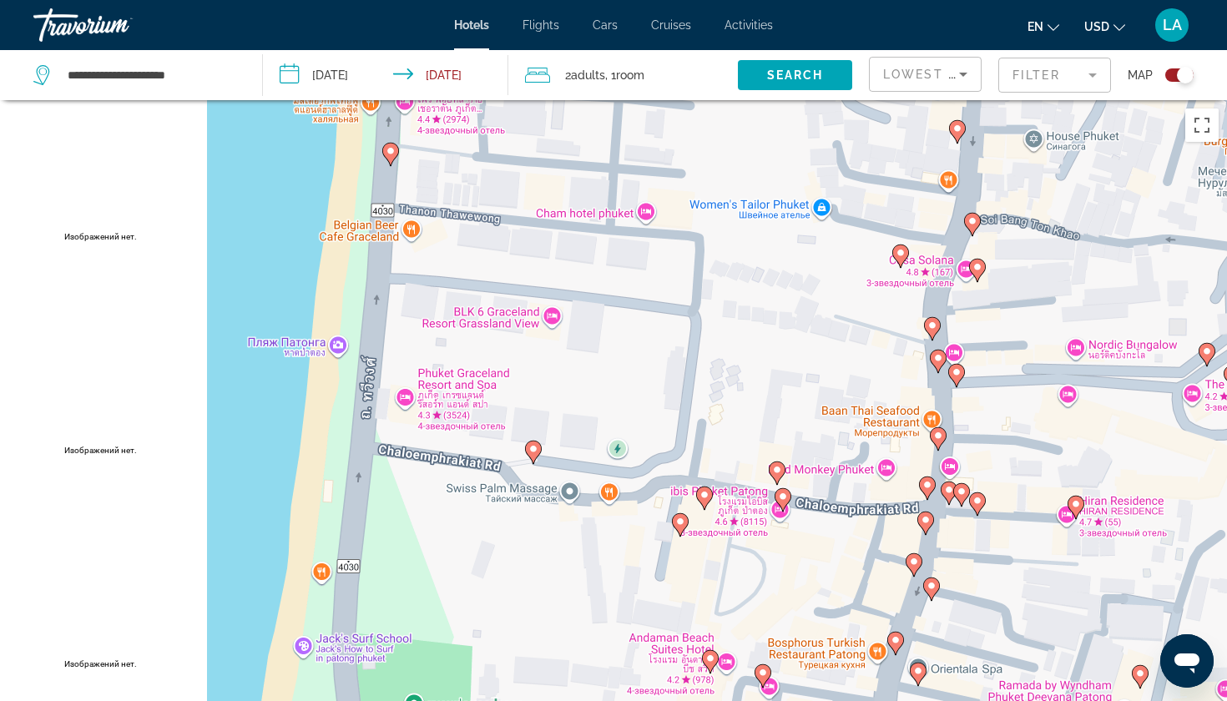
click at [682, 528] on icon "Main content" at bounding box center [680, 525] width 15 height 22
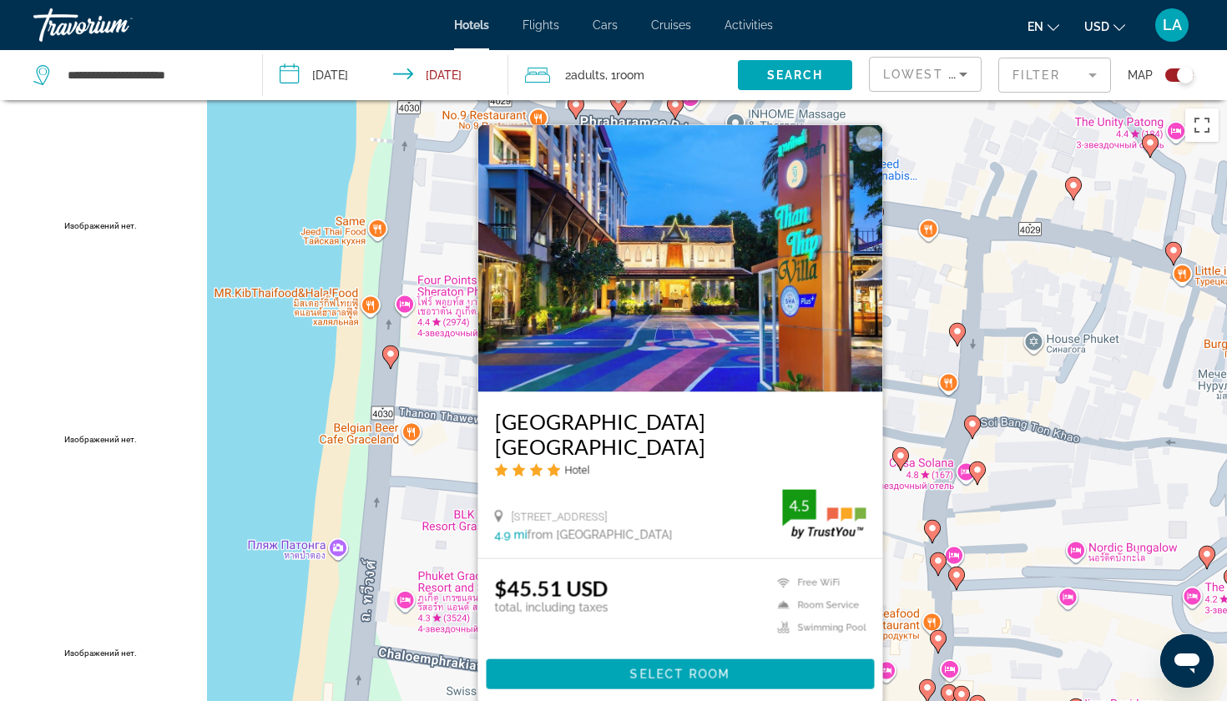
click at [276, 633] on div "Чтобы активировать перетаскивание с помощью клавиатуры, нажмите Alt + Ввод. Пос…" at bounding box center [613, 450] width 1227 height 701
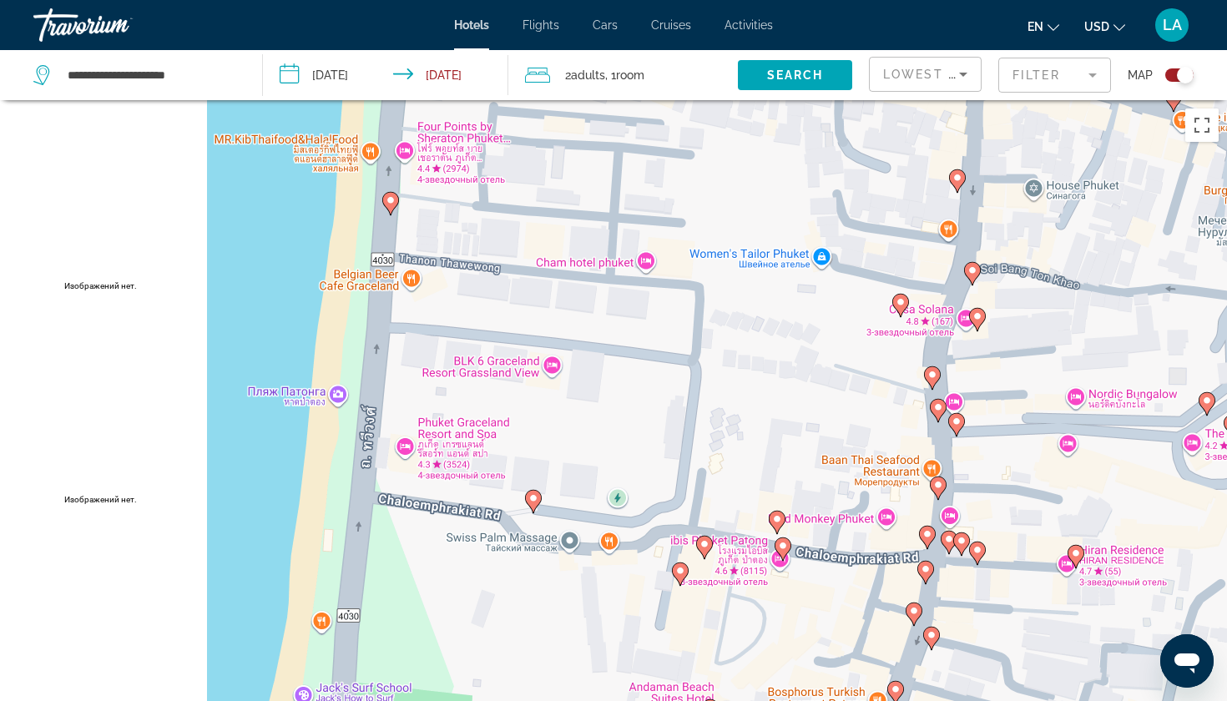
drag, startPoint x: 667, startPoint y: 629, endPoint x: 667, endPoint y: 478, distance: 151.9
click at [667, 478] on div "Чтобы активировать перетаскивание с помощью клавиатуры, нажмите Alt + Ввод. Пос…" at bounding box center [613, 450] width 1227 height 701
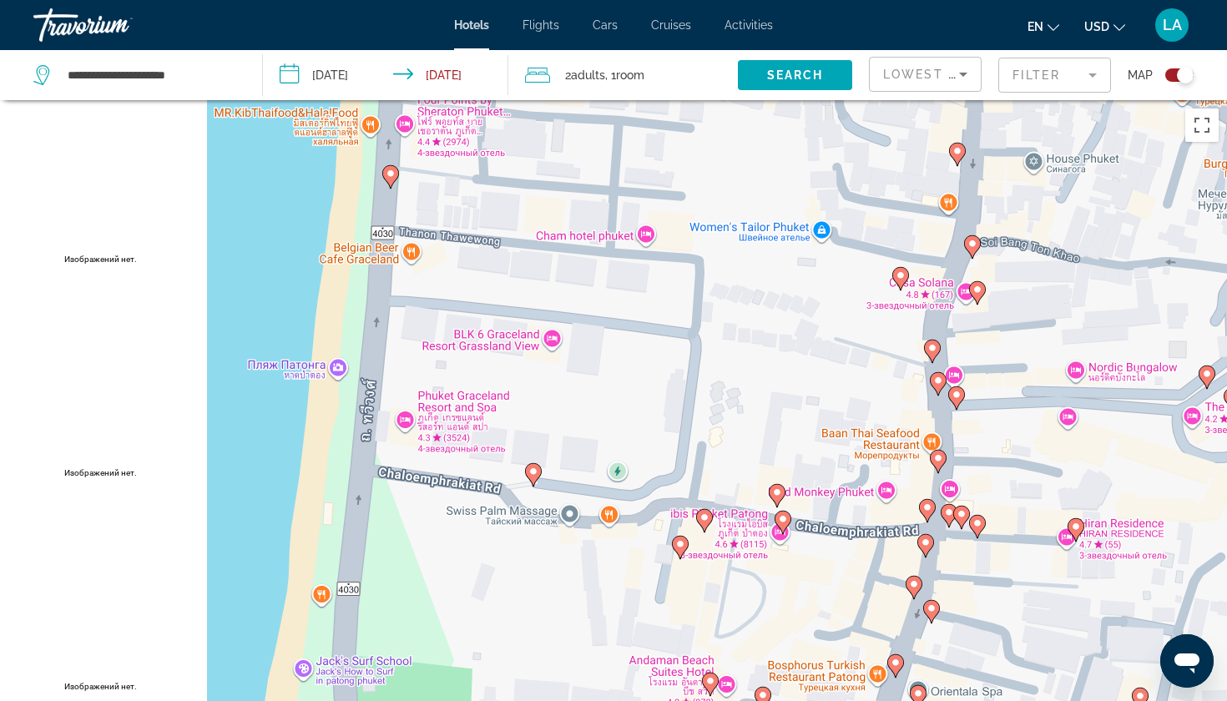
click at [533, 475] on image "Main content" at bounding box center [533, 472] width 10 height 10
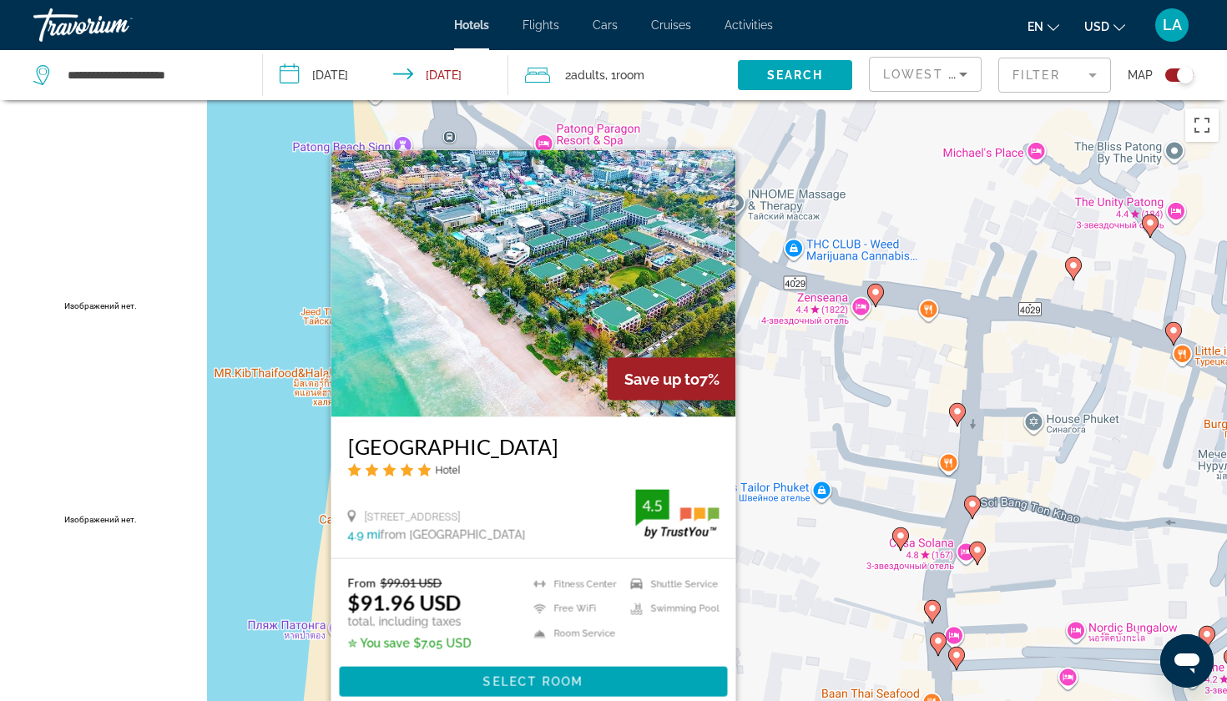
click at [250, 577] on div "Чтобы активировать перетаскивание с помощью клавиатуры, нажмите Alt + Ввод. Пос…" at bounding box center [613, 450] width 1227 height 701
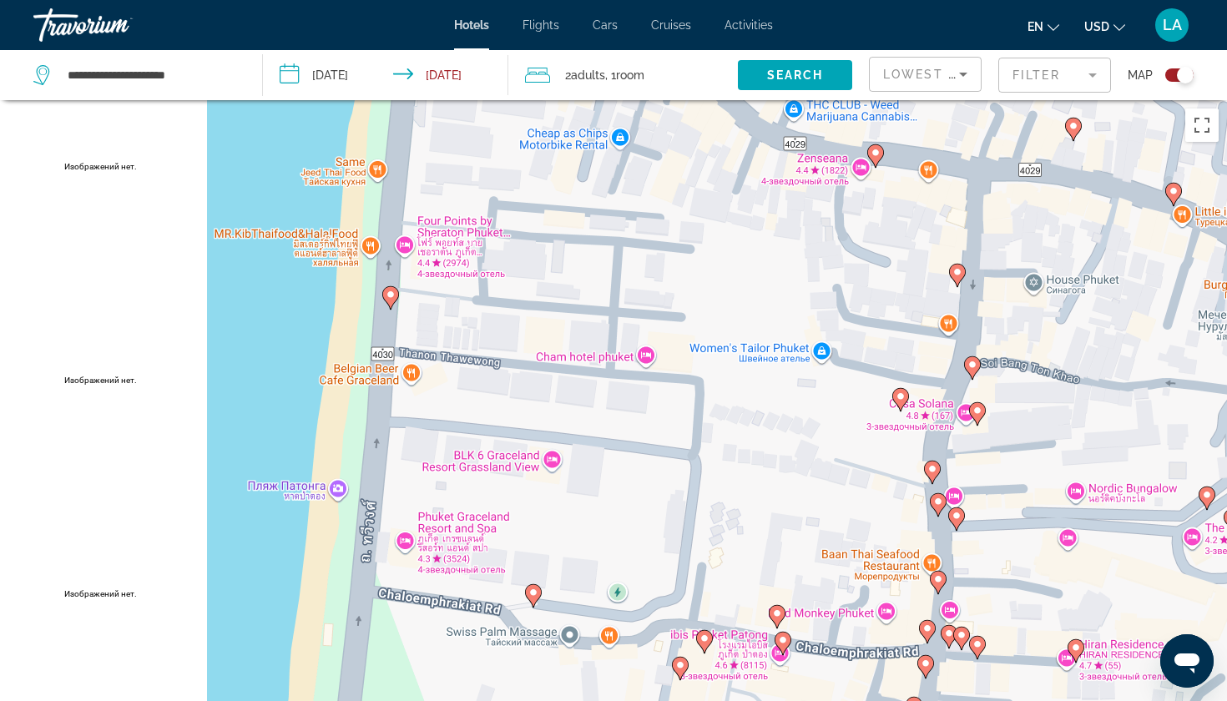
drag, startPoint x: 703, startPoint y: 659, endPoint x: 719, endPoint y: 438, distance: 221.0
click at [719, 438] on div "Чтобы активировать перетаскивание с помощью клавиатуры, нажмите Alt + Ввод. Пос…" at bounding box center [613, 450] width 1227 height 701
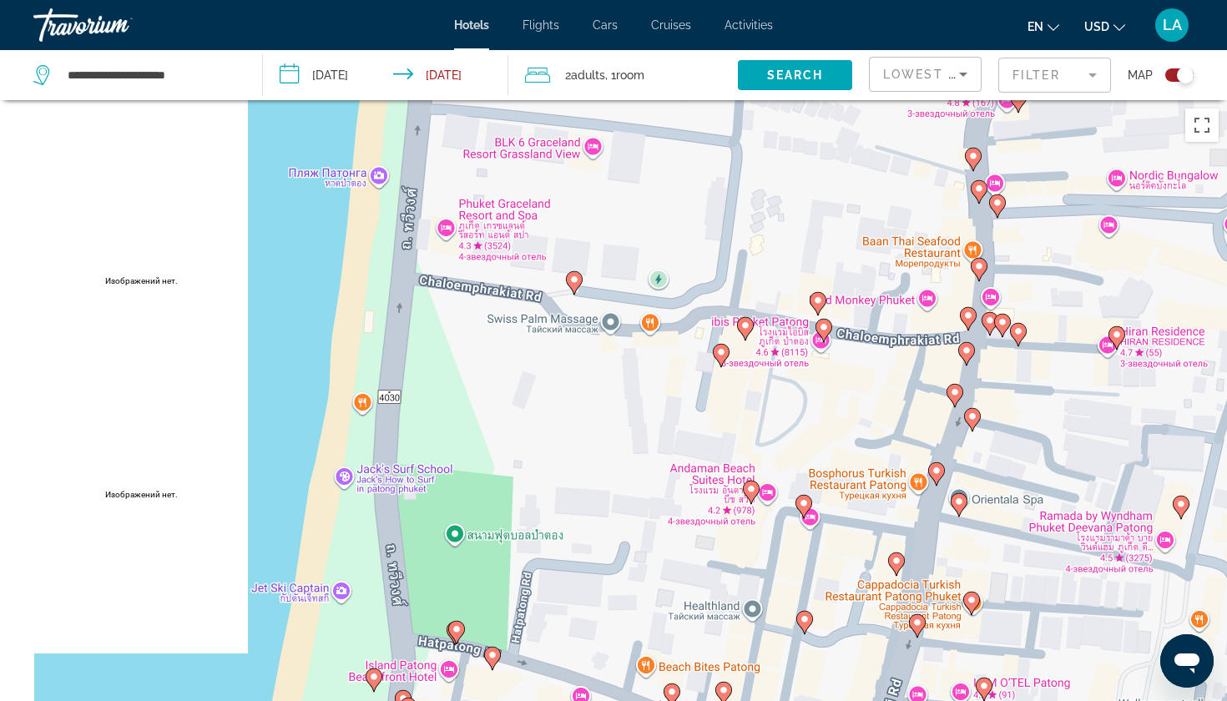
click at [826, 326] on image "Main content" at bounding box center [824, 327] width 10 height 10
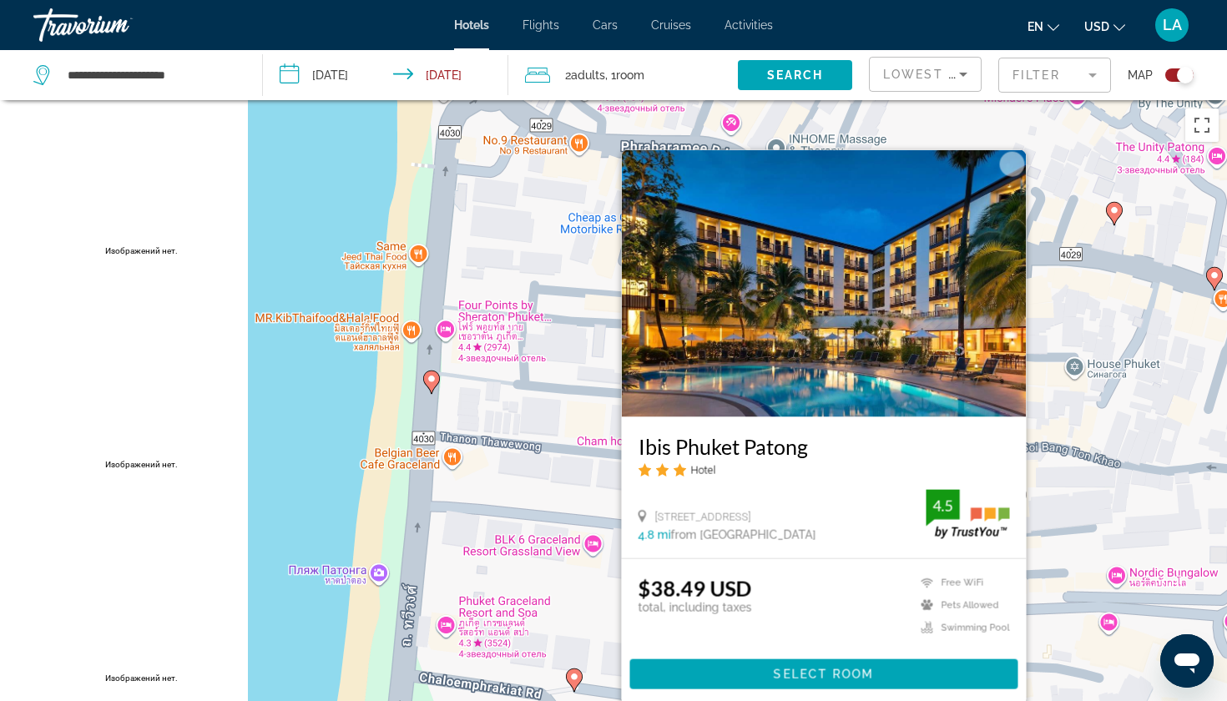
click at [260, 533] on div "Чтобы активировать перетаскивание с помощью клавиатуры, нажмите Alt + Ввод. Пос…" at bounding box center [613, 450] width 1227 height 701
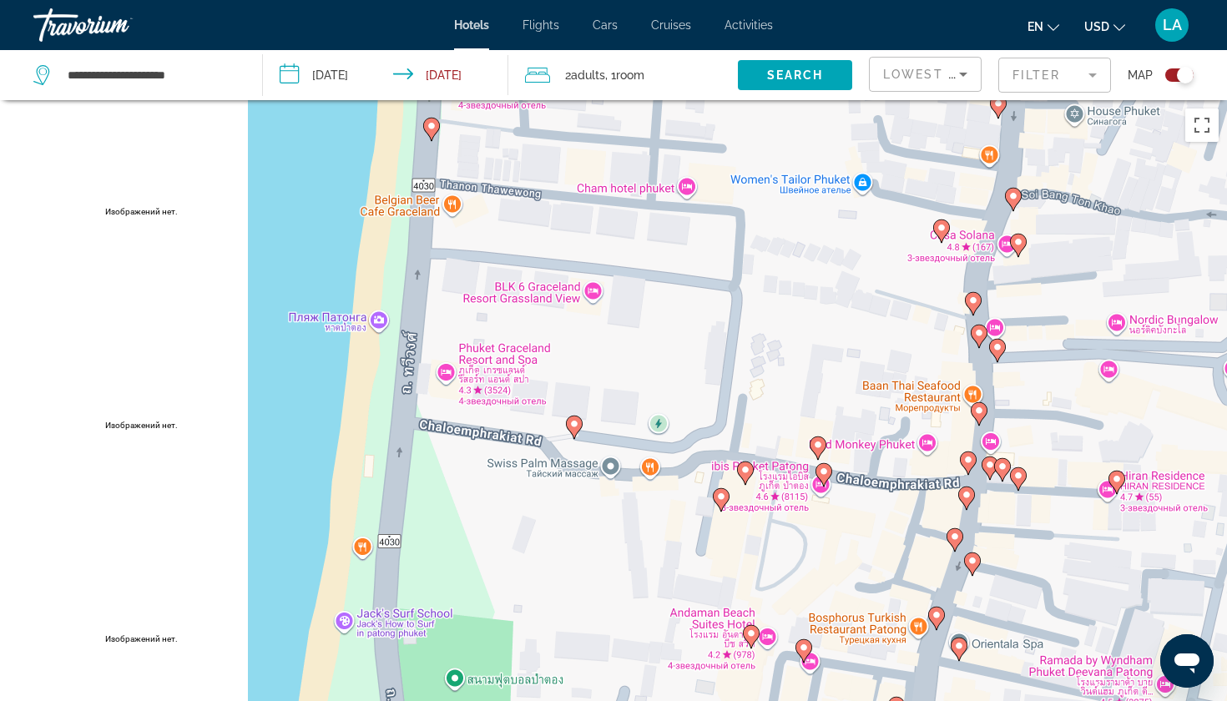
drag, startPoint x: 740, startPoint y: 596, endPoint x: 738, endPoint y: 330, distance: 266.3
click at [738, 330] on div "Чтобы активировать перетаскивание с помощью клавиатуры, нажмите Alt + Ввод. Пос…" at bounding box center [613, 450] width 1227 height 701
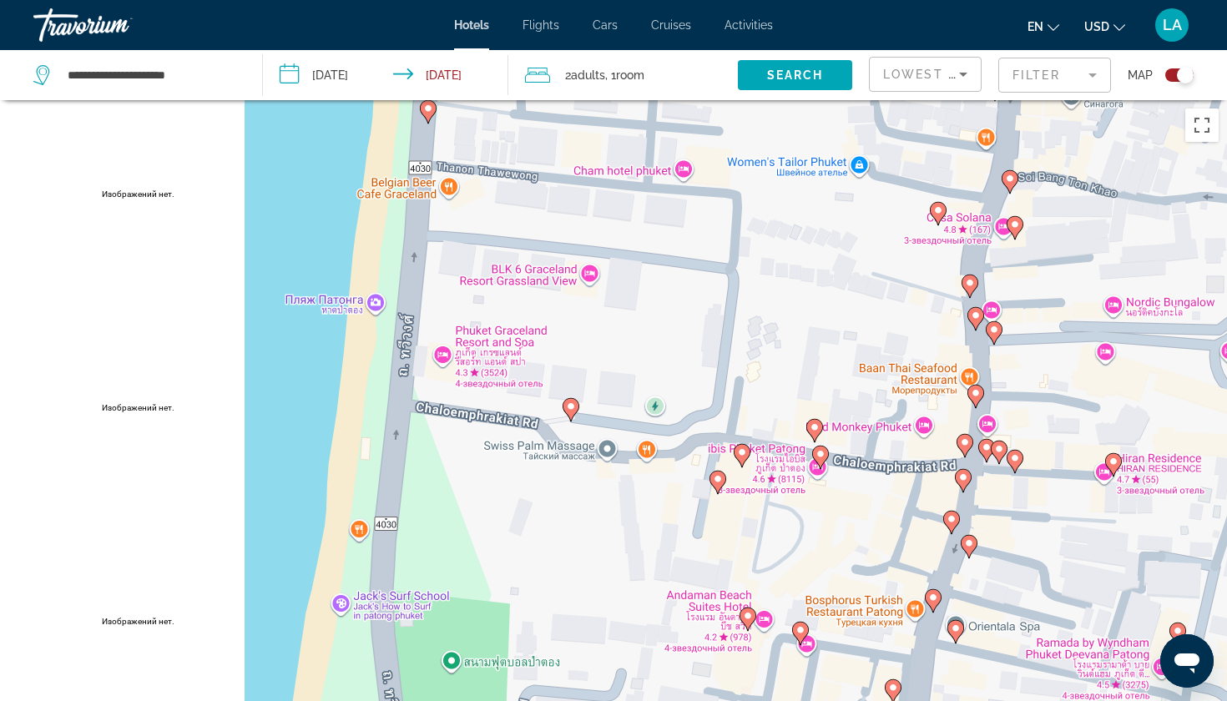
click at [810, 426] on icon "Main content" at bounding box center [814, 431] width 15 height 22
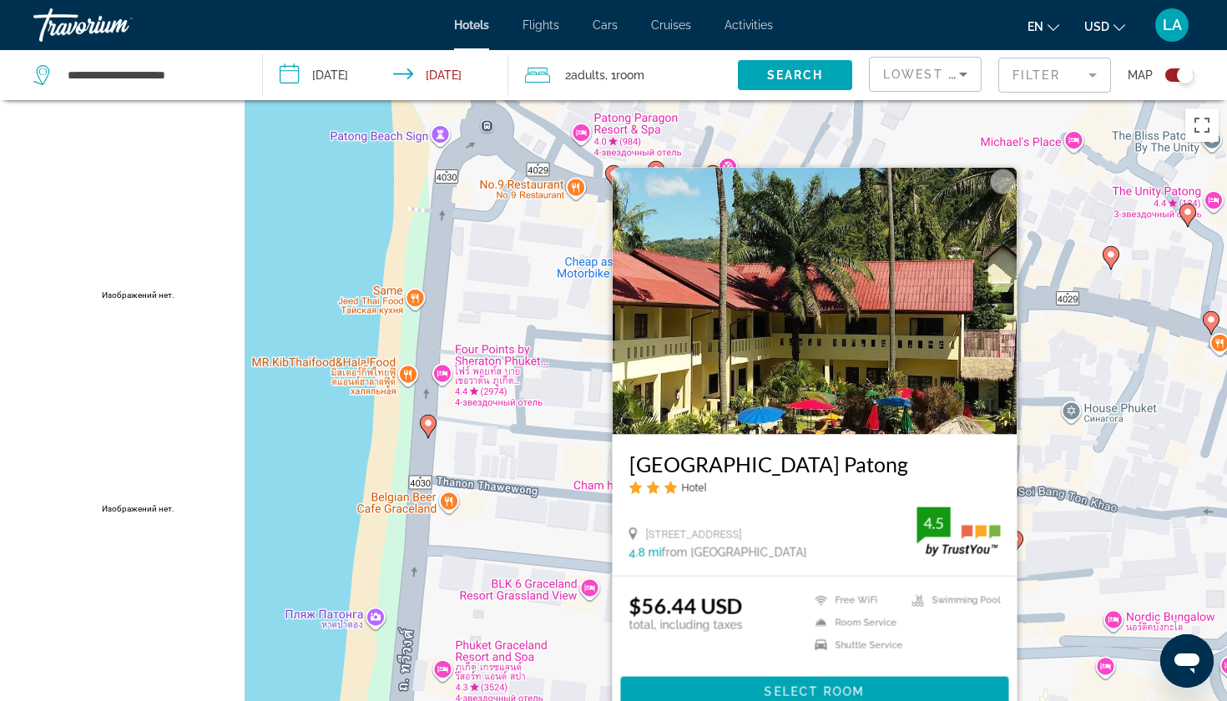
click at [284, 513] on div "Чтобы активировать перетаскивание с помощью клавиатуры, нажмите Alt + Ввод. Пос…" at bounding box center [613, 450] width 1227 height 701
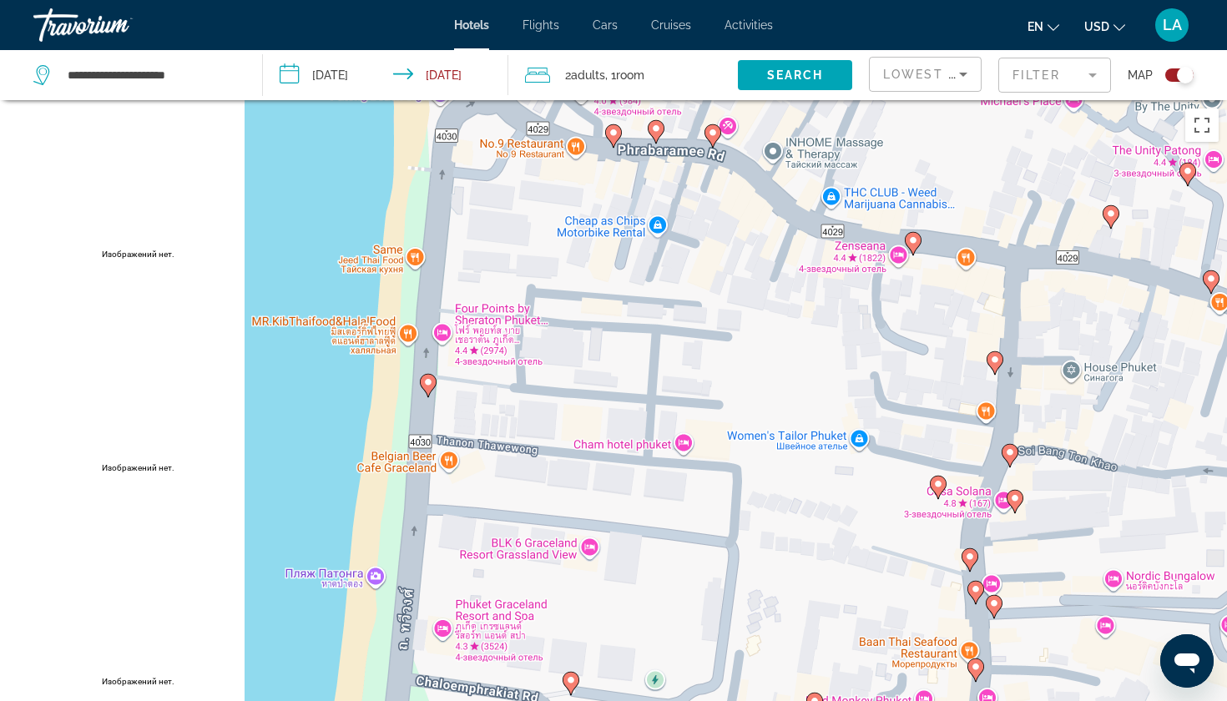
drag, startPoint x: 681, startPoint y: 574, endPoint x: 686, endPoint y: 308, distance: 266.4
click at [685, 311] on div "Чтобы активировать перетаскивание с помощью клавиатуры, нажмите Alt + Ввод. Пос…" at bounding box center [613, 450] width 1227 height 701
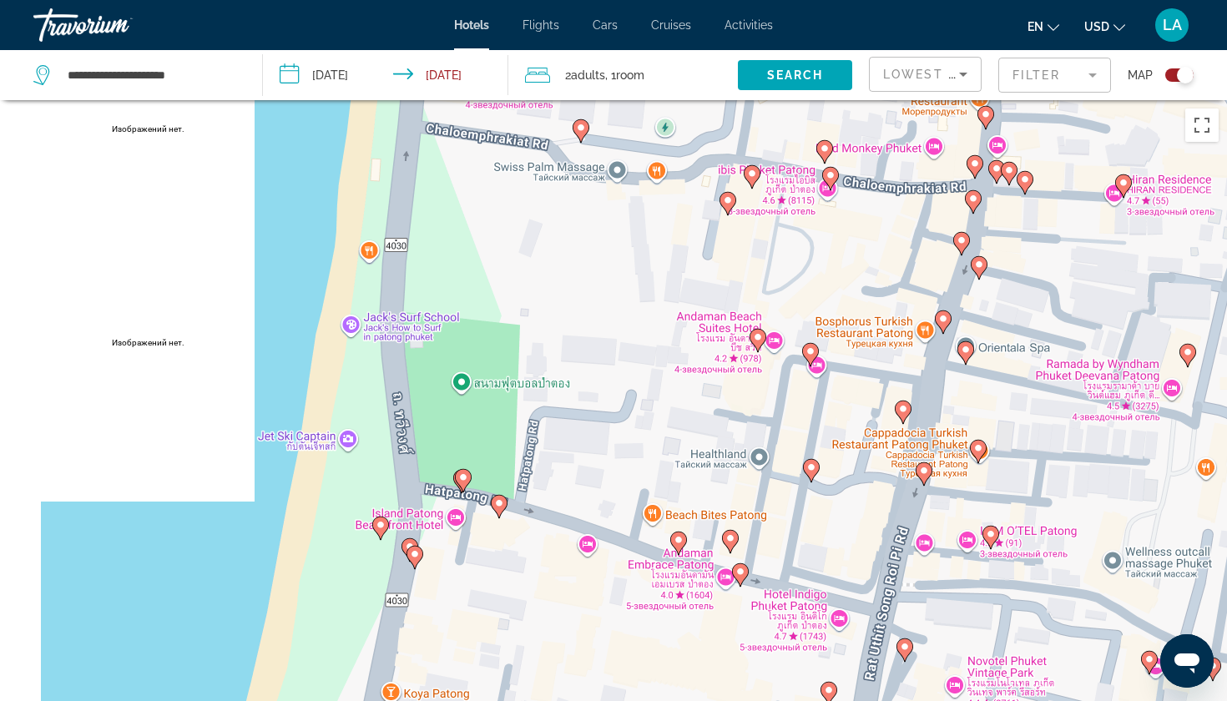
click at [755, 341] on image "Main content" at bounding box center [758, 337] width 10 height 10
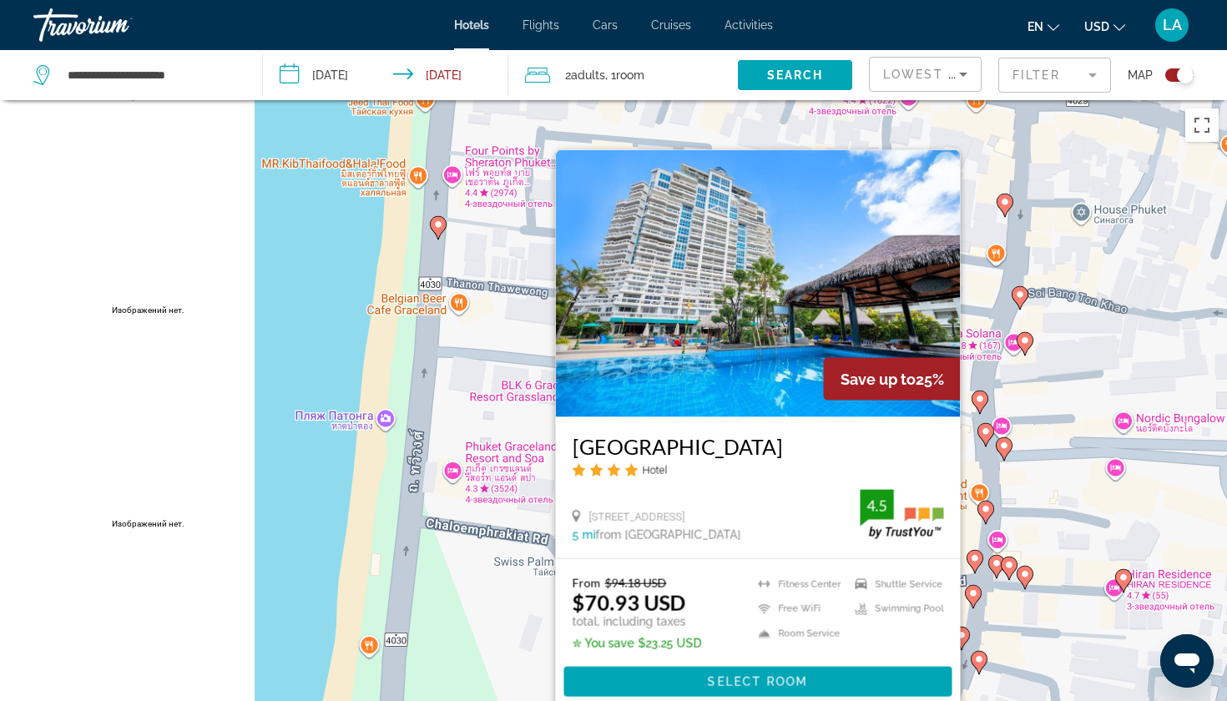
click at [288, 573] on div "Чтобы активировать перетаскивание с помощью клавиатуры, нажмите Alt + Ввод. Пос…" at bounding box center [613, 450] width 1227 height 701
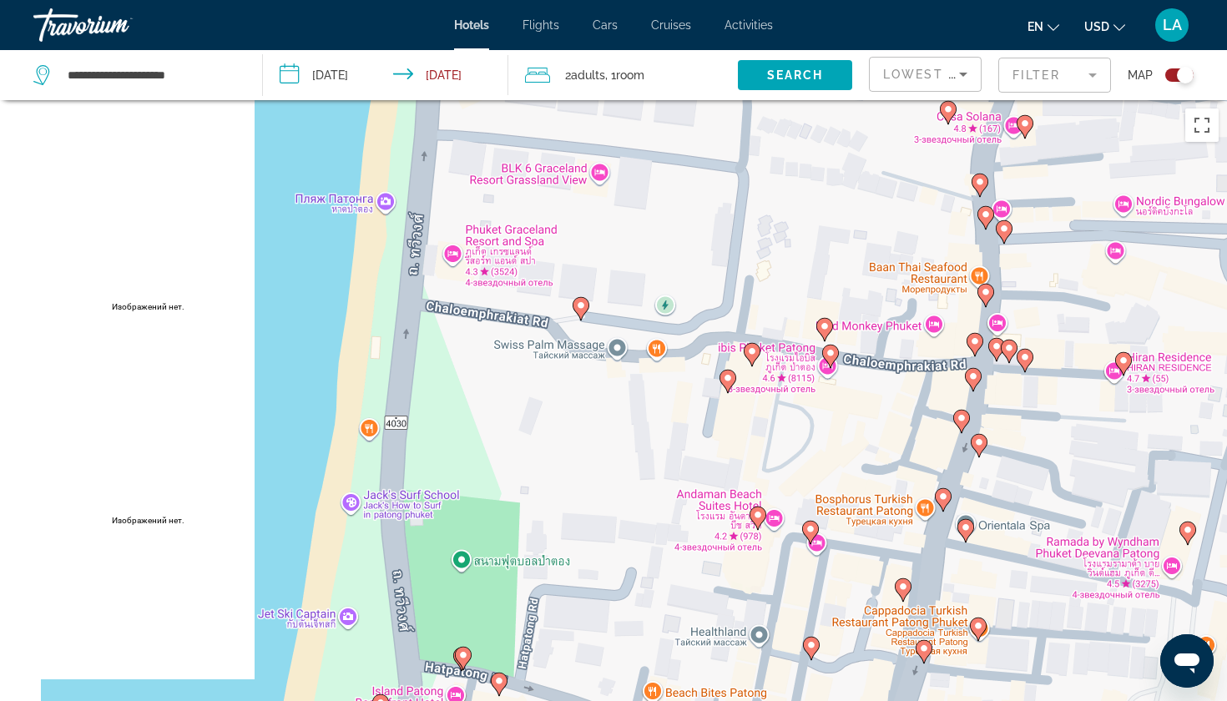
drag, startPoint x: 570, startPoint y: 616, endPoint x: 569, endPoint y: 389, distance: 227.1
click at [569, 390] on div "Чтобы активировать перетаскивание с помощью клавиатуры, нажмите Alt + Ввод. Пос…" at bounding box center [613, 450] width 1227 height 701
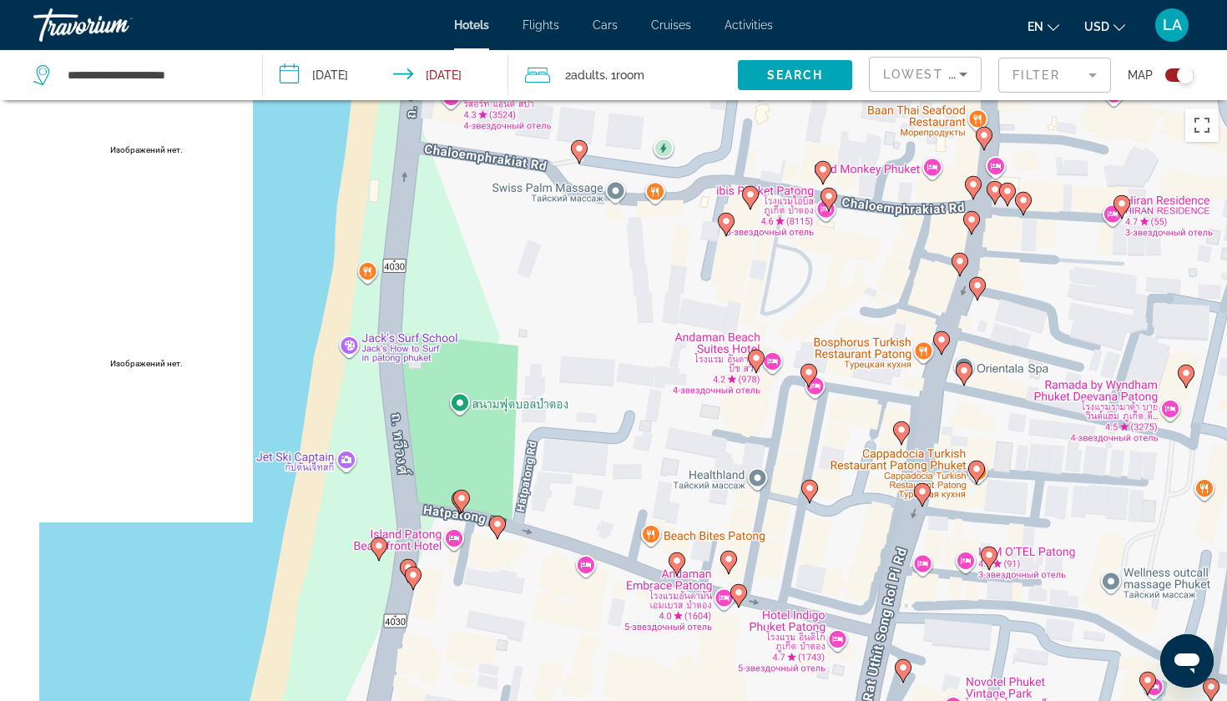
click at [809, 372] on image "Main content" at bounding box center [809, 372] width 10 height 10
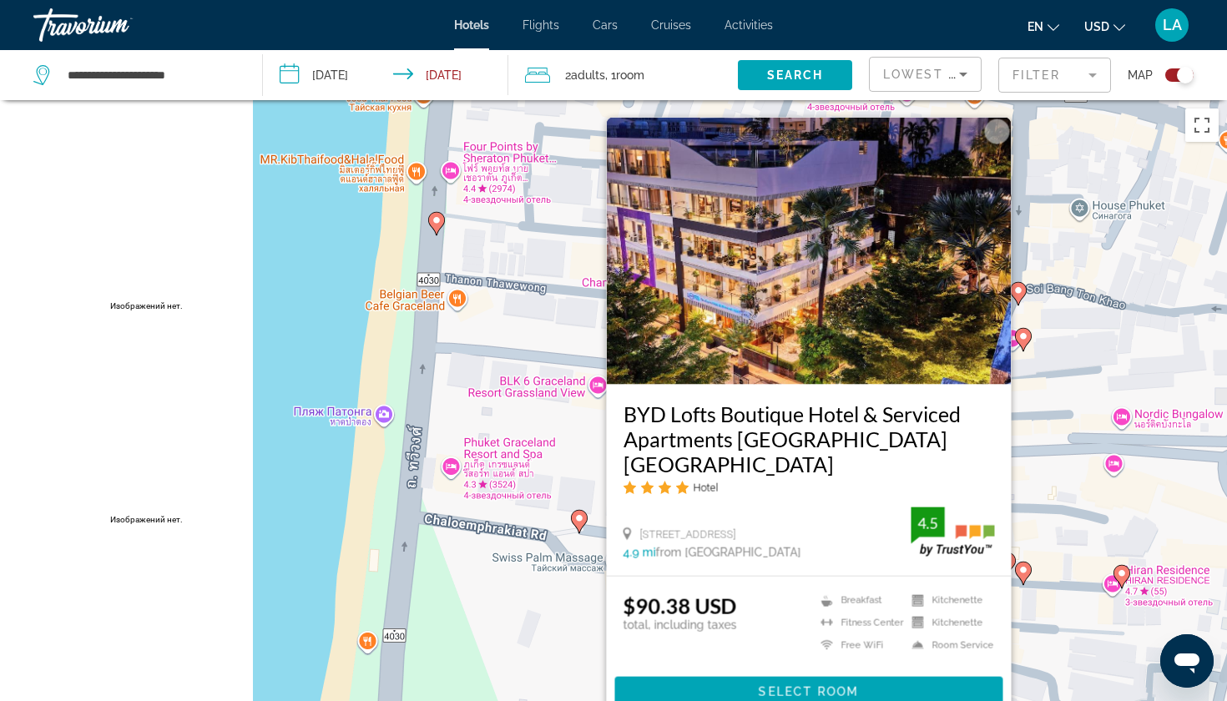
click at [316, 504] on div "Чтобы активировать перетаскивание с помощью клавиатуры, нажмите Alt + Ввод. Пос…" at bounding box center [613, 450] width 1227 height 701
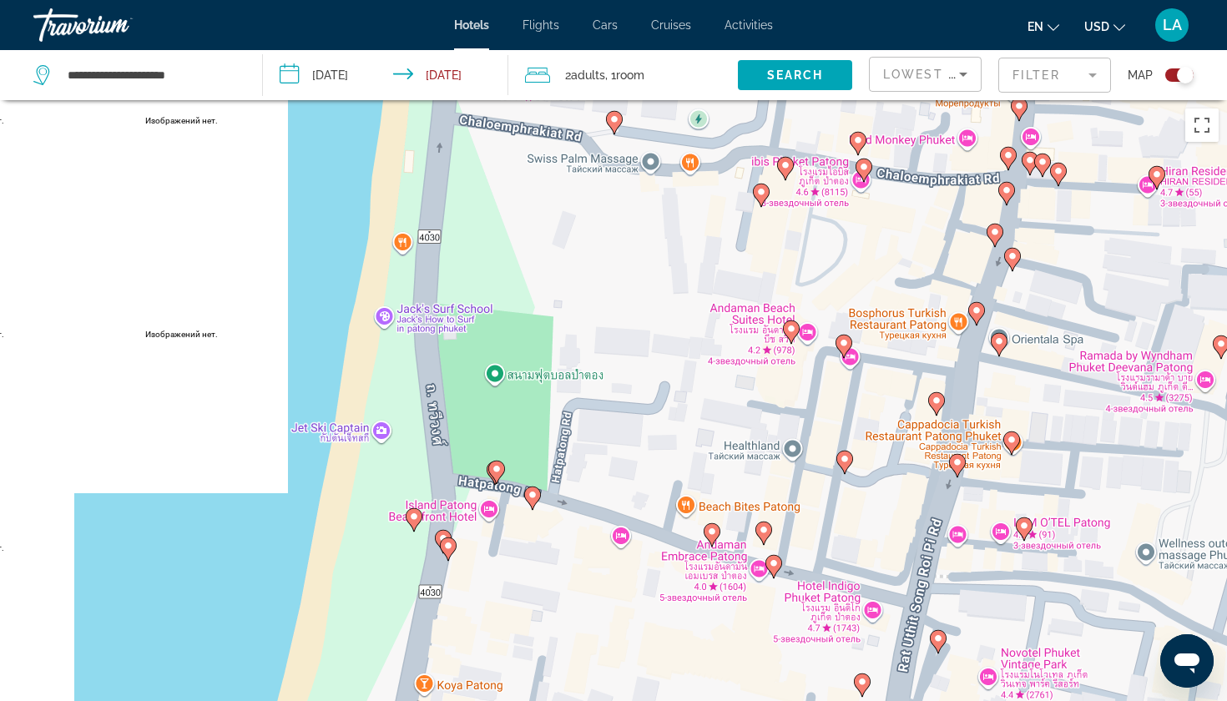
drag, startPoint x: 593, startPoint y: 619, endPoint x: 629, endPoint y: 195, distance: 425.7
click at [629, 199] on div "Чтобы активировать перетаскивание с помощью клавиатуры, нажмите Alt + Ввод. Пос…" at bounding box center [613, 450] width 1227 height 701
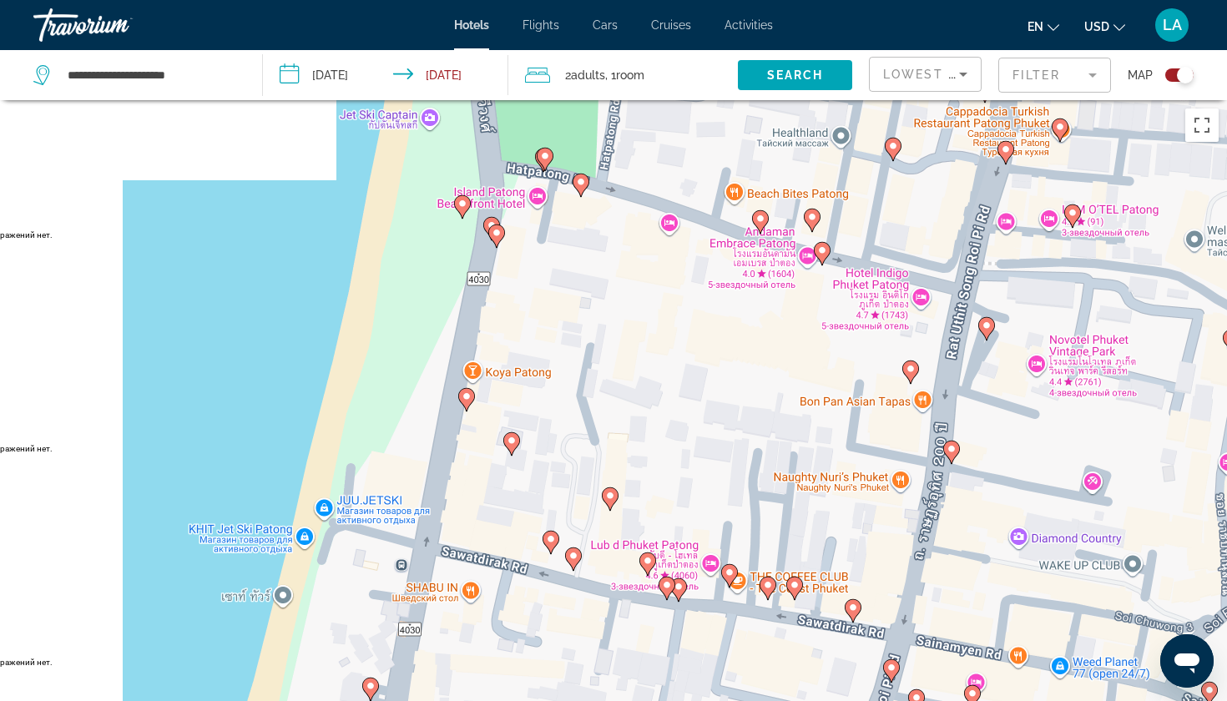
click at [892, 157] on icon "Main content" at bounding box center [893, 150] width 15 height 22
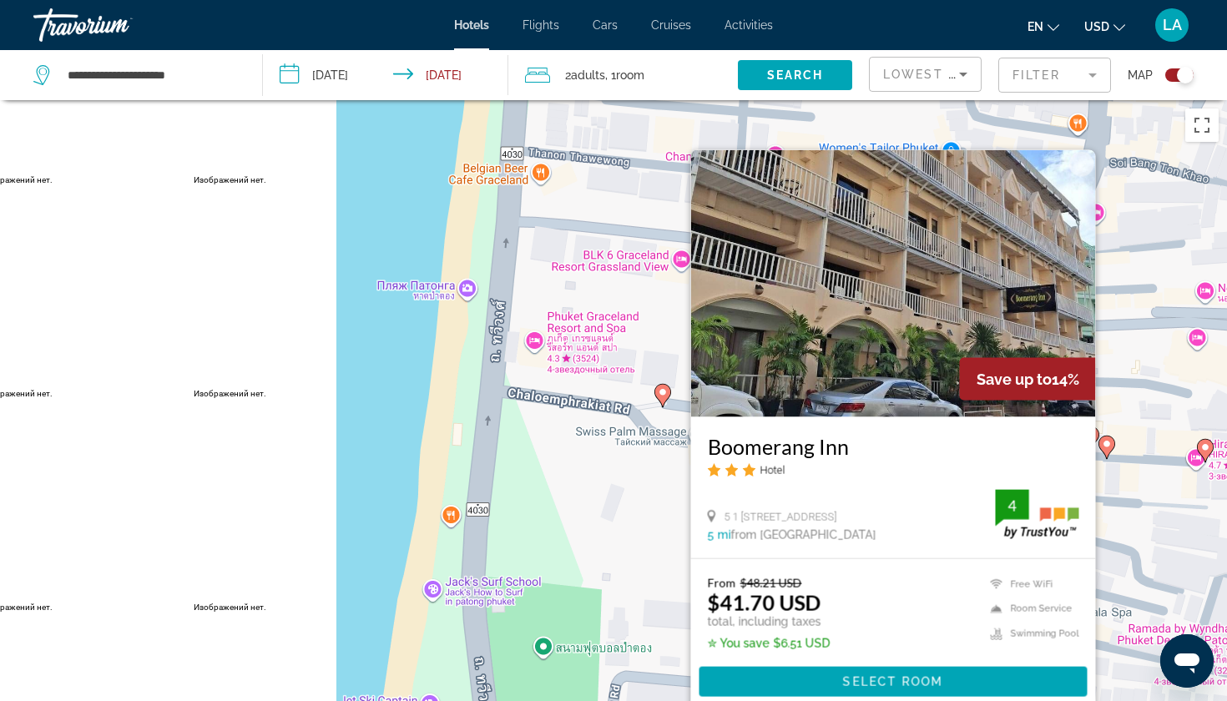
click at [393, 462] on div "Чтобы активировать перетаскивание с помощью клавиатуры, нажмите Alt + Ввод. Пос…" at bounding box center [613, 450] width 1227 height 701
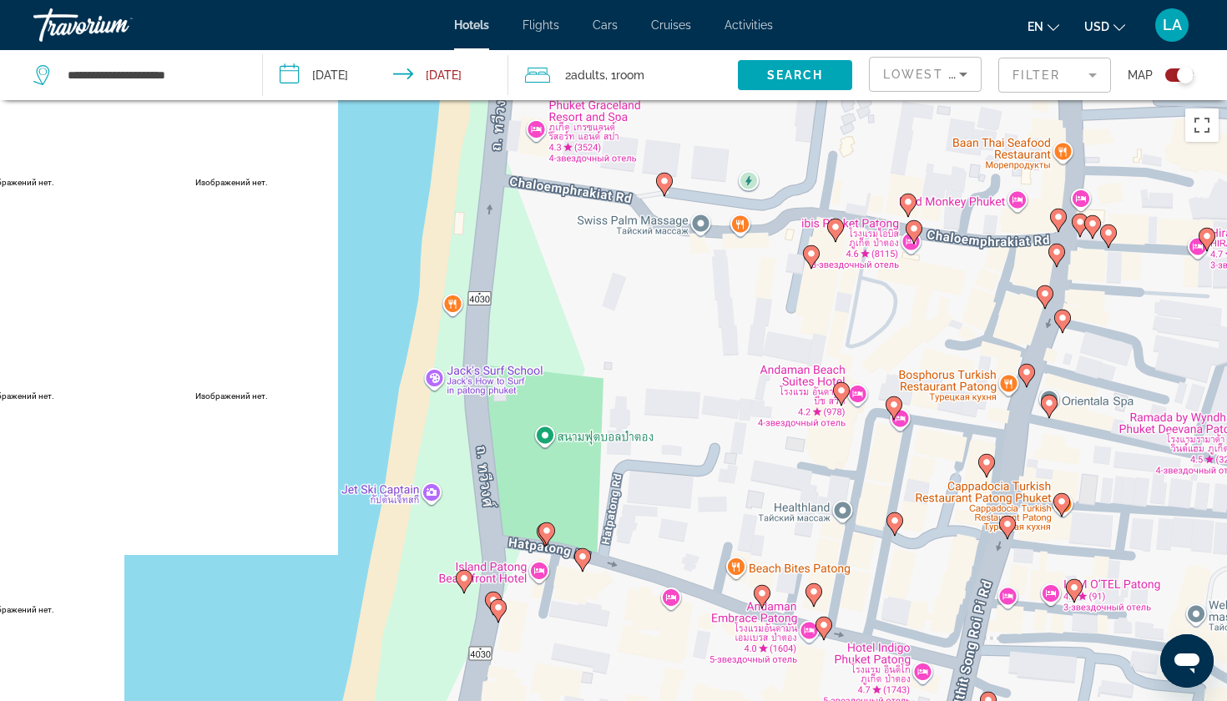
drag, startPoint x: 659, startPoint y: 543, endPoint x: 679, endPoint y: 245, distance: 298.7
click at [679, 245] on div "Чтобы активировать перетаскивание с помощью клавиатуры, нажмите Alt + Ввод. Пос…" at bounding box center [613, 450] width 1227 height 701
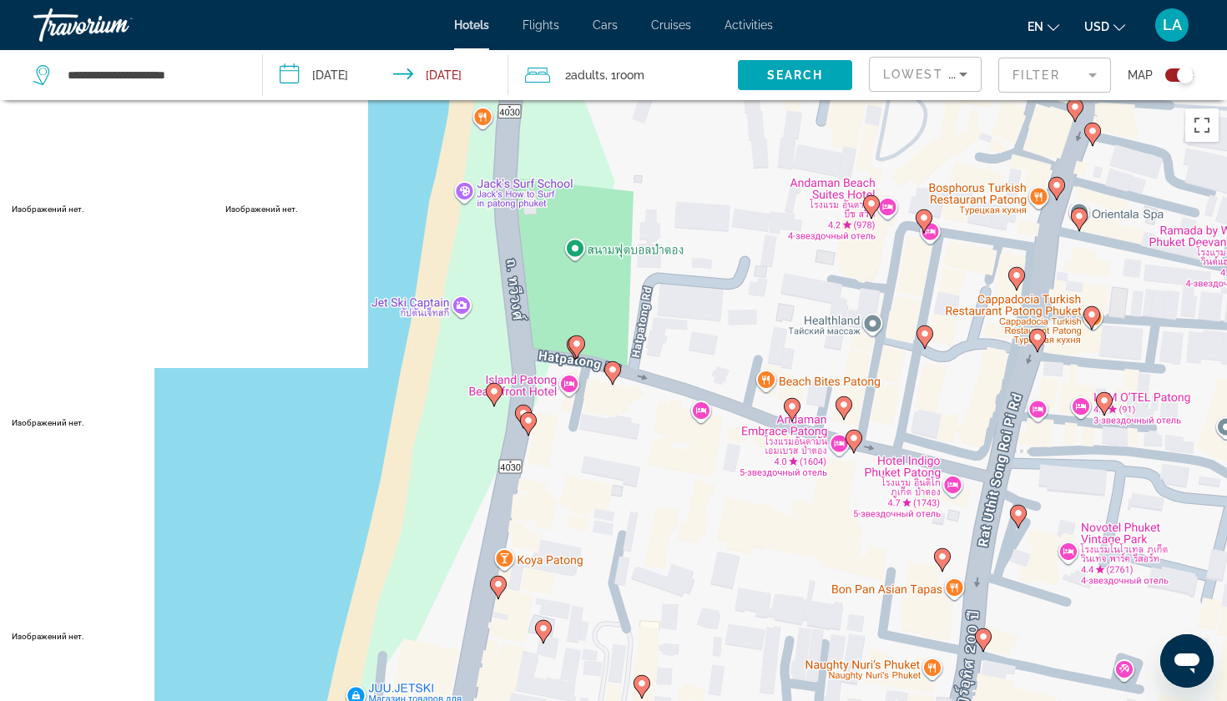
click at [838, 406] on icon "Main content" at bounding box center [843, 408] width 15 height 22
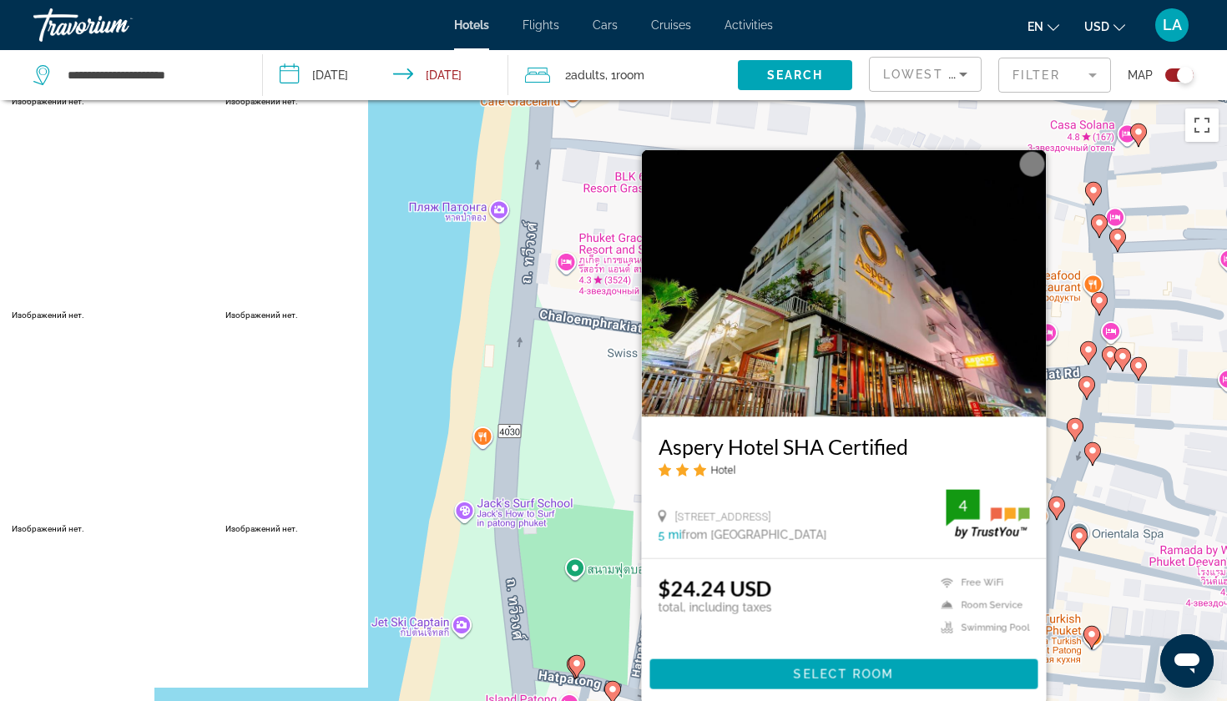
drag, startPoint x: 656, startPoint y: 446, endPoint x: 920, endPoint y: 445, distance: 263.8
click at [921, 445] on div "Aspery Hotel SHA Certified Hotel [STREET_ADDRESS] 5 mi from [GEOGRAPHIC_DATA] f…" at bounding box center [844, 487] width 405 height 141
copy h3 "Aspery Hotel SHA Certified"
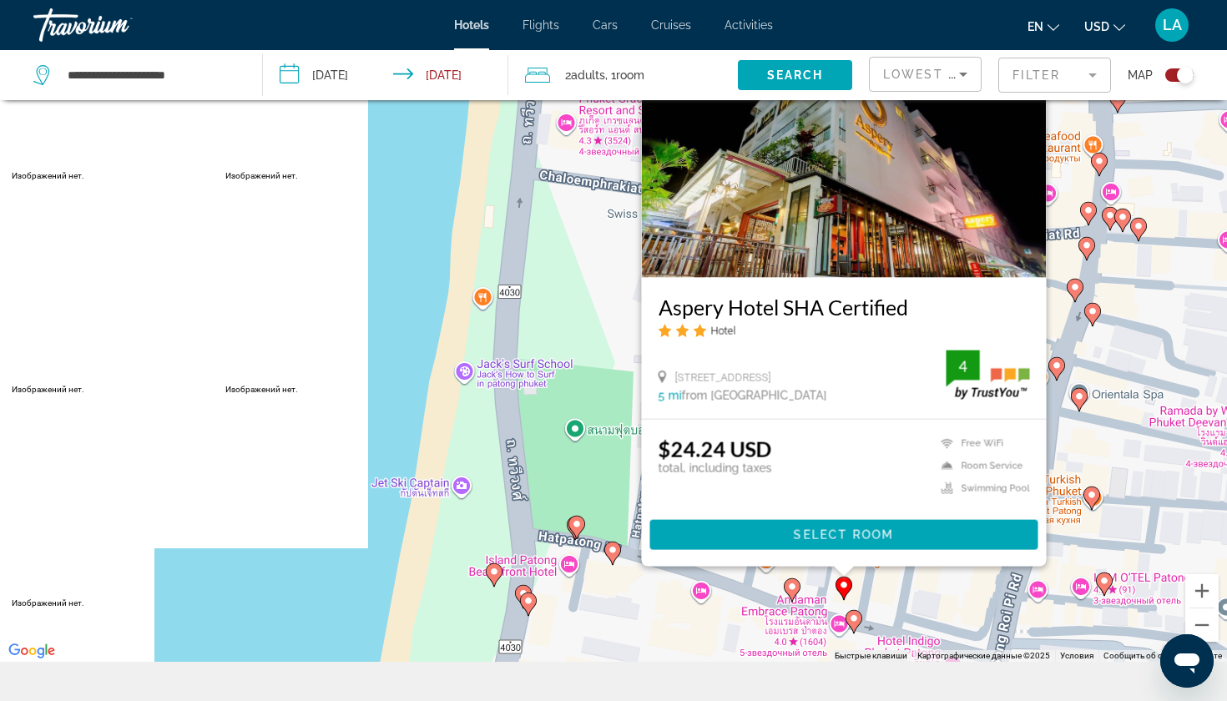
scroll to position [148, 0]
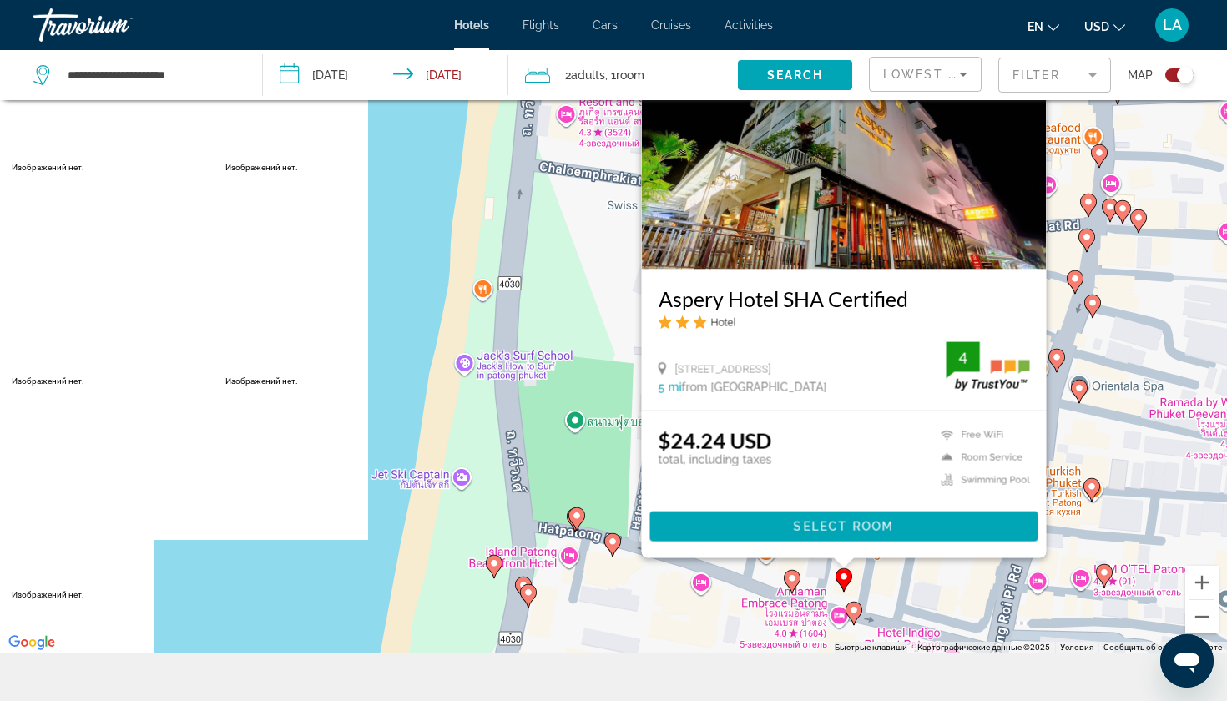
click at [420, 277] on div "Чтобы активировать перетаскивание с помощью клавиатуры, нажмите Alt + Ввод. Пос…" at bounding box center [613, 302] width 1227 height 701
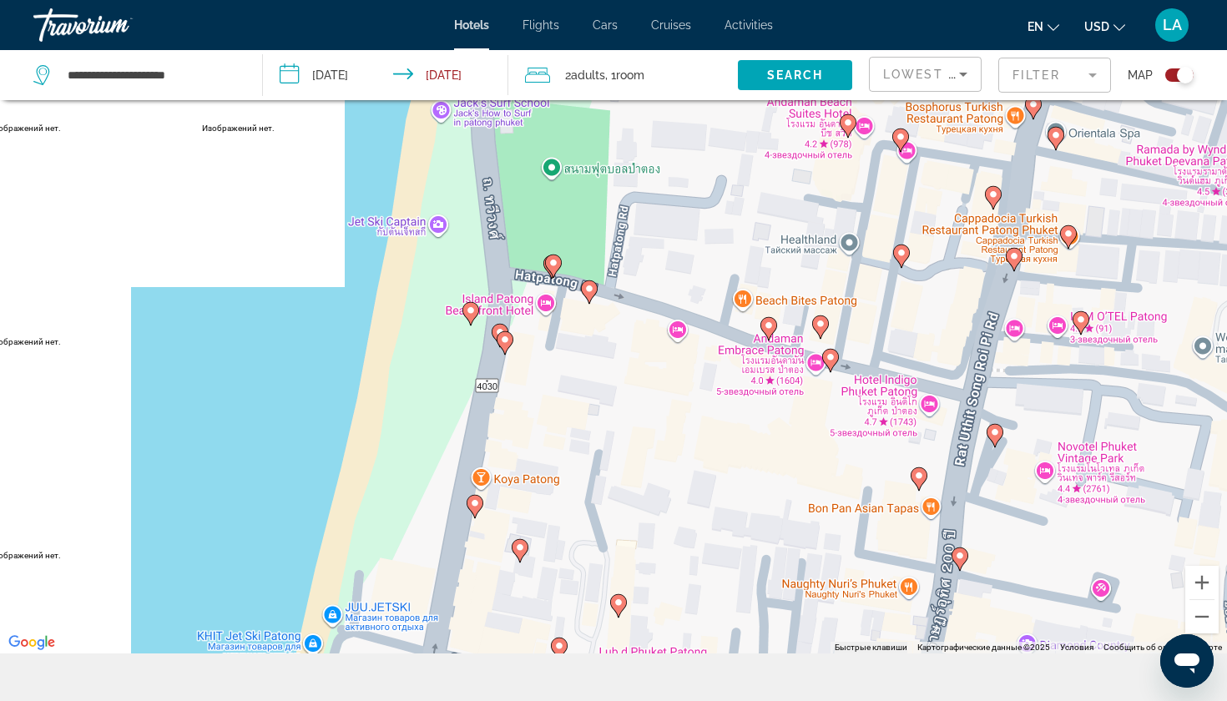
drag, startPoint x: 706, startPoint y: 483, endPoint x: 683, endPoint y: 223, distance: 261.5
click at [683, 223] on div "Чтобы активировать перетаскивание с помощью клавиатуры, нажмите Alt + Ввод. Пос…" at bounding box center [613, 302] width 1227 height 701
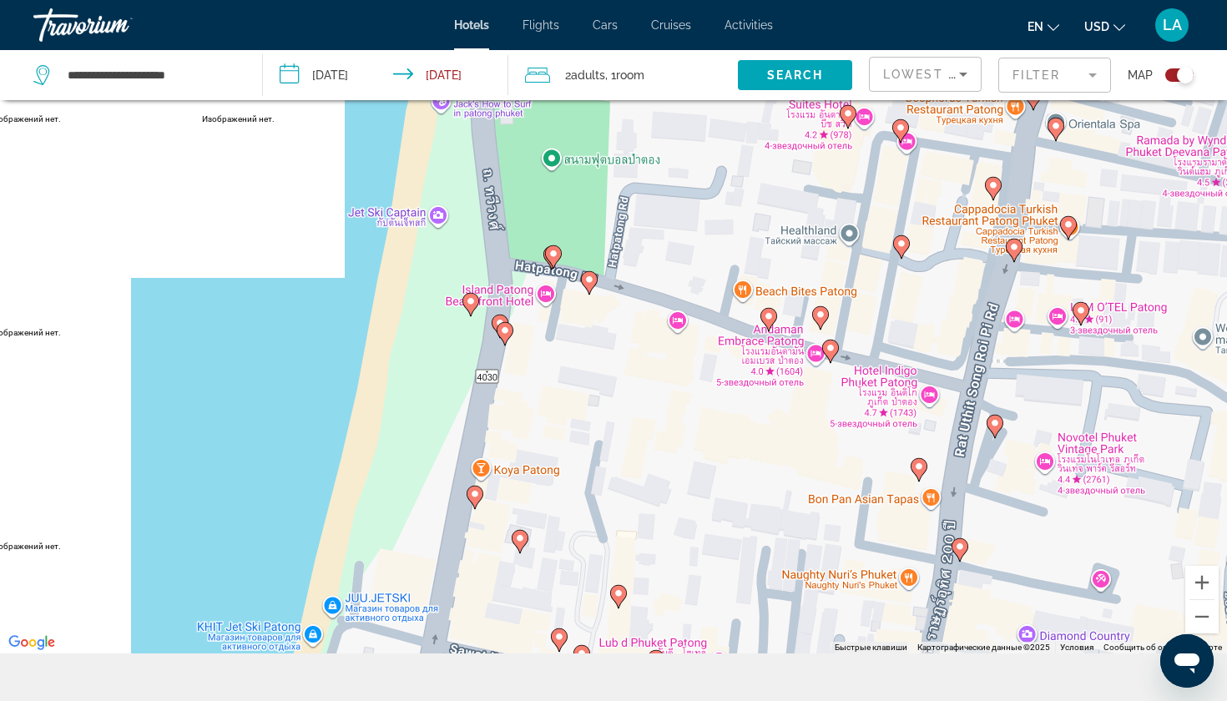
click at [766, 317] on image "Main content" at bounding box center [769, 316] width 10 height 10
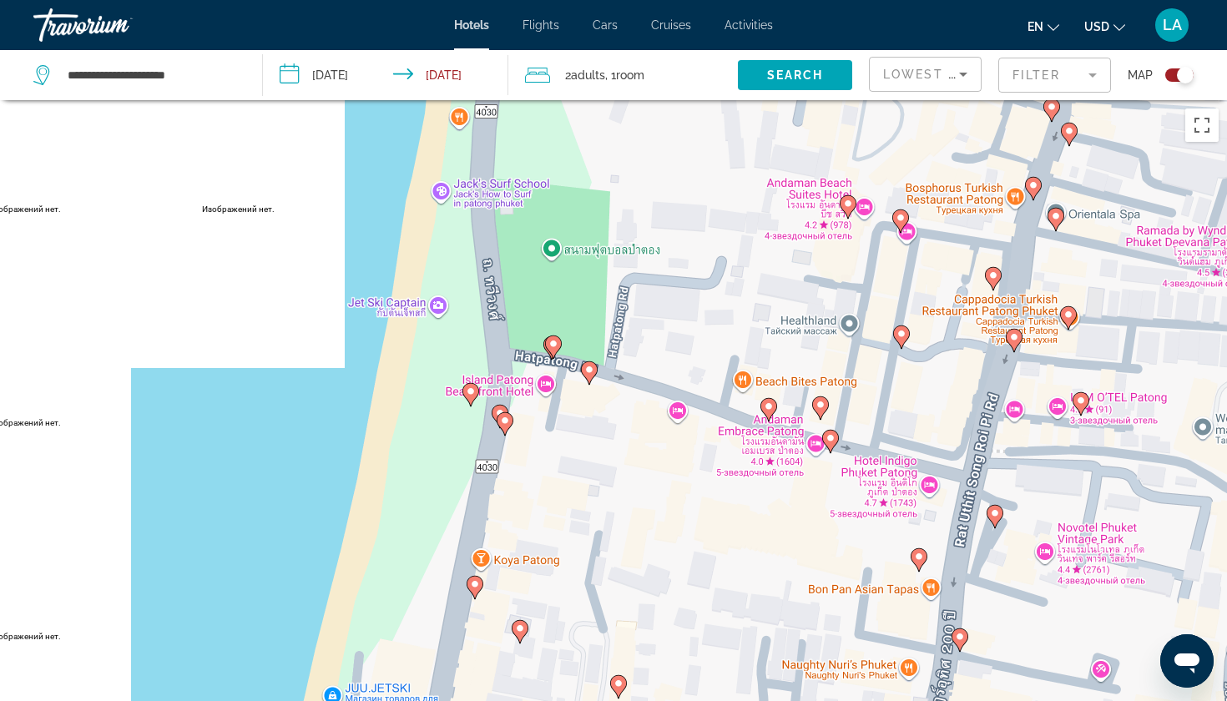
click at [568, 190] on div "Чтобы активировать перетаскивание с помощью клавиатуры, нажмите Alt + Ввод. Пос…" at bounding box center [613, 450] width 1227 height 701
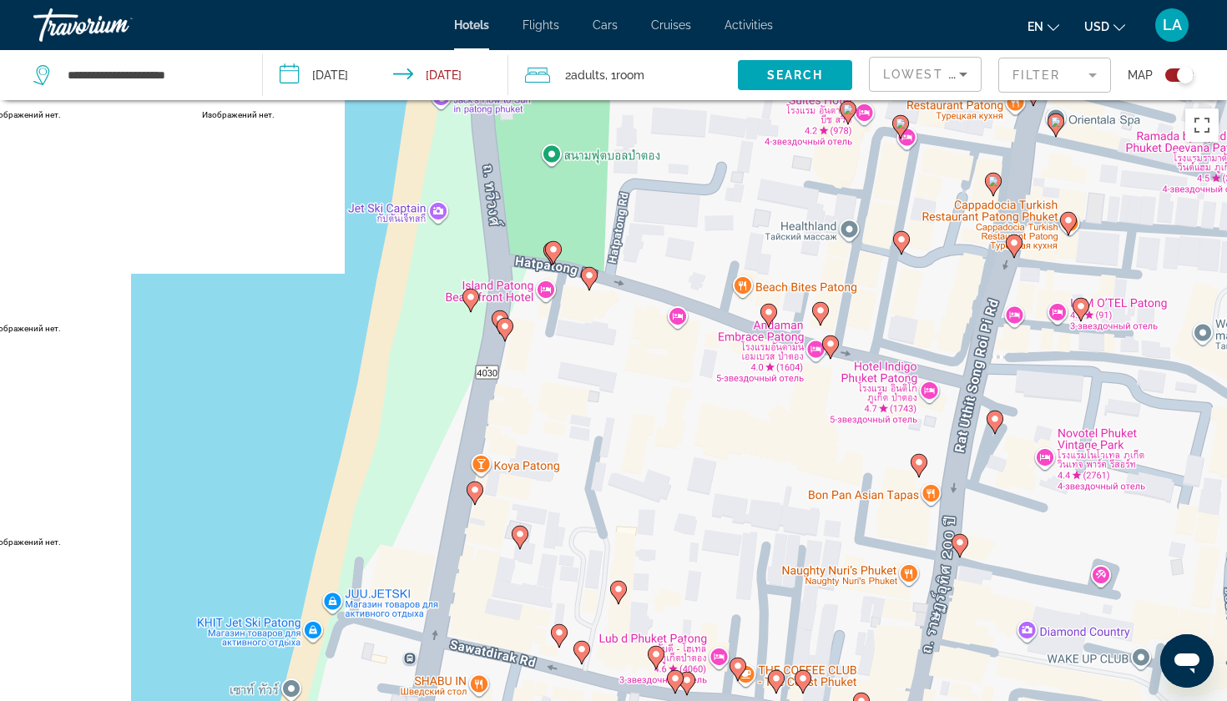
drag, startPoint x: 610, startPoint y: 467, endPoint x: 610, endPoint y: 382, distance: 86.0
click at [610, 382] on div "Чтобы активировать перетаскивание с помощью клавиатуры, нажмите Alt + Ввод. Пос…" at bounding box center [613, 450] width 1227 height 701
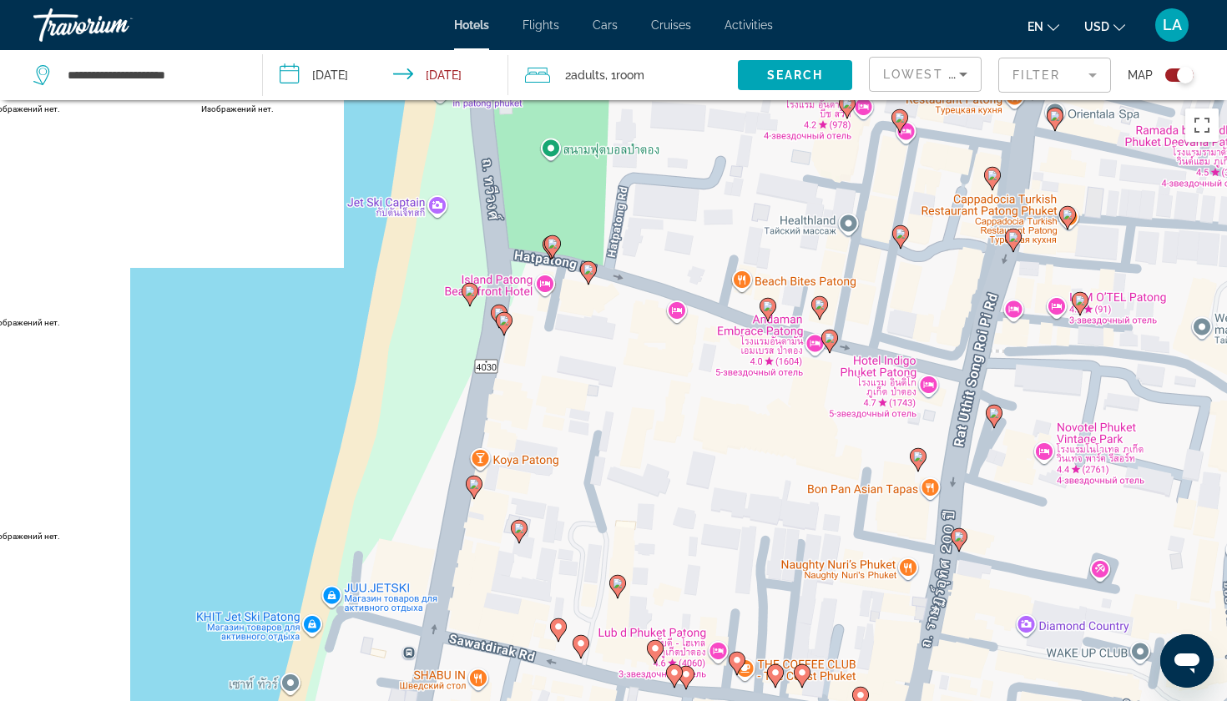
click at [588, 278] on icon "Main content" at bounding box center [588, 273] width 15 height 22
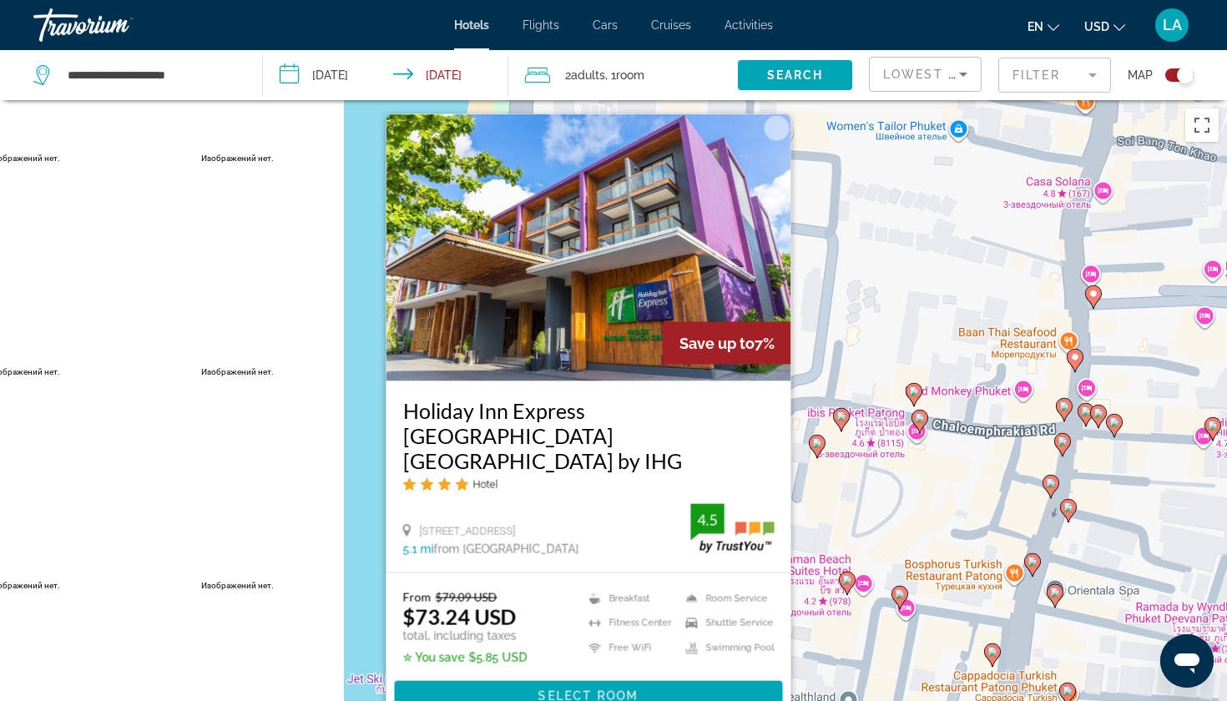
click at [365, 540] on div "Чтобы активировать перетаскивание с помощью клавиатуры, нажмите Alt + Ввод. Пос…" at bounding box center [613, 450] width 1227 height 701
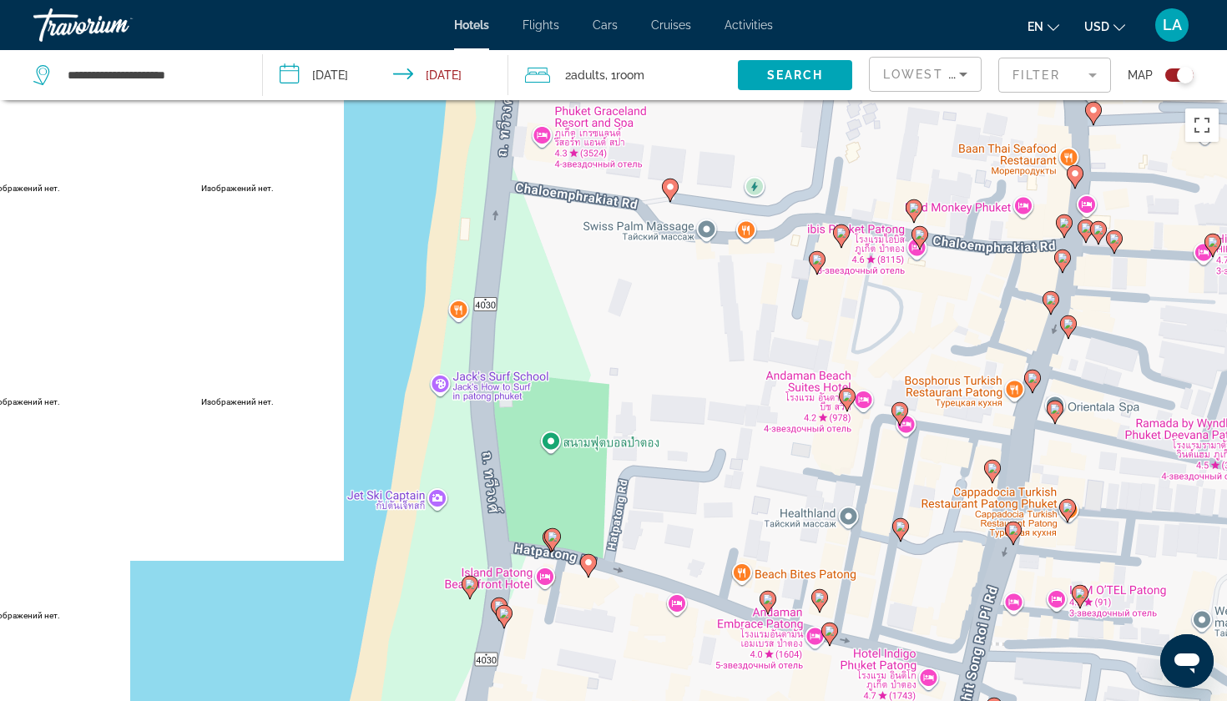
drag, startPoint x: 586, startPoint y: 633, endPoint x: 584, endPoint y: 325, distance: 308.0
click at [585, 327] on div "Чтобы активировать перетаскивание с помощью клавиатуры, нажмите Alt + Ввод. Пос…" at bounding box center [613, 450] width 1227 height 701
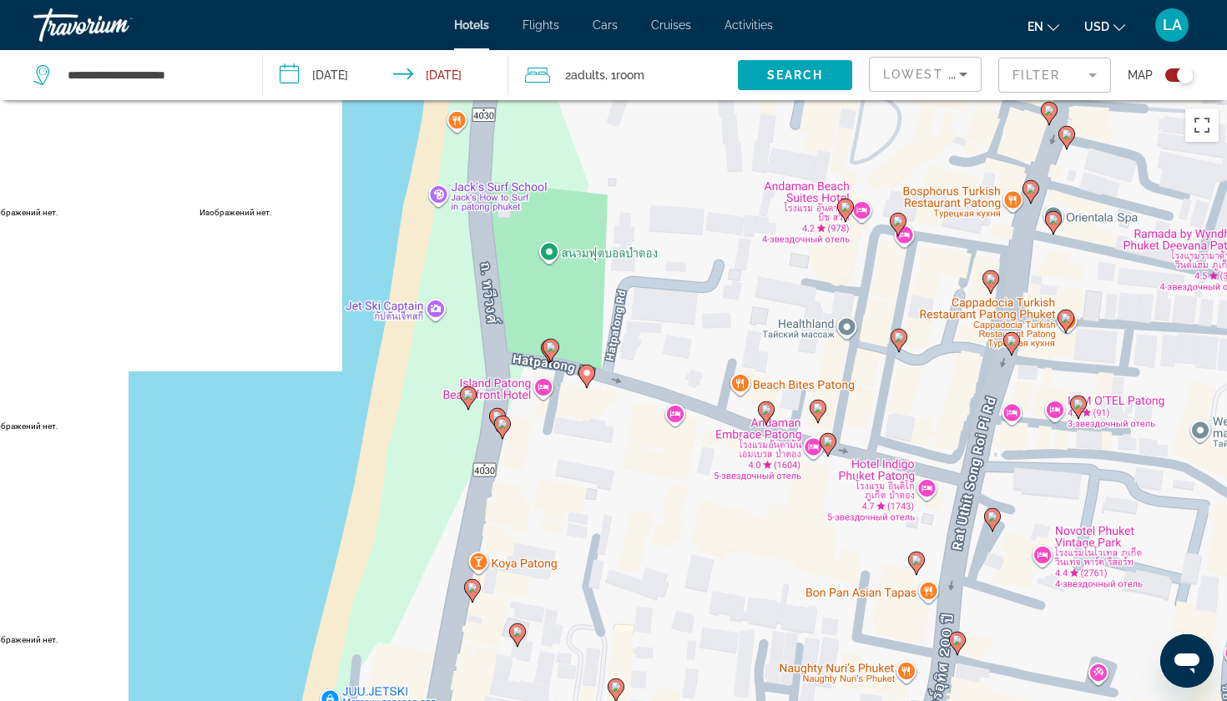
click at [501, 422] on image "Main content" at bounding box center [503, 424] width 10 height 10
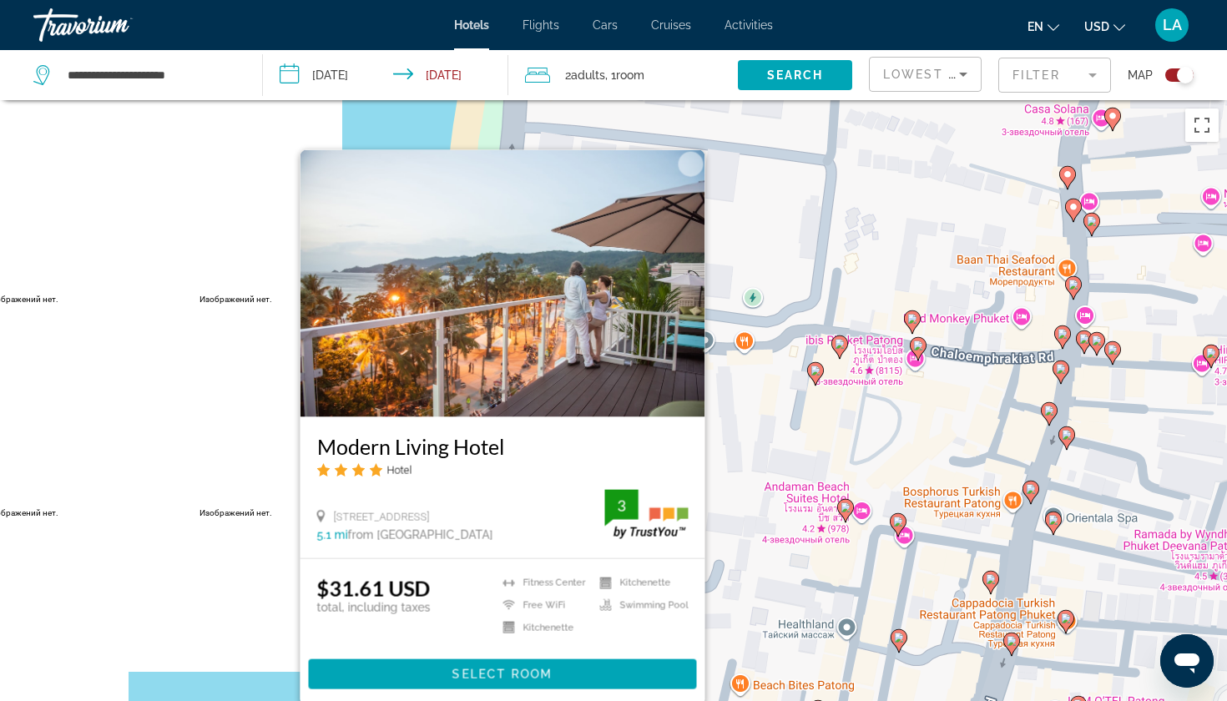
click at [254, 694] on div "Чтобы активировать перетаскивание с помощью клавиатуры, нажмите Alt + Ввод. Пос…" at bounding box center [613, 450] width 1227 height 701
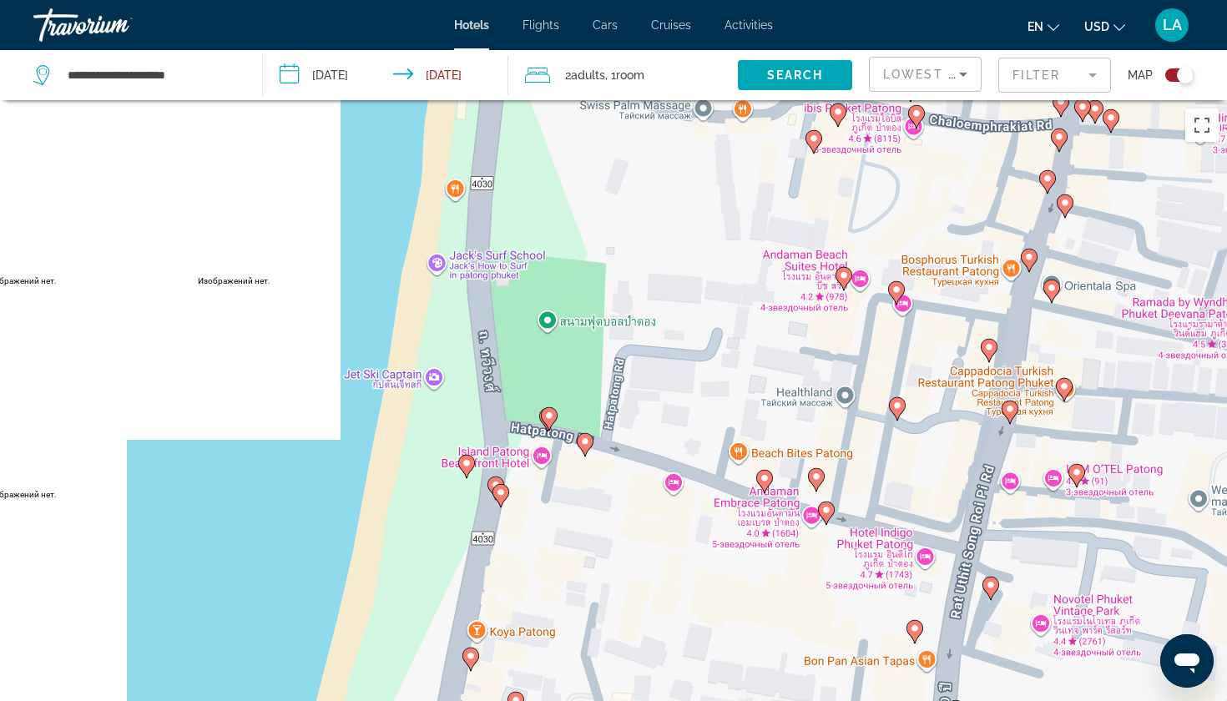
drag, startPoint x: 653, startPoint y: 618, endPoint x: 653, endPoint y: 372, distance: 245.4
click at [653, 372] on div "Чтобы активировать перетаскивание с помощью клавиатуры, нажмите Alt + Ввод. Пос…" at bounding box center [613, 450] width 1227 height 701
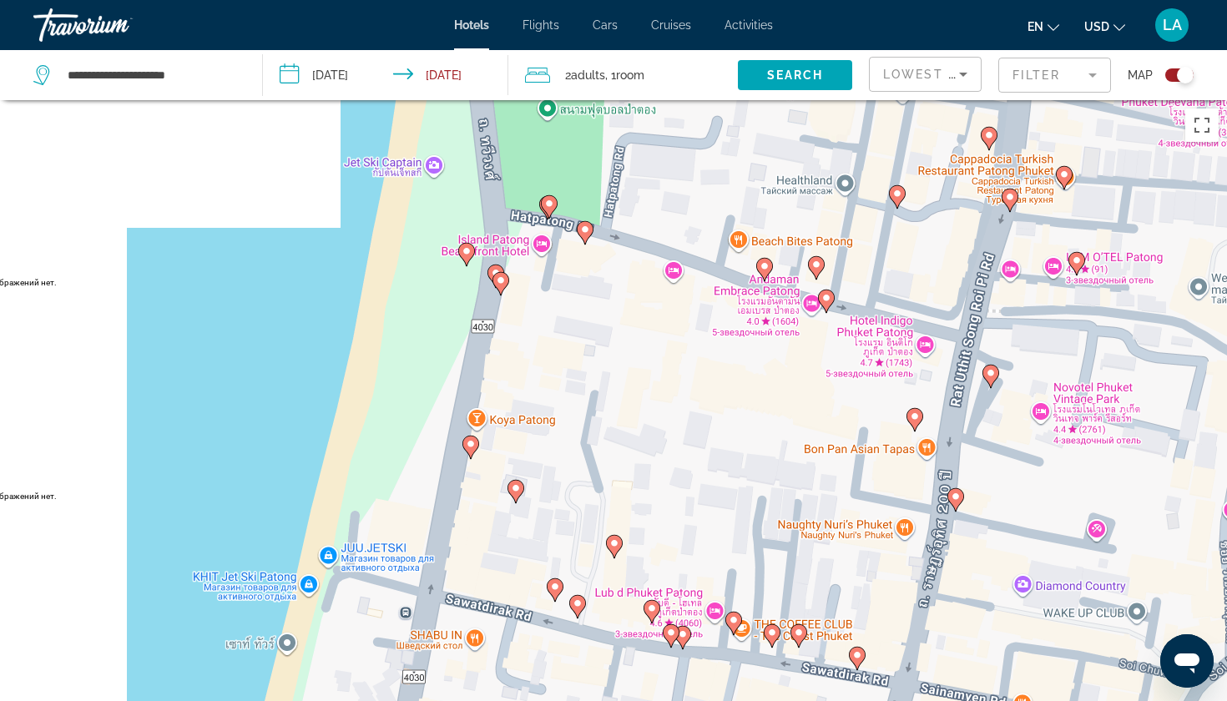
drag, startPoint x: 642, startPoint y: 343, endPoint x: 639, endPoint y: 120, distance: 222.9
click at [639, 121] on div "Чтобы активировать перетаскивание с помощью клавиатуры, нажмите Alt + Ввод. Пос…" at bounding box center [613, 450] width 1227 height 701
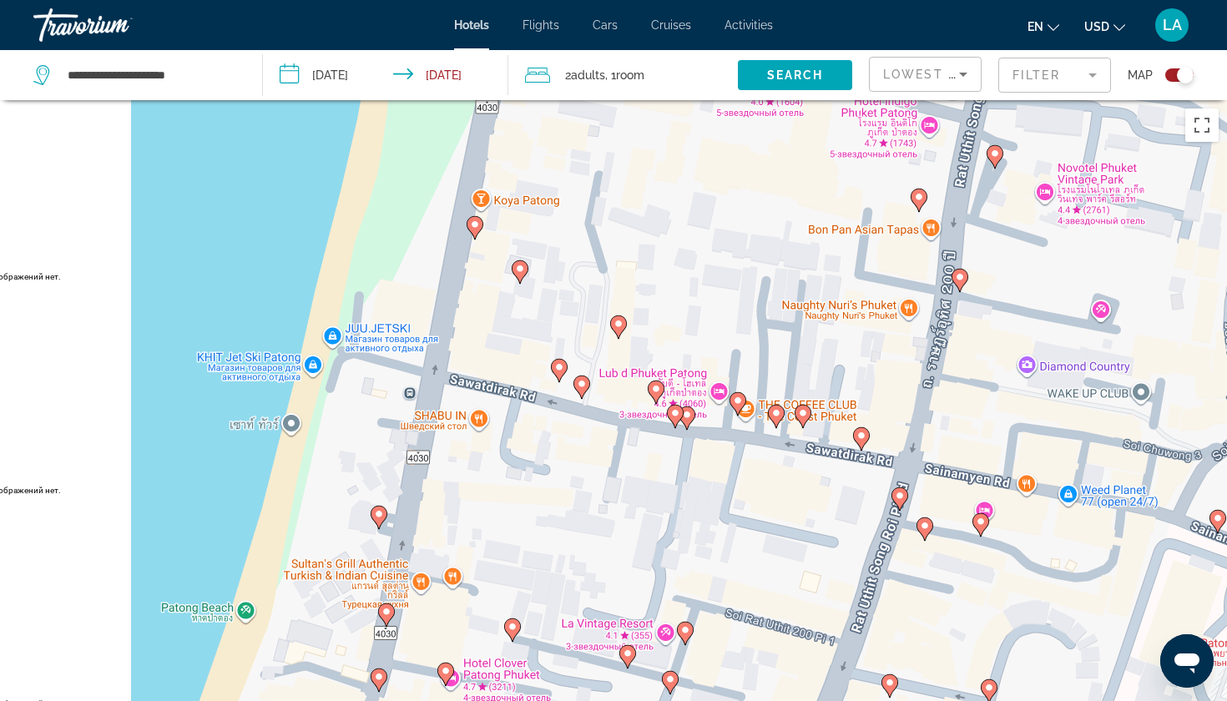
click at [476, 235] on icon "Main content" at bounding box center [474, 228] width 15 height 22
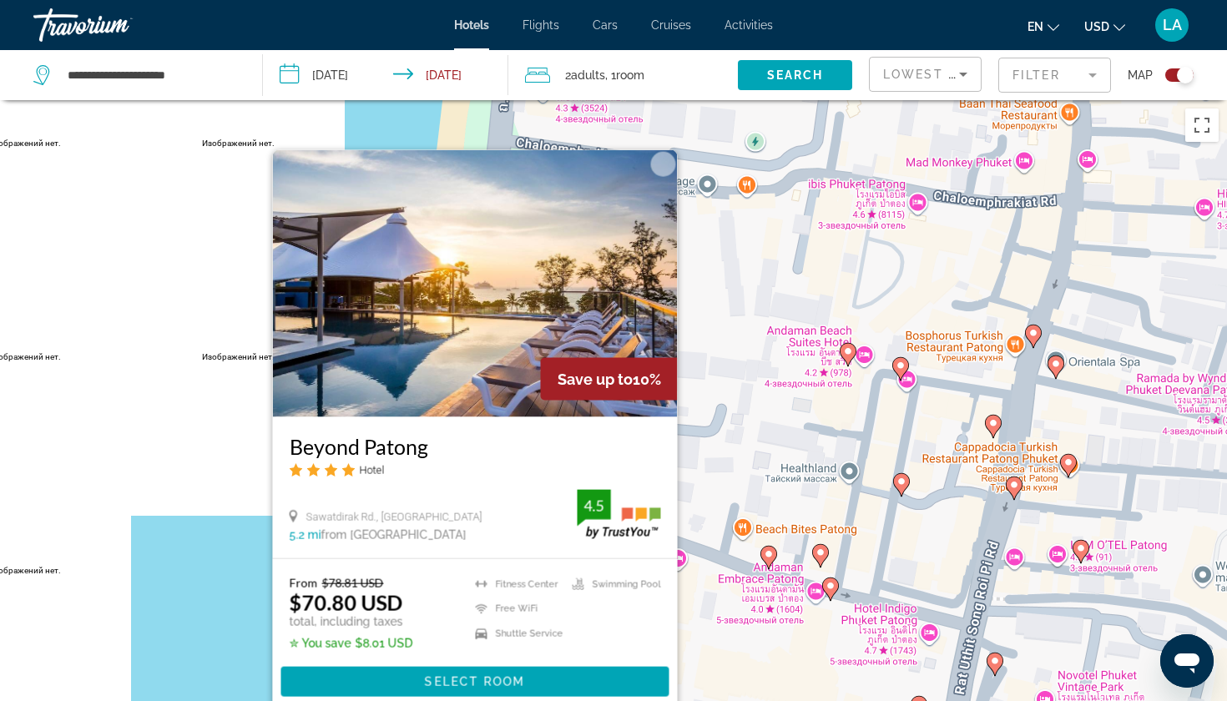
click at [236, 623] on div "Чтобы активировать перетаскивание с помощью клавиатуры, нажмите Alt + Ввод. Пос…" at bounding box center [613, 450] width 1227 height 701
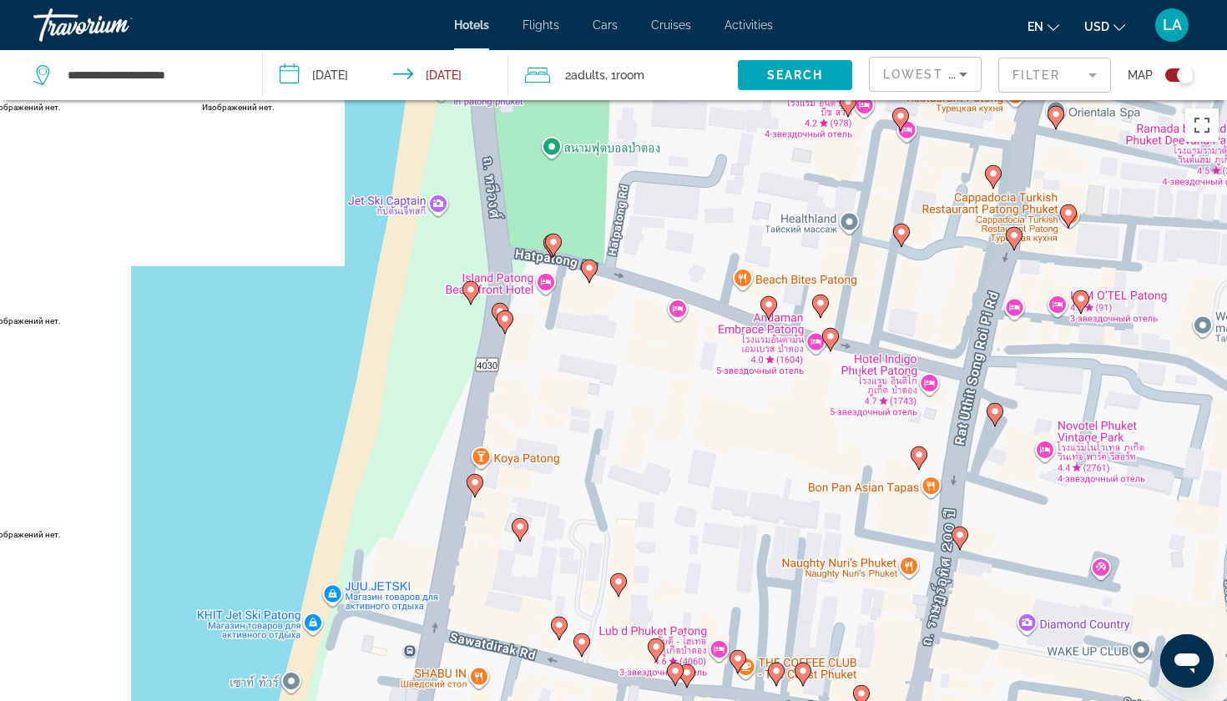
drag, startPoint x: 618, startPoint y: 637, endPoint x: 616, endPoint y: 326, distance: 311.4
click at [616, 326] on div "Чтобы активировать перетаскивание с помощью клавиатуры, нажмите Alt + Ввод. Пос…" at bounding box center [613, 450] width 1227 height 701
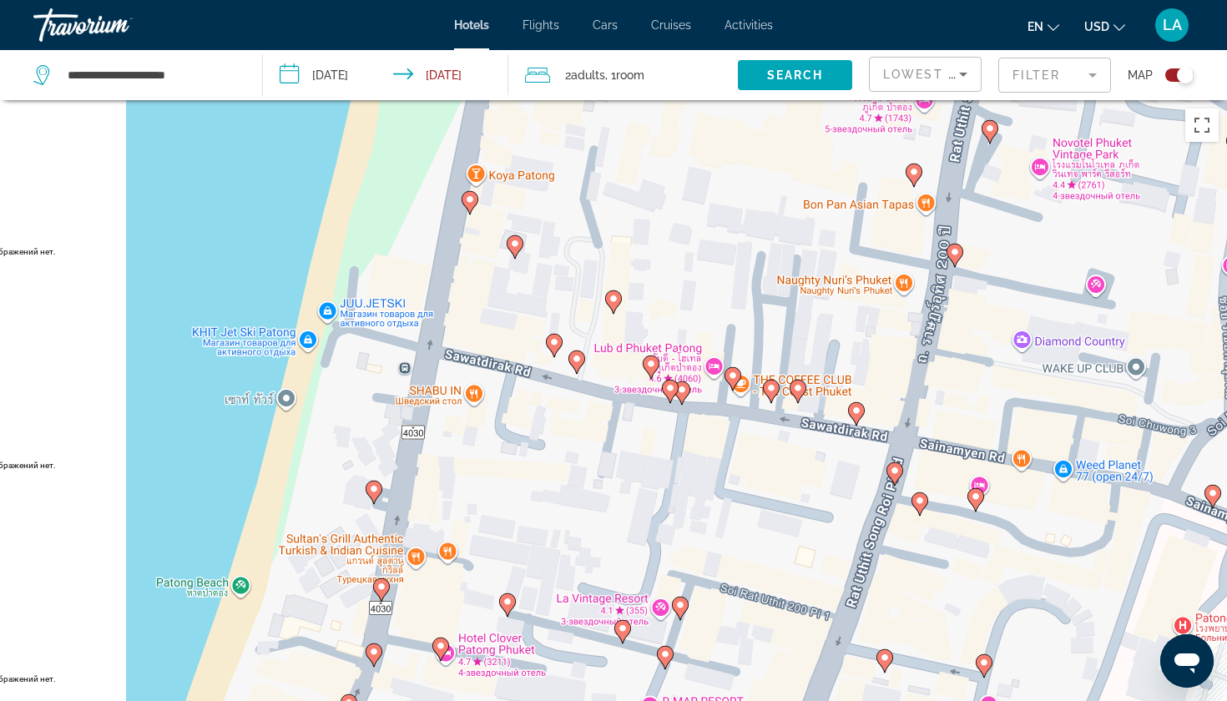
click at [512, 249] on icon "Main content" at bounding box center [515, 247] width 15 height 22
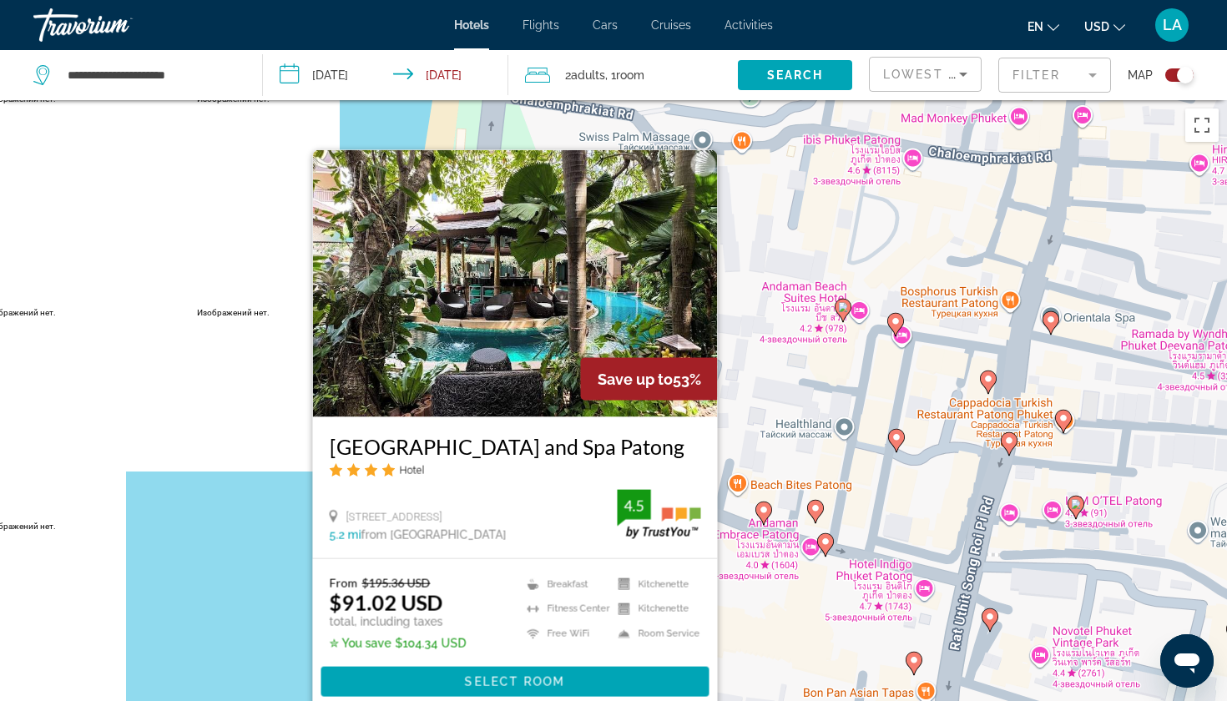
click at [179, 671] on div "Чтобы активировать перетаскивание с помощью клавиатуры, нажмите Alt + Ввод. Пос…" at bounding box center [613, 450] width 1227 height 701
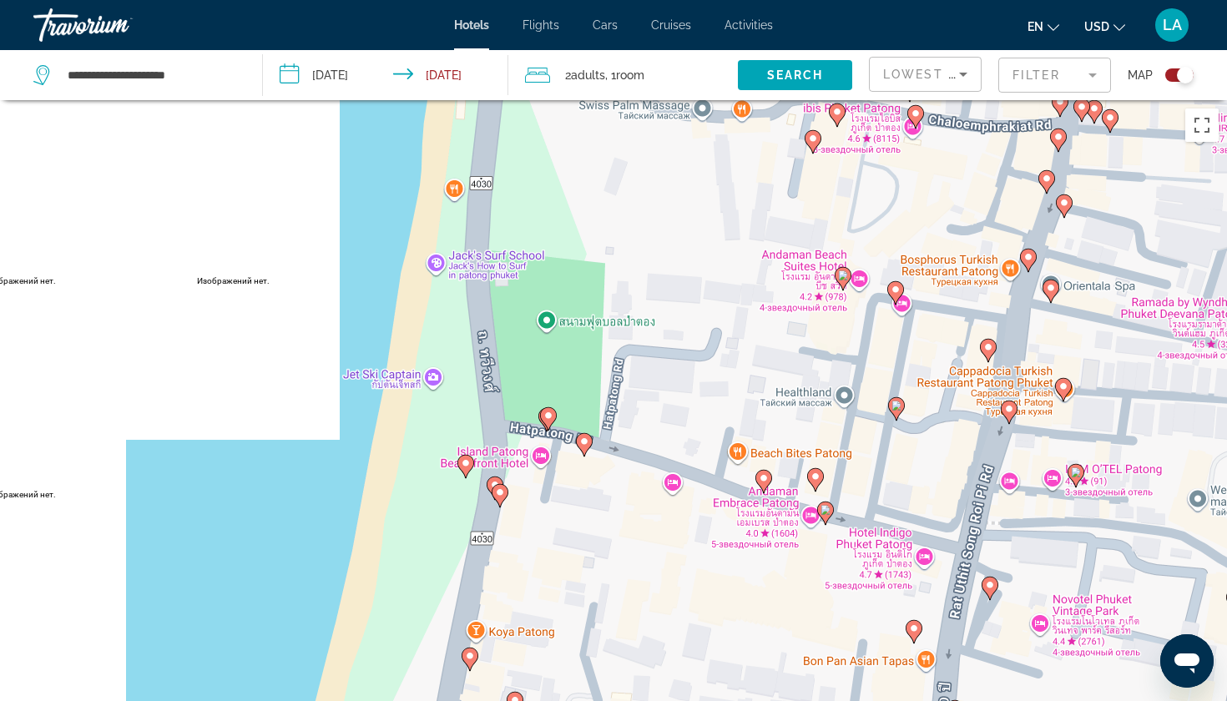
drag, startPoint x: 618, startPoint y: 585, endPoint x: 657, endPoint y: 401, distance: 188.6
click at [657, 402] on div "Чтобы активировать перетаскивание с помощью клавиатуры, нажмите Alt + Ввод. Пос…" at bounding box center [613, 450] width 1227 height 701
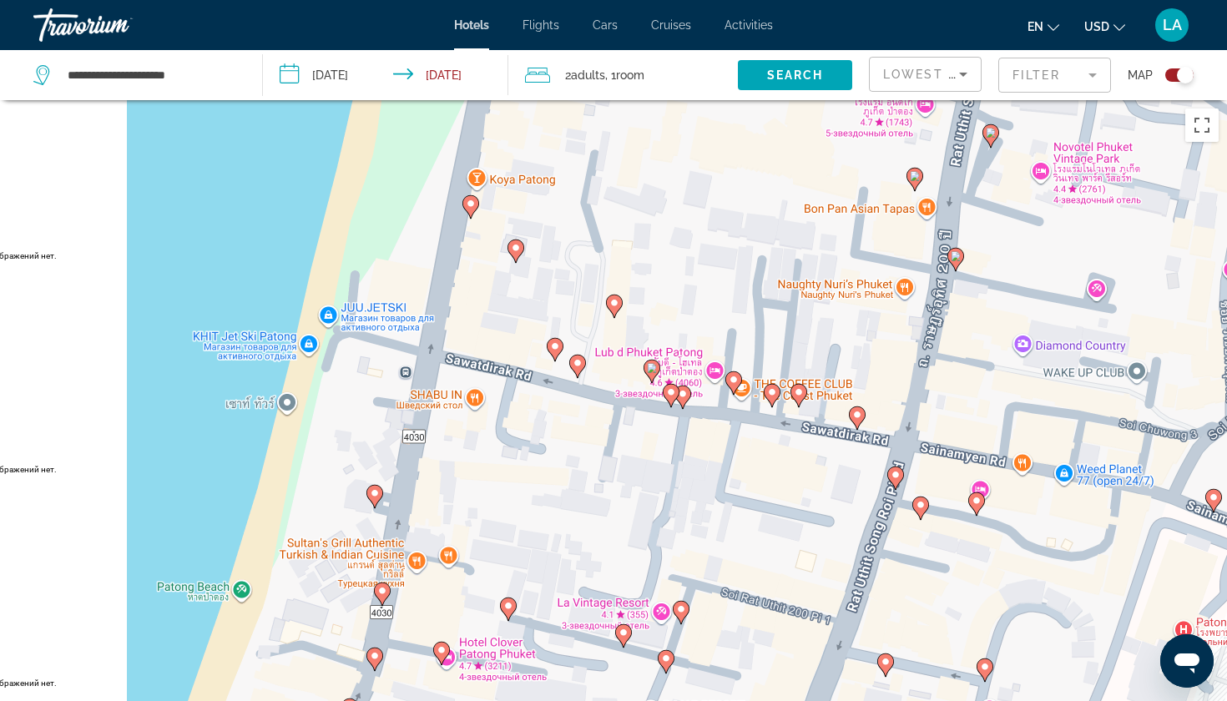
drag, startPoint x: 688, startPoint y: 528, endPoint x: 619, endPoint y: 352, distance: 188.5
click at [619, 352] on div "Чтобы активировать перетаскивание с помощью клавиатуры, нажмите Alt + Ввод. Пос…" at bounding box center [613, 450] width 1227 height 701
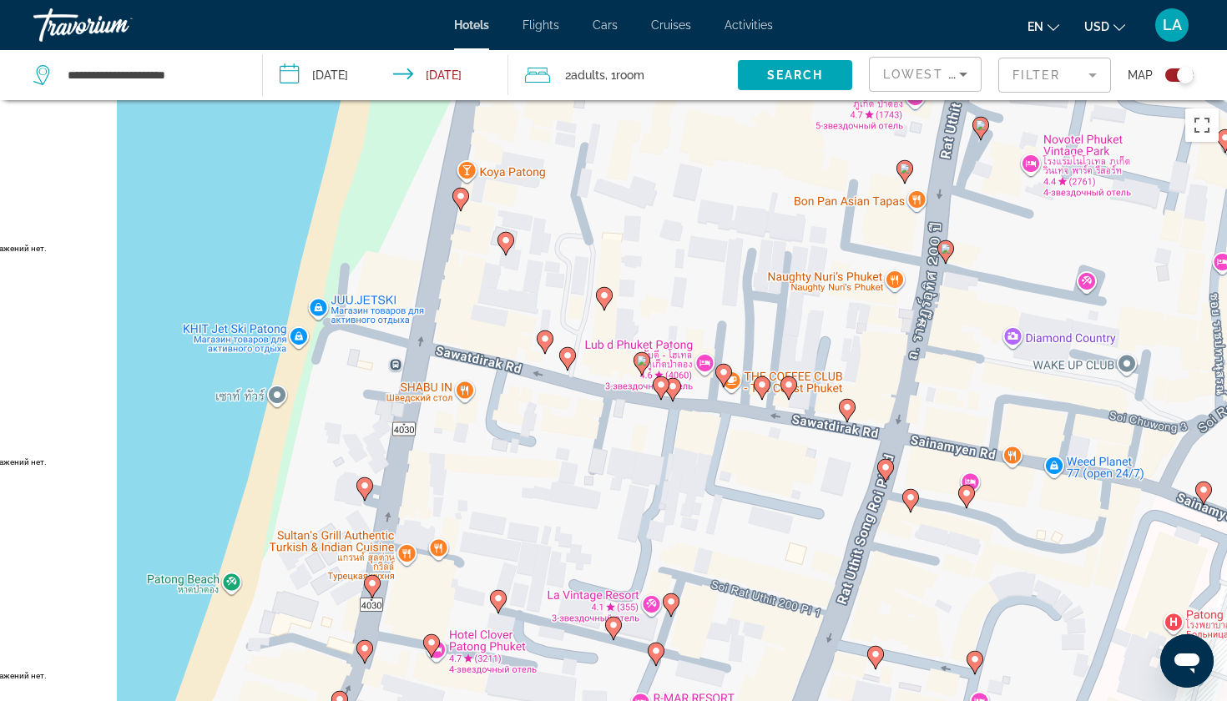
click at [846, 413] on icon "Main content" at bounding box center [847, 411] width 15 height 22
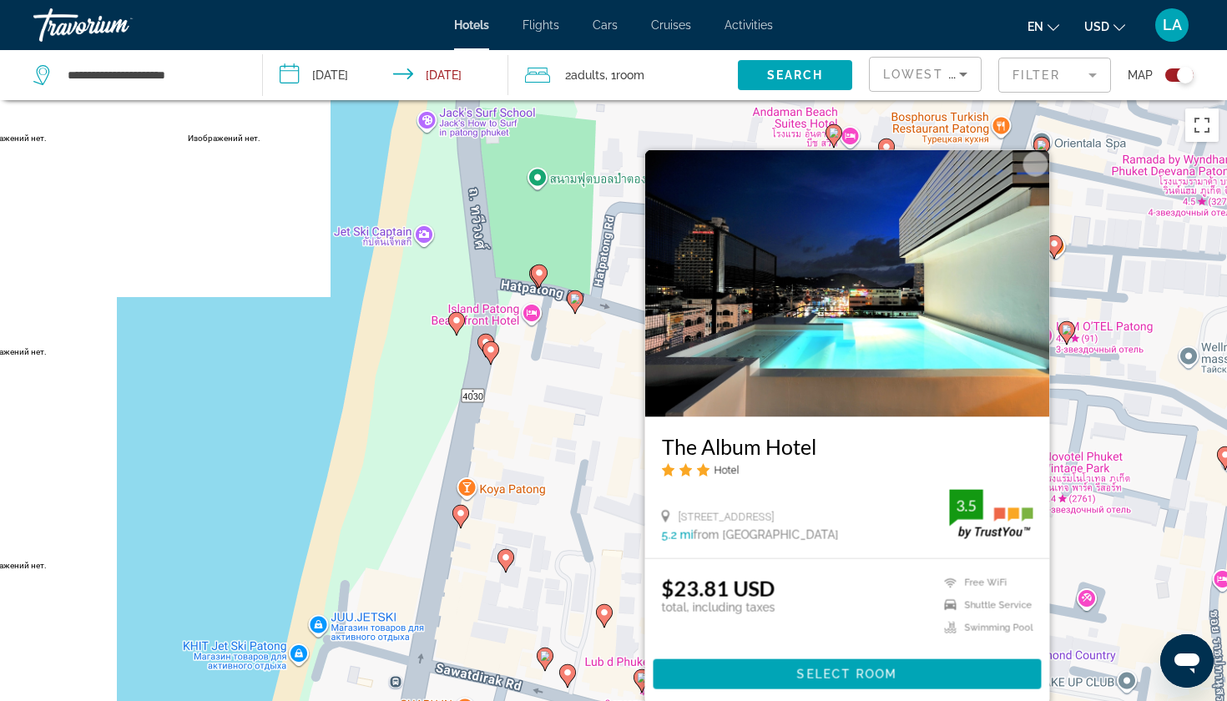
click at [280, 461] on div "Чтобы активировать перетаскивание с помощью клавиатуры, нажмите Alt + Ввод. Пос…" at bounding box center [613, 450] width 1227 height 701
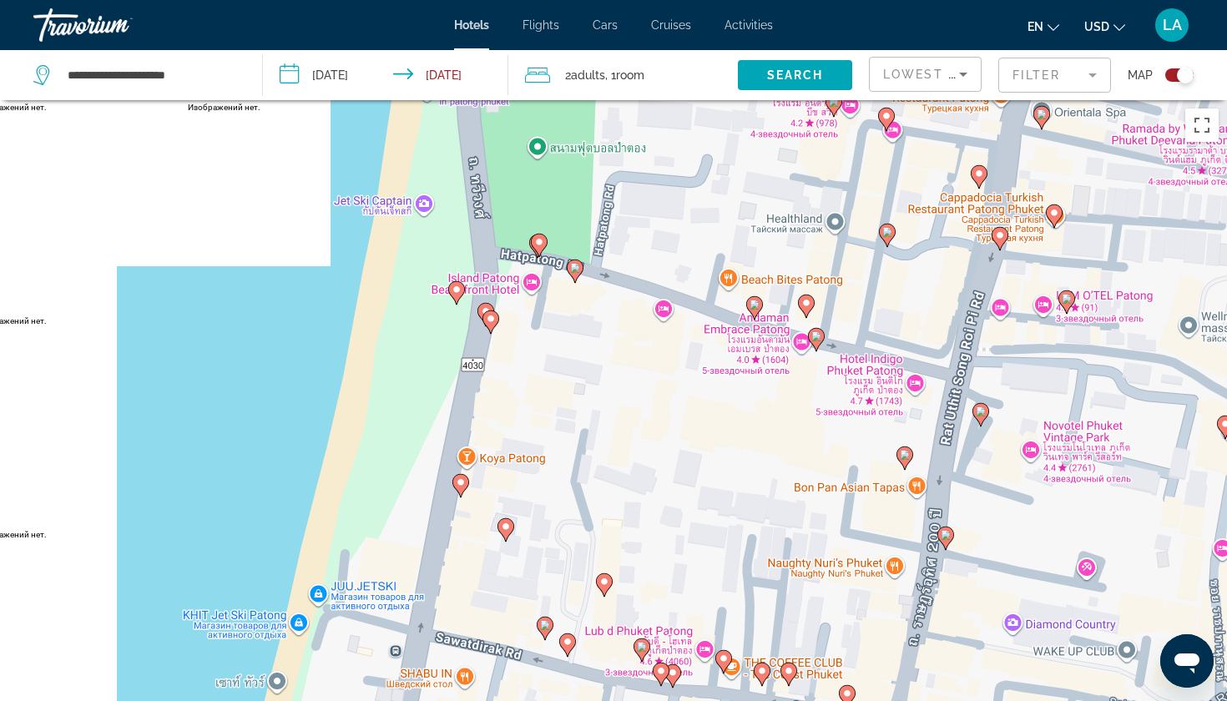
drag, startPoint x: 665, startPoint y: 548, endPoint x: 667, endPoint y: 273, distance: 274.7
click at [667, 273] on div "Чтобы активировать перетаскивание с помощью клавиатуры, нажмите Alt + Ввод. Пос…" at bounding box center [613, 450] width 1227 height 701
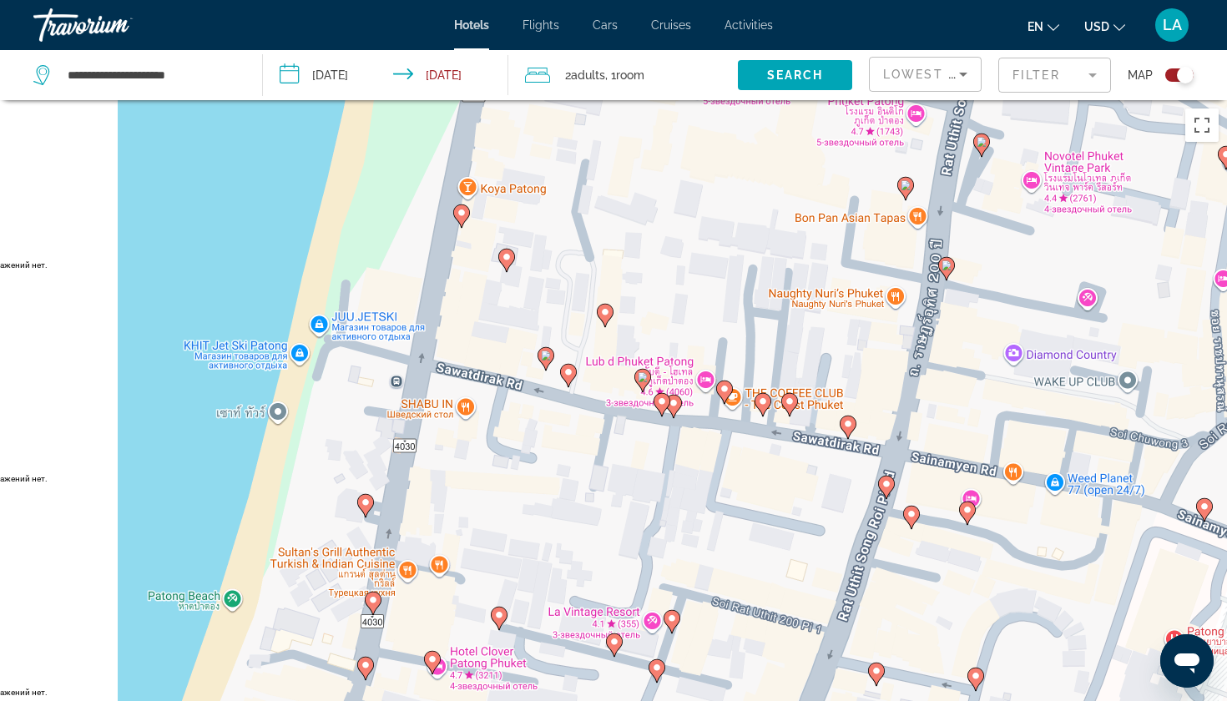
click at [788, 401] on image "Main content" at bounding box center [790, 402] width 10 height 10
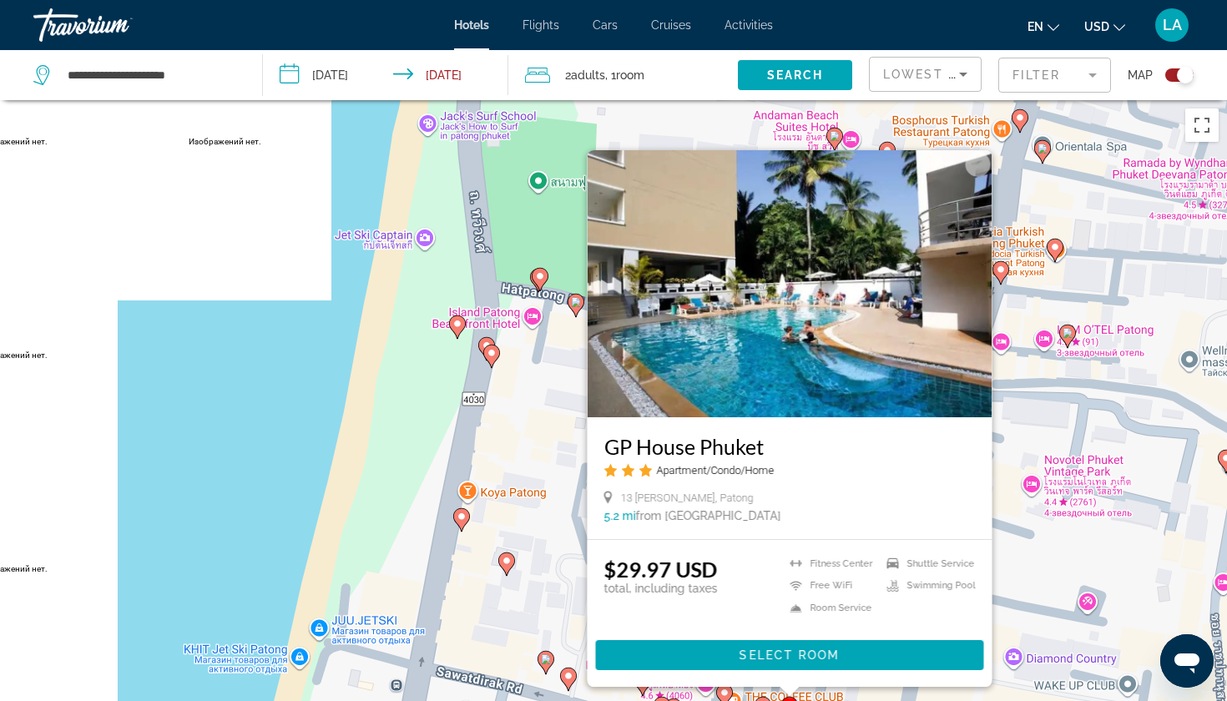
click at [314, 488] on div "Чтобы активировать перетаскивание с помощью клавиатуры, нажмите Alt + Ввод. Пос…" at bounding box center [613, 450] width 1227 height 701
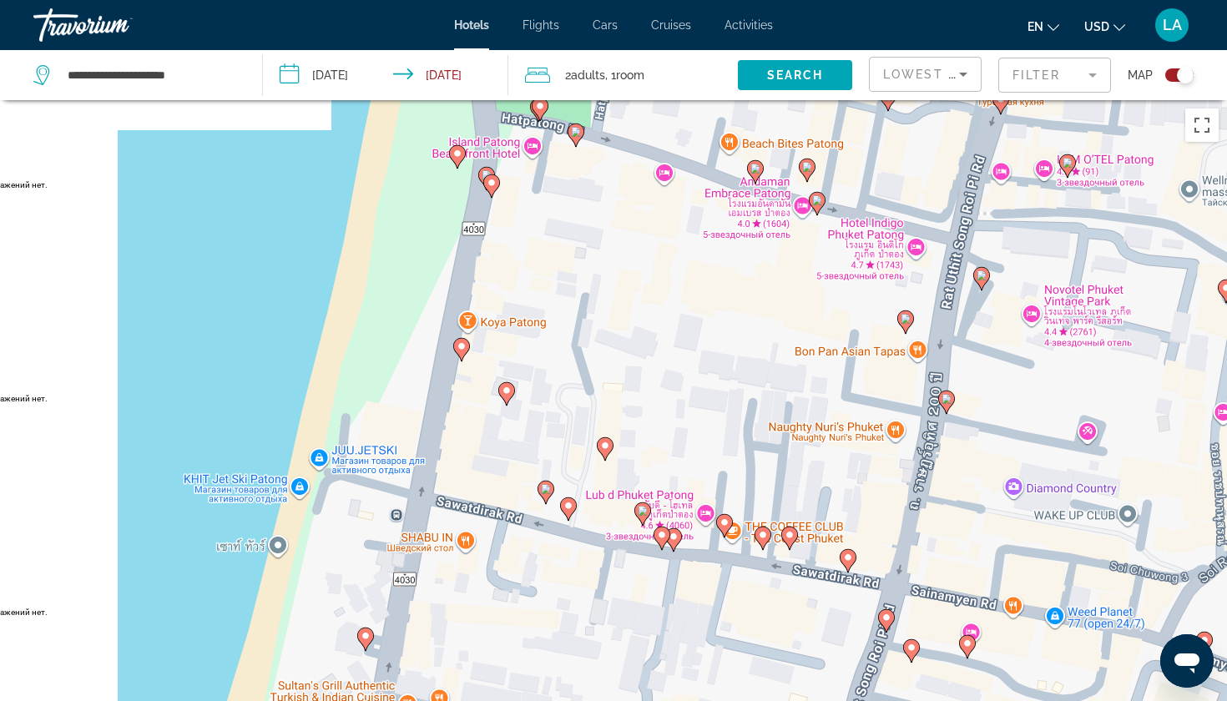
drag, startPoint x: 732, startPoint y: 610, endPoint x: 725, endPoint y: 364, distance: 246.4
click at [725, 362] on div "Чтобы активировать перетаскивание с помощью клавиатуры, нажмите Alt + Ввод. Пос…" at bounding box center [613, 450] width 1227 height 701
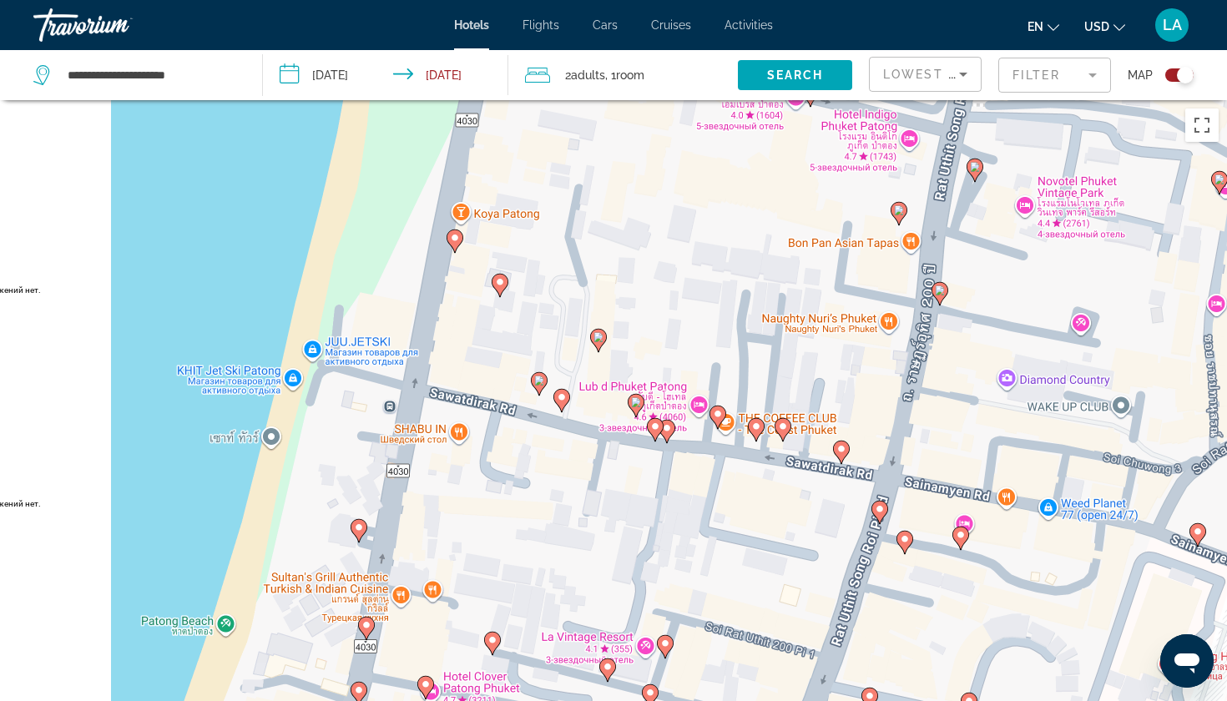
click at [753, 425] on image "Main content" at bounding box center [756, 427] width 10 height 10
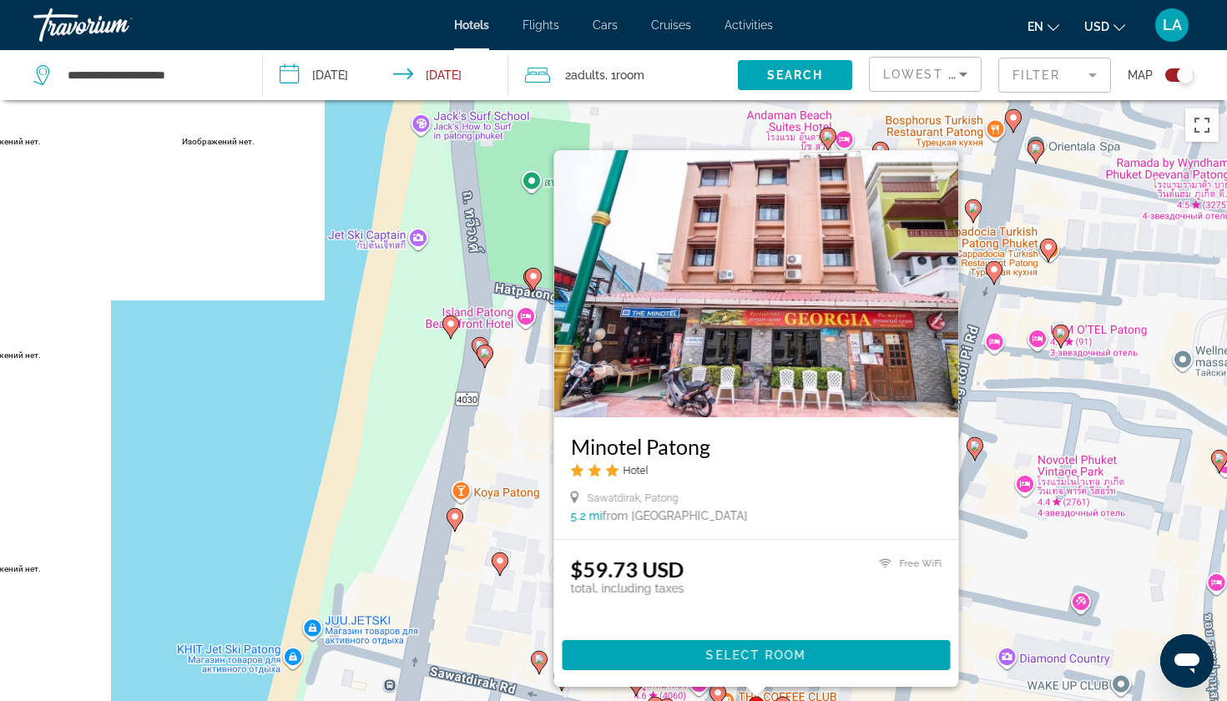
click at [285, 465] on div "Чтобы активировать перетаскивание с помощью клавиатуры, нажмите Alt + Ввод. Пос…" at bounding box center [613, 450] width 1227 height 701
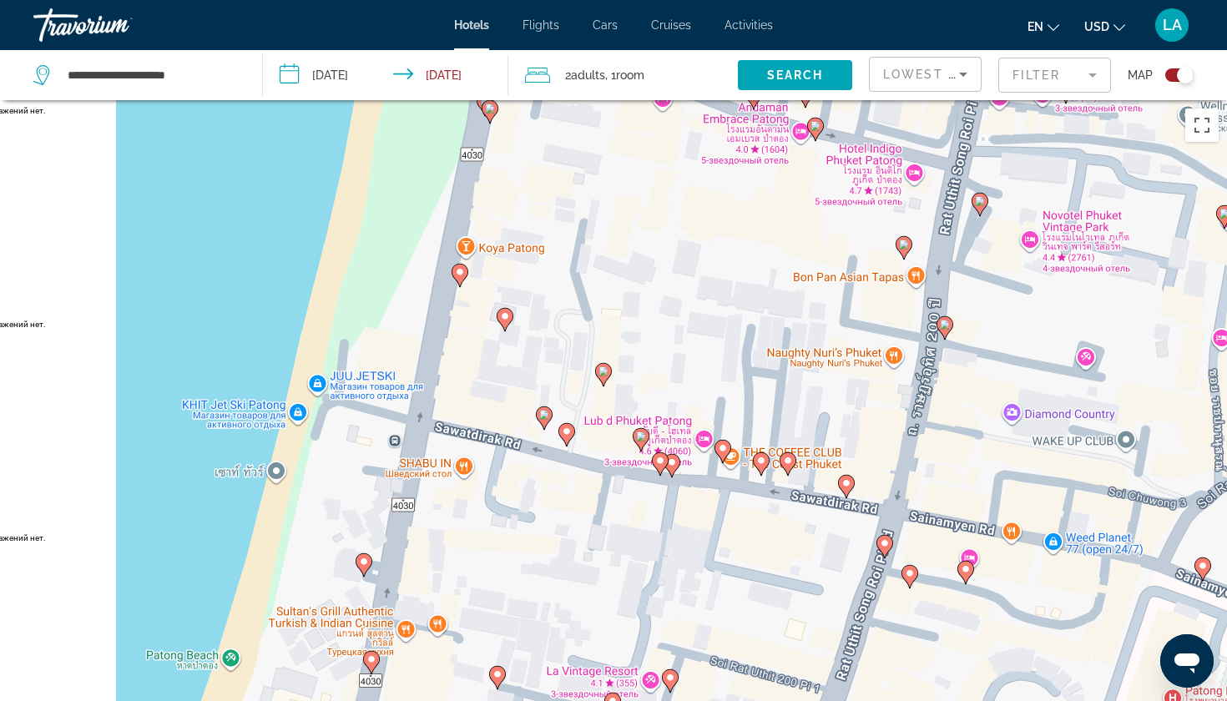
drag, startPoint x: 662, startPoint y: 569, endPoint x: 667, endPoint y: 364, distance: 205.4
click at [667, 364] on div "Чтобы активировать перетаскивание с помощью клавиатуры, нажмите Alt + Ввод. Пос…" at bounding box center [613, 450] width 1227 height 701
click at [761, 478] on div "Чтобы активировать перетаскивание с помощью клавиатуры, нажмите Alt + Ввод. Пос…" at bounding box center [613, 450] width 1227 height 701
click at [762, 462] on image "Main content" at bounding box center [761, 462] width 10 height 10
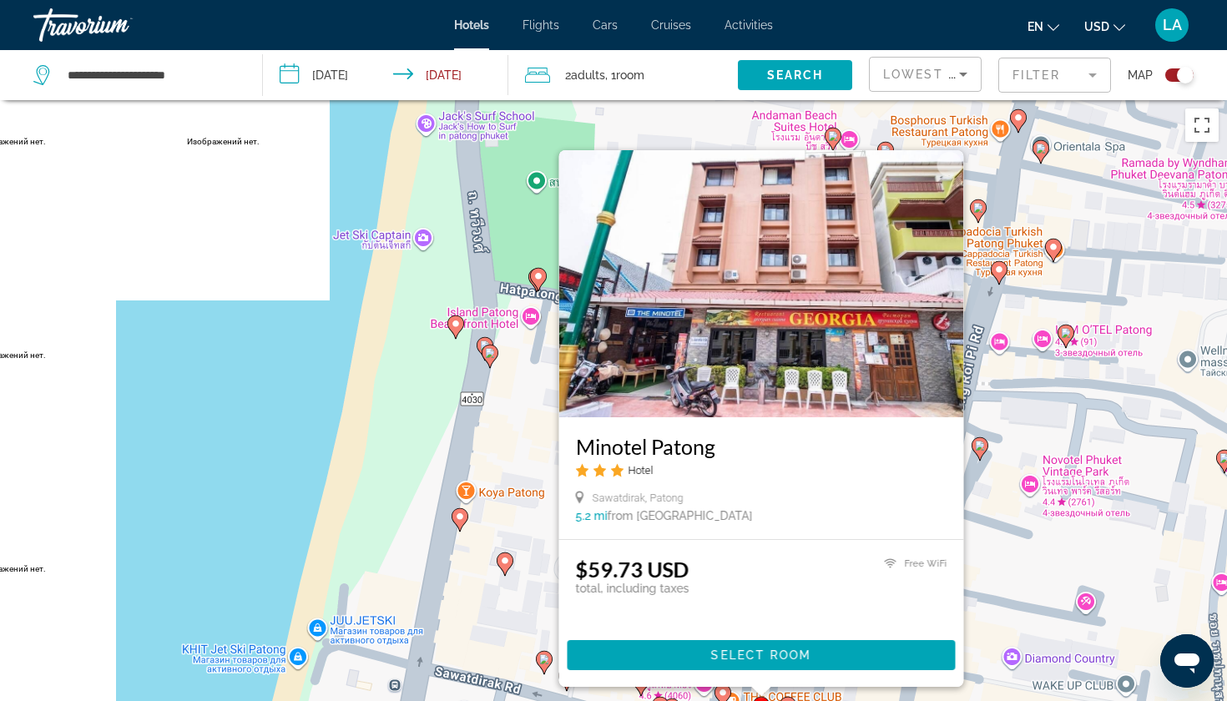
click at [245, 444] on div "Чтобы активировать перетаскивание с помощью клавиатуры, нажмите Alt + Ввод. Пос…" at bounding box center [613, 450] width 1227 height 701
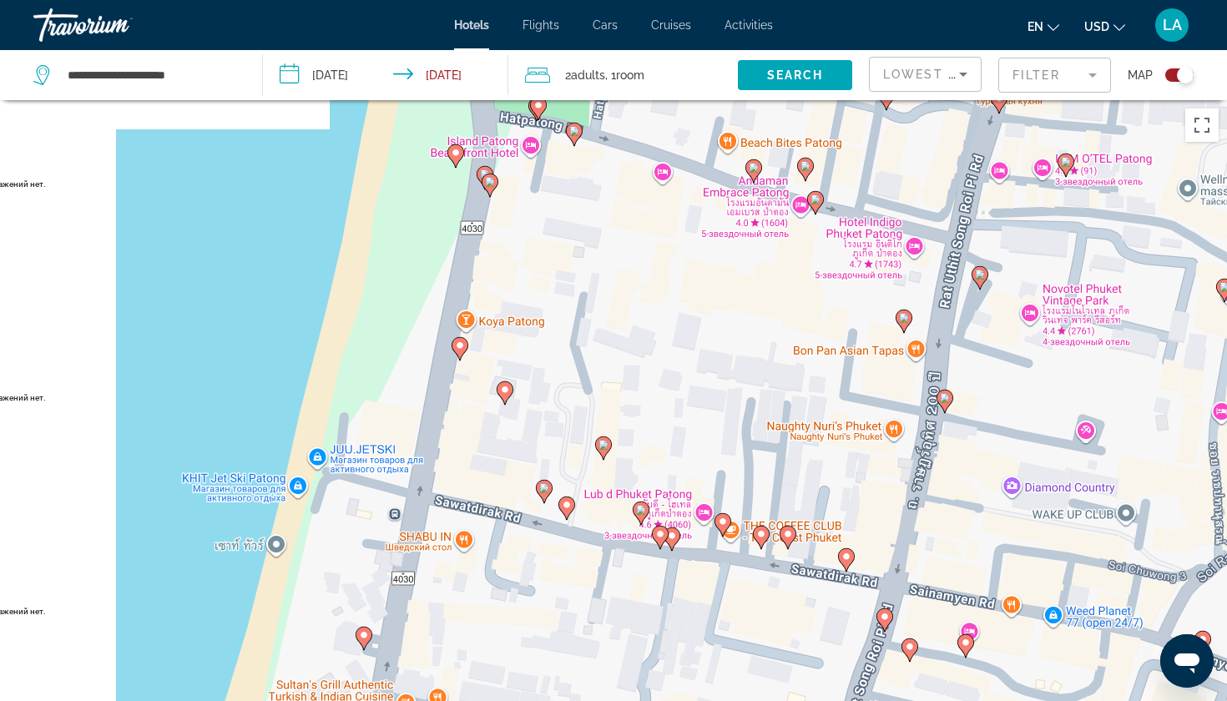
drag, startPoint x: 638, startPoint y: 624, endPoint x: 638, endPoint y: 452, distance: 171.1
click at [638, 452] on div "Чтобы активировать перетаскивание с помощью клавиатуры, нажмите Alt + Ввод. Пос…" at bounding box center [613, 450] width 1227 height 701
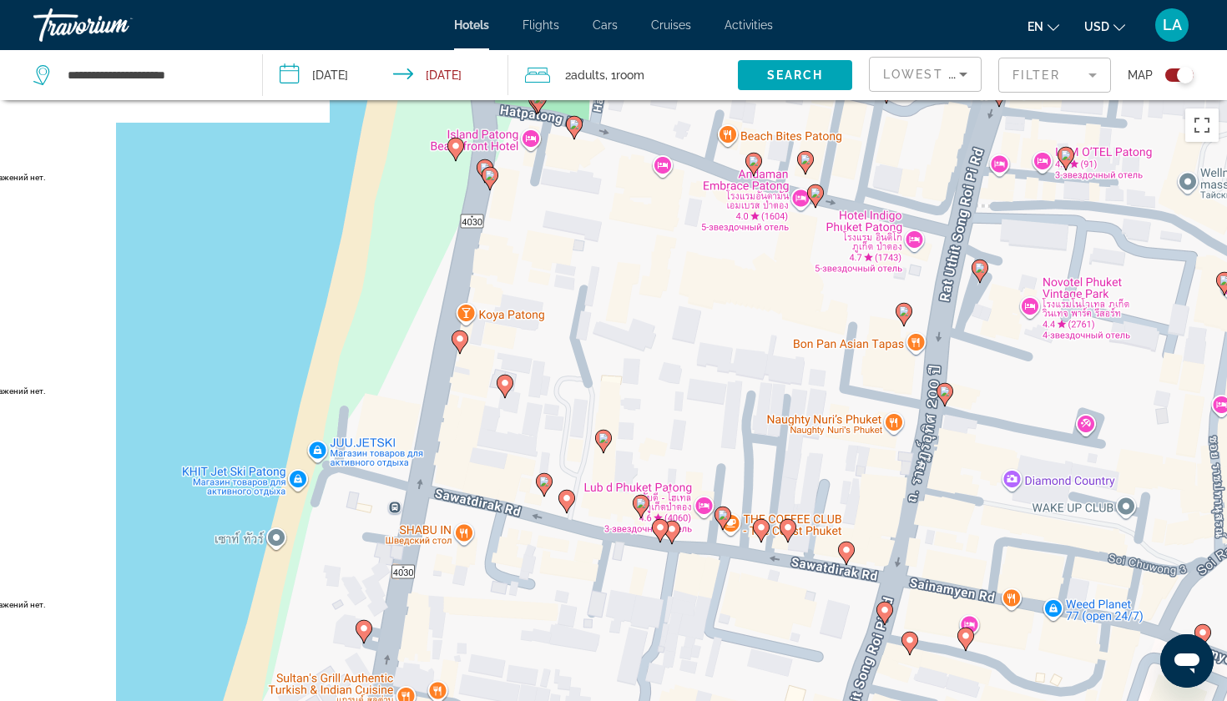
click at [720, 511] on image "Main content" at bounding box center [723, 515] width 10 height 10
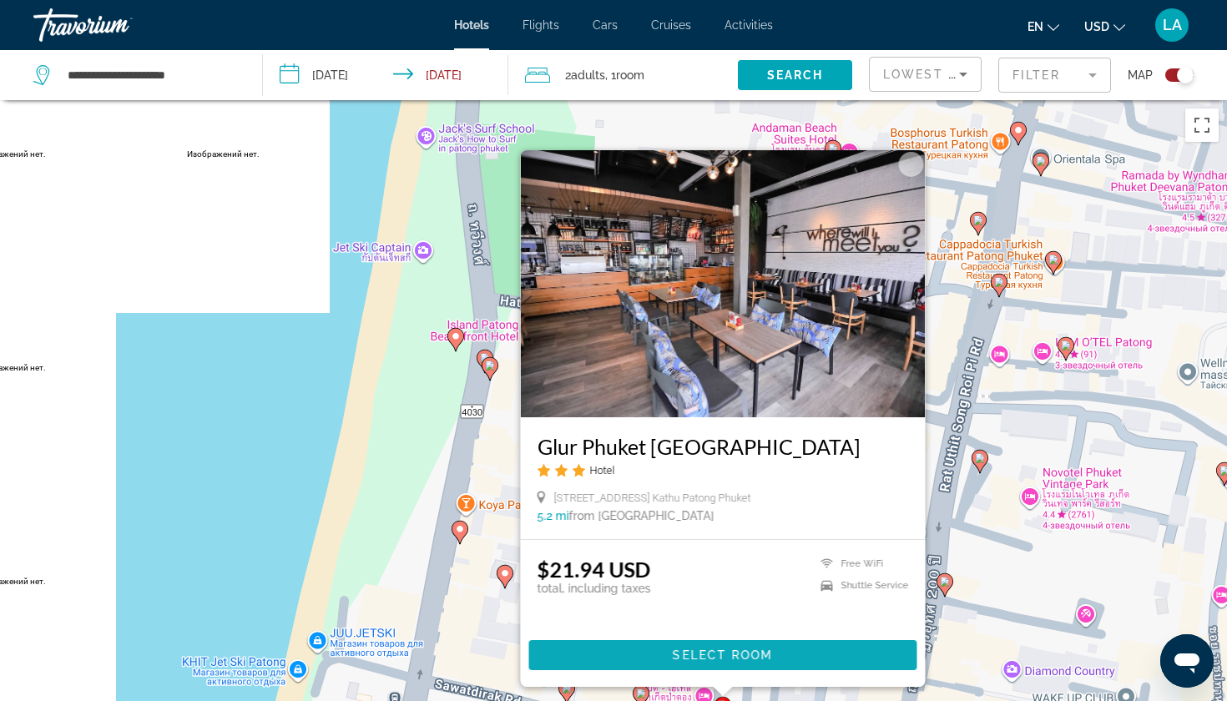
click at [691, 649] on span "Select Room" at bounding box center [723, 655] width 100 height 13
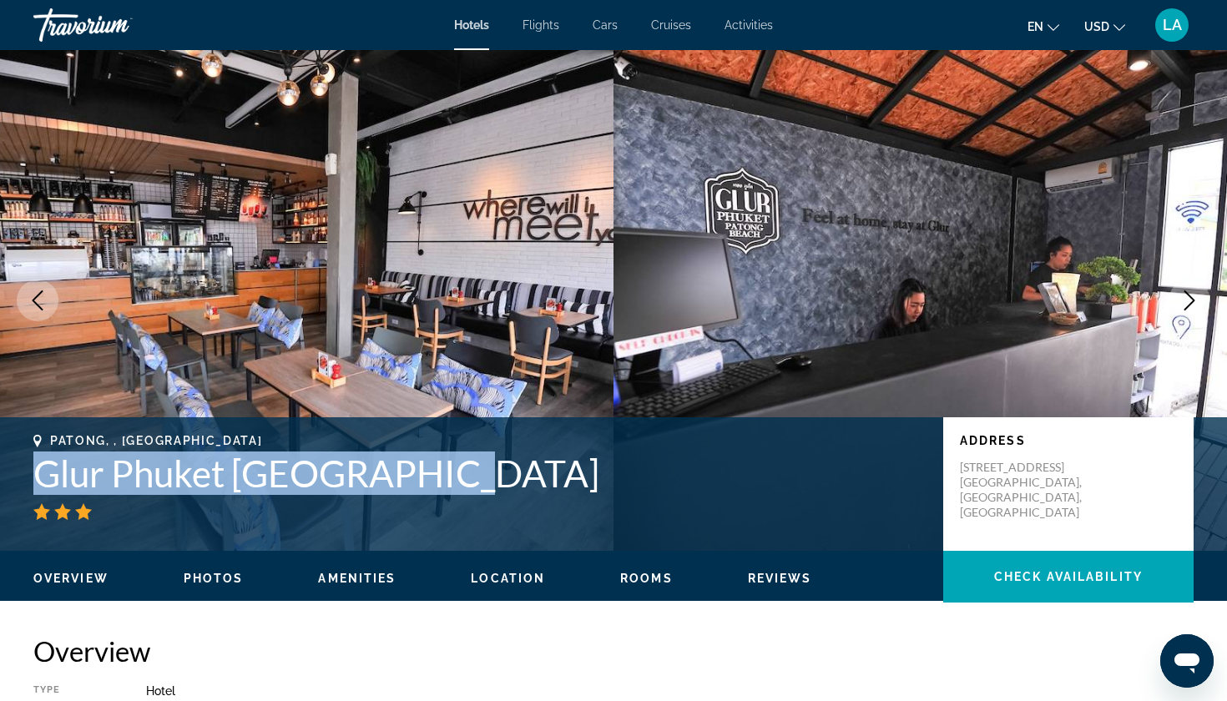
drag, startPoint x: 34, startPoint y: 473, endPoint x: 447, endPoint y: 467, distance: 413.3
click at [447, 467] on h1 "Glur Phuket Patong Beach" at bounding box center [479, 473] width 893 height 43
copy h1 "Glur Phuket Patong Beach"
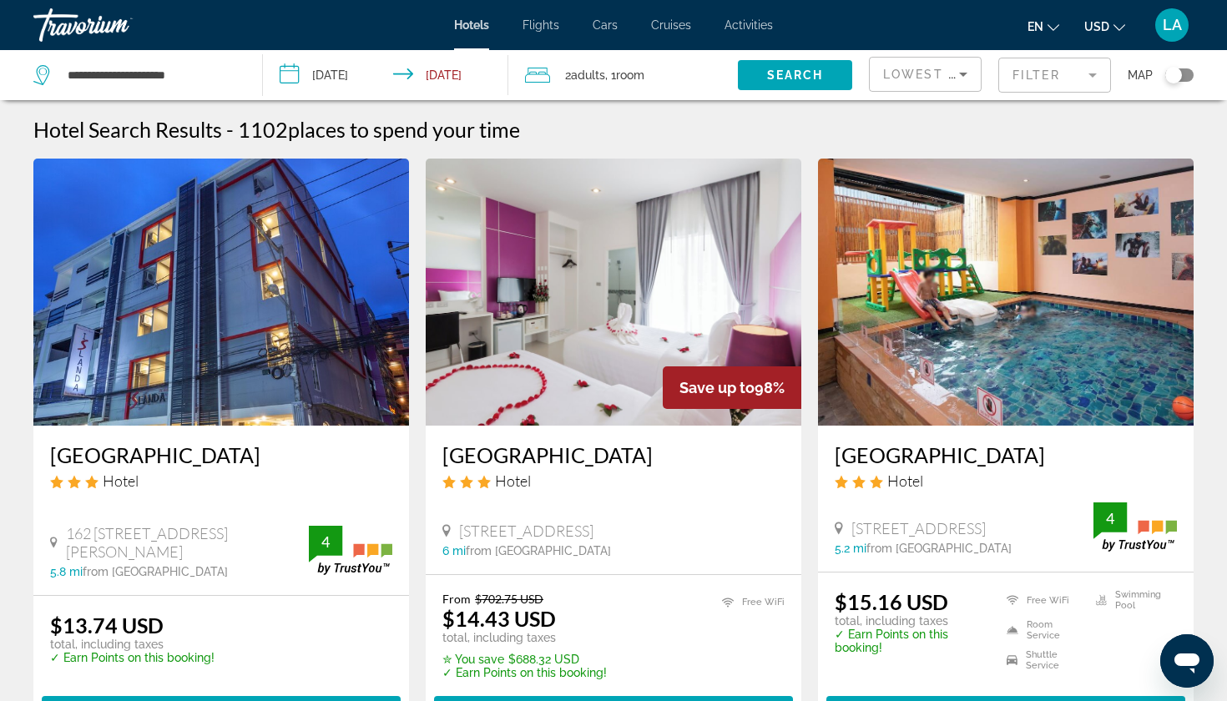
click at [1169, 78] on div "Toggle map" at bounding box center [1173, 75] width 17 height 17
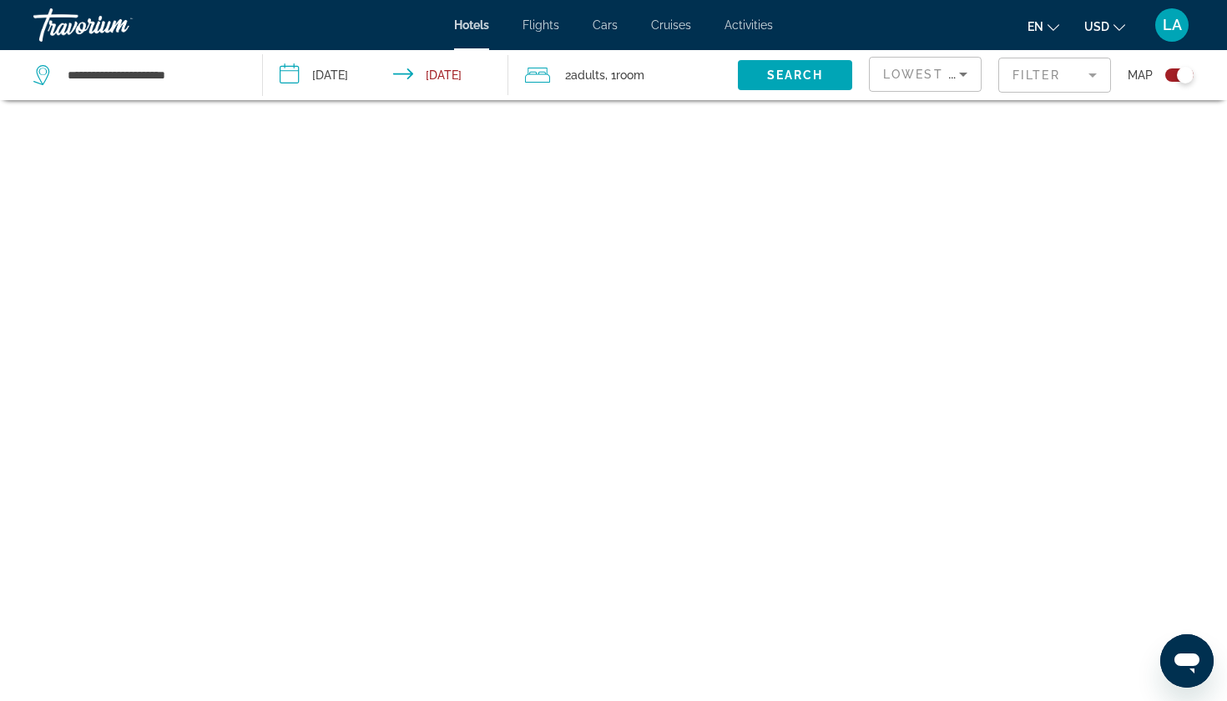
scroll to position [100, 0]
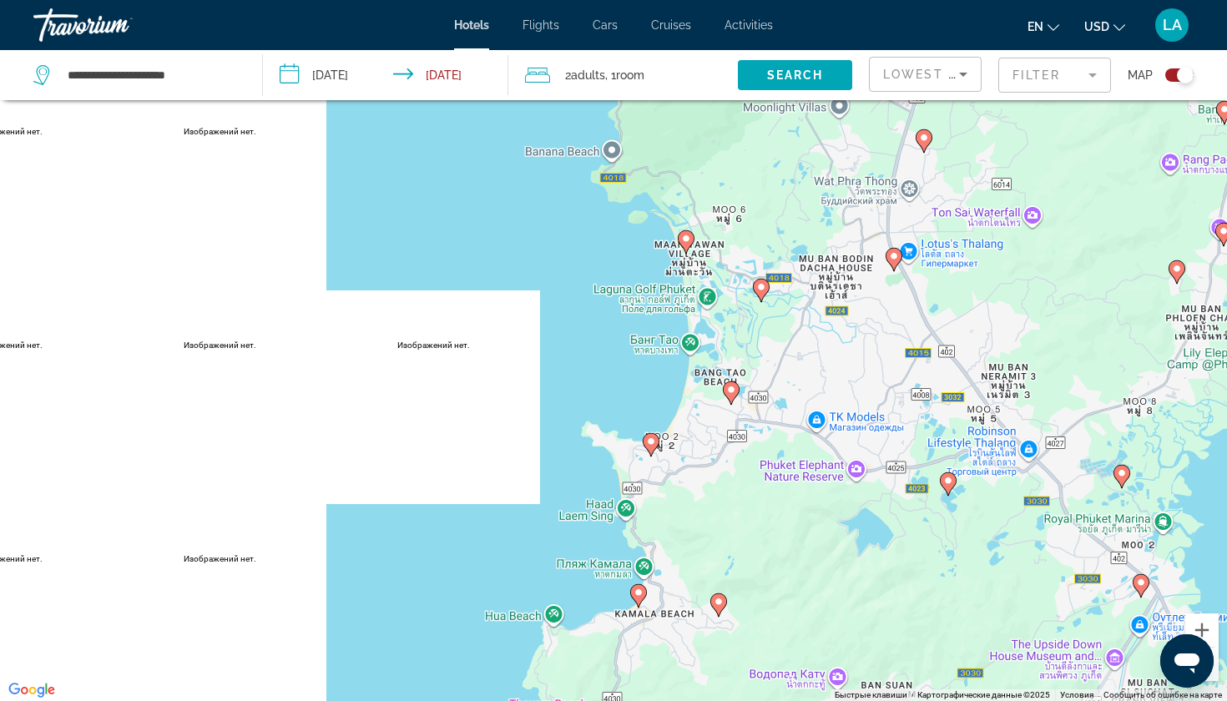
drag, startPoint x: 724, startPoint y: 236, endPoint x: 765, endPoint y: 128, distance: 116.0
click at [765, 128] on div "Чтобы активировать перетаскивание с помощью клавиатуры, нажмите Alt + Ввод. Пос…" at bounding box center [613, 350] width 1227 height 701
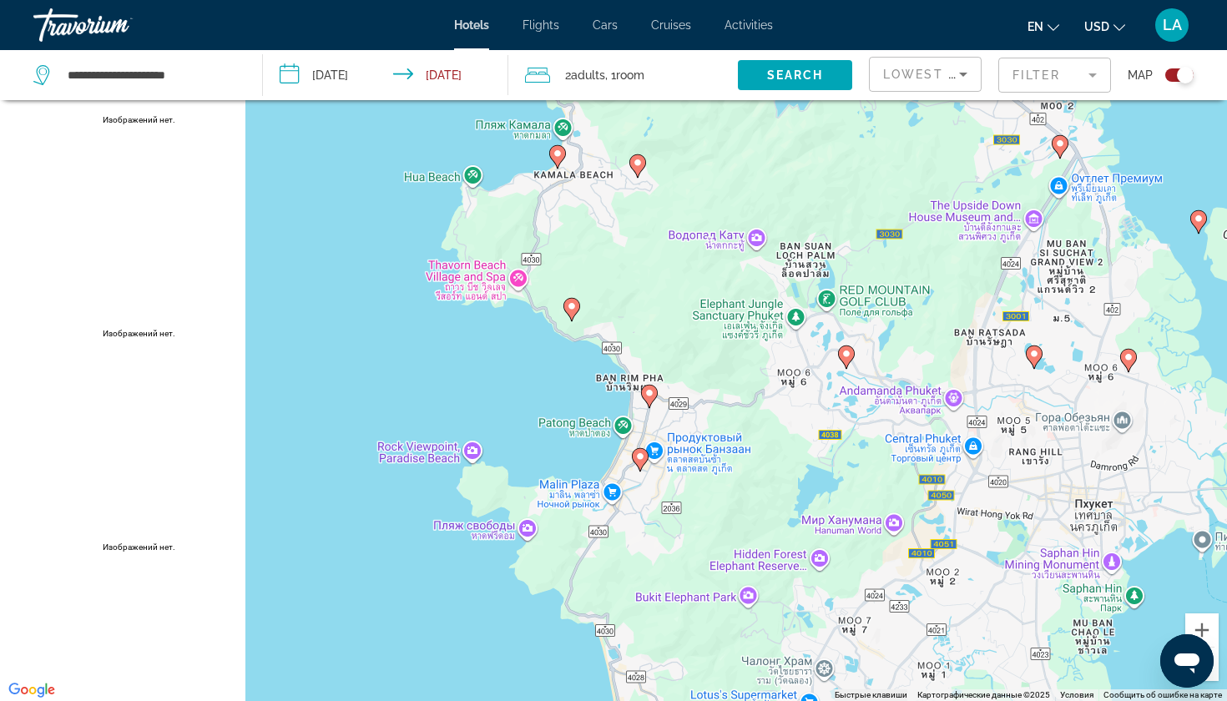
drag, startPoint x: 693, startPoint y: 523, endPoint x: 606, endPoint y: 99, distance: 432.9
click at [606, 99] on div "**********" at bounding box center [613, 400] width 1227 height 801
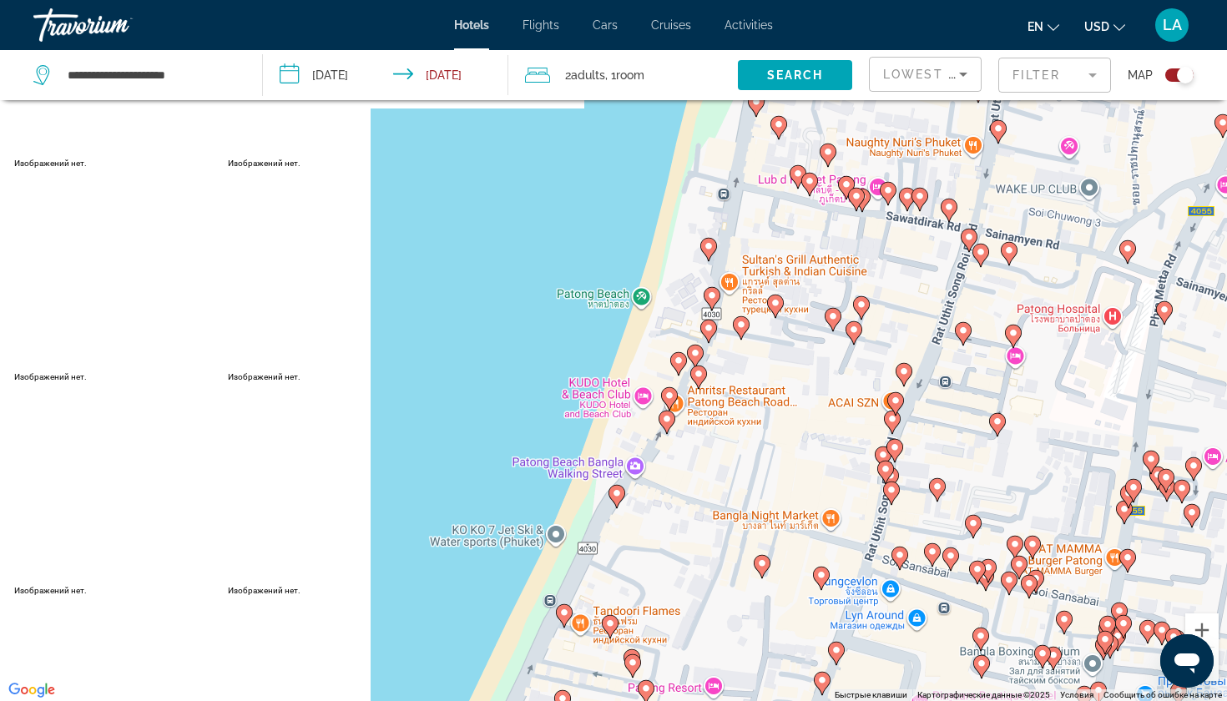
drag, startPoint x: 313, startPoint y: 359, endPoint x: 918, endPoint y: 513, distance: 624.6
click at [918, 514] on div "Чтобы активировать перетаскивание с помощью клавиатуры, нажмите Alt + Ввод. Пос…" at bounding box center [613, 350] width 1227 height 701
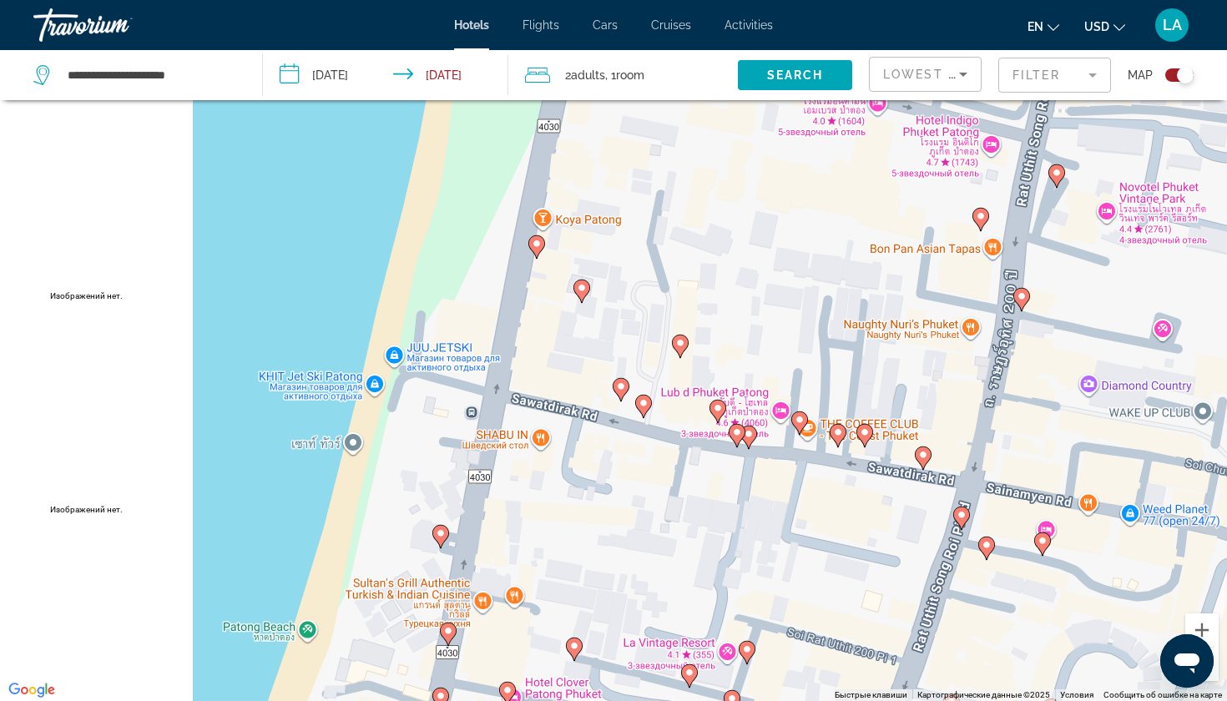
drag, startPoint x: 526, startPoint y: 228, endPoint x: 609, endPoint y: 662, distance: 441.9
click at [609, 663] on div "Чтобы активировать перетаскивание с помощью клавиатуры, нажмите Alt + Ввод. Пос…" at bounding box center [613, 350] width 1227 height 701
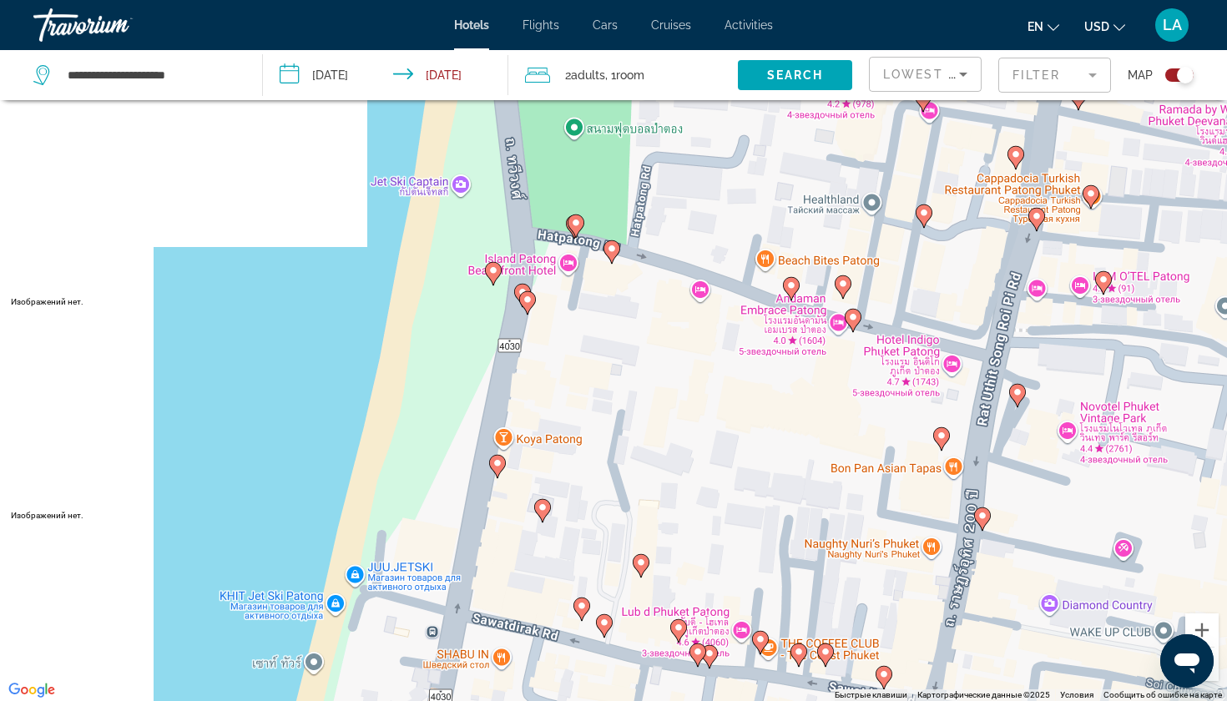
drag, startPoint x: 826, startPoint y: 303, endPoint x: 778, endPoint y: 494, distance: 197.2
click at [778, 494] on div "Чтобы активировать перетаскивание с помощью клавиатуры, нажмите Alt + Ввод. Пос…" at bounding box center [613, 350] width 1227 height 701
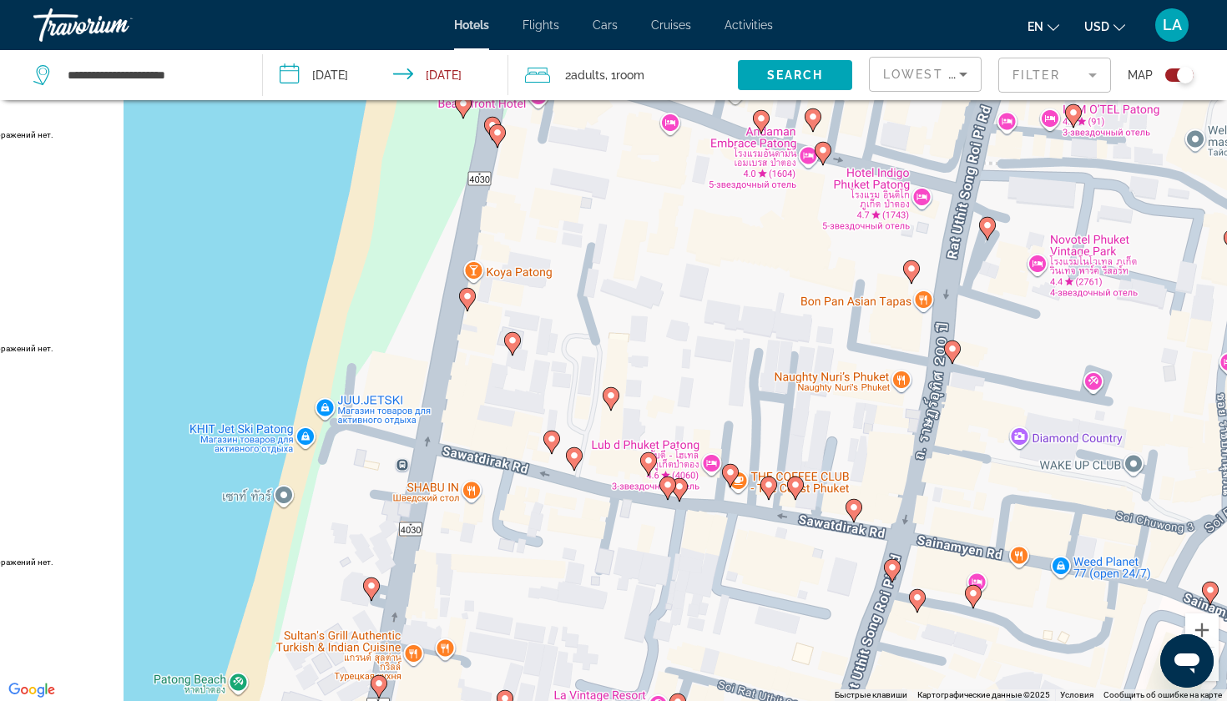
drag, startPoint x: 910, startPoint y: 567, endPoint x: 876, endPoint y: 414, distance: 156.6
click at [876, 414] on div "Чтобы активировать перетаскивание с помощью клавиатуры, нажмите Alt + Ввод. Пос…" at bounding box center [613, 350] width 1227 height 701
click at [855, 513] on icon "Main content" at bounding box center [853, 511] width 15 height 22
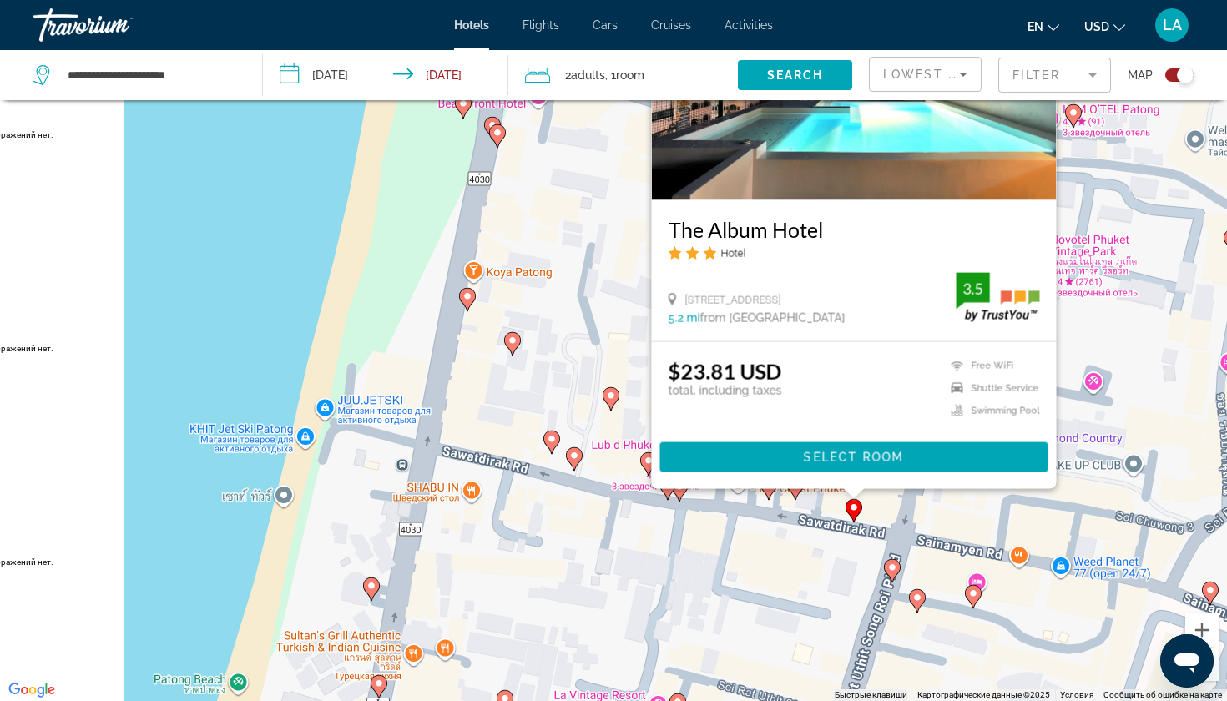
scroll to position [0, 0]
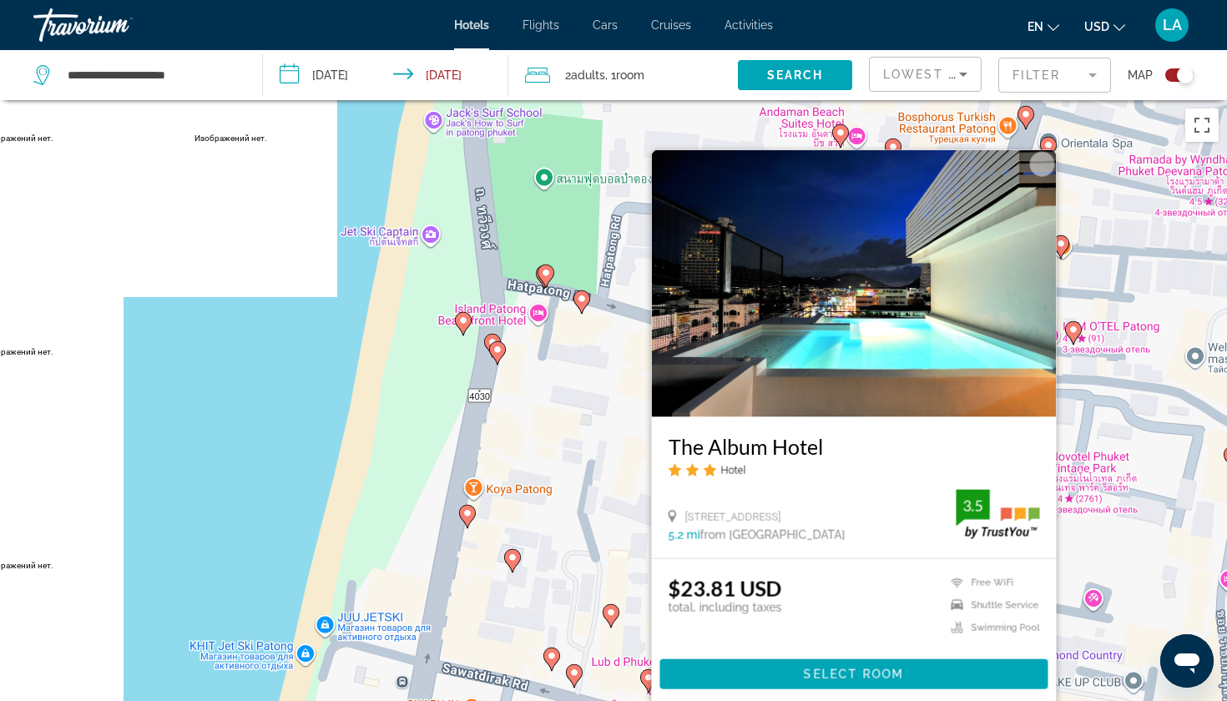
click at [321, 454] on div "Чтобы активировать перетаскивание с помощью клавиатуры, нажмите Alt + Ввод. Пос…" at bounding box center [613, 450] width 1227 height 701
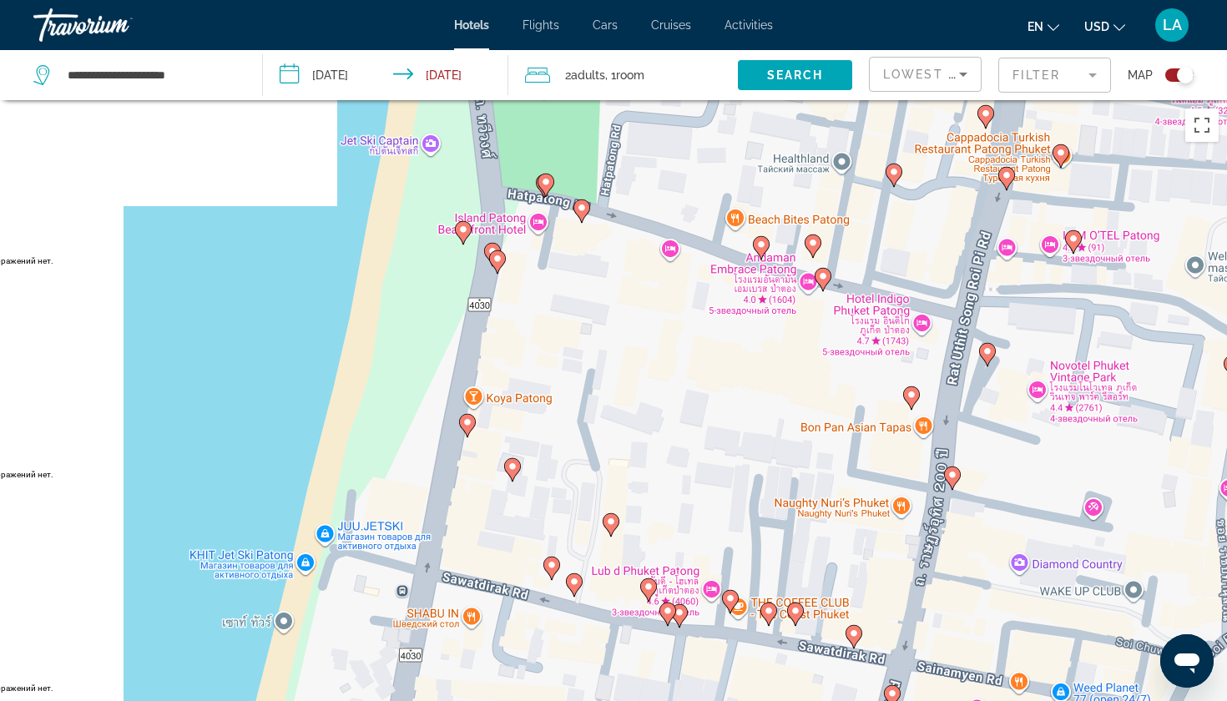
drag, startPoint x: 854, startPoint y: 614, endPoint x: 841, endPoint y: 340, distance: 274.9
click at [841, 340] on div "Чтобы активировать перетаскивание с помощью клавиатуры, нажмите Alt + Ввод. Пос…" at bounding box center [613, 450] width 1227 height 701
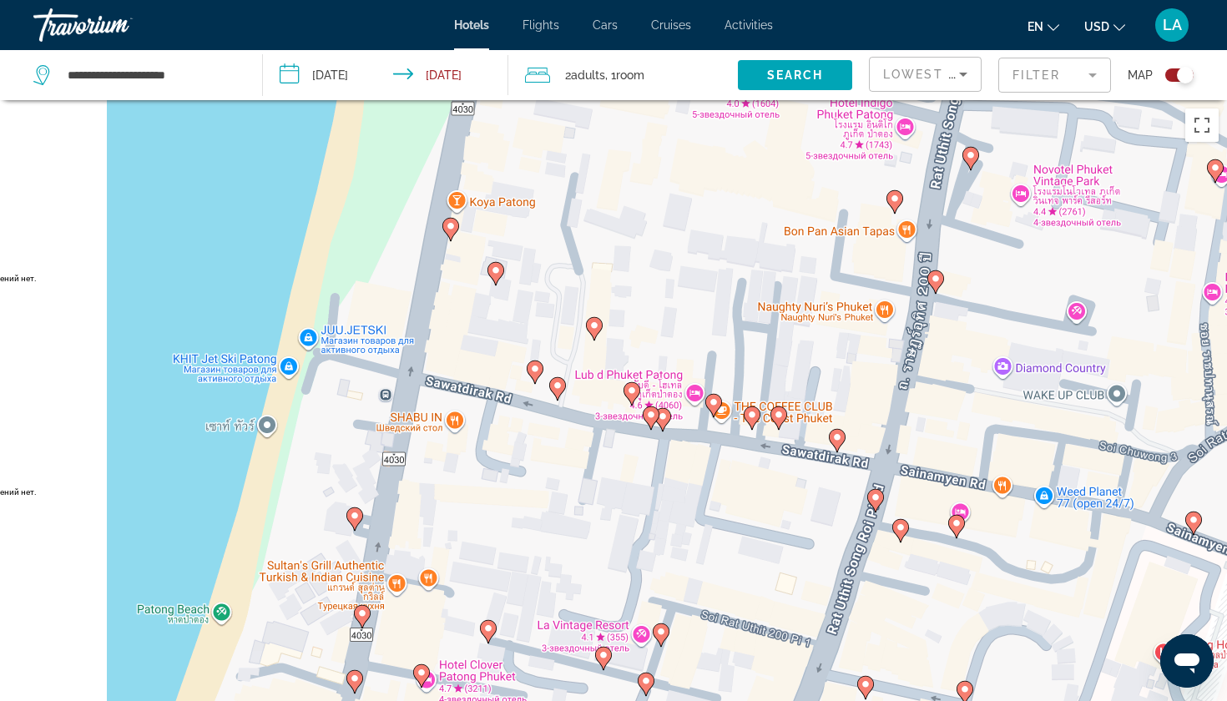
click at [717, 403] on image "Main content" at bounding box center [714, 402] width 10 height 10
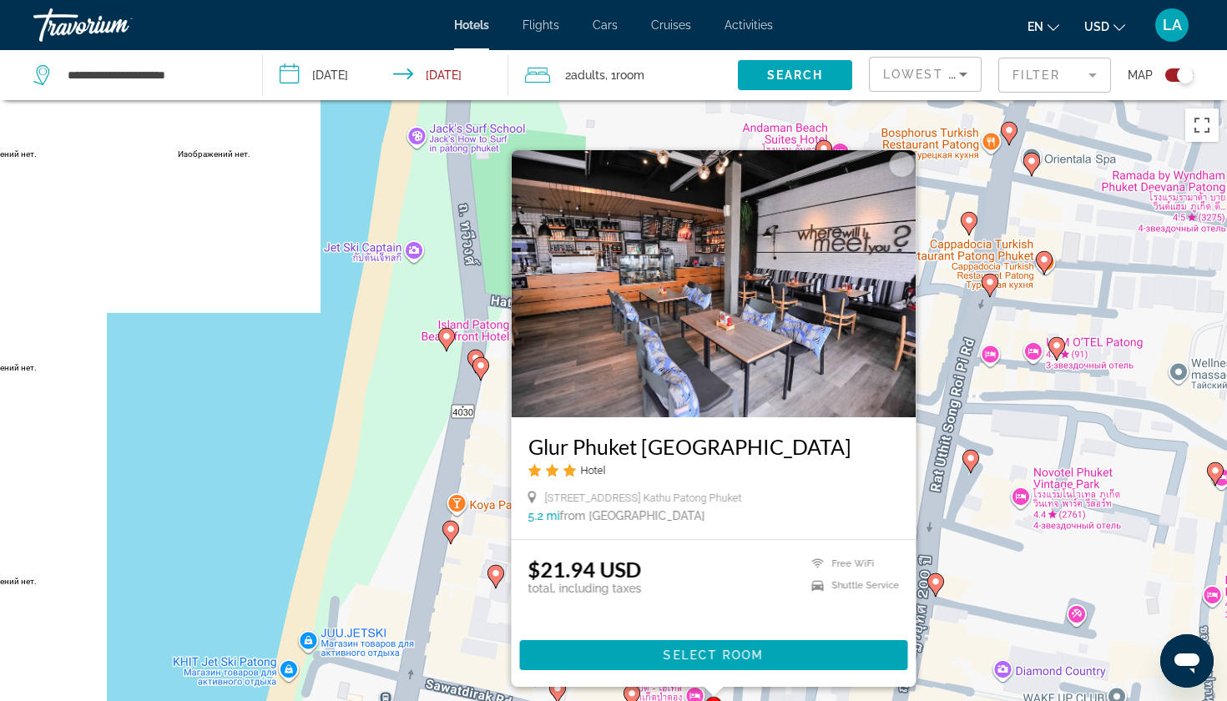
click at [220, 482] on div "Чтобы активировать перетаскивание с помощью клавиатуры, нажмите Alt + Ввод. Пос…" at bounding box center [613, 450] width 1227 height 701
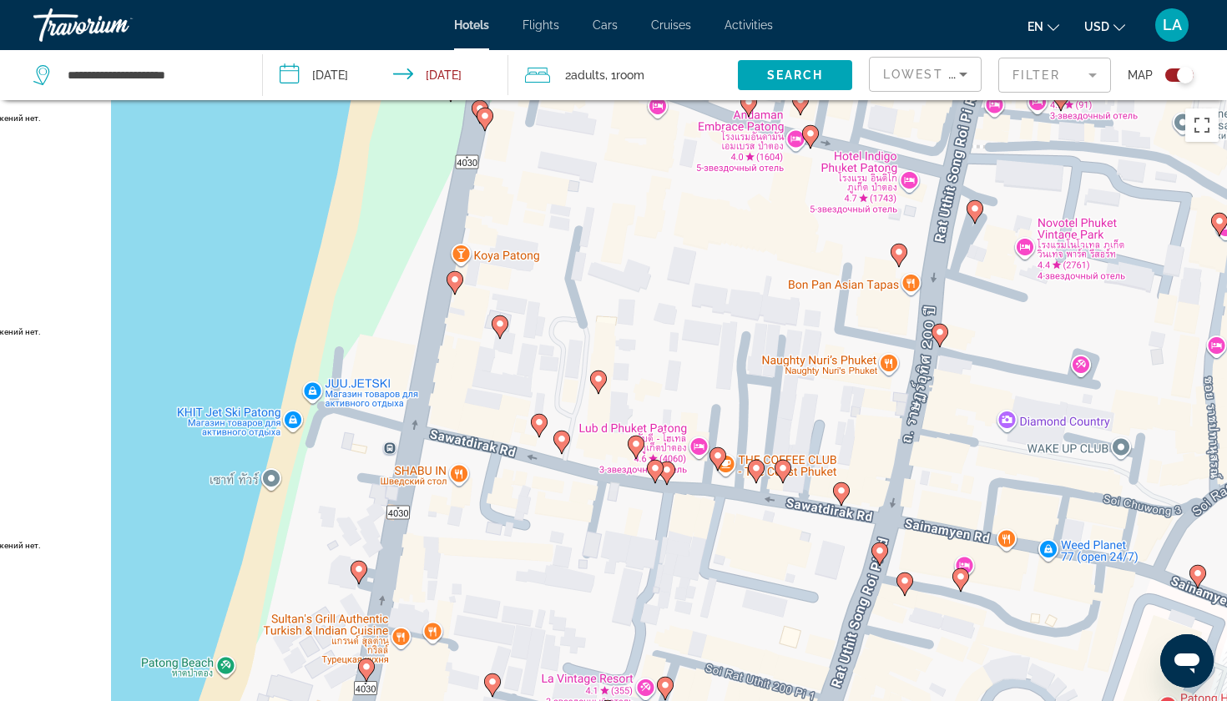
drag, startPoint x: 534, startPoint y: 610, endPoint x: 539, endPoint y: 321, distance: 288.9
click at [539, 321] on div "Чтобы активировать перетаскивание с помощью клавиатуры, нажмите Alt + Ввод. Пос…" at bounding box center [613, 450] width 1227 height 701
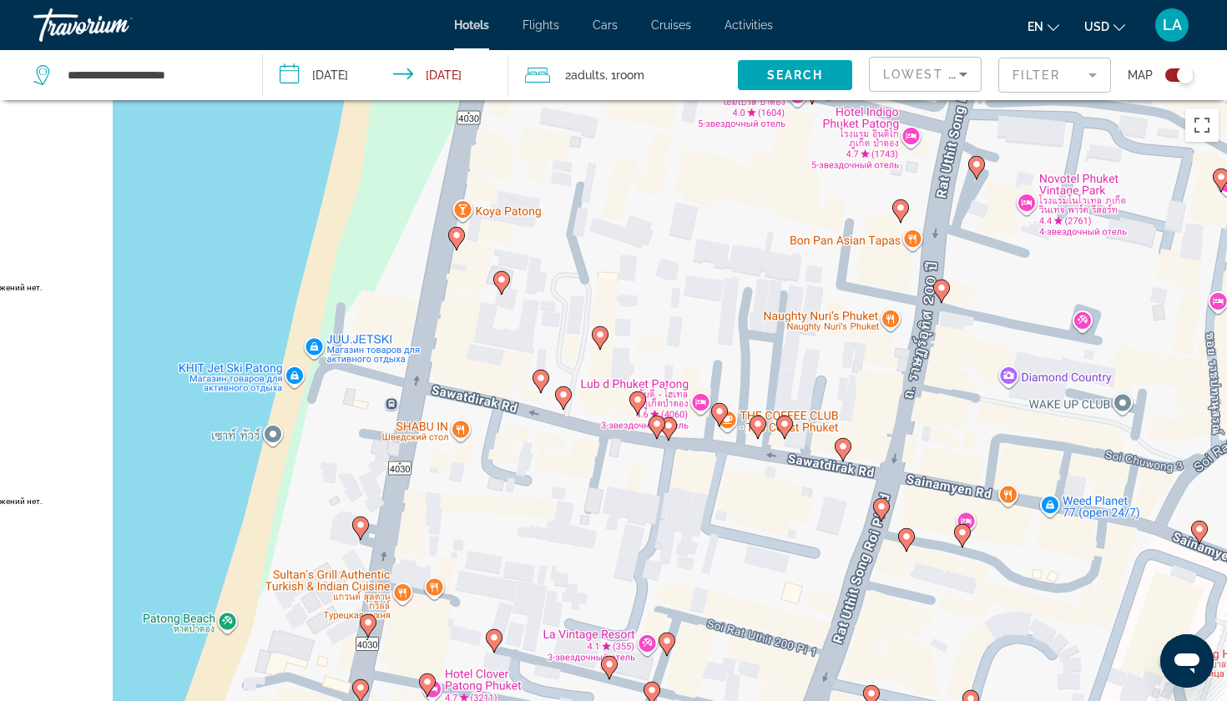
click at [667, 428] on image "Main content" at bounding box center [669, 426] width 10 height 10
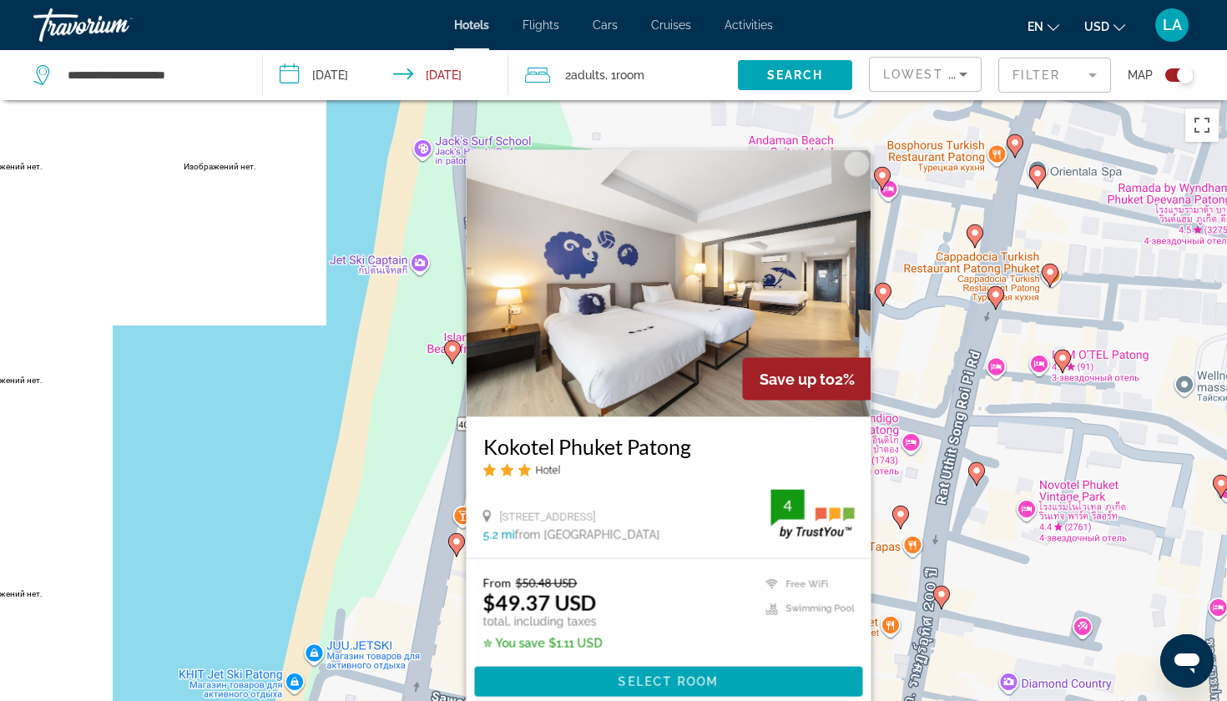
click at [291, 419] on div "Чтобы активировать перетаскивание с помощью клавиатуры, нажмите Alt + Ввод. Пос…" at bounding box center [613, 450] width 1227 height 701
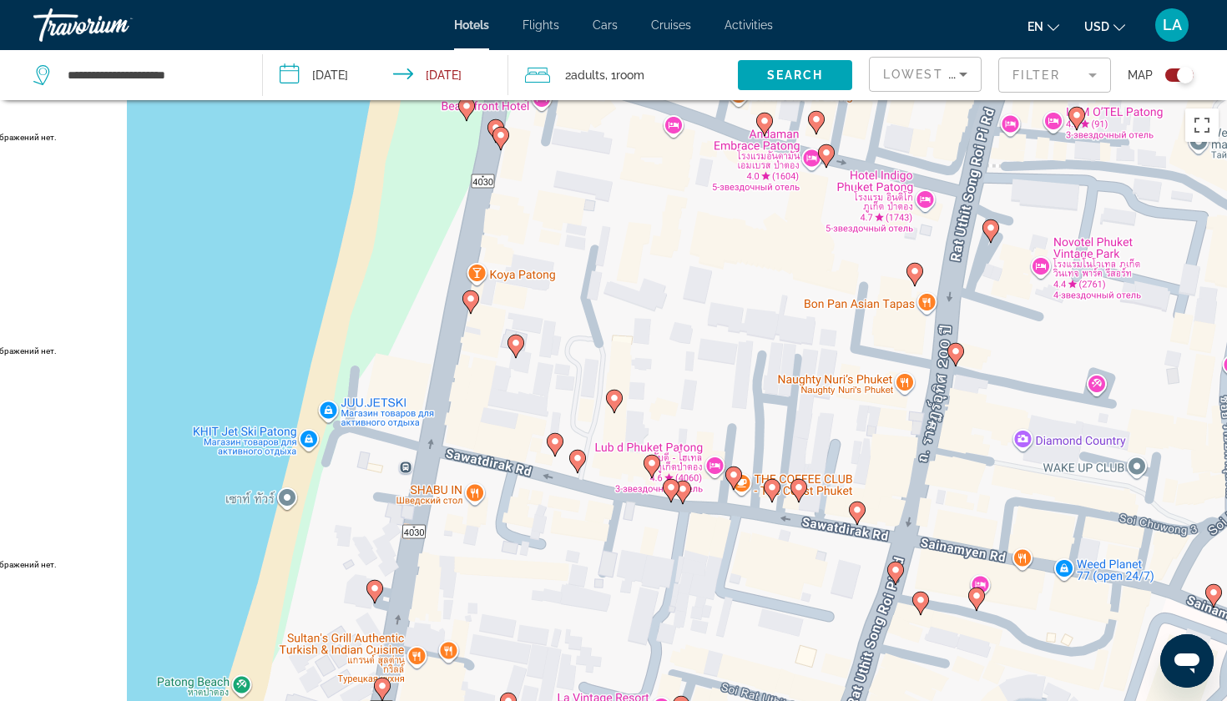
drag, startPoint x: 641, startPoint y: 608, endPoint x: 668, endPoint y: 249, distance: 360.0
click at [668, 249] on div "Чтобы активировать перетаскивание с помощью клавиатуры, нажмите Alt + Ввод. Пос…" at bounding box center [613, 450] width 1227 height 701
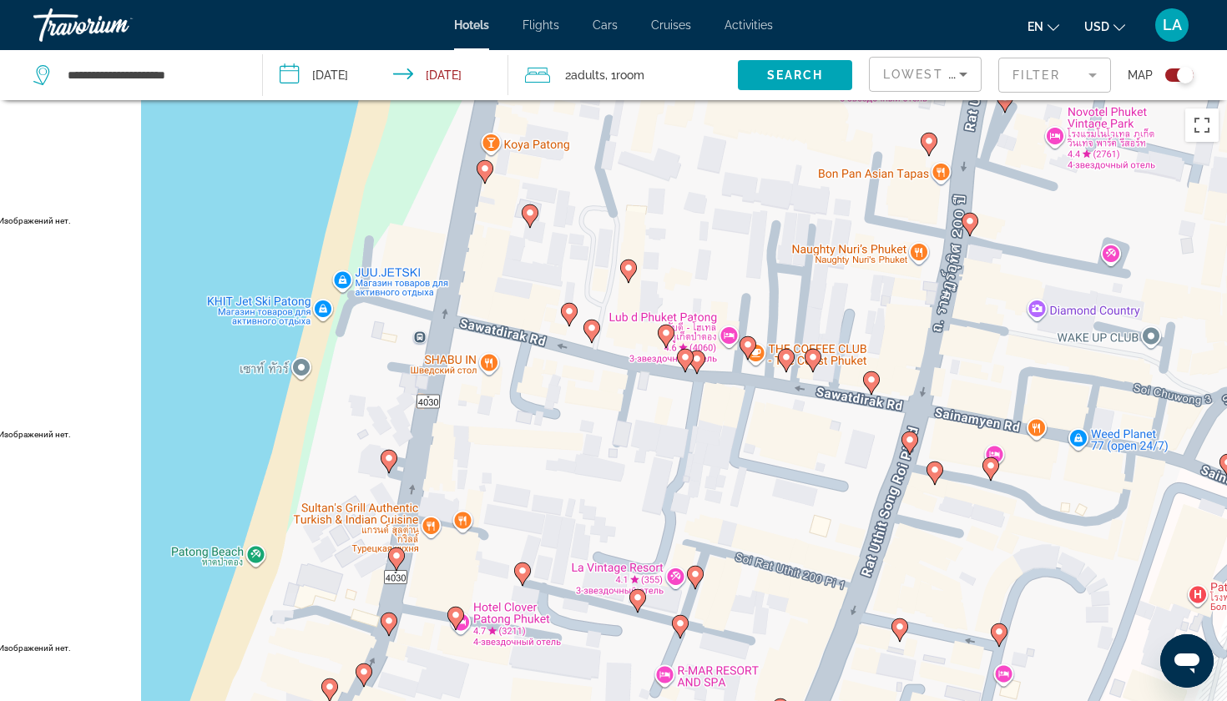
click at [697, 368] on icon "Main content" at bounding box center [697, 362] width 15 height 22
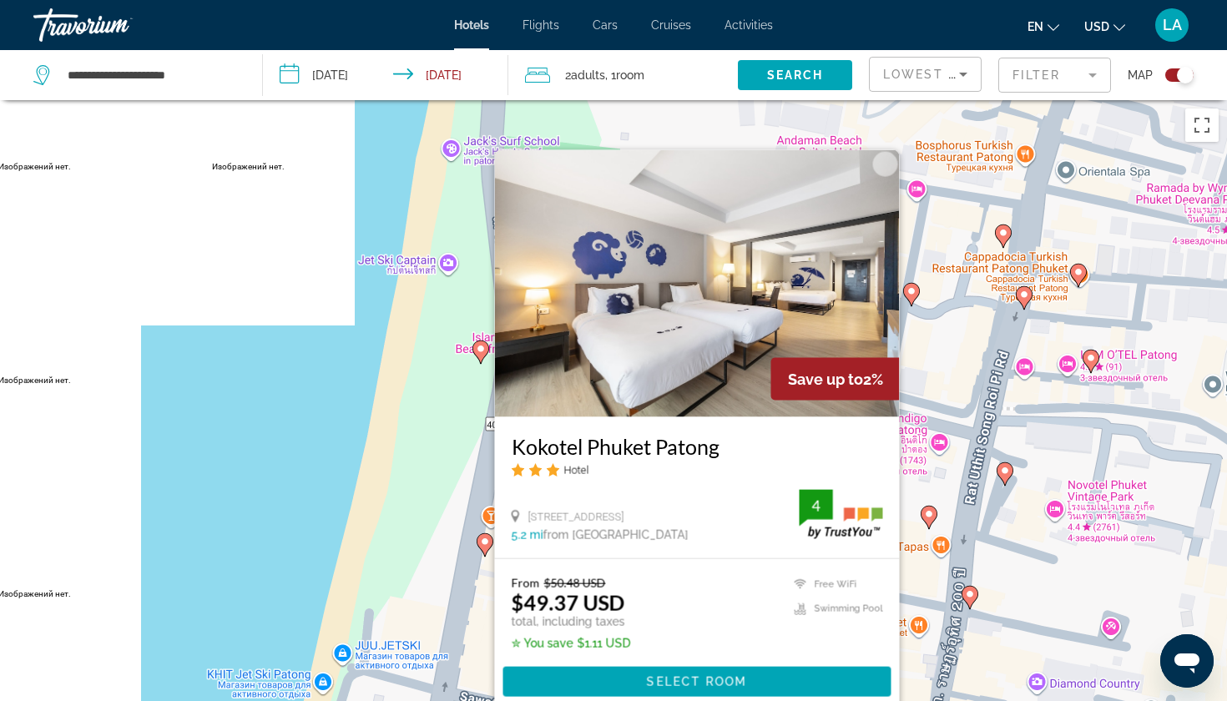
click at [238, 535] on div "Чтобы активировать перетаскивание с помощью клавиатуры, нажмите Alt + Ввод. Пос…" at bounding box center [613, 450] width 1227 height 701
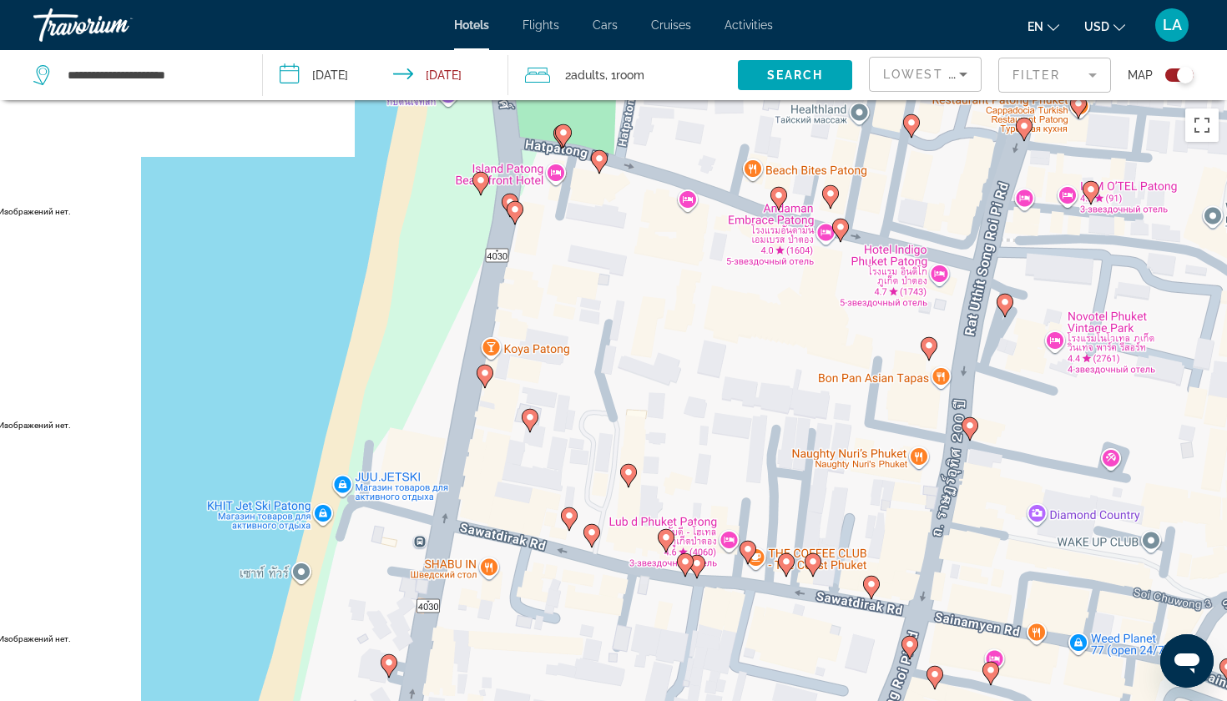
drag, startPoint x: 569, startPoint y: 638, endPoint x: 571, endPoint y: 439, distance: 198.7
click at [571, 440] on div "Чтобы активировать перетаскивание с помощью клавиатуры, нажмите Alt + Ввод. Пос…" at bounding box center [613, 450] width 1227 height 701
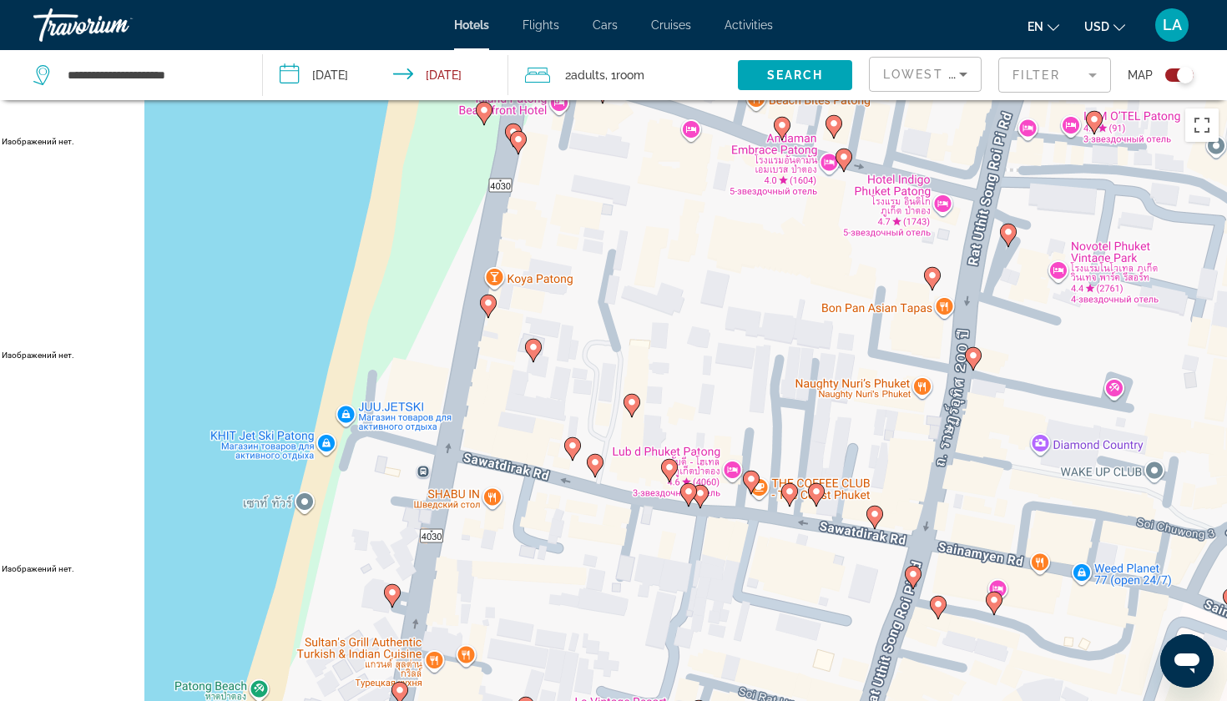
click at [690, 491] on image "Main content" at bounding box center [689, 492] width 10 height 10
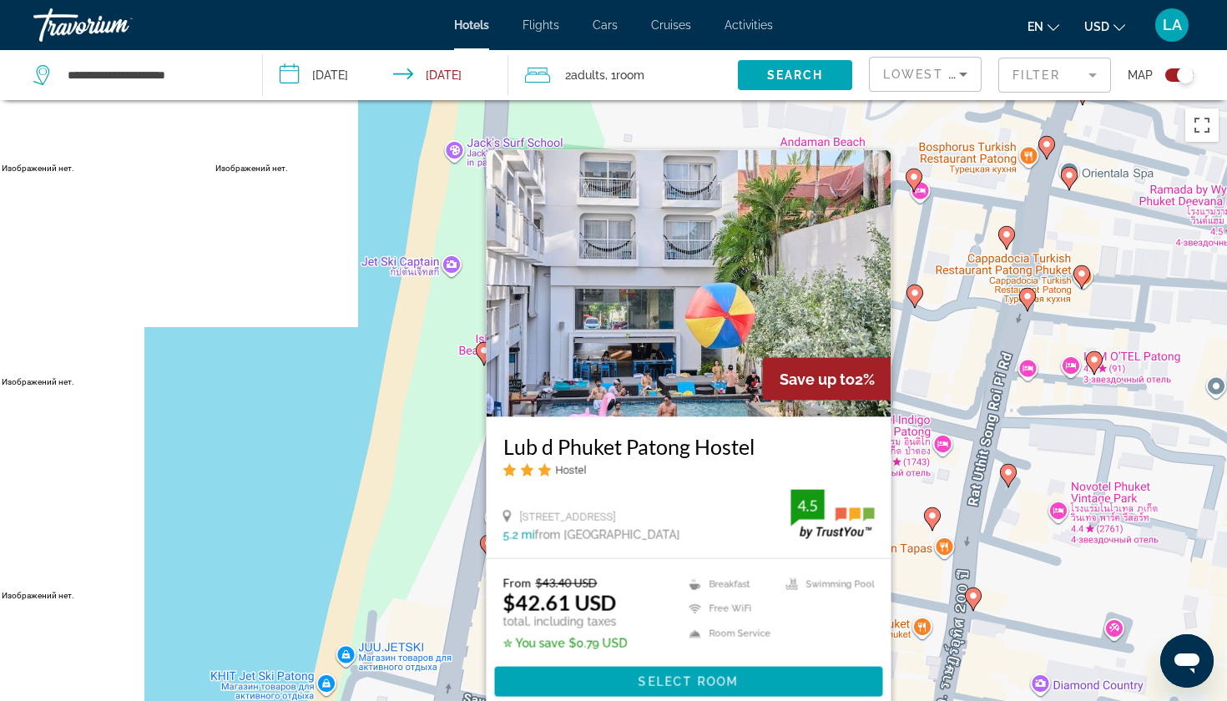
click at [335, 537] on div "Чтобы активировать перетаскивание с помощью клавиатуры, нажмите Alt + Ввод. Пос…" at bounding box center [613, 450] width 1227 height 701
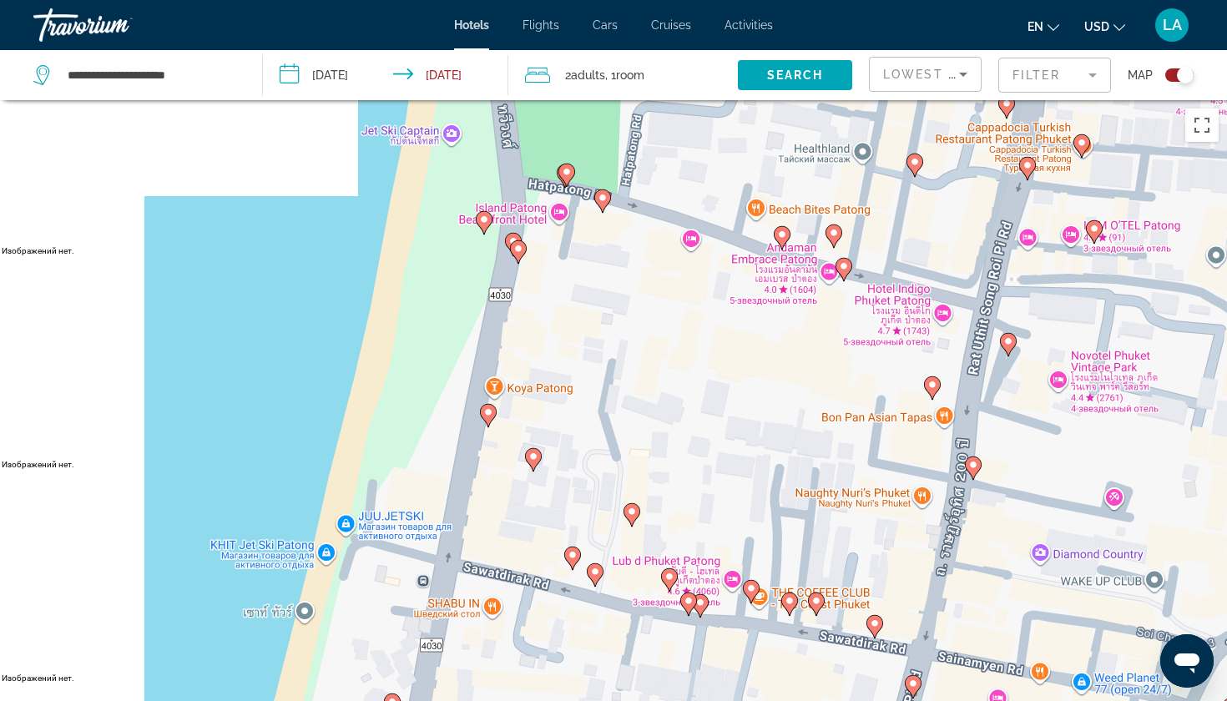
drag, startPoint x: 704, startPoint y: 629, endPoint x: 704, endPoint y: 453, distance: 176.1
click at [704, 453] on div "Чтобы активировать перетаскивание с помощью клавиатуры, нажмите Alt + Ввод. Пос…" at bounding box center [613, 450] width 1227 height 701
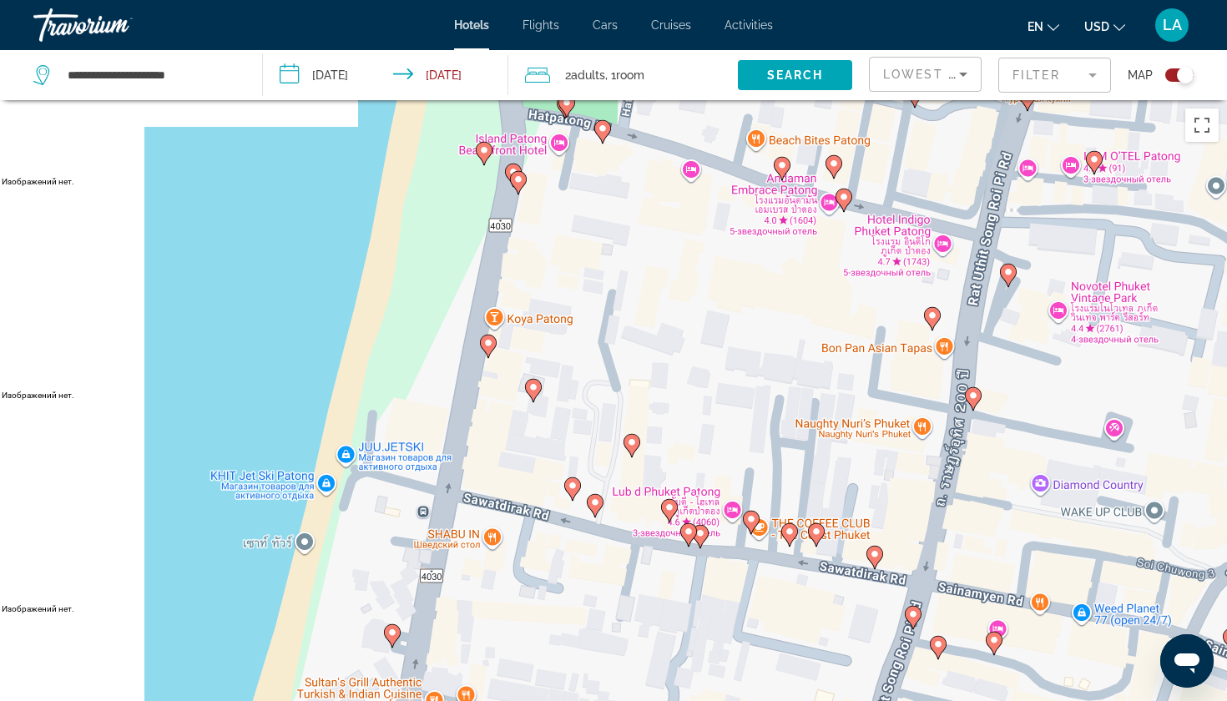
click at [670, 505] on image "Main content" at bounding box center [670, 508] width 10 height 10
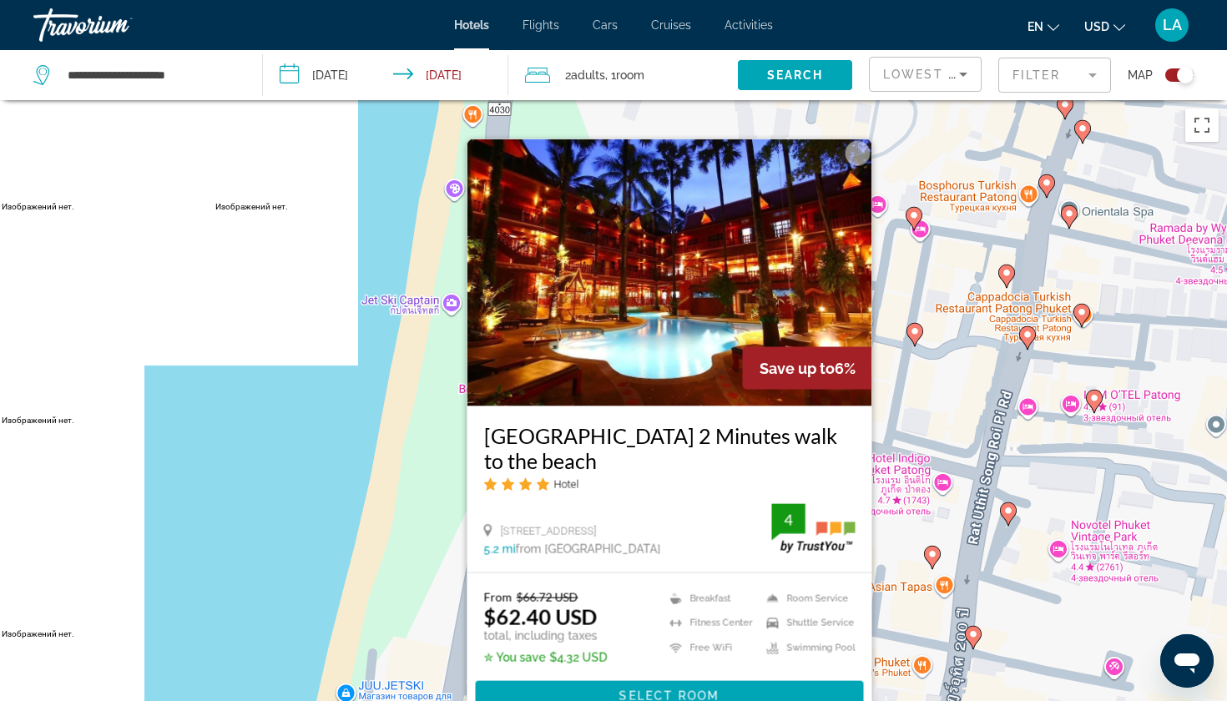
click at [311, 507] on div "Чтобы активировать перетаскивание с помощью клавиатуры, нажмите Alt + Ввод. Пос…" at bounding box center [613, 450] width 1227 height 701
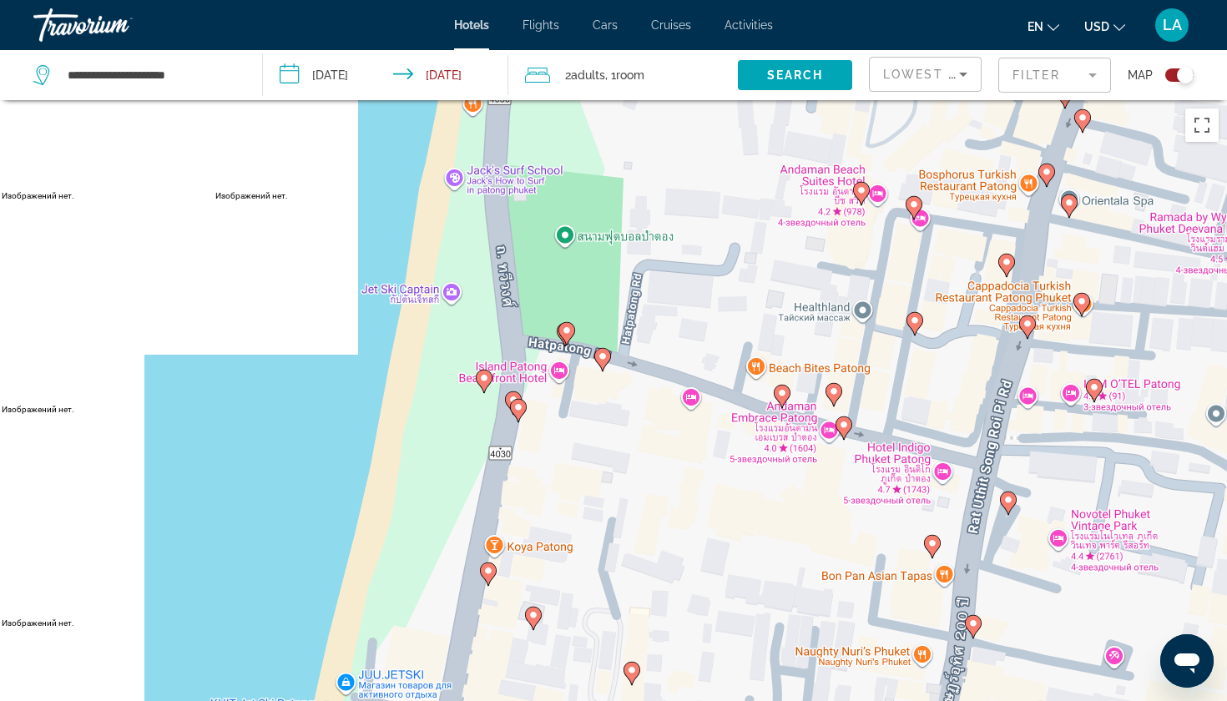
drag, startPoint x: 680, startPoint y: 614, endPoint x: 690, endPoint y: 447, distance: 168.1
click at [690, 447] on div "Чтобы активировать перетаскивание с помощью клавиатуры, нажмите Alt + Ввод. Пос…" at bounding box center [613, 450] width 1227 height 701
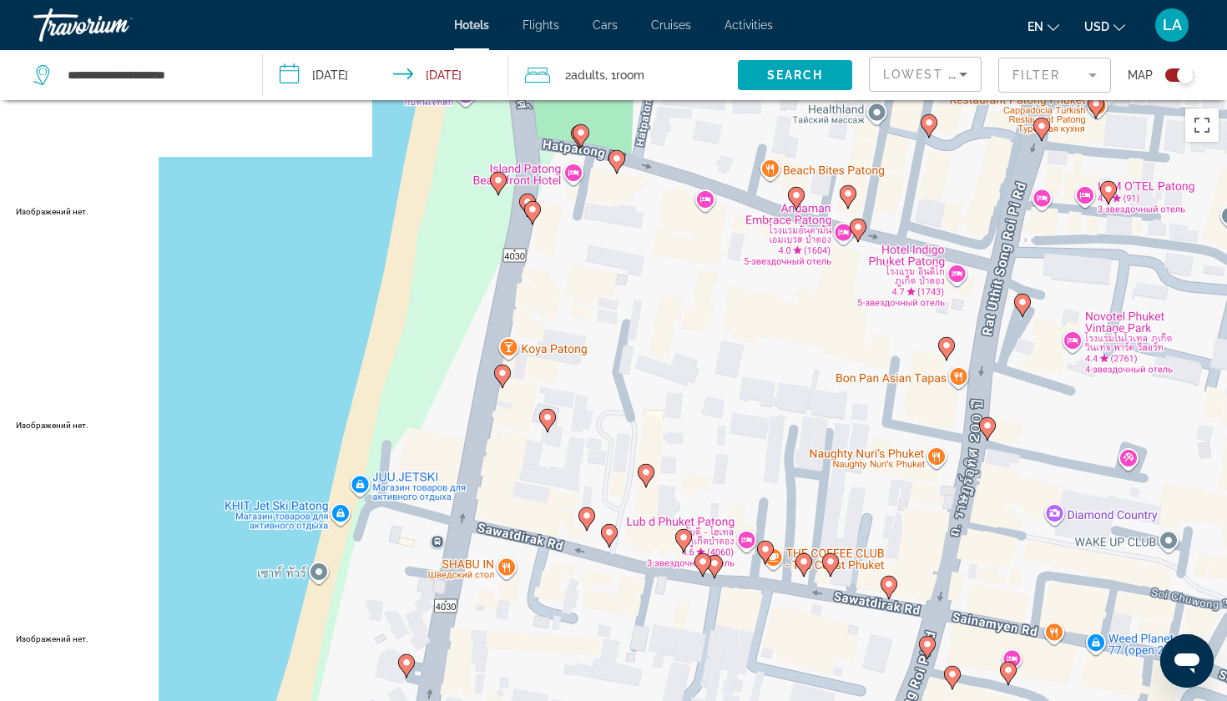
click at [654, 478] on gmp-advanced-marker "Main content" at bounding box center [646, 475] width 17 height 25
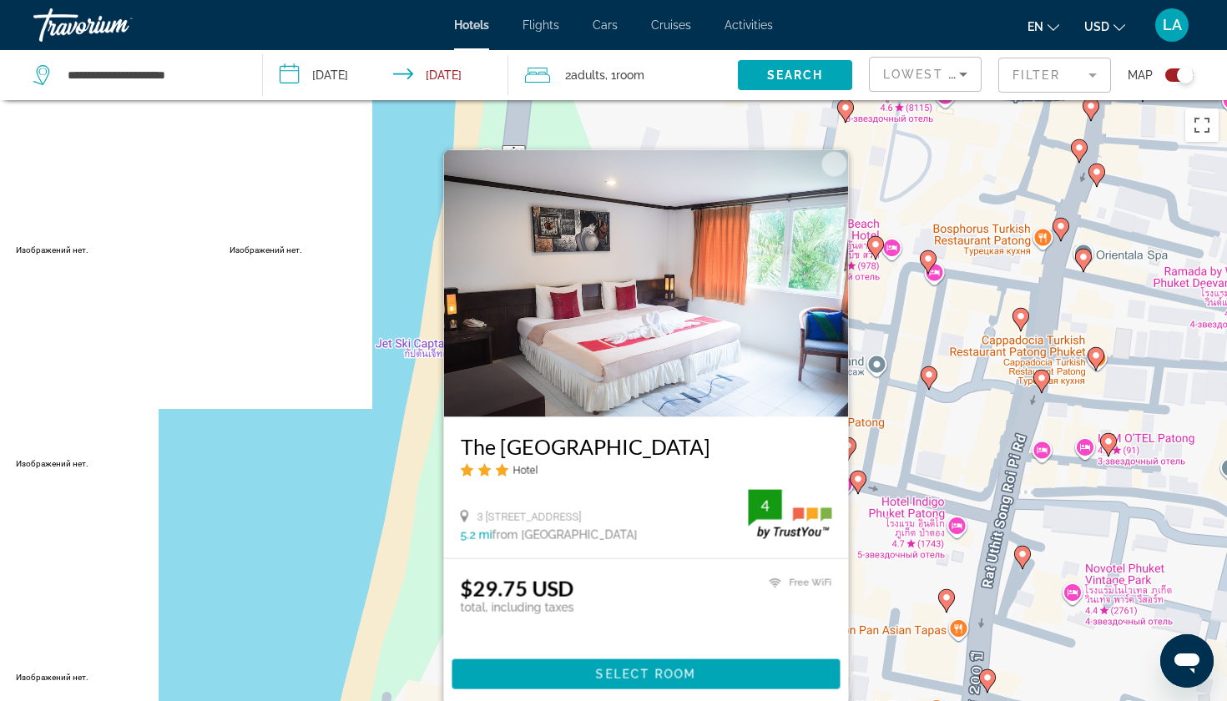
click at [329, 528] on div "Чтобы активировать перетаскивание с помощью клавиатуры, нажмите Alt + Ввод. Пос…" at bounding box center [613, 450] width 1227 height 701
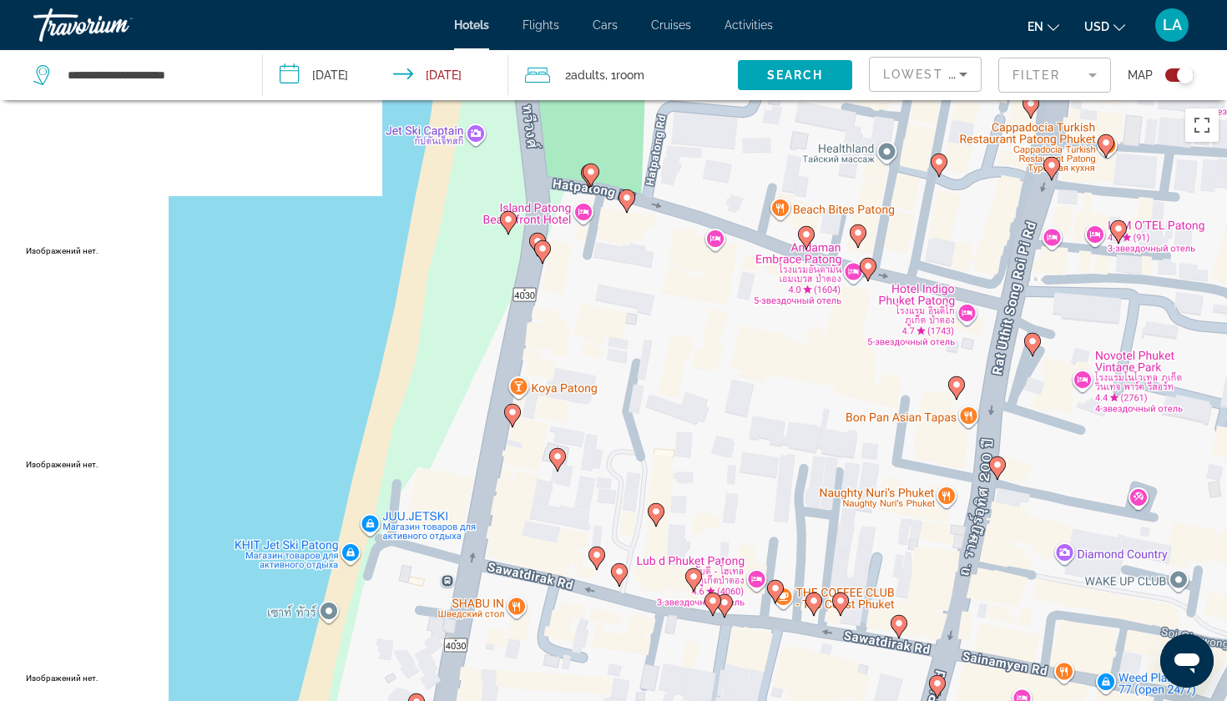
drag, startPoint x: 605, startPoint y: 634, endPoint x: 615, endPoint y: 419, distance: 214.8
click at [615, 419] on div "Чтобы активировать перетаскивание с помощью клавиатуры, нажмите Alt + Ввод. Пос…" at bounding box center [613, 450] width 1227 height 701
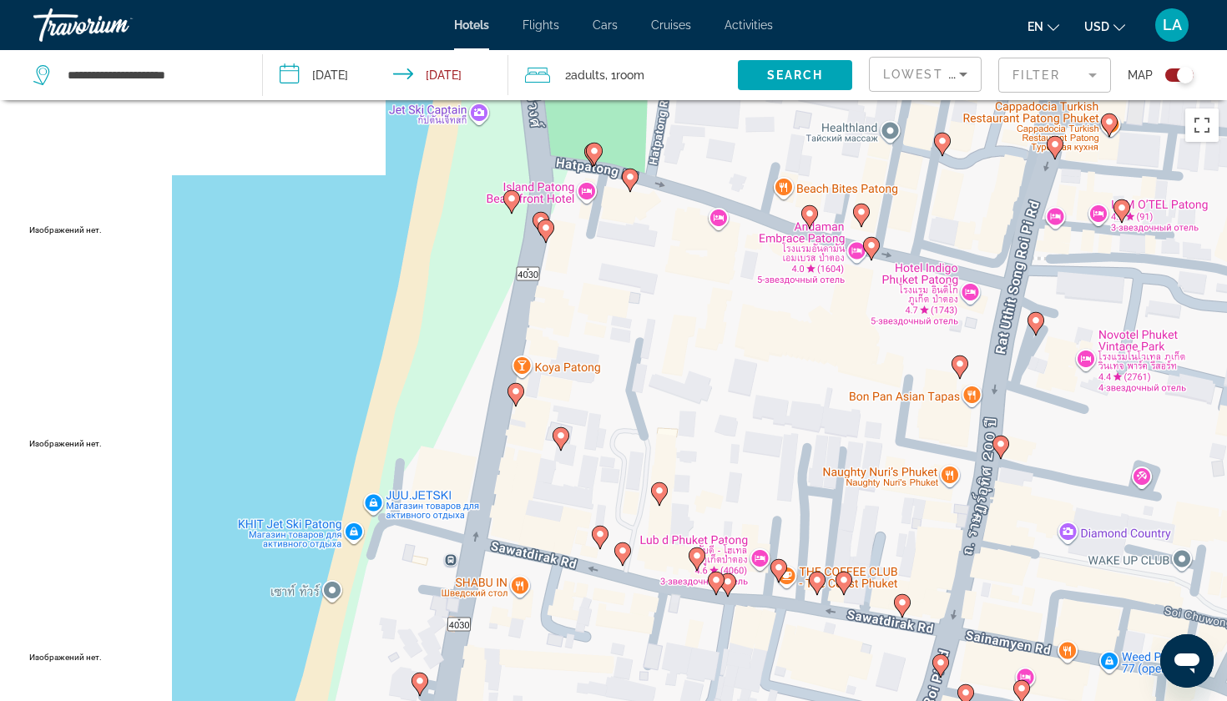
click at [624, 554] on image "Main content" at bounding box center [623, 551] width 10 height 10
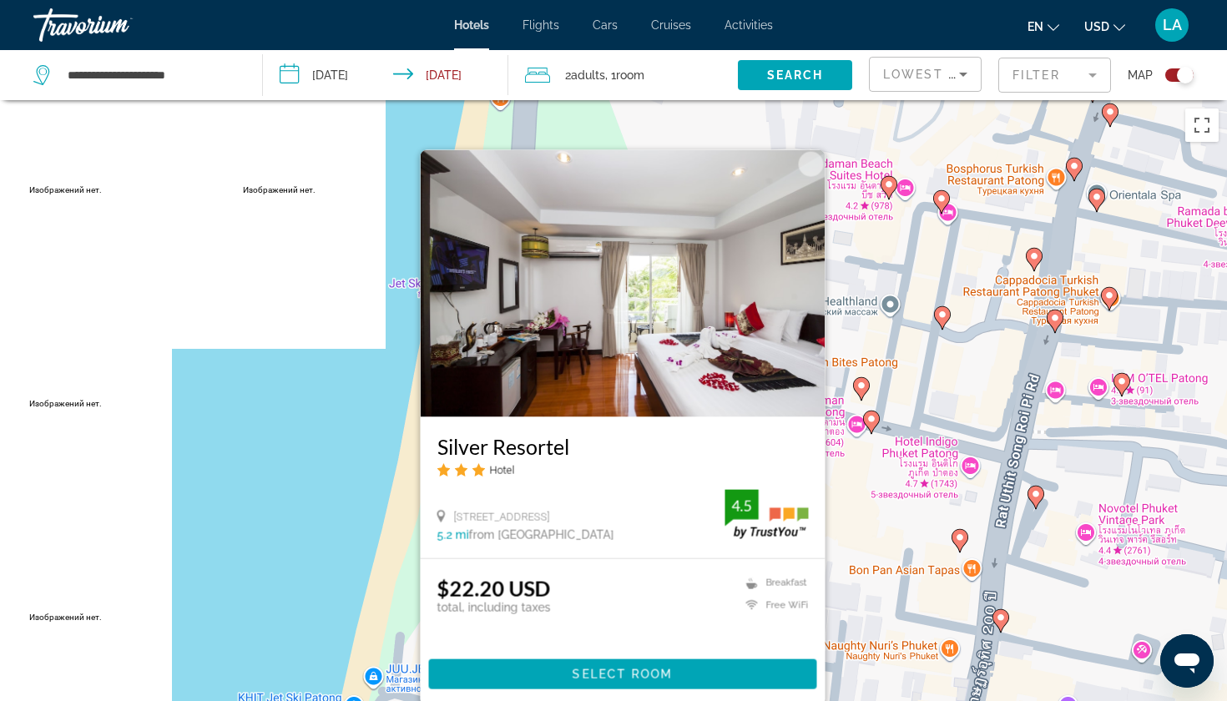
drag, startPoint x: 435, startPoint y: 444, endPoint x: 571, endPoint y: 457, distance: 136.6
click at [571, 457] on div "Silver Resortel Hotel 3 37 Sawadirak Rd., Patong 5.2 mi from Phuket Island city…" at bounding box center [623, 487] width 405 height 141
copy h3 "Silver Resortel"
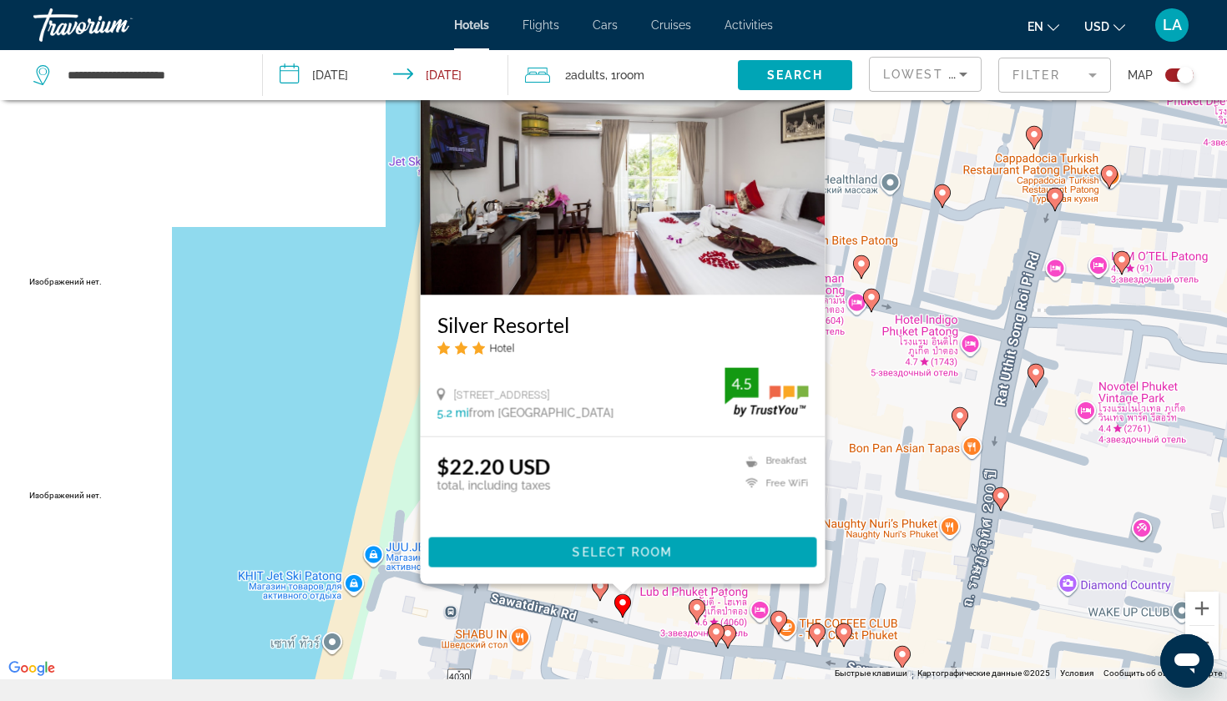
scroll to position [123, 0]
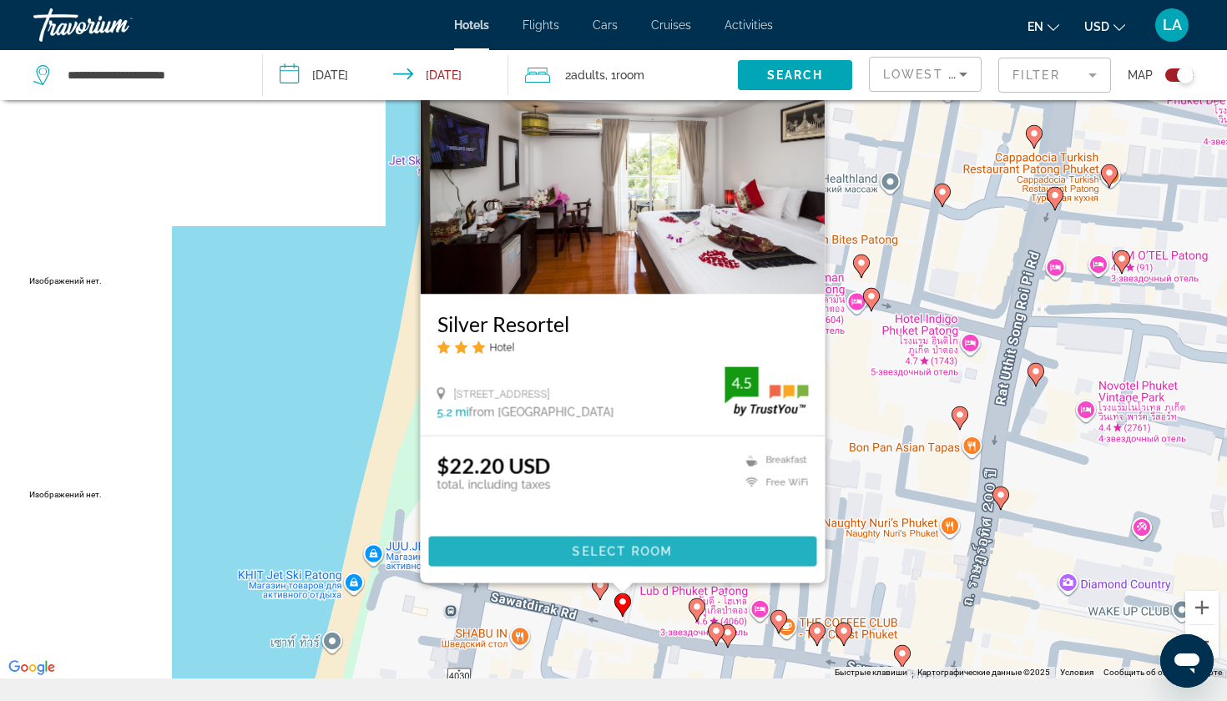
click at [592, 553] on span "Select Room" at bounding box center [623, 551] width 100 height 13
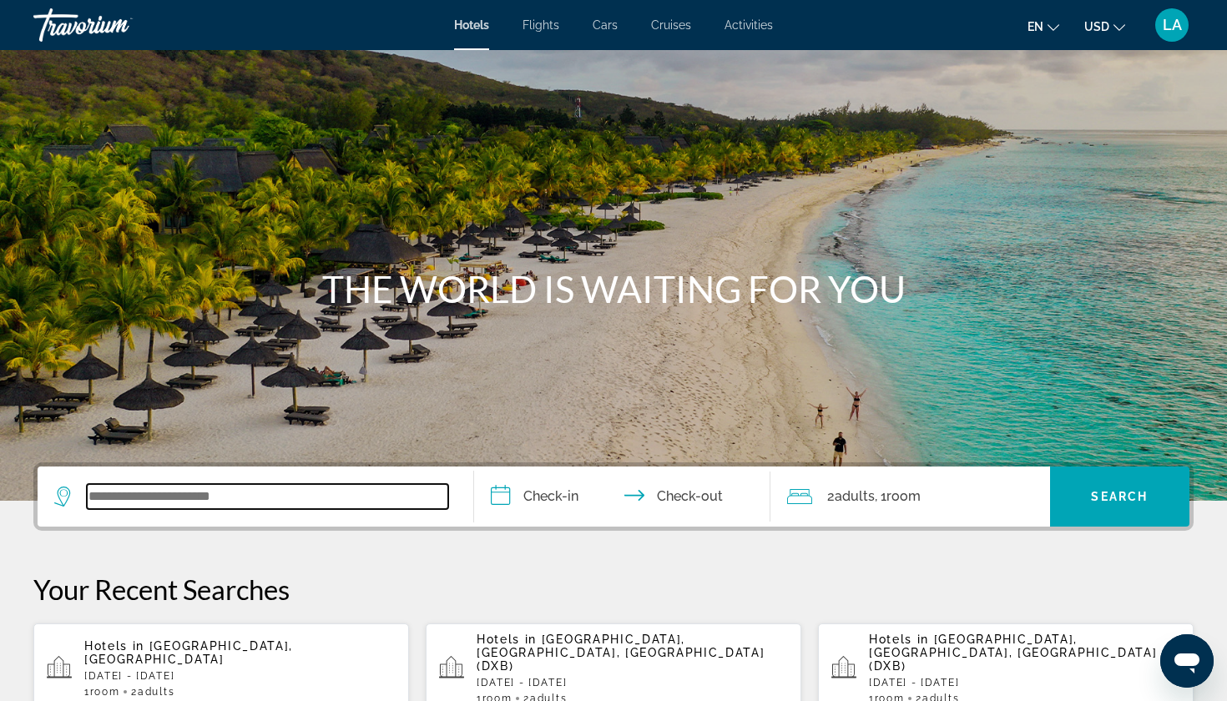
click at [275, 508] on input "Search widget" at bounding box center [267, 496] width 361 height 25
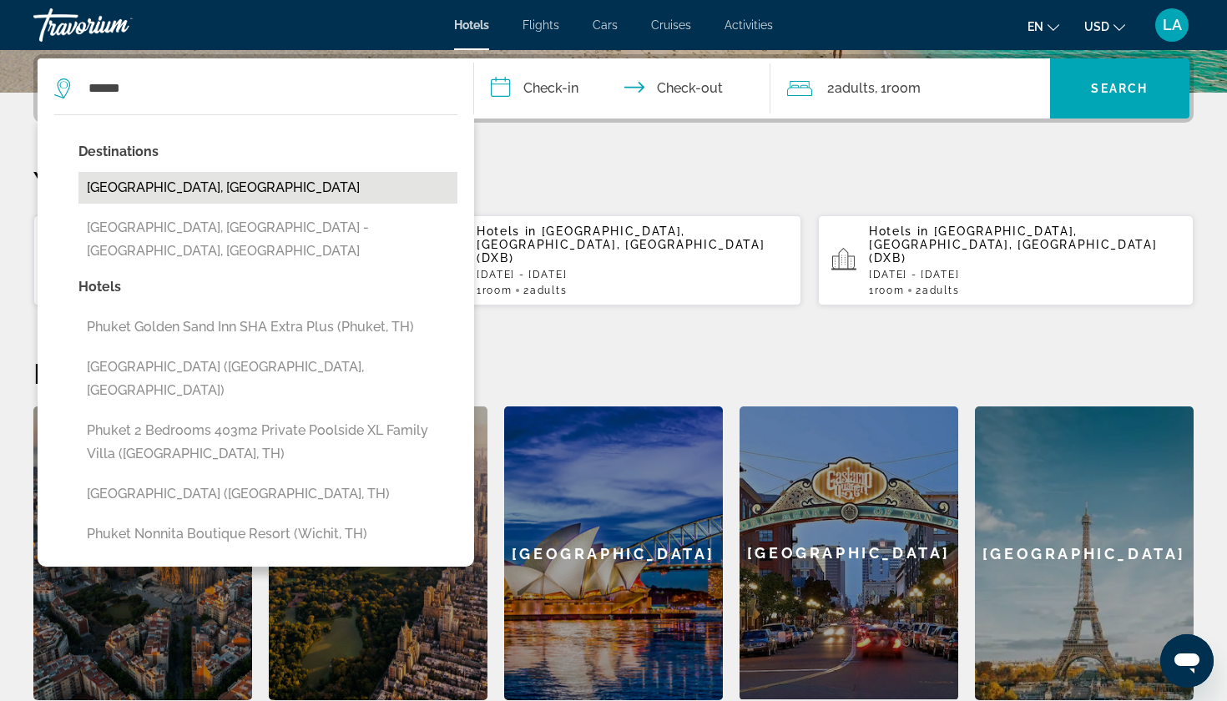
drag, startPoint x: 275, startPoint y: 508, endPoint x: 194, endPoint y: 189, distance: 329.0
click at [194, 189] on button "[GEOGRAPHIC_DATA], [GEOGRAPHIC_DATA]" at bounding box center [267, 188] width 379 height 32
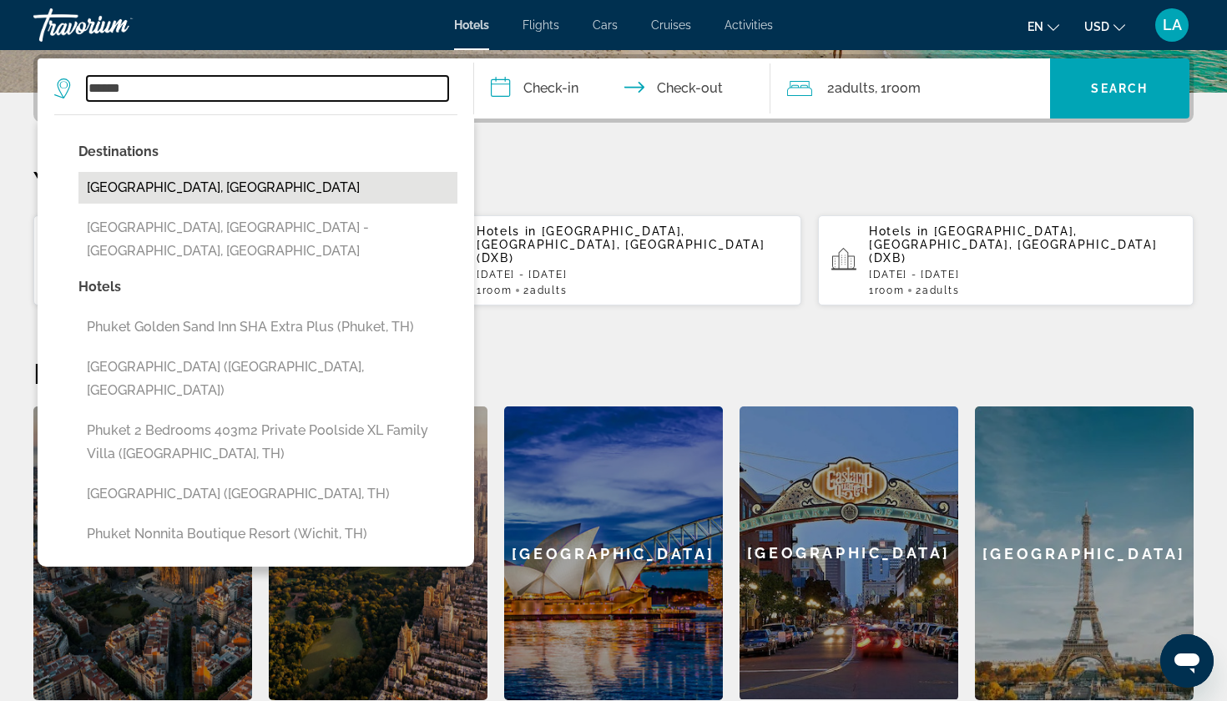
type input "**********"
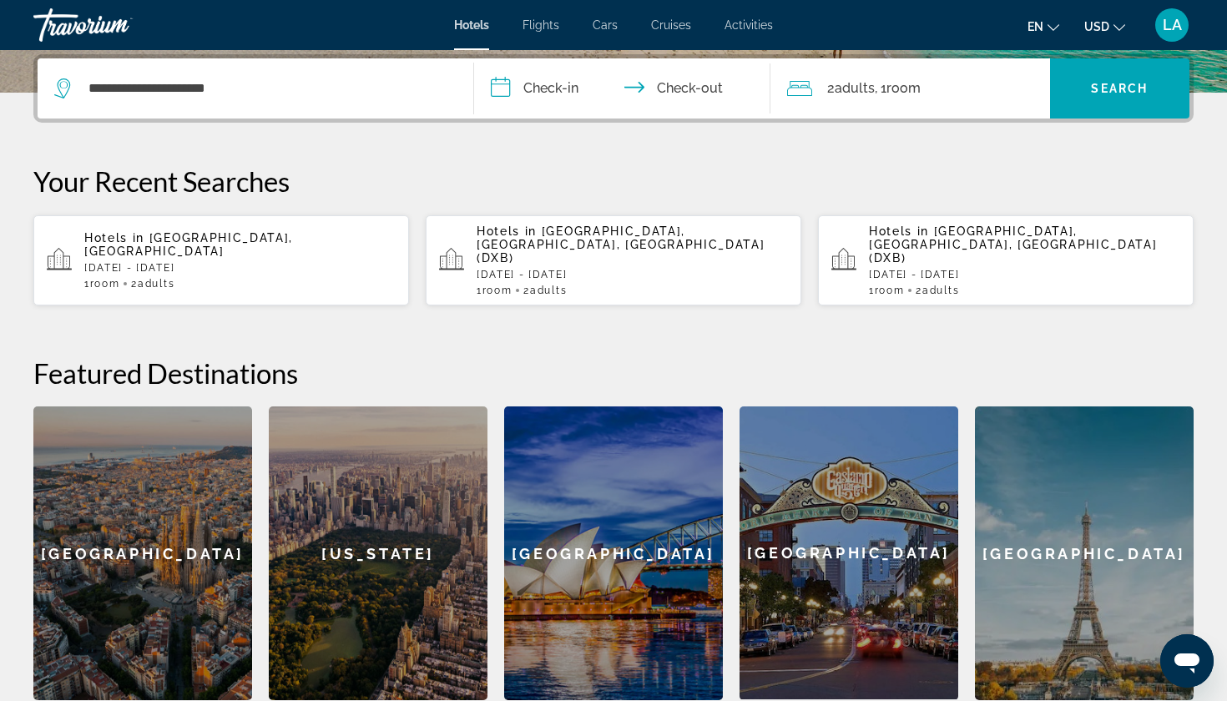
click at [495, 87] on input "**********" at bounding box center [625, 90] width 303 height 65
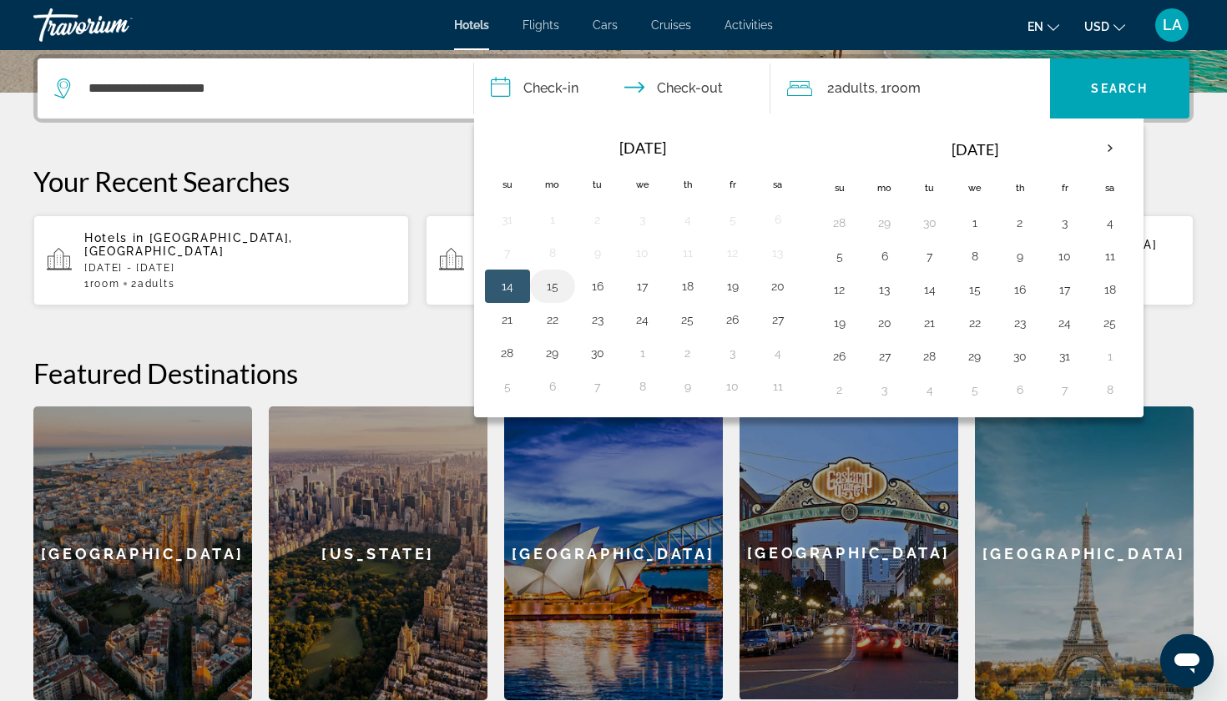
click at [550, 291] on button "15" at bounding box center [552, 286] width 27 height 23
click at [600, 286] on button "16" at bounding box center [597, 286] width 27 height 23
type input "**********"
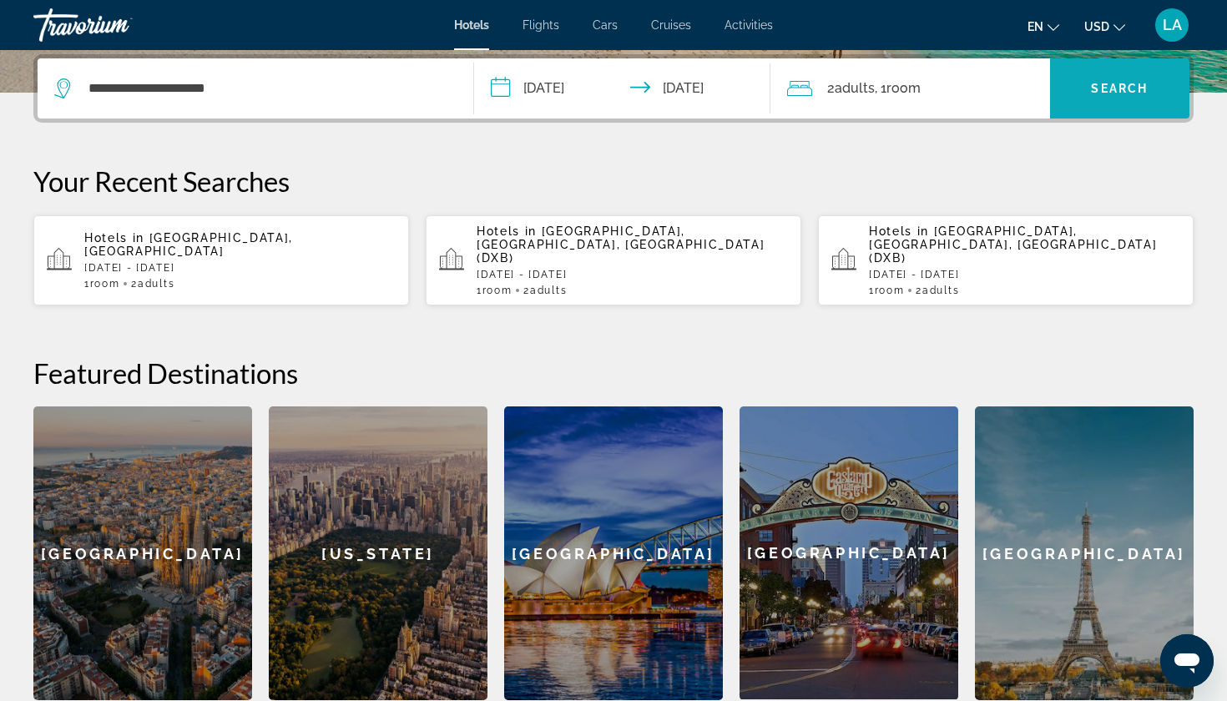
click at [1137, 78] on span "Search widget" at bounding box center [1120, 88] width 140 height 40
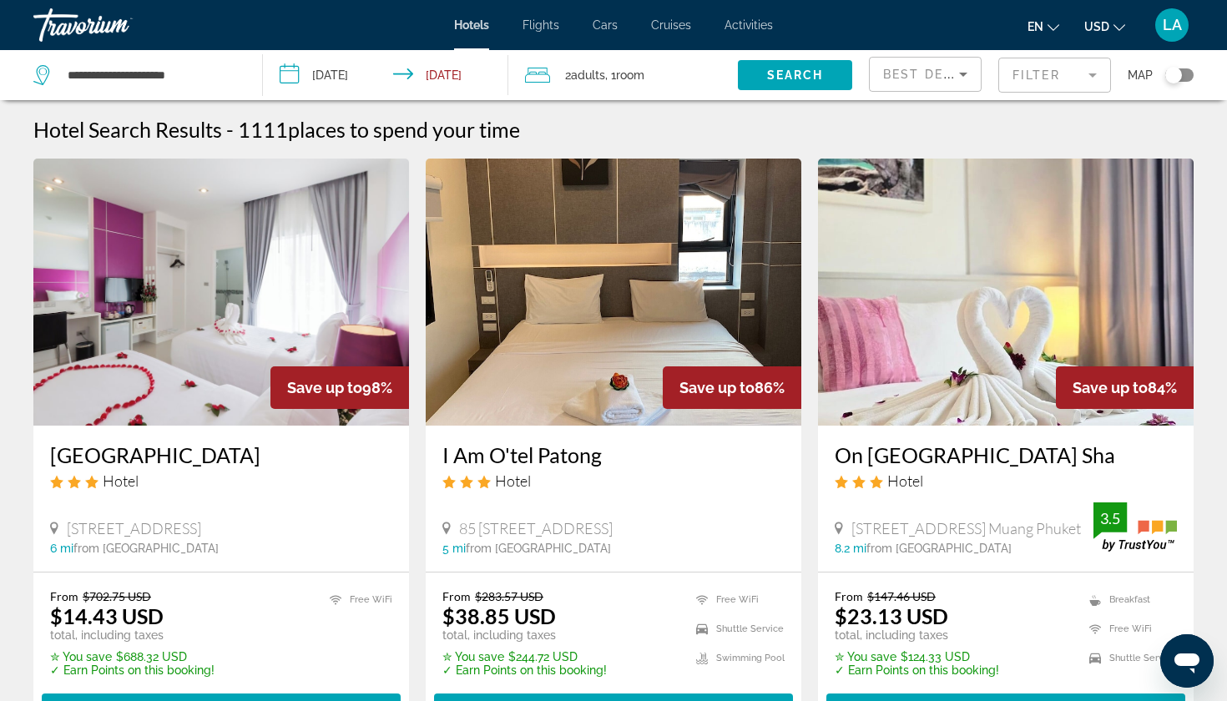
click at [1174, 73] on div "Toggle map" at bounding box center [1173, 75] width 17 height 17
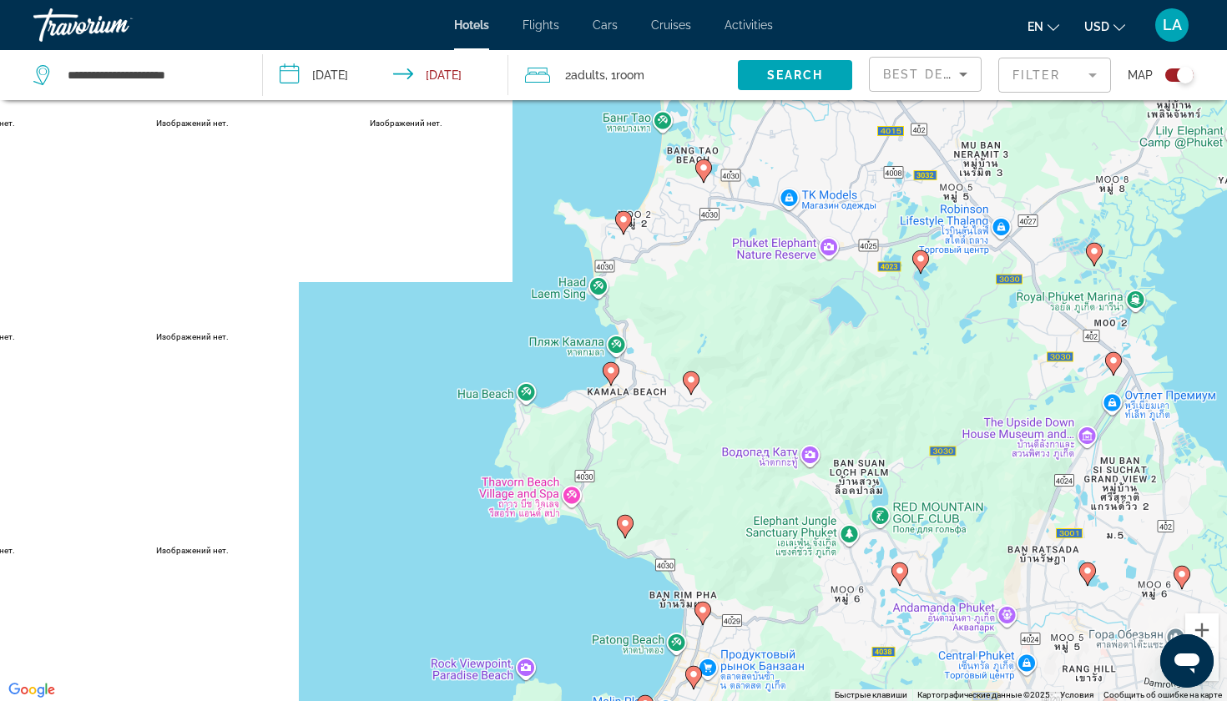
drag, startPoint x: 280, startPoint y: 285, endPoint x: 959, endPoint y: 414, distance: 691.7
click at [959, 415] on div "Чтобы активировать перетаскивание с помощью клавиатуры, нажмите Alt + Ввод. Пос…" at bounding box center [613, 350] width 1227 height 701
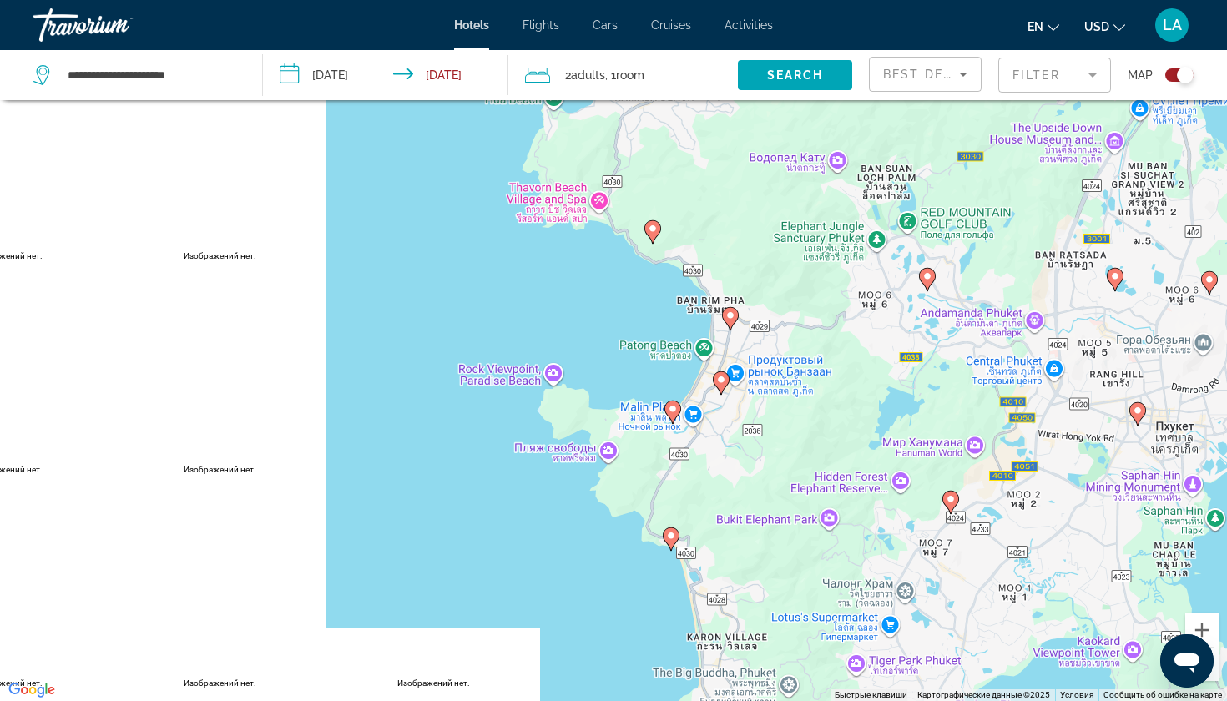
drag, startPoint x: 819, startPoint y: 492, endPoint x: 813, endPoint y: 179, distance: 312.3
click at [813, 178] on div "Чтобы активировать перетаскивание с помощью клавиатуры, нажмите Alt + Ввод. Пос…" at bounding box center [613, 350] width 1227 height 701
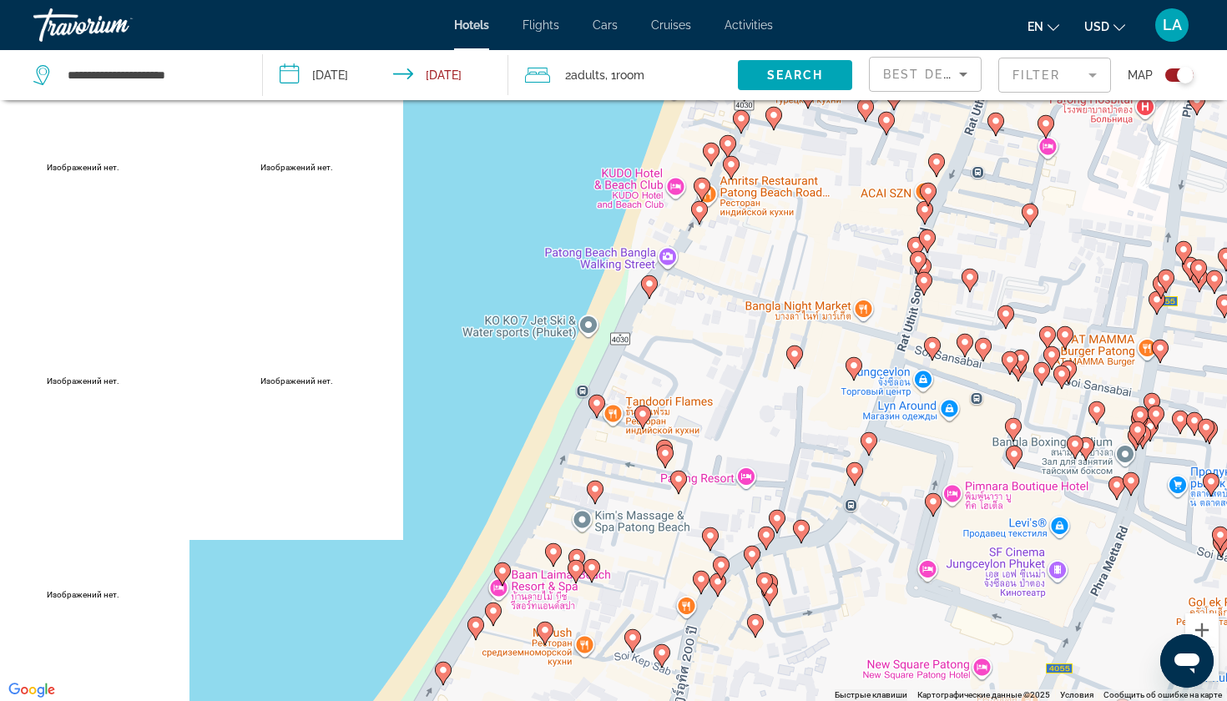
drag, startPoint x: 723, startPoint y: 341, endPoint x: 703, endPoint y: 563, distance: 223.0
click at [703, 563] on div "Чтобы активировать перетаскивание с помощью клавиатуры, нажмите Alt + Ввод. Пос…" at bounding box center [613, 350] width 1227 height 701
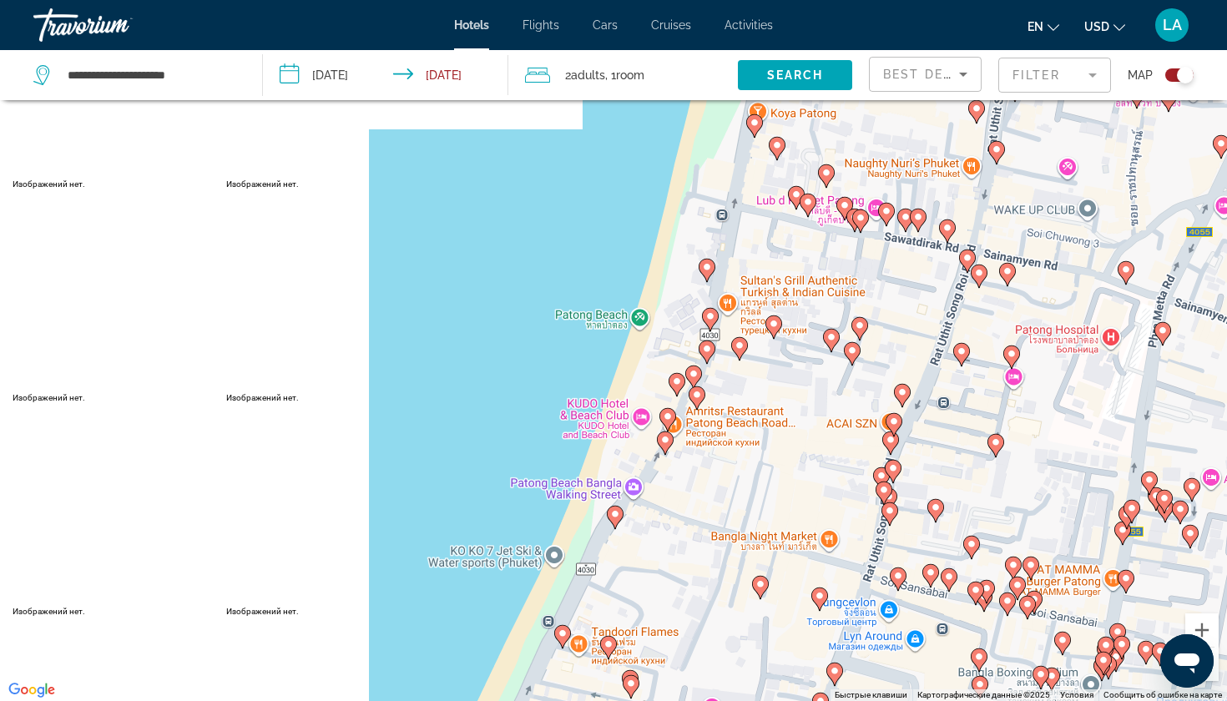
drag, startPoint x: 820, startPoint y: 418, endPoint x: 785, endPoint y: 655, distance: 239.7
click at [785, 657] on div "Чтобы активировать перетаскивание с помощью клавиатуры, нажмите Alt + Ввод. Пос…" at bounding box center [613, 350] width 1227 height 701
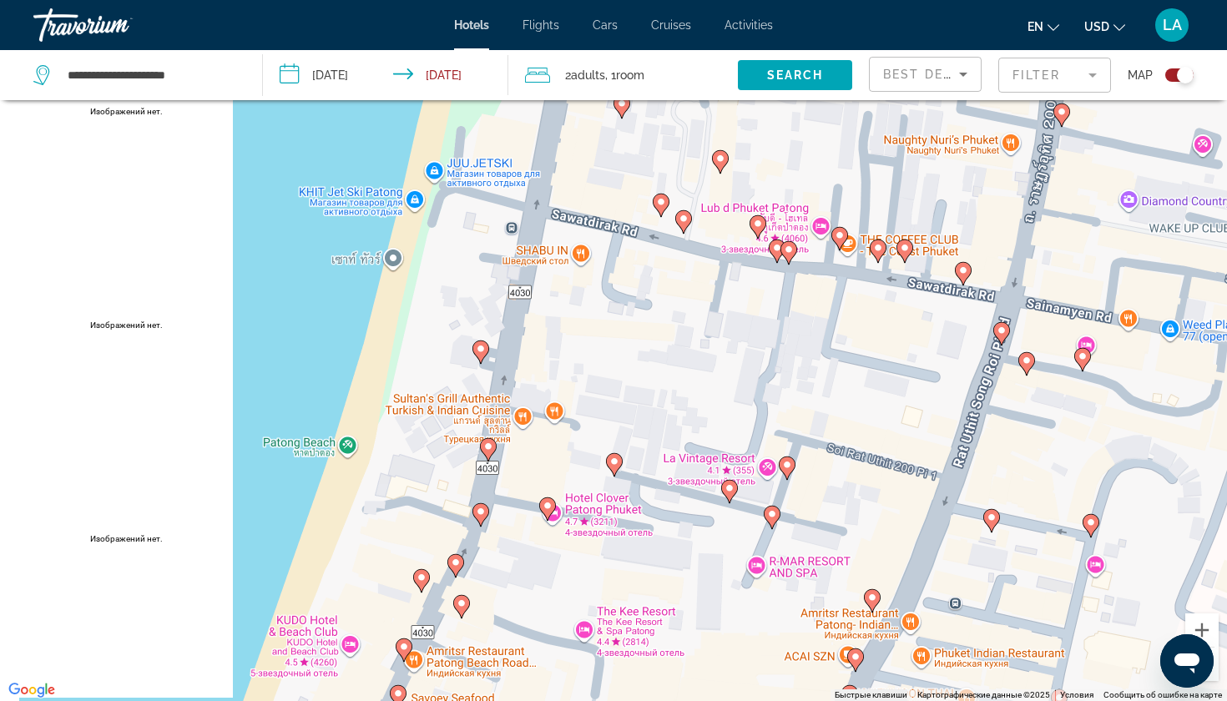
drag, startPoint x: 751, startPoint y: 334, endPoint x: 666, endPoint y: 587, distance: 266.9
click at [666, 587] on div "Чтобы активировать перетаскивание с помощью клавиатуры, нажмите Alt + Ввод. Пос…" at bounding box center [613, 350] width 1227 height 701
click at [768, 523] on gmp-advanced-marker "Main content" at bounding box center [772, 517] width 17 height 25
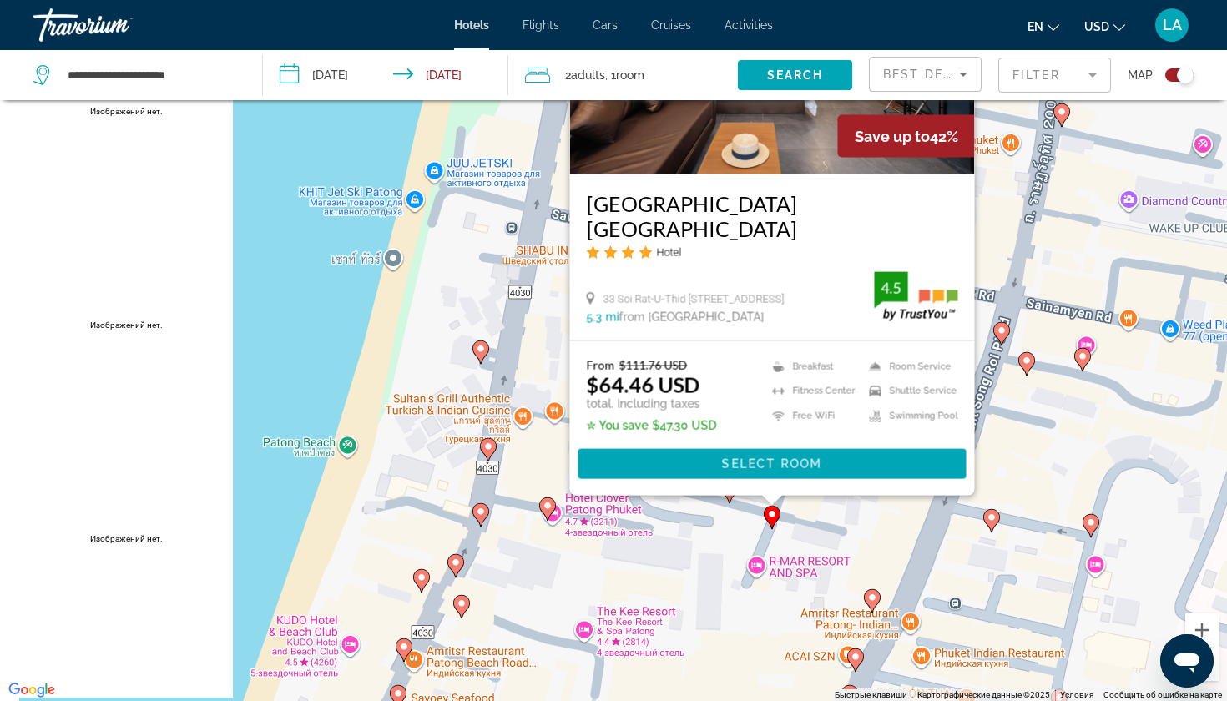
scroll to position [0, 0]
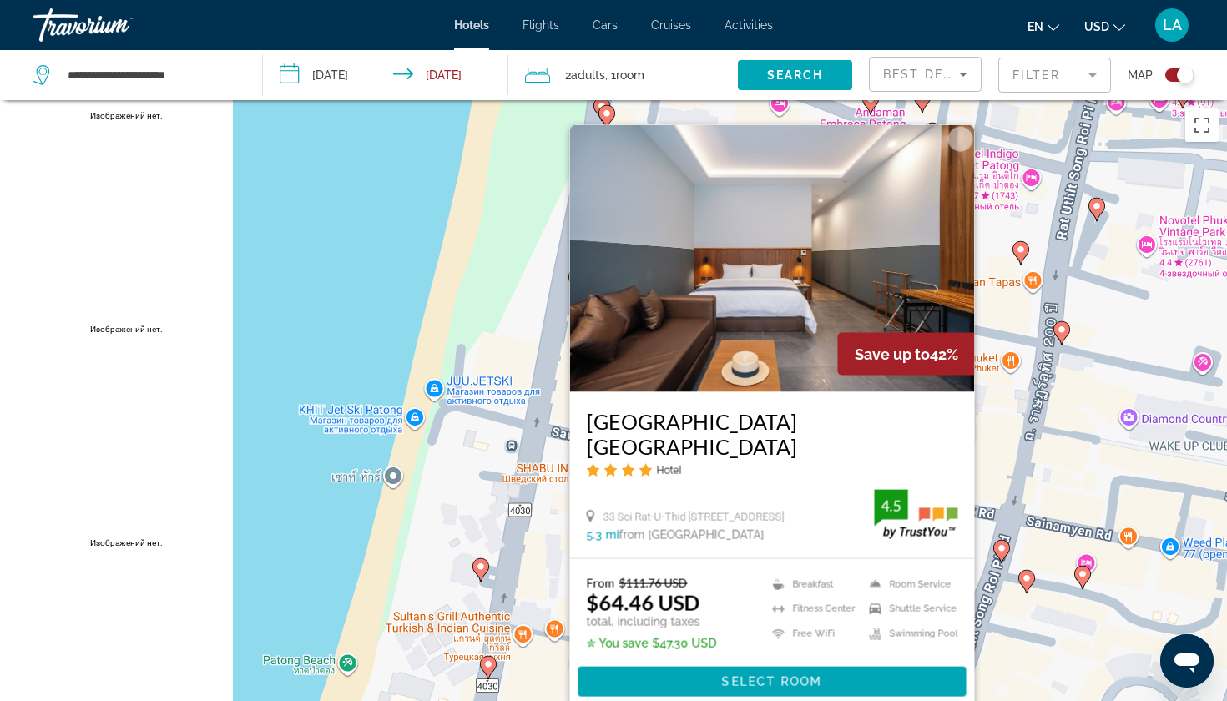
click at [313, 509] on div "Чтобы активировать перетаскивание с помощью клавиатуры, нажмите Alt + Ввод. Пос…" at bounding box center [613, 450] width 1227 height 701
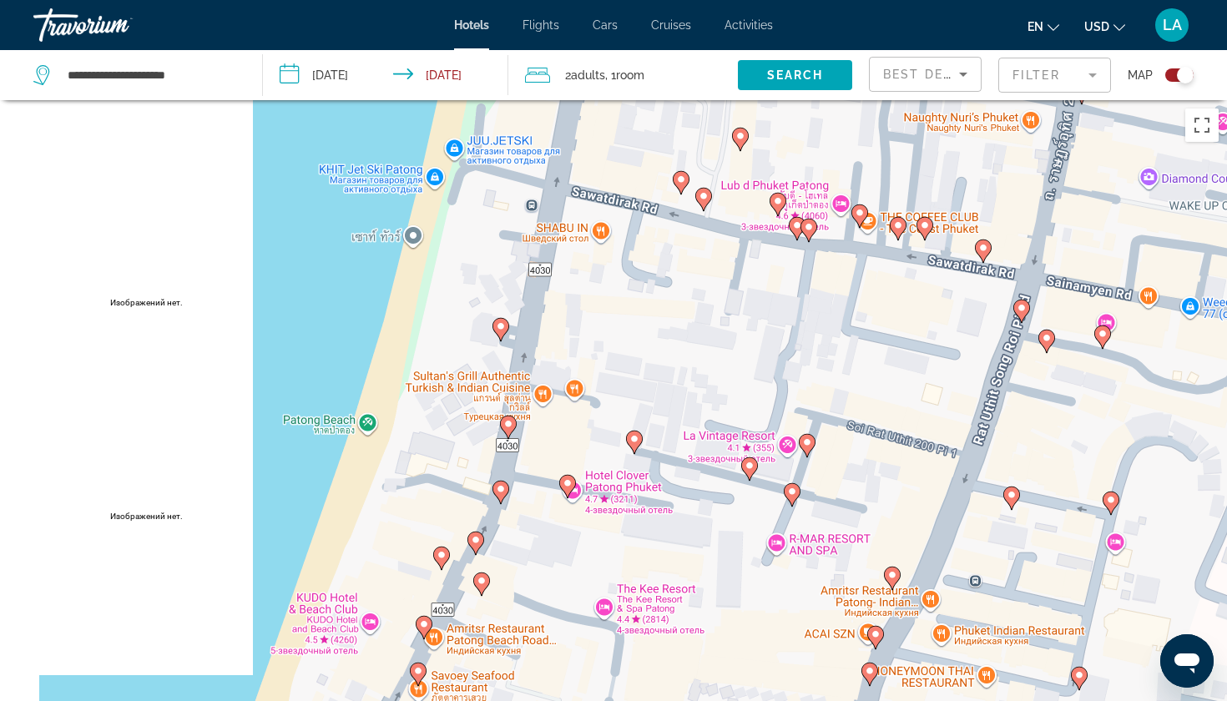
drag, startPoint x: 741, startPoint y: 674, endPoint x: 761, endPoint y: 428, distance: 246.2
click at [761, 428] on div "Чтобы активировать перетаскивание с помощью клавиатуры, нажмите Alt + Ввод. Пос…" at bounding box center [613, 450] width 1227 height 701
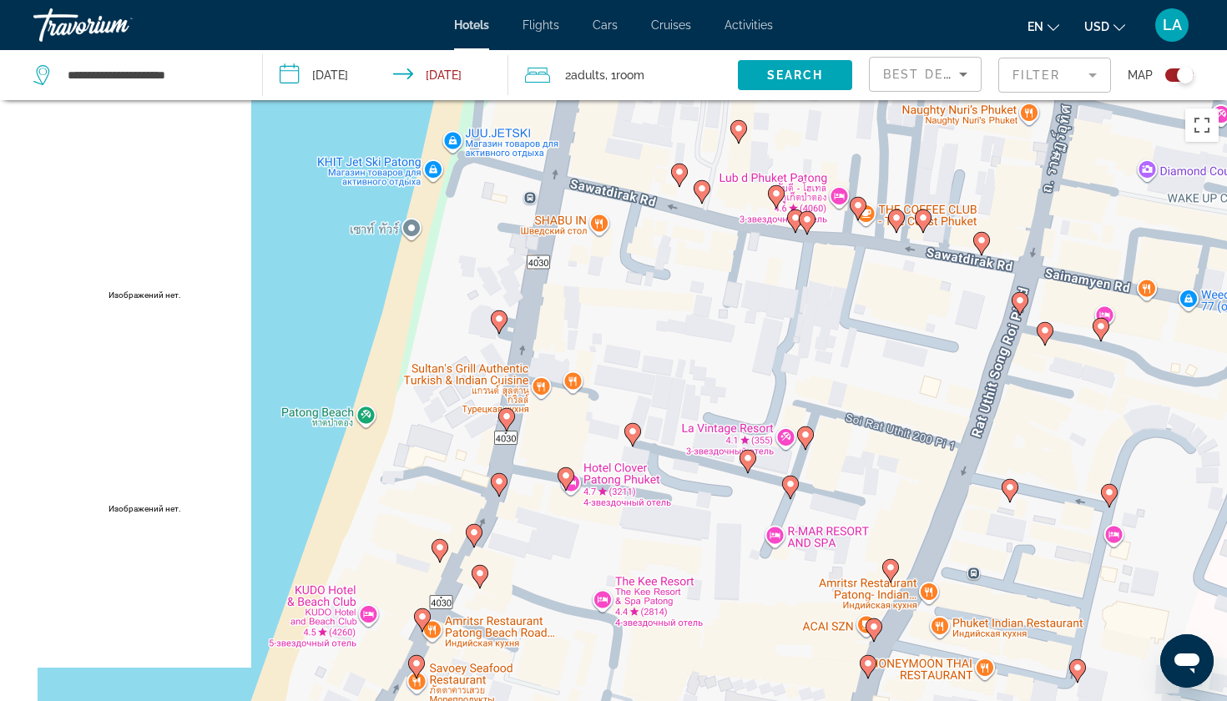
click at [804, 440] on icon "Main content" at bounding box center [805, 438] width 15 height 22
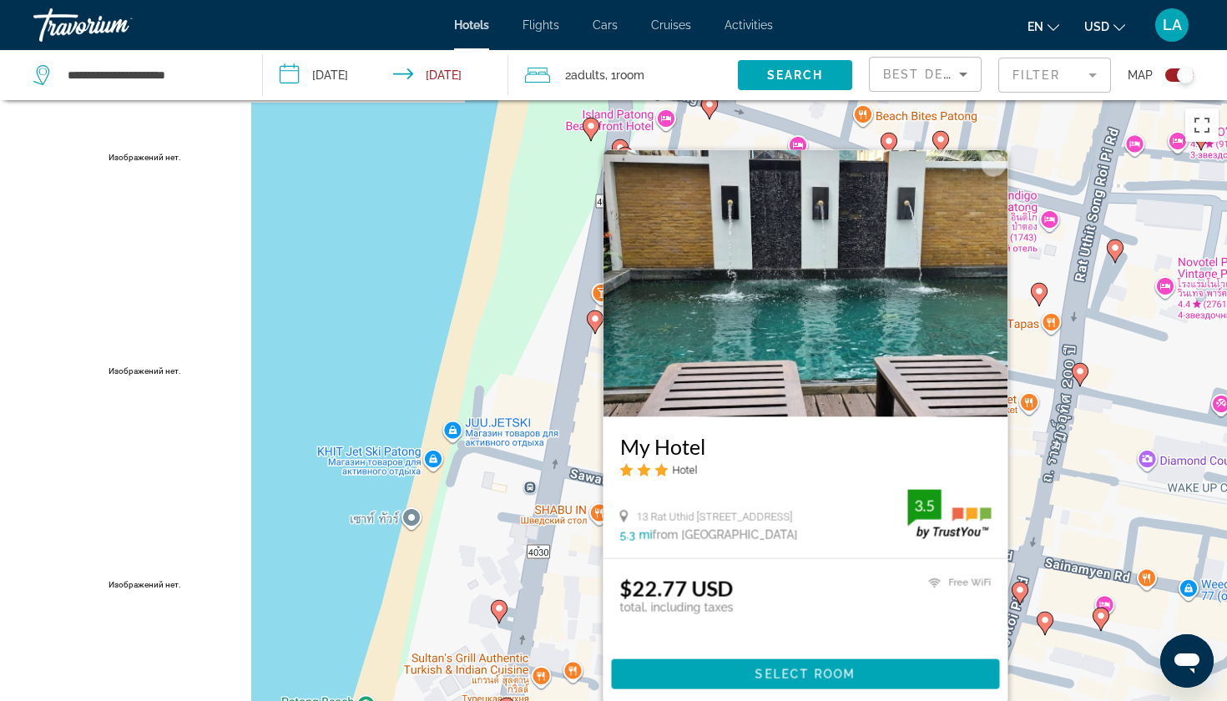
click at [346, 558] on div "Чтобы активировать перетаскивание с помощью клавиатуры, нажмите Alt + Ввод. Пос…" at bounding box center [613, 450] width 1227 height 701
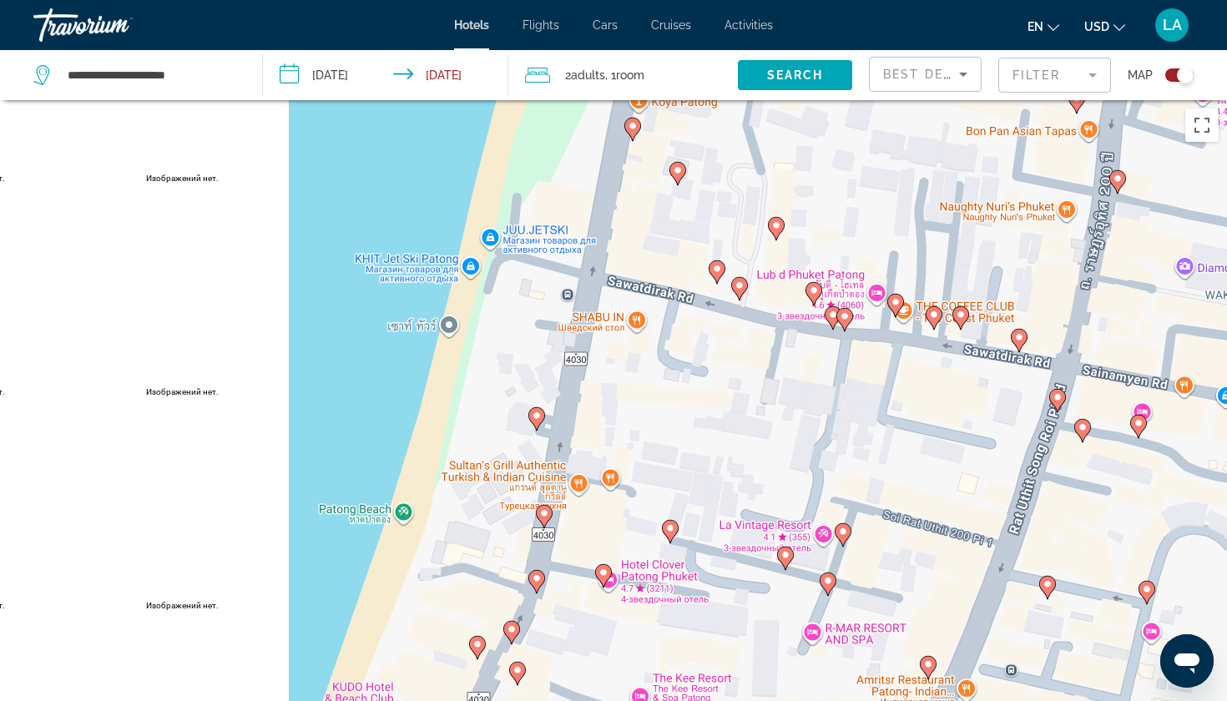
drag, startPoint x: 686, startPoint y: 548, endPoint x: 724, endPoint y: 363, distance: 189.1
click at [724, 363] on div "Чтобы активировать перетаскивание с помощью клавиатуры, нажмите Alt + Ввод. Пос…" at bounding box center [613, 450] width 1227 height 701
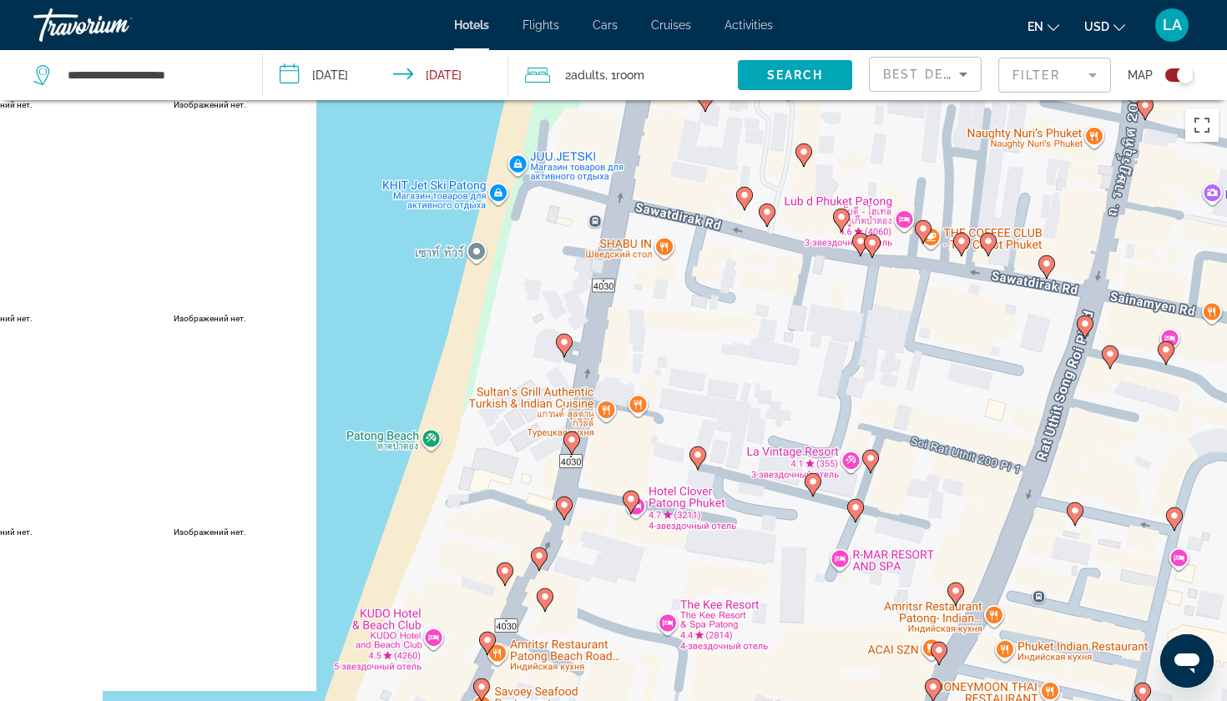
click at [699, 463] on icon "Main content" at bounding box center [697, 458] width 15 height 22
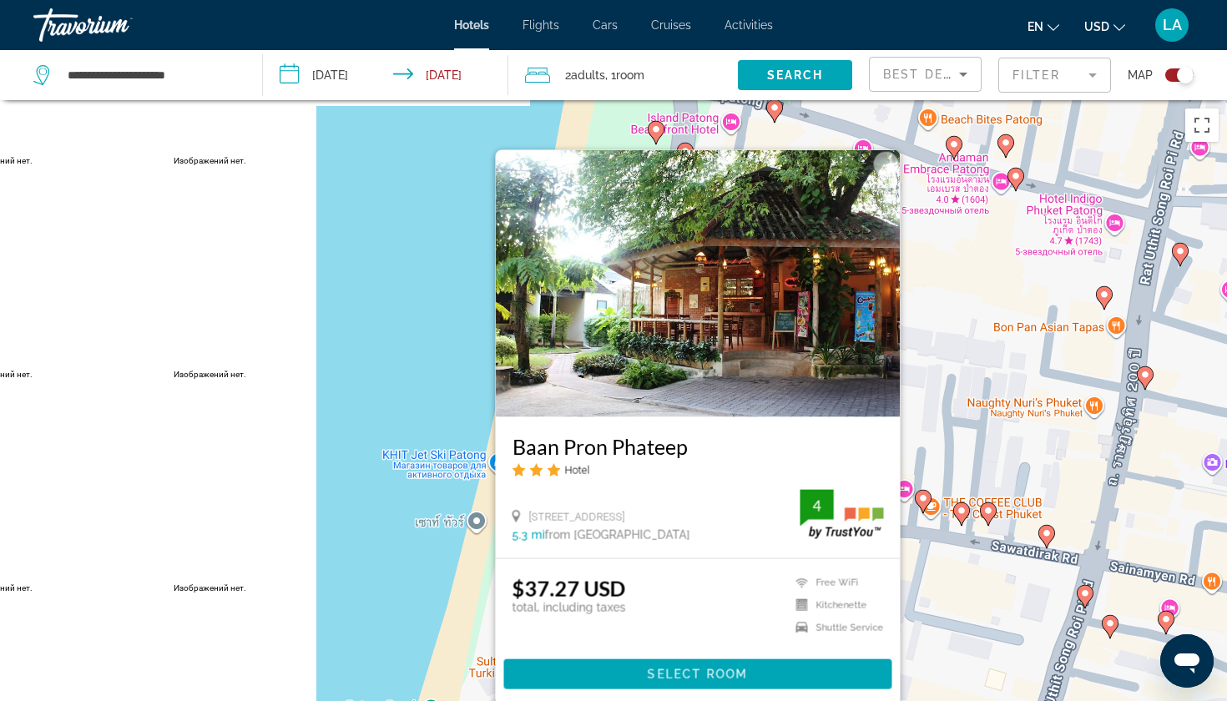
click at [400, 598] on div "Чтобы активировать перетаскивание с помощью клавиатуры, нажмите Alt + Ввод. Пос…" at bounding box center [613, 450] width 1227 height 701
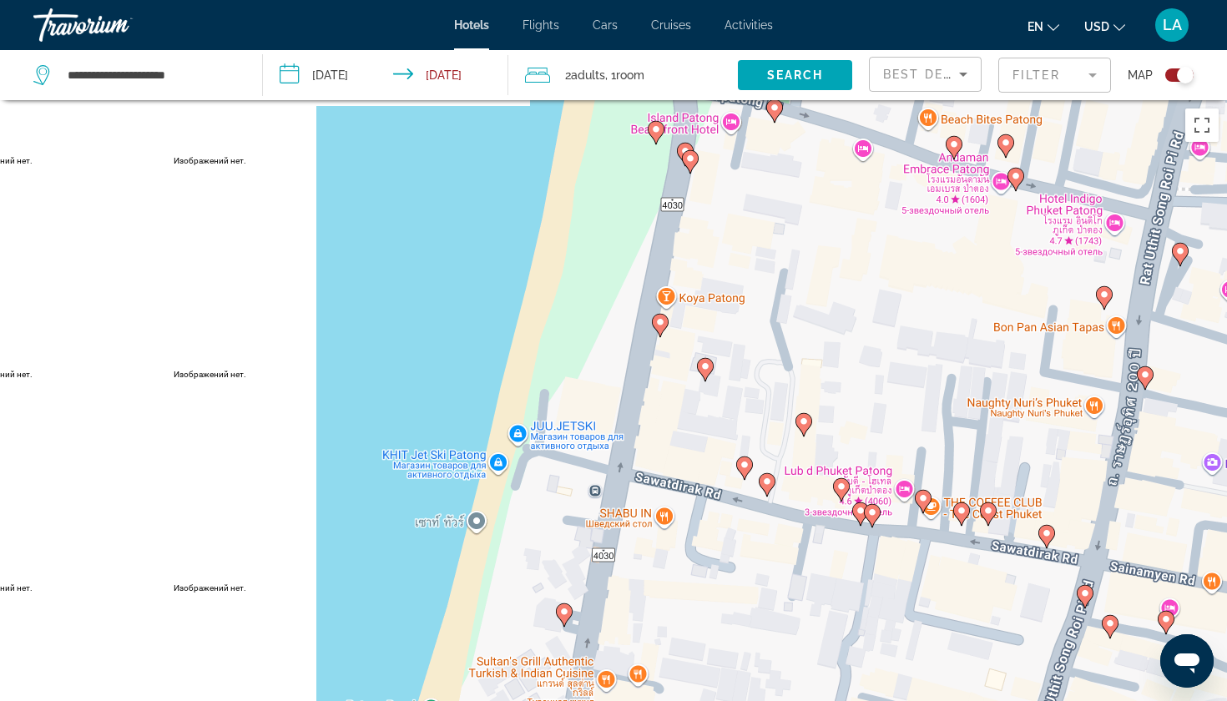
click at [872, 515] on image "Main content" at bounding box center [872, 513] width 10 height 10
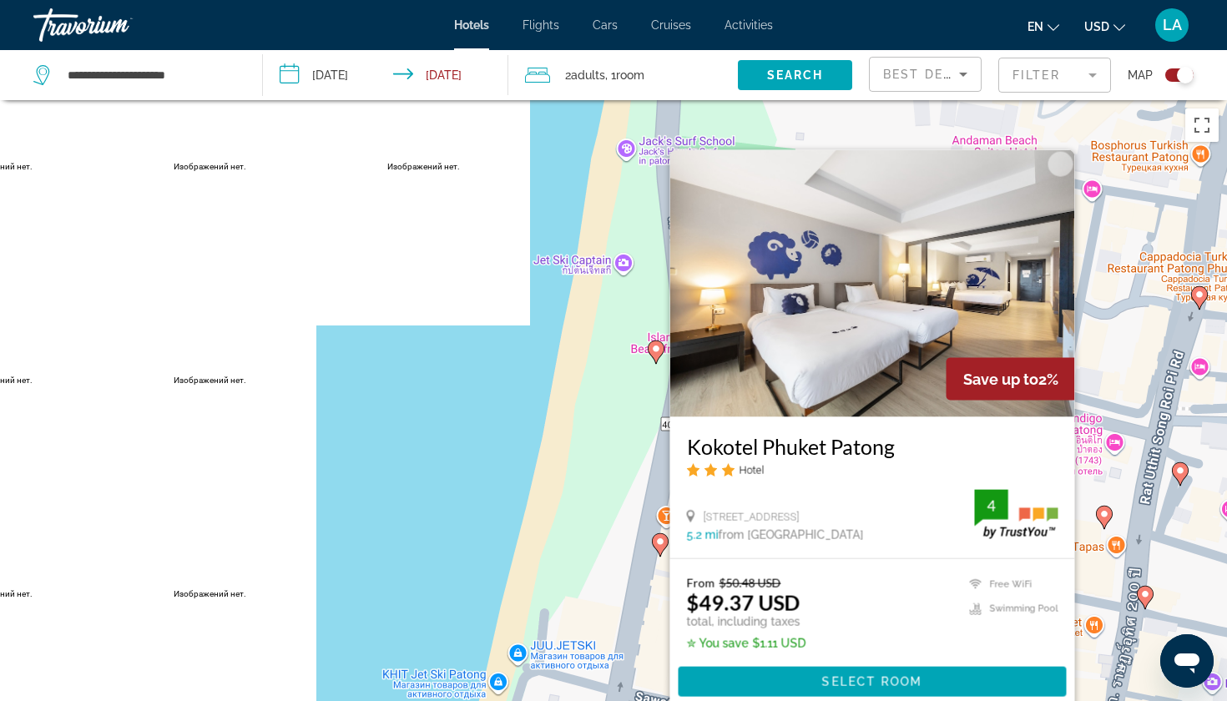
click at [330, 544] on div "Чтобы активировать перетаскивание с помощью клавиатуры, нажмите Alt + Ввод. Пос…" at bounding box center [613, 450] width 1227 height 701
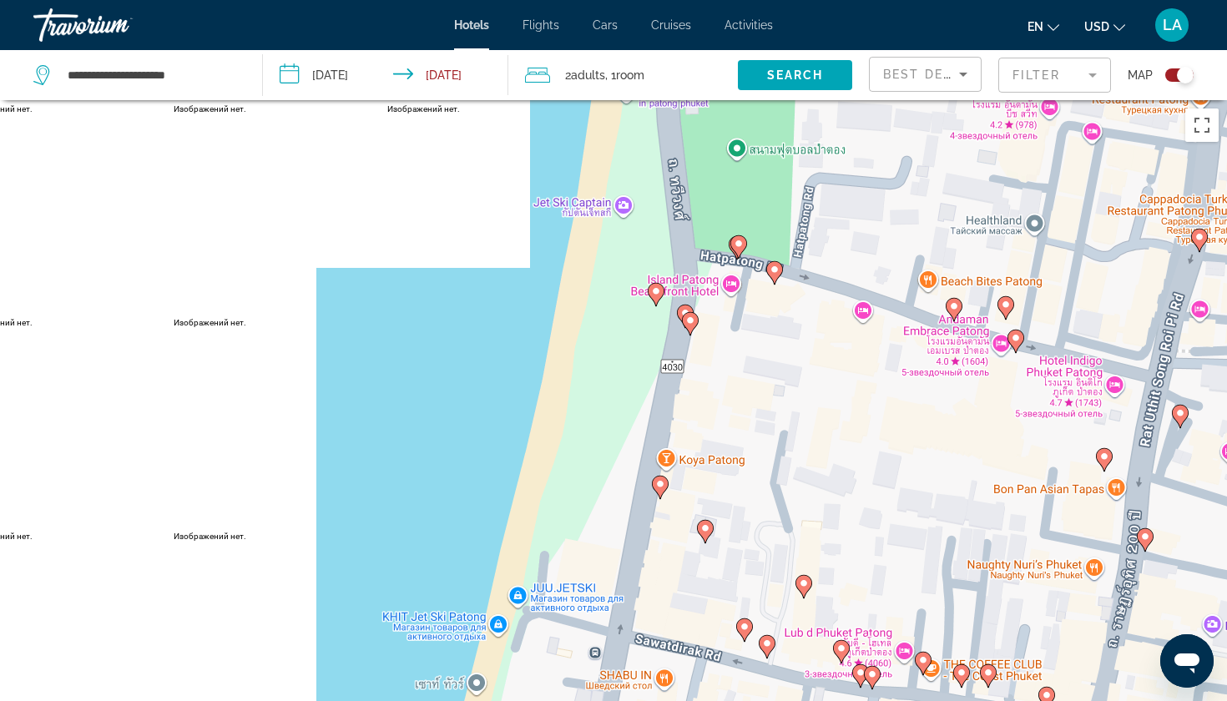
drag, startPoint x: 787, startPoint y: 574, endPoint x: 783, endPoint y: 437, distance: 137.0
click at [786, 437] on div "Чтобы активировать перетаскивание с помощью клавиатуры, нажмите Alt + Ввод. Пос…" at bounding box center [613, 450] width 1227 height 701
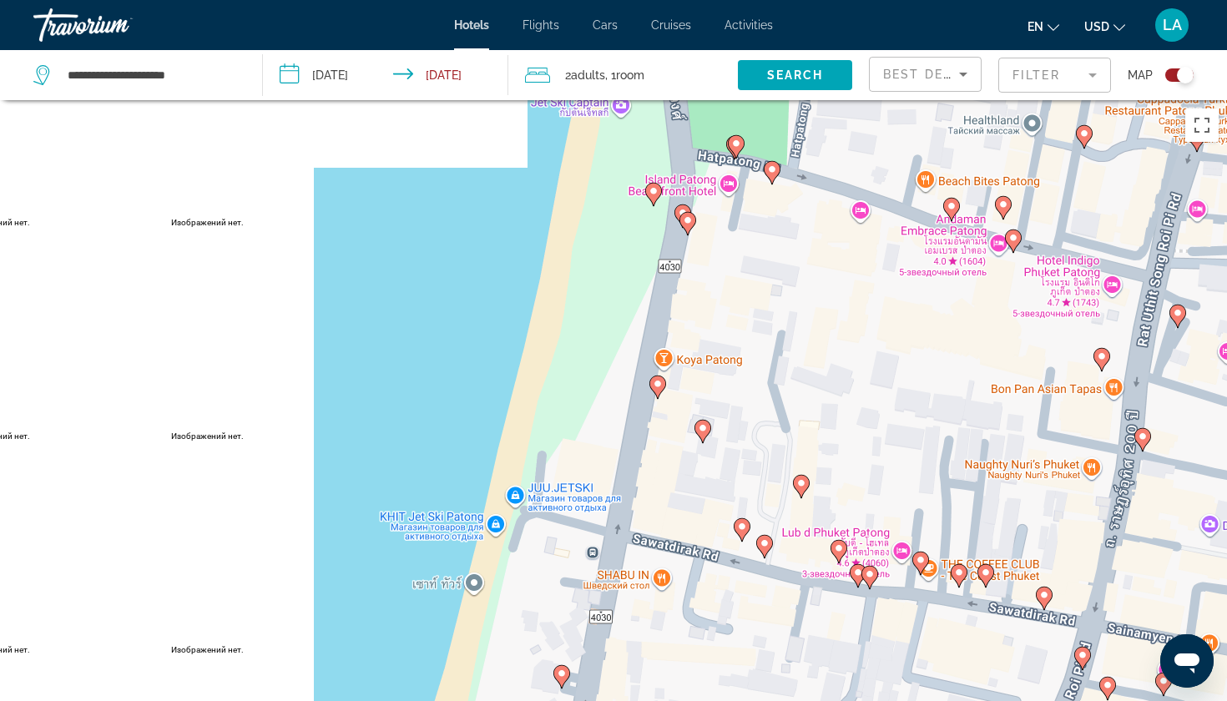
click at [857, 574] on image "Main content" at bounding box center [858, 573] width 10 height 10
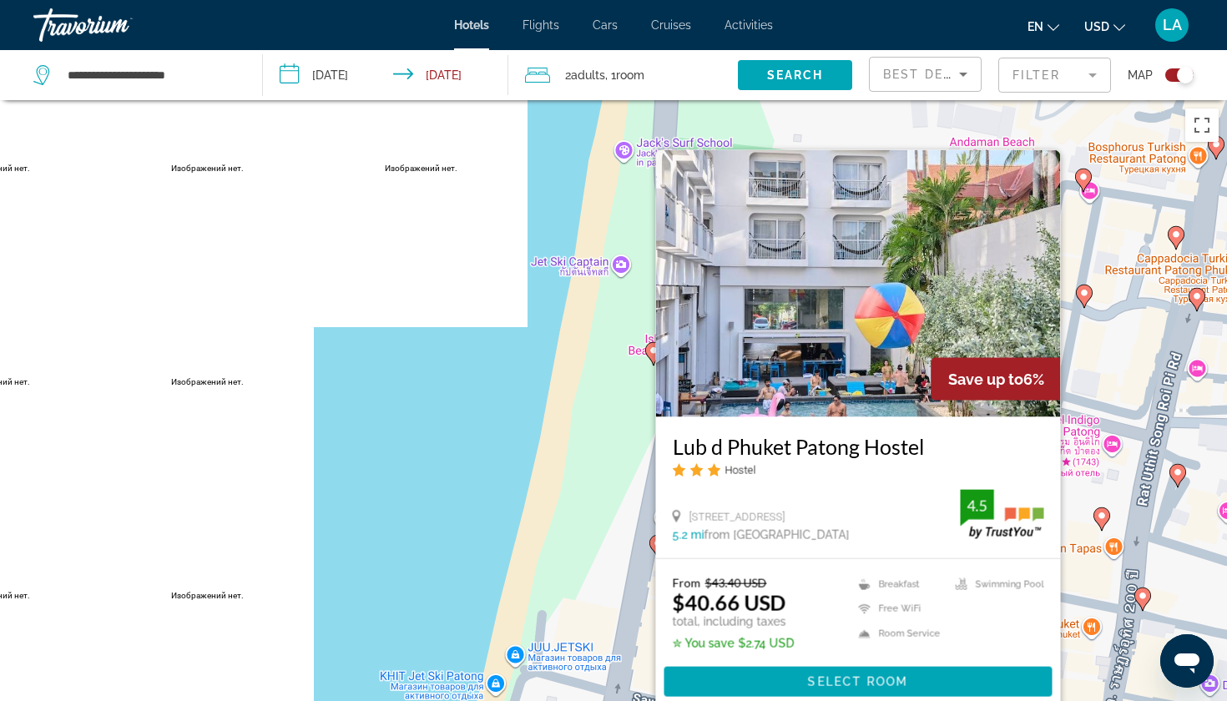
click at [526, 540] on div "Чтобы активировать перетаскивание с помощью клавиатуры, нажмите Alt + Ввод. Пос…" at bounding box center [613, 450] width 1227 height 701
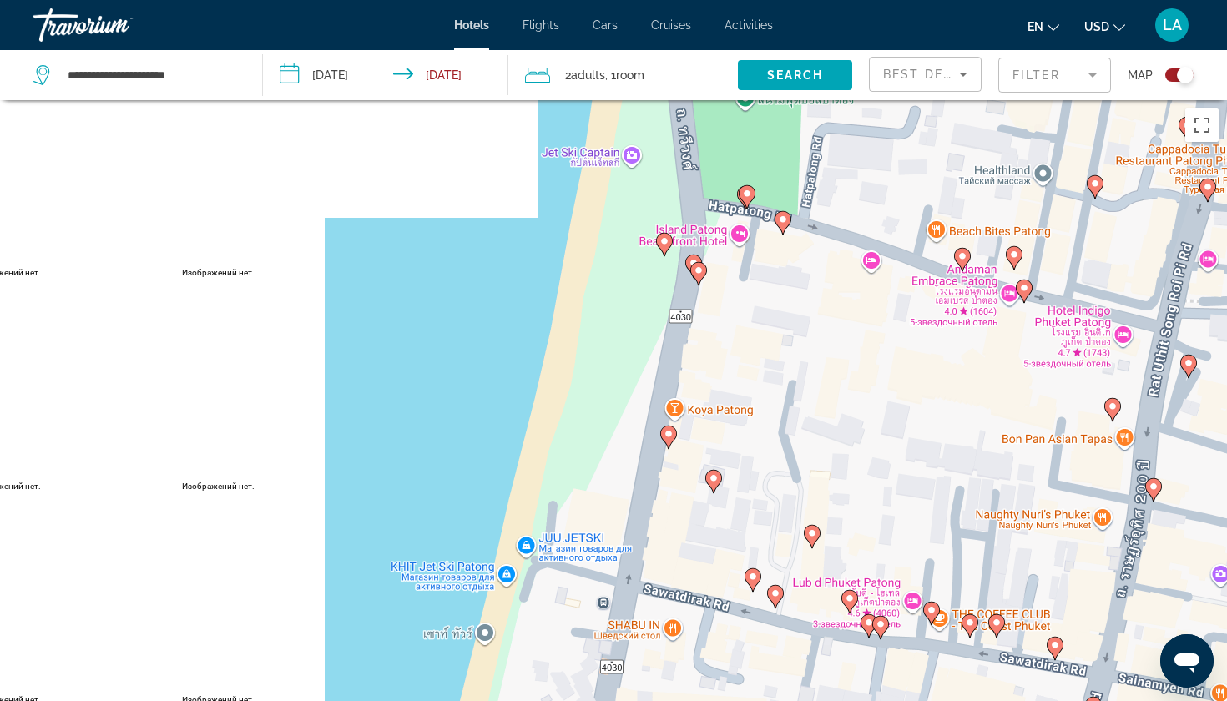
drag, startPoint x: 923, startPoint y: 606, endPoint x: 937, endPoint y: 485, distance: 121.8
click at [937, 485] on div "Чтобы активировать перетаскивание с помощью клавиатуры, нажмите Alt + Ввод. Пос…" at bounding box center [613, 450] width 1227 height 701
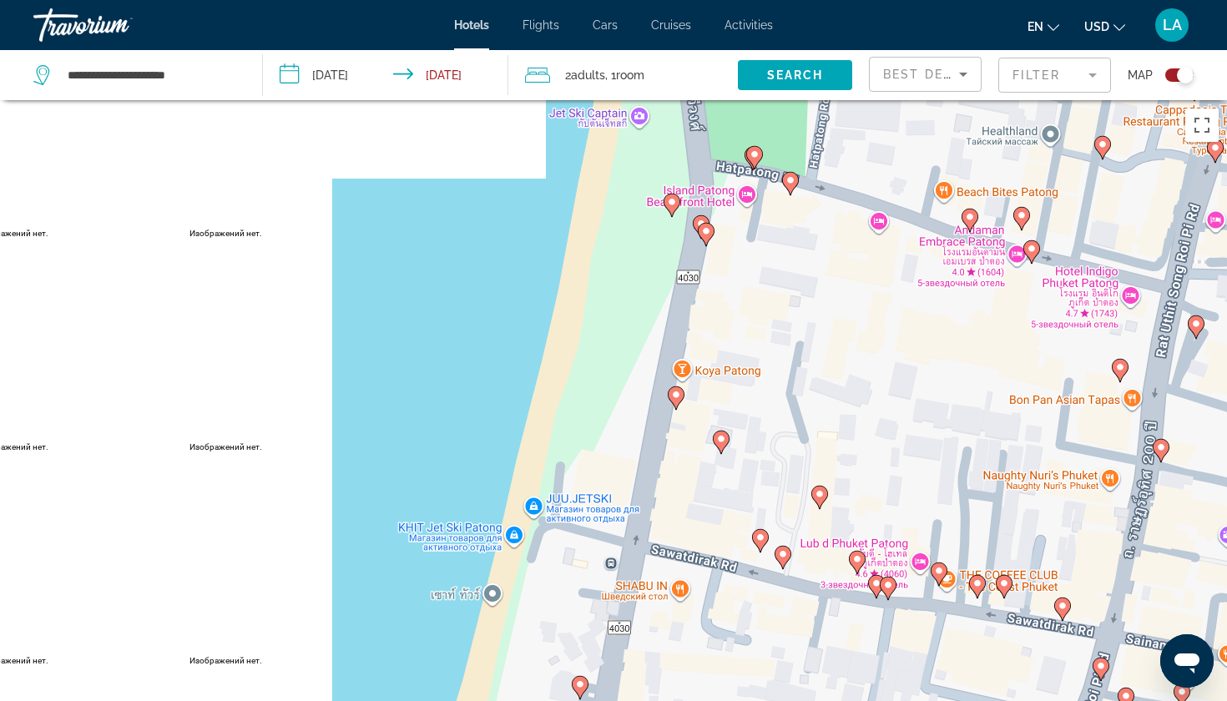
click at [857, 562] on image "Main content" at bounding box center [857, 559] width 10 height 10
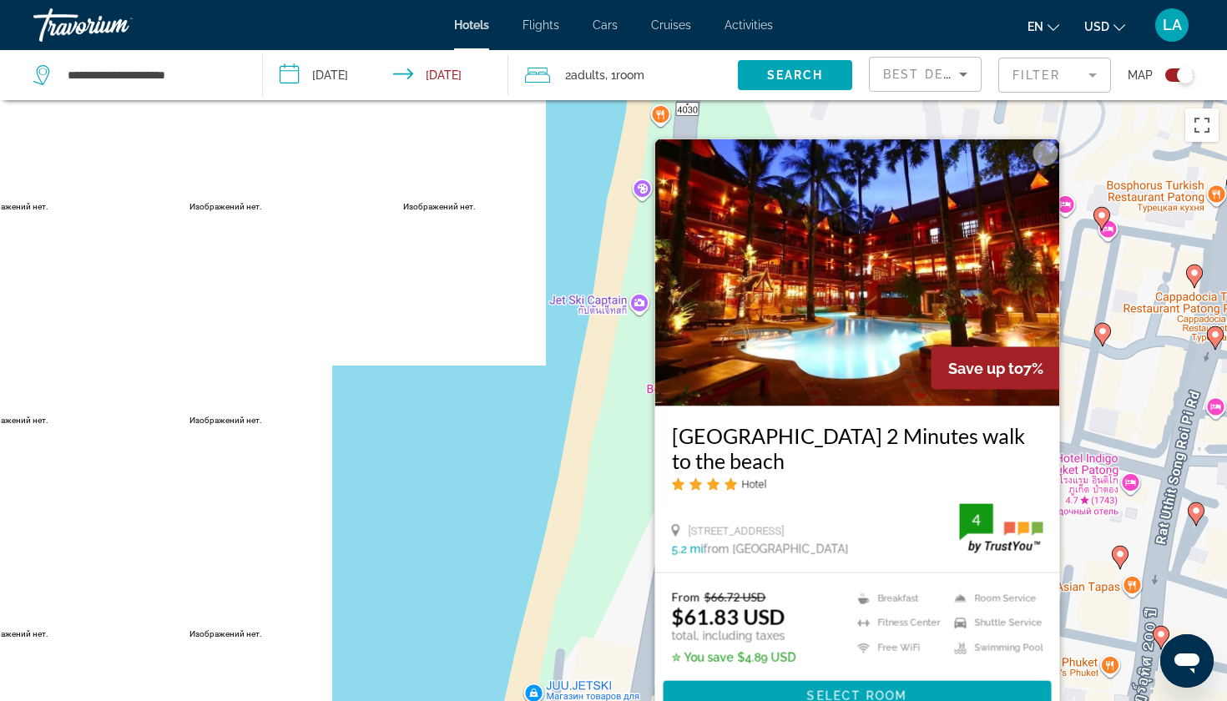
click at [460, 533] on div "Чтобы активировать перетаскивание с помощью клавиатуры, нажмите Alt + Ввод. Пос…" at bounding box center [613, 450] width 1227 height 701
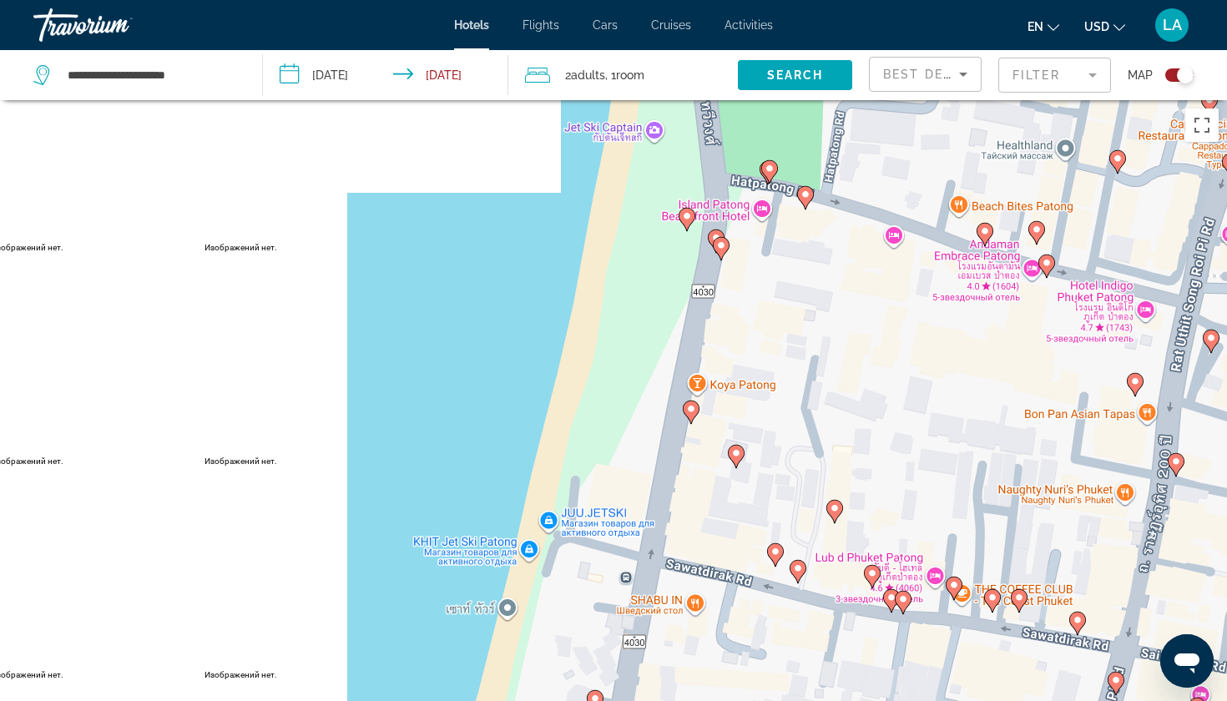
drag, startPoint x: 820, startPoint y: 601, endPoint x: 831, endPoint y: 402, distance: 199.0
click at [831, 402] on div "Чтобы активировать перетаскивание с помощью клавиатуры, нажмите Alt + Ввод. Пос…" at bounding box center [613, 450] width 1227 height 701
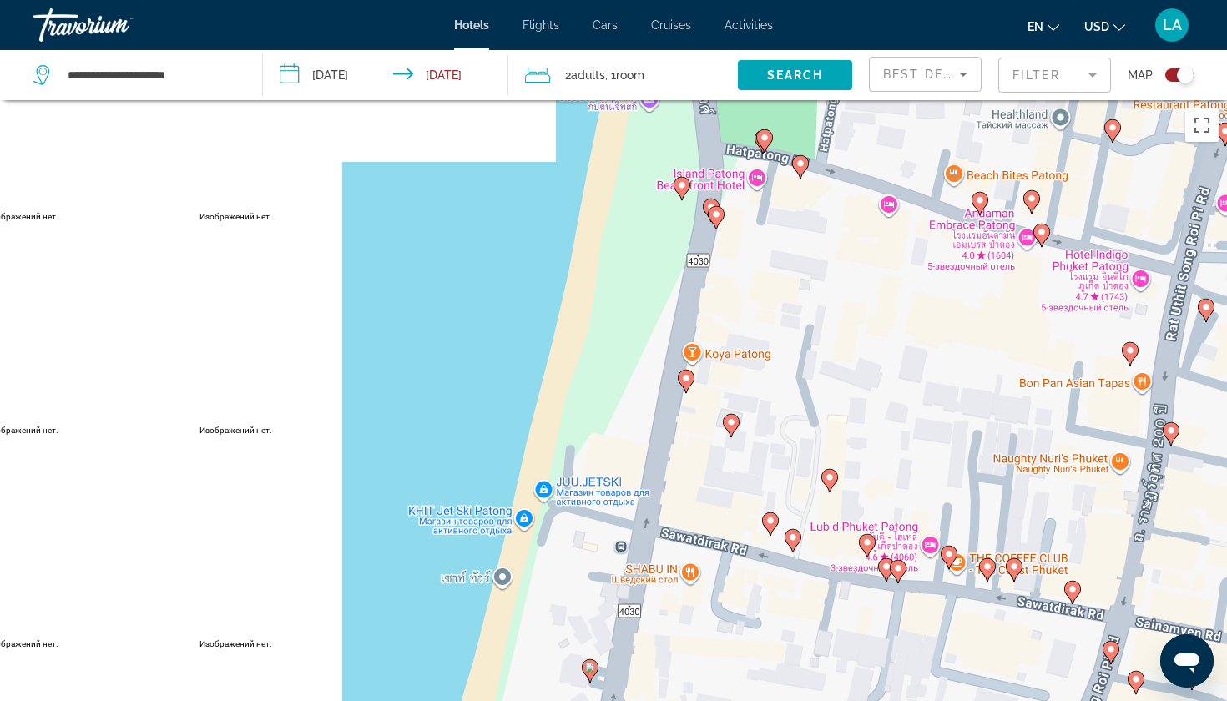
click at [828, 485] on icon "Main content" at bounding box center [829, 481] width 15 height 22
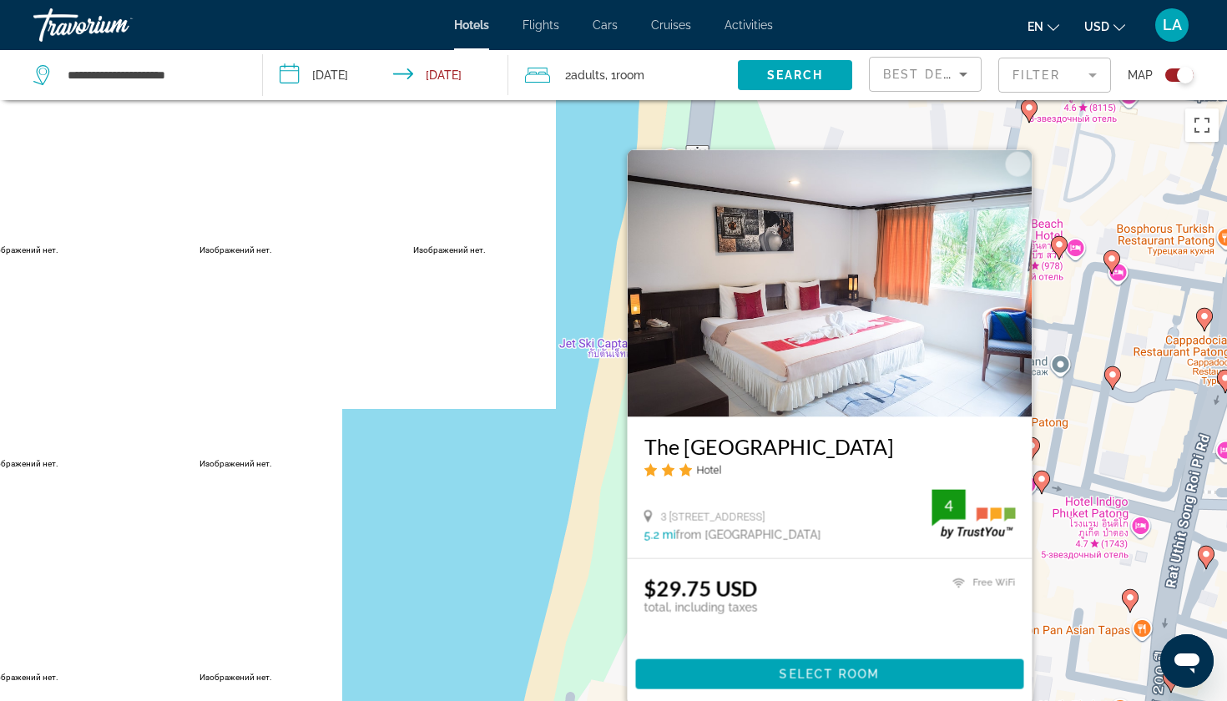
click at [501, 548] on div "Чтобы активировать перетаскивание с помощью клавиатуры, нажмите Alt + Ввод. Пос…" at bounding box center [613, 450] width 1227 height 701
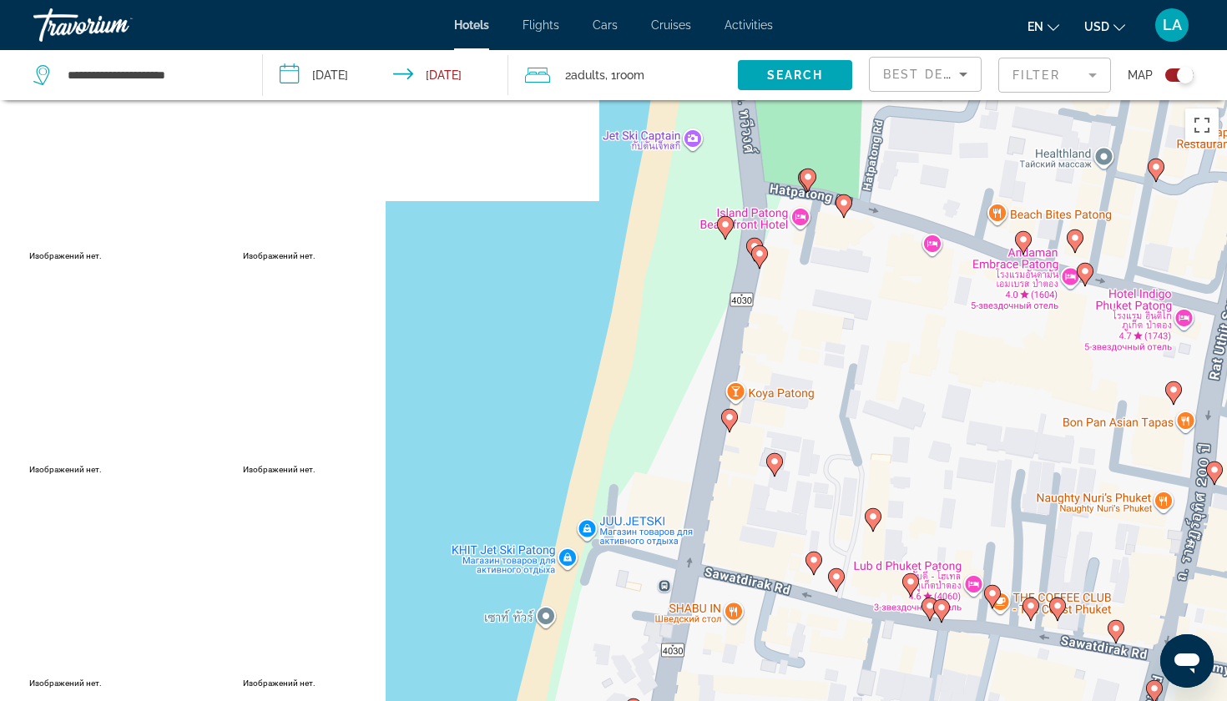
drag, startPoint x: 752, startPoint y: 634, endPoint x: 791, endPoint y: 414, distance: 223.9
click at [792, 414] on div "Чтобы активировать перетаскивание с помощью клавиатуры, нажмите Alt + Ввод. Пос…" at bounding box center [613, 450] width 1227 height 701
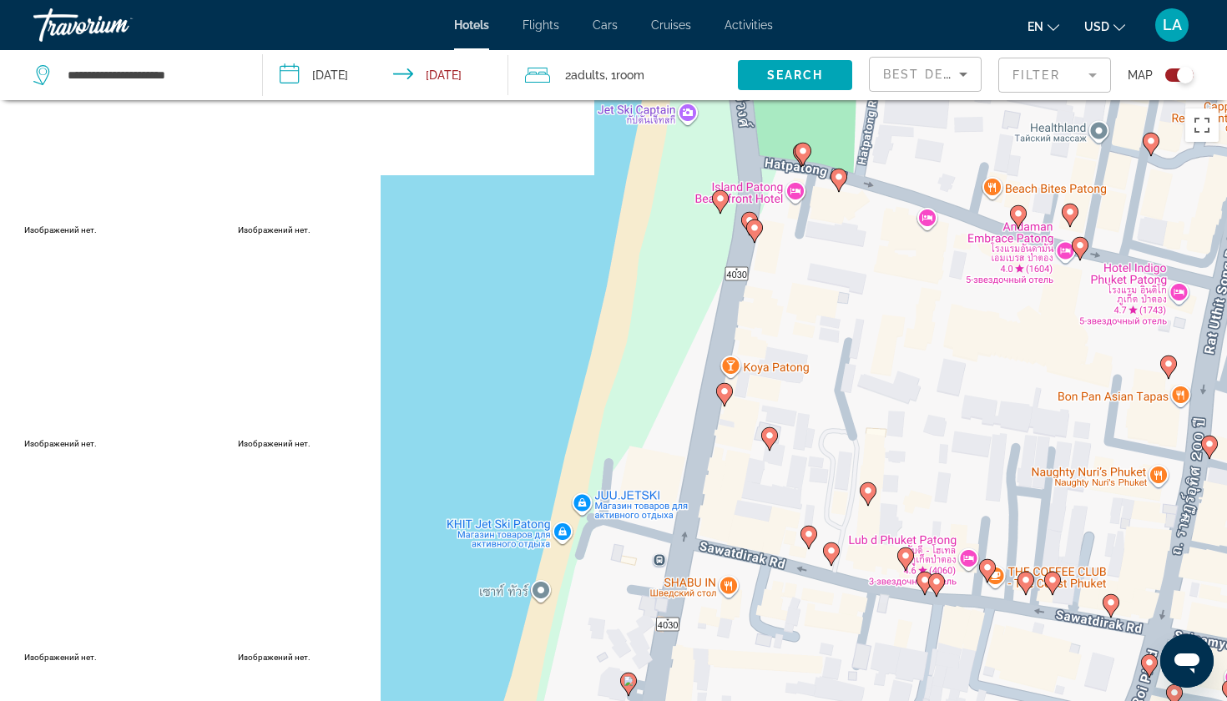
click at [835, 558] on icon "Main content" at bounding box center [831, 554] width 15 height 22
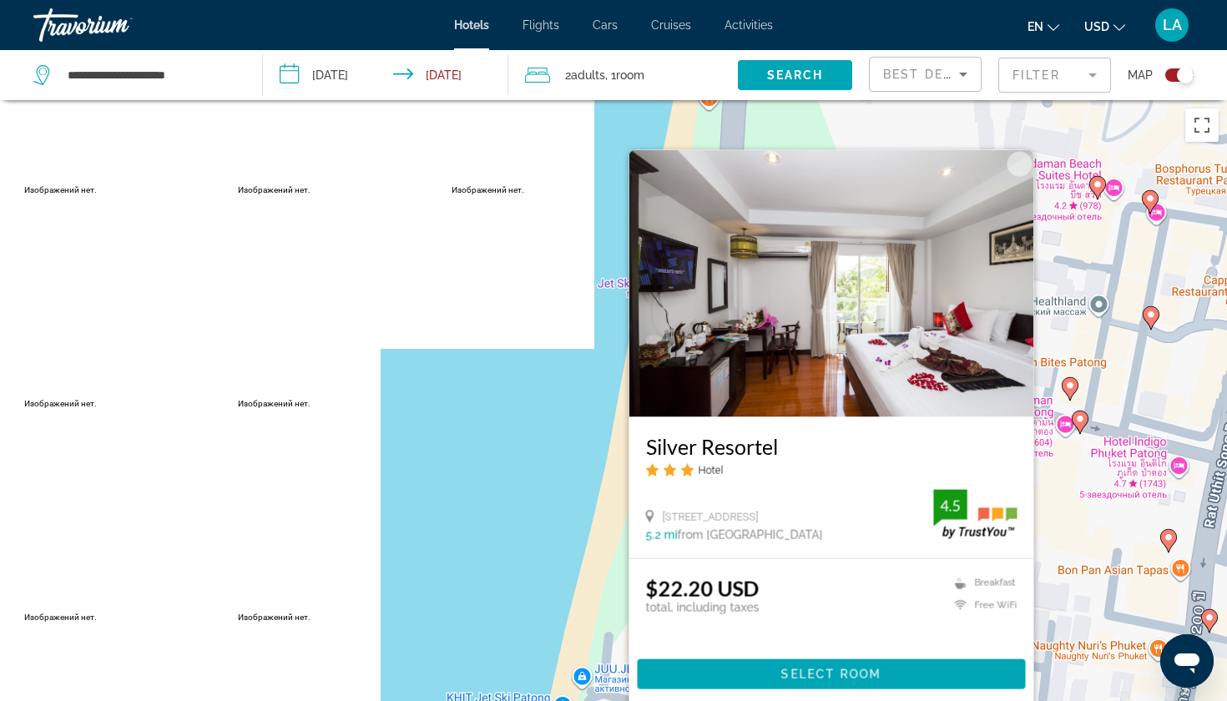
click at [501, 528] on div "Чтобы активировать перетаскивание с помощью клавиатуры, нажмите Alt + Ввод. Пос…" at bounding box center [613, 450] width 1227 height 701
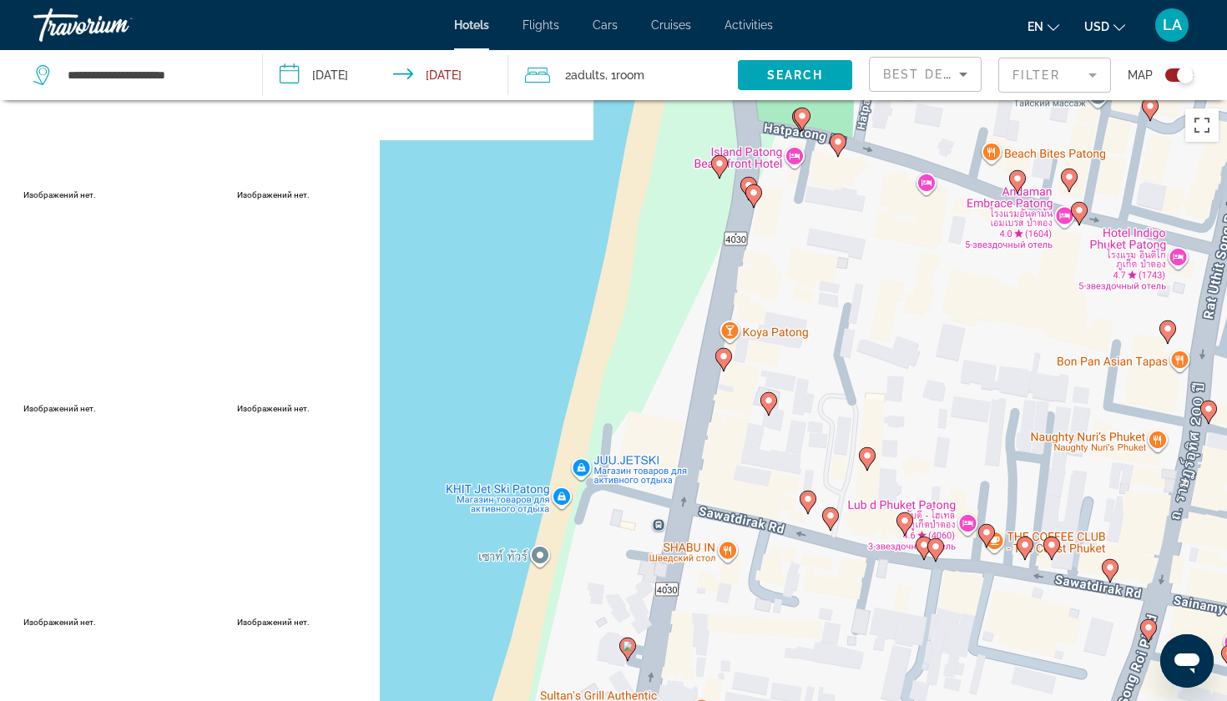
drag, startPoint x: 838, startPoint y: 610, endPoint x: 831, endPoint y: 404, distance: 206.3
click at [831, 402] on div "Чтобы активировать перетаскивание с помощью клавиатуры, нажмите Alt + Ввод. Пос…" at bounding box center [613, 450] width 1227 height 701
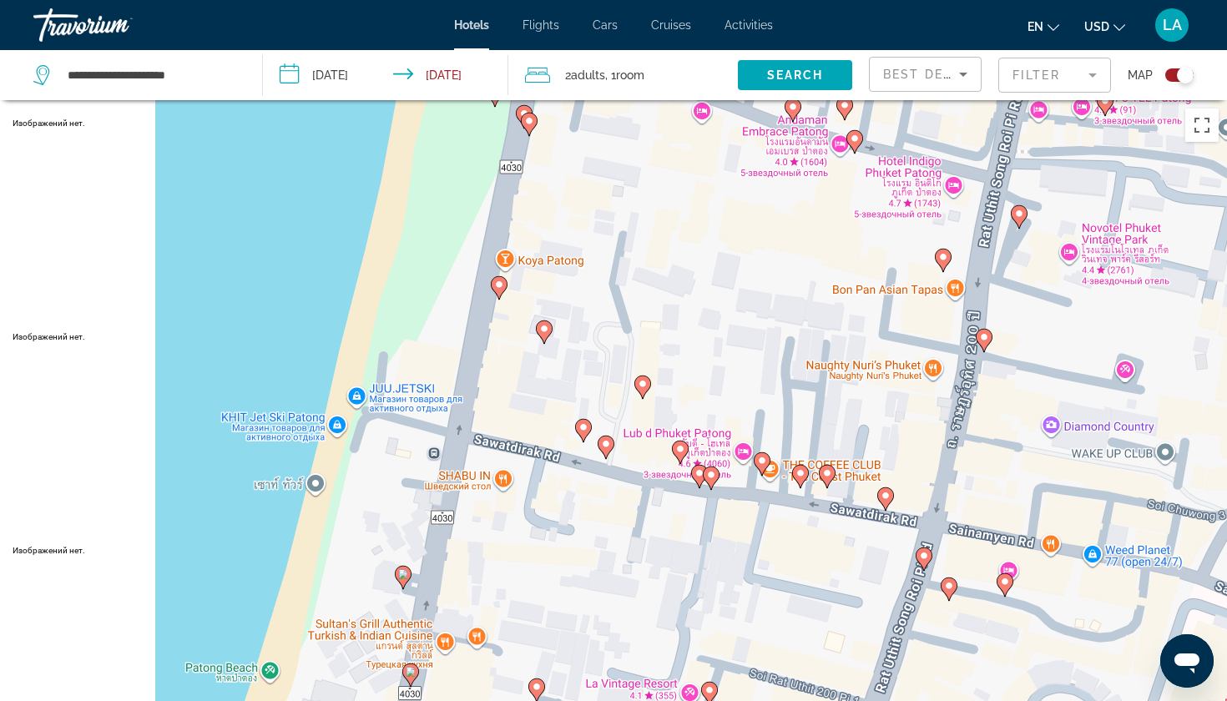
drag, startPoint x: 786, startPoint y: 458, endPoint x: 569, endPoint y: 387, distance: 228.6
click at [569, 386] on div "Чтобы активировать перетаскивание с помощью клавиатуры, нажмите Alt + Ввод. Пос…" at bounding box center [613, 450] width 1227 height 701
click at [642, 390] on icon "Main content" at bounding box center [643, 388] width 15 height 22
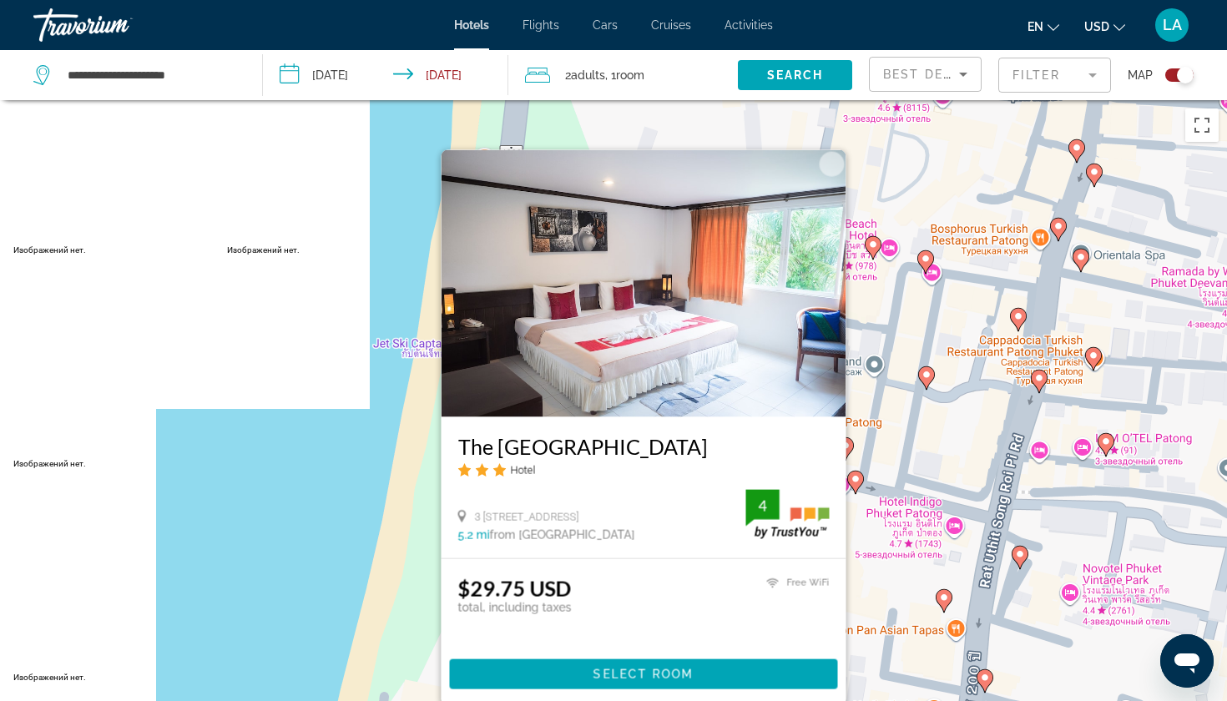
click at [359, 550] on div "Чтобы активировать перетаскивание с помощью клавиатуры, нажмите Alt + Ввод. Пос…" at bounding box center [613, 450] width 1227 height 701
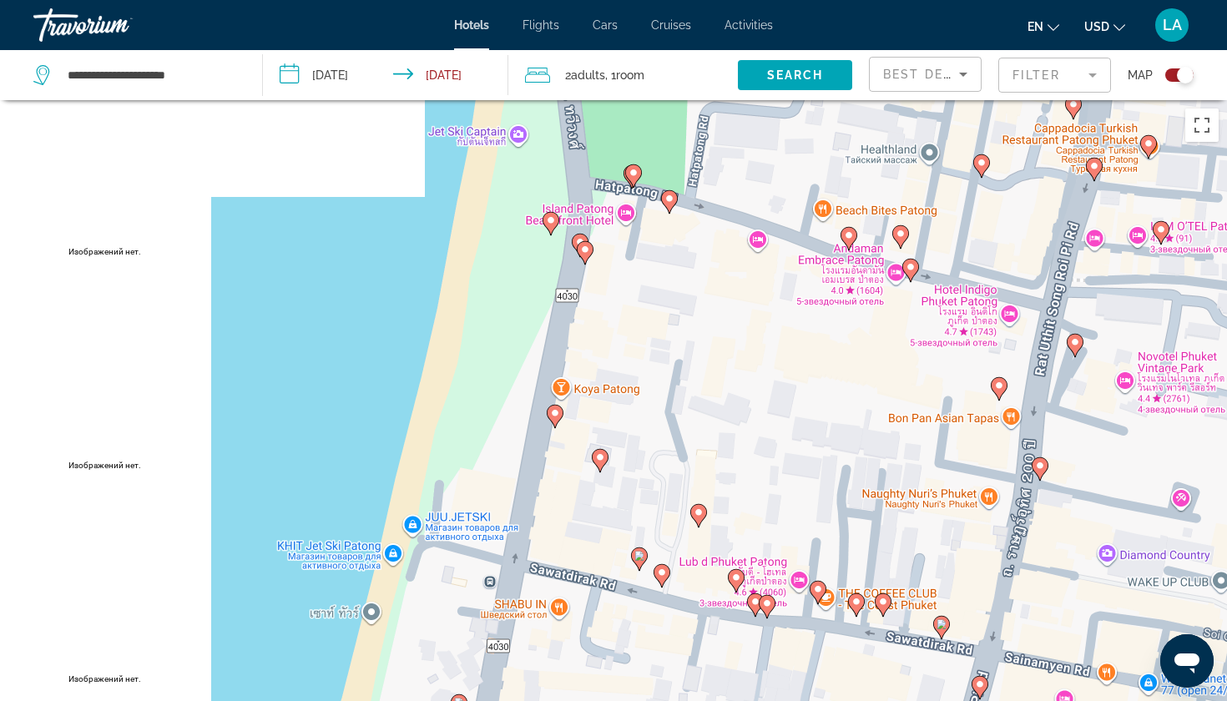
drag, startPoint x: 648, startPoint y: 538, endPoint x: 710, endPoint y: 325, distance: 222.7
click at [710, 325] on div "Чтобы активировать перетаскивание с помощью клавиатуры, нажмите Alt + Ввод. Пос…" at bounding box center [613, 450] width 1227 height 701
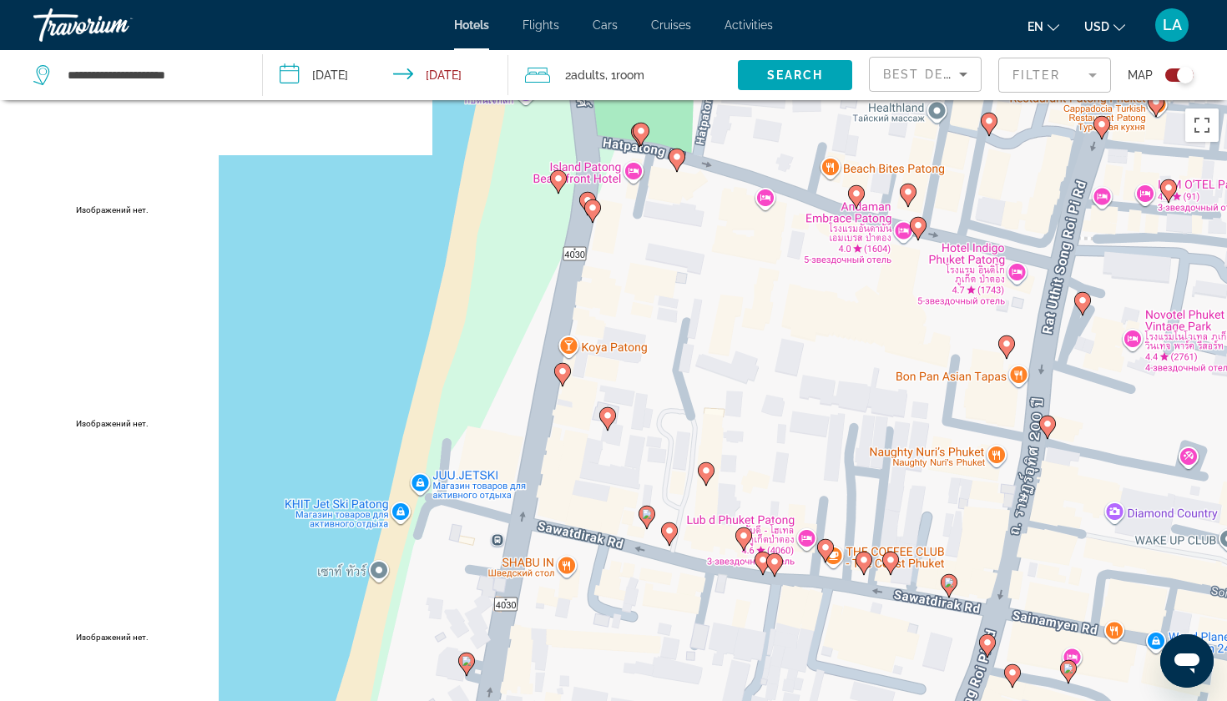
click at [662, 530] on icon "Main content" at bounding box center [669, 534] width 15 height 22
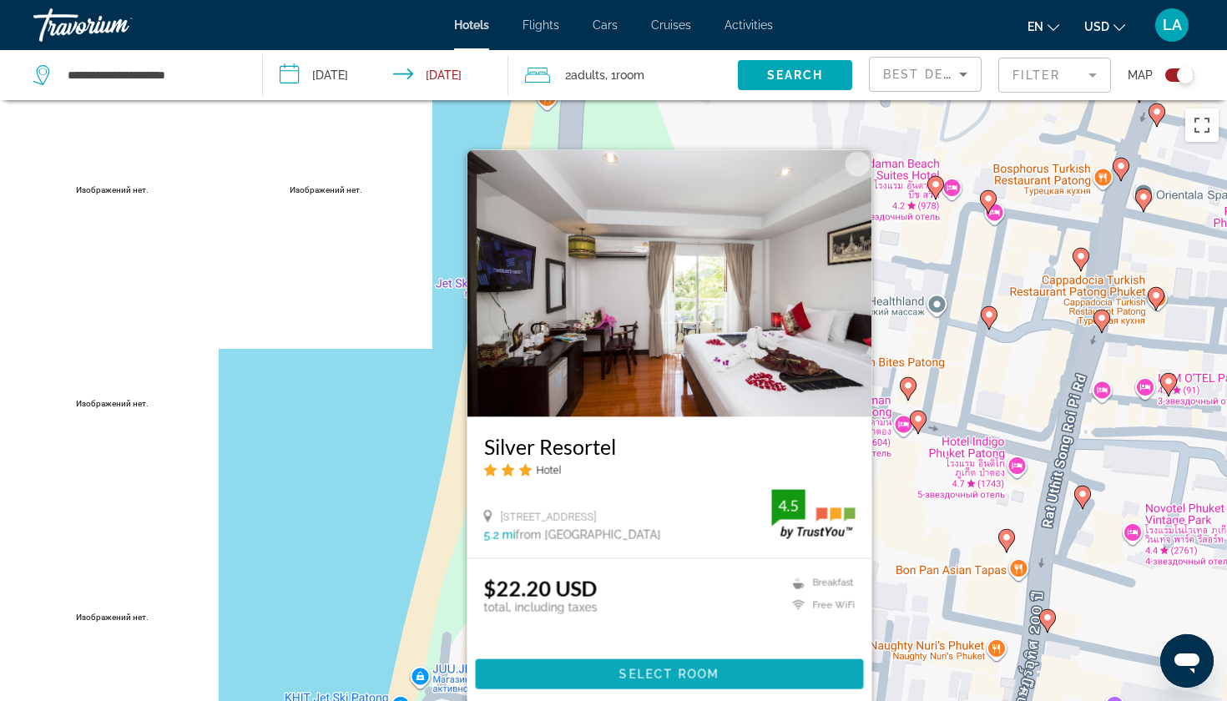
click at [678, 666] on span "Main content" at bounding box center [670, 674] width 388 height 40
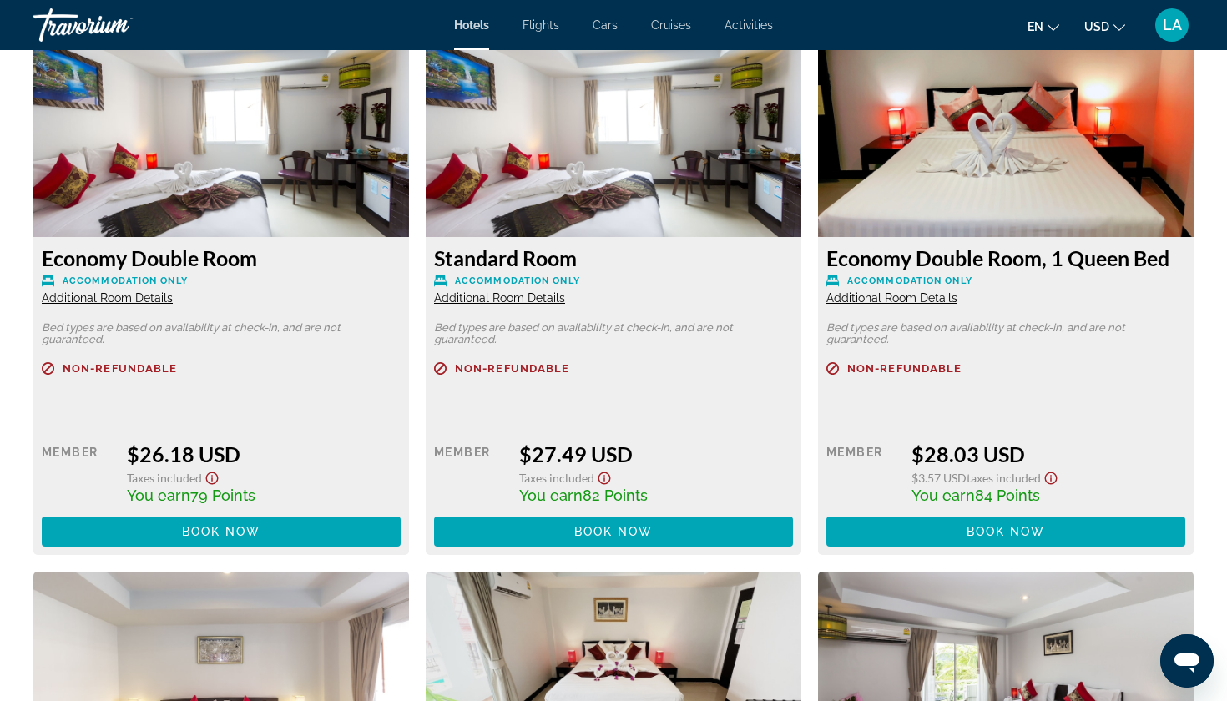
scroll to position [2346, 0]
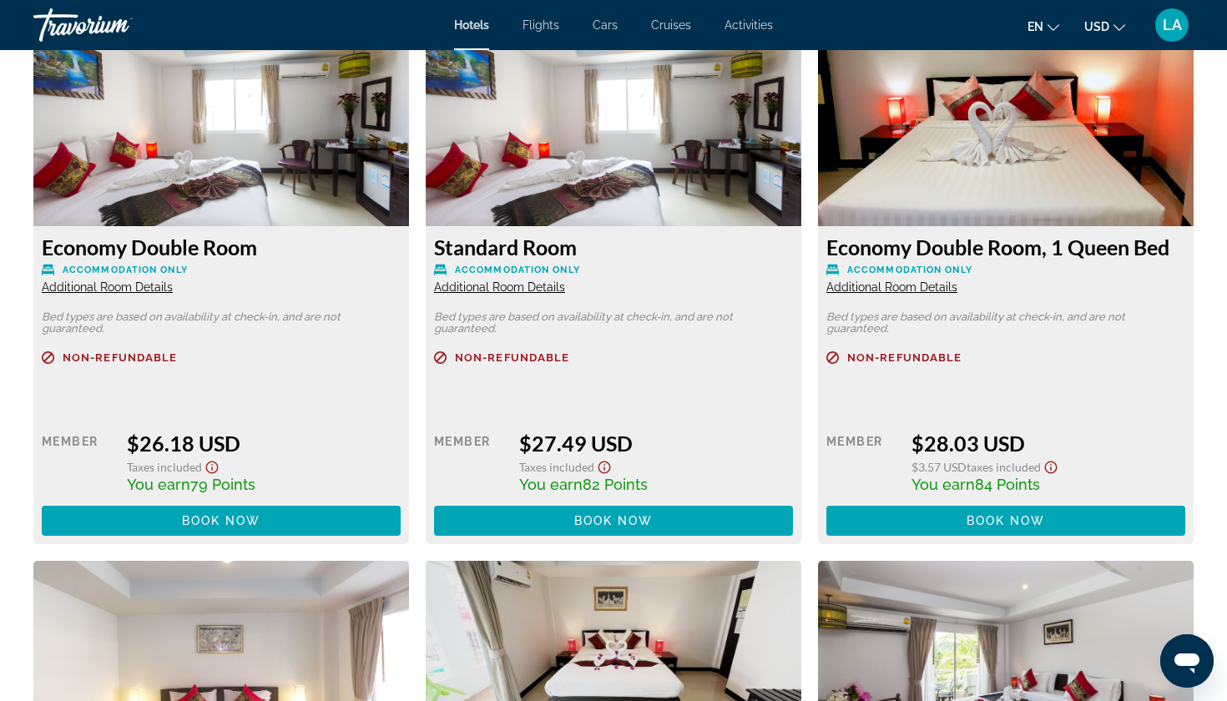
click at [114, 282] on span "Additional Room Details" at bounding box center [107, 286] width 131 height 13
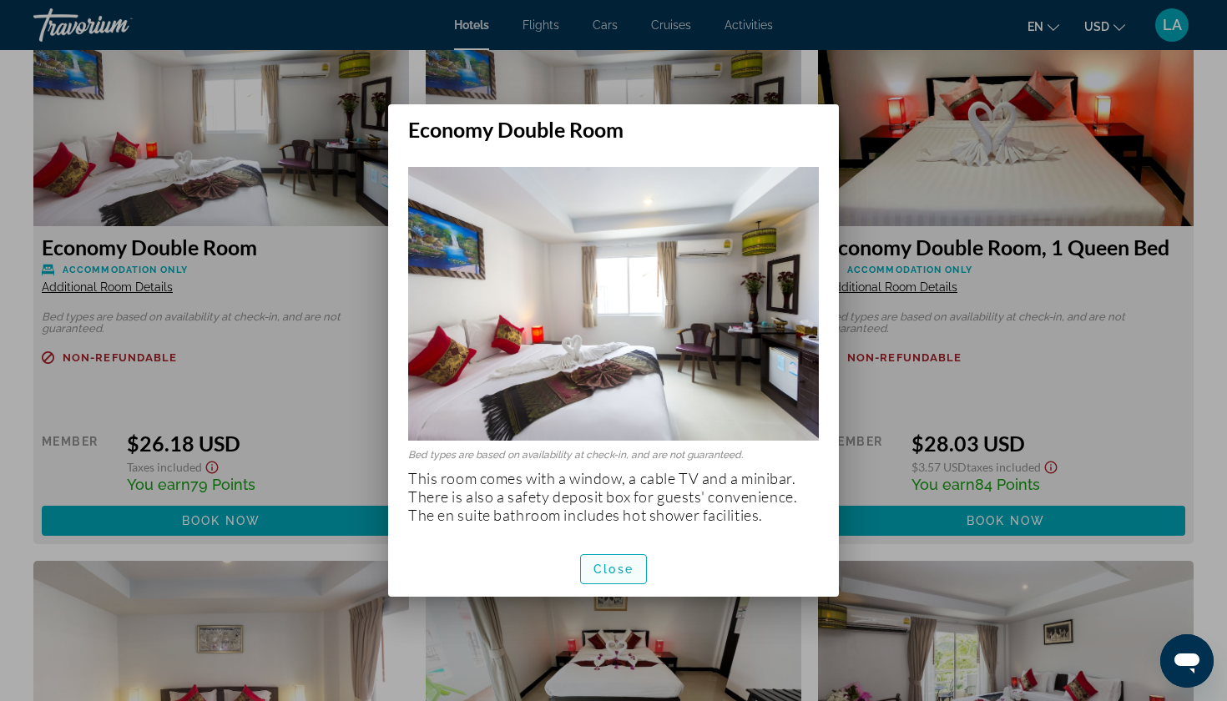
click at [614, 572] on span "Close" at bounding box center [614, 569] width 40 height 13
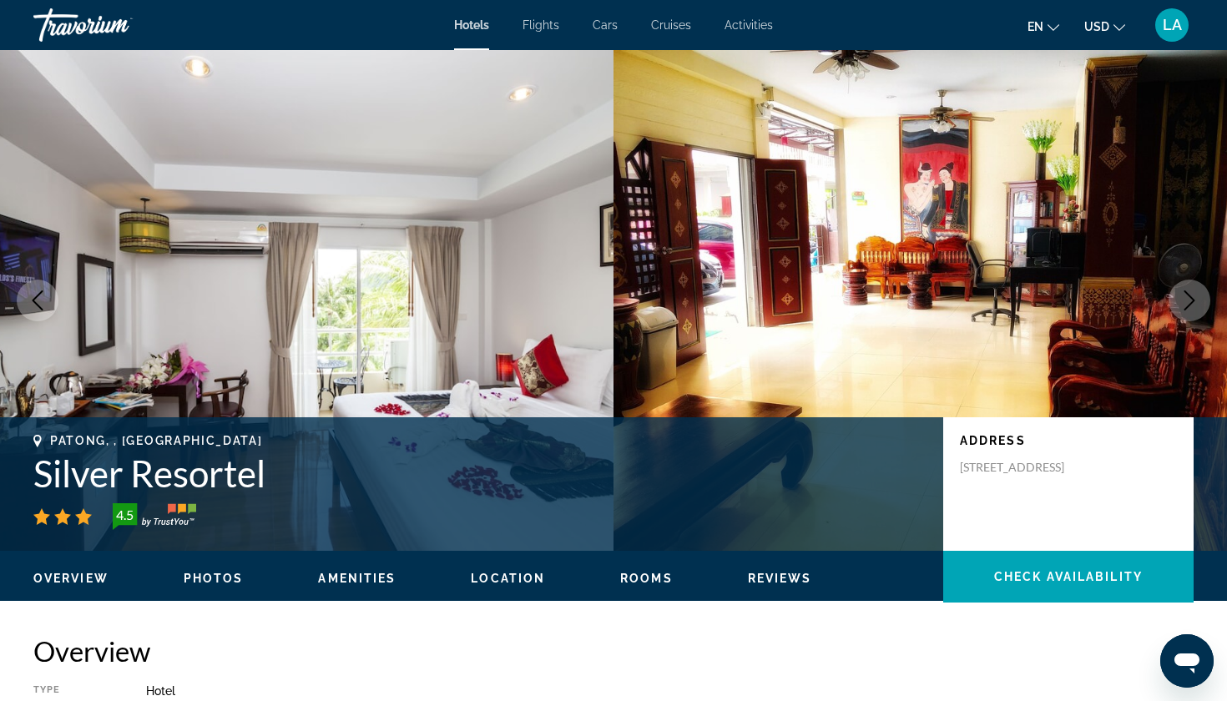
scroll to position [2346, 0]
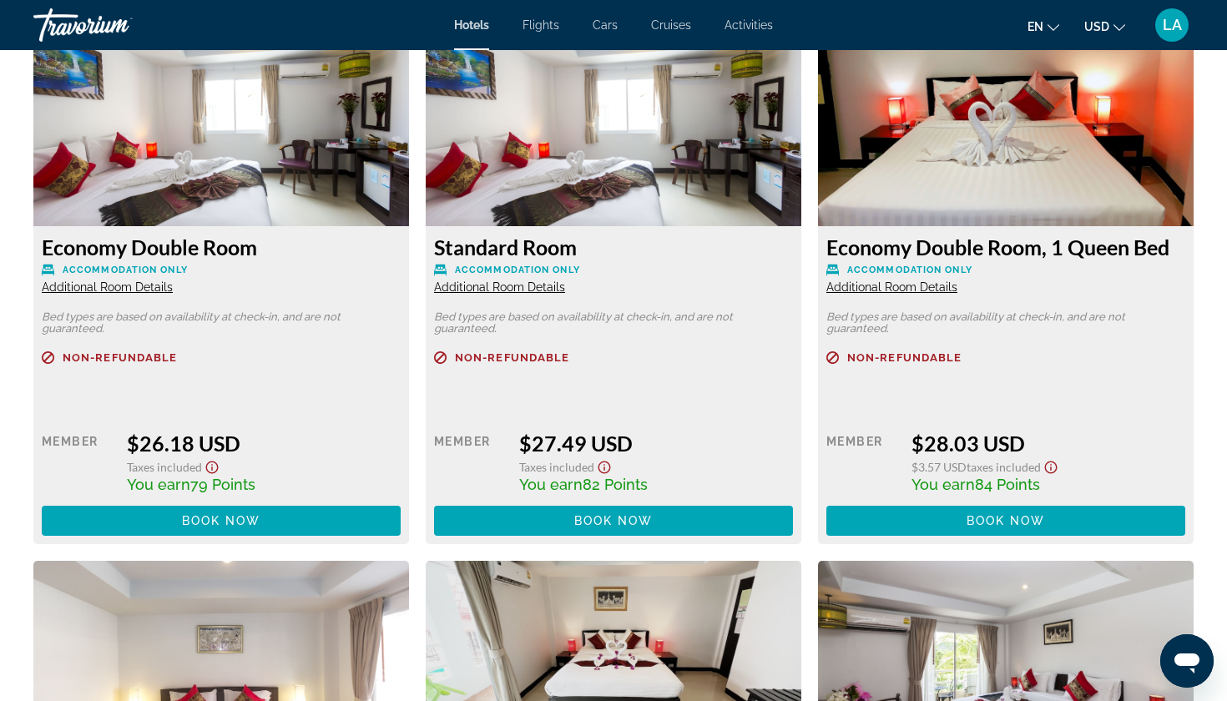
click at [920, 286] on span "Additional Room Details" at bounding box center [891, 286] width 131 height 13
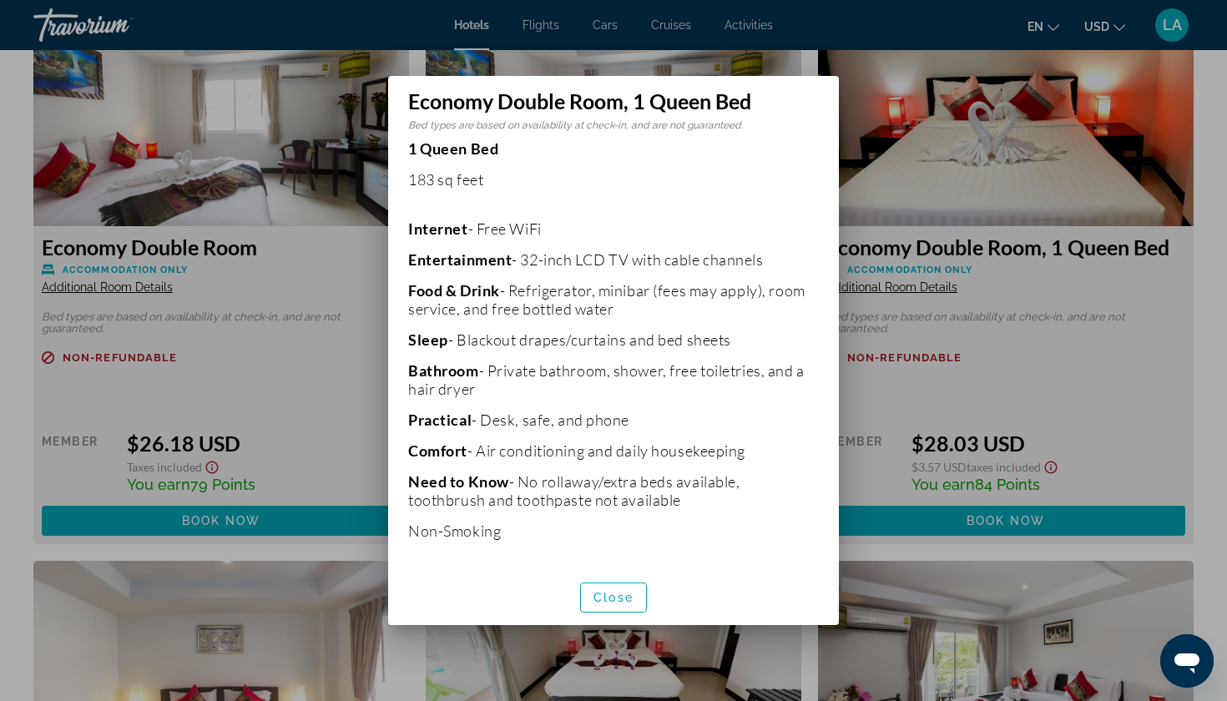
scroll to position [0, 0]
click at [619, 597] on span "Close" at bounding box center [614, 597] width 40 height 13
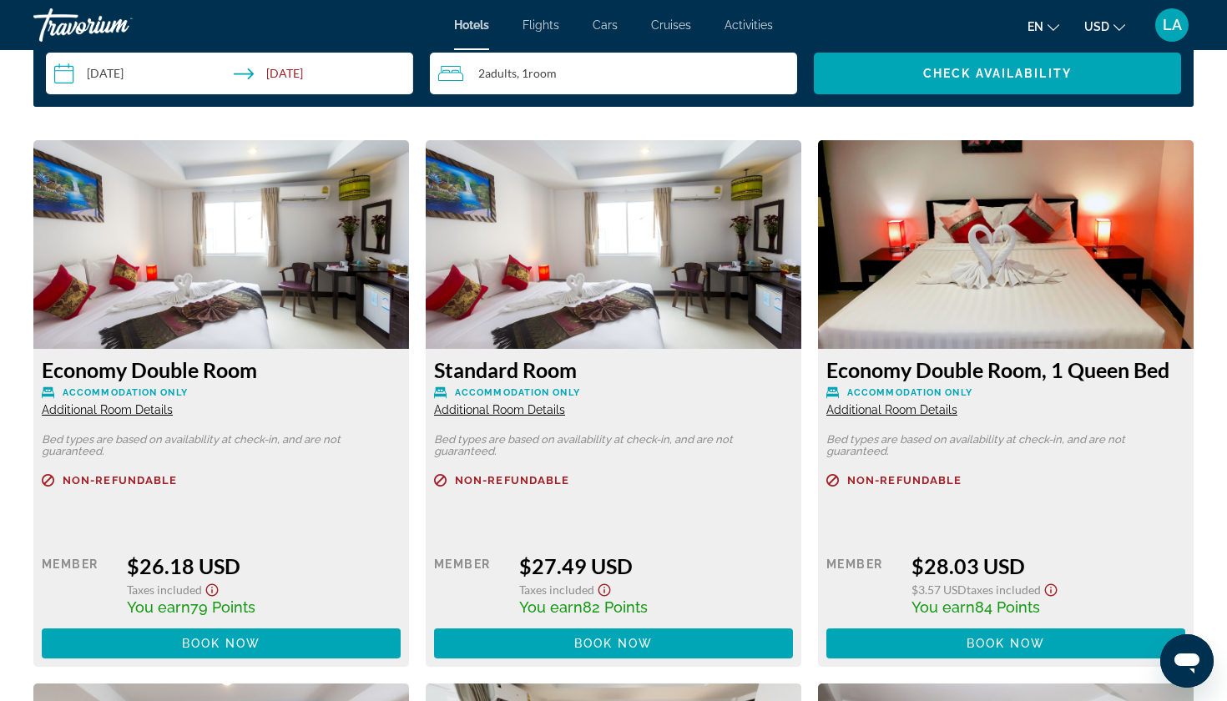
scroll to position [2225, 0]
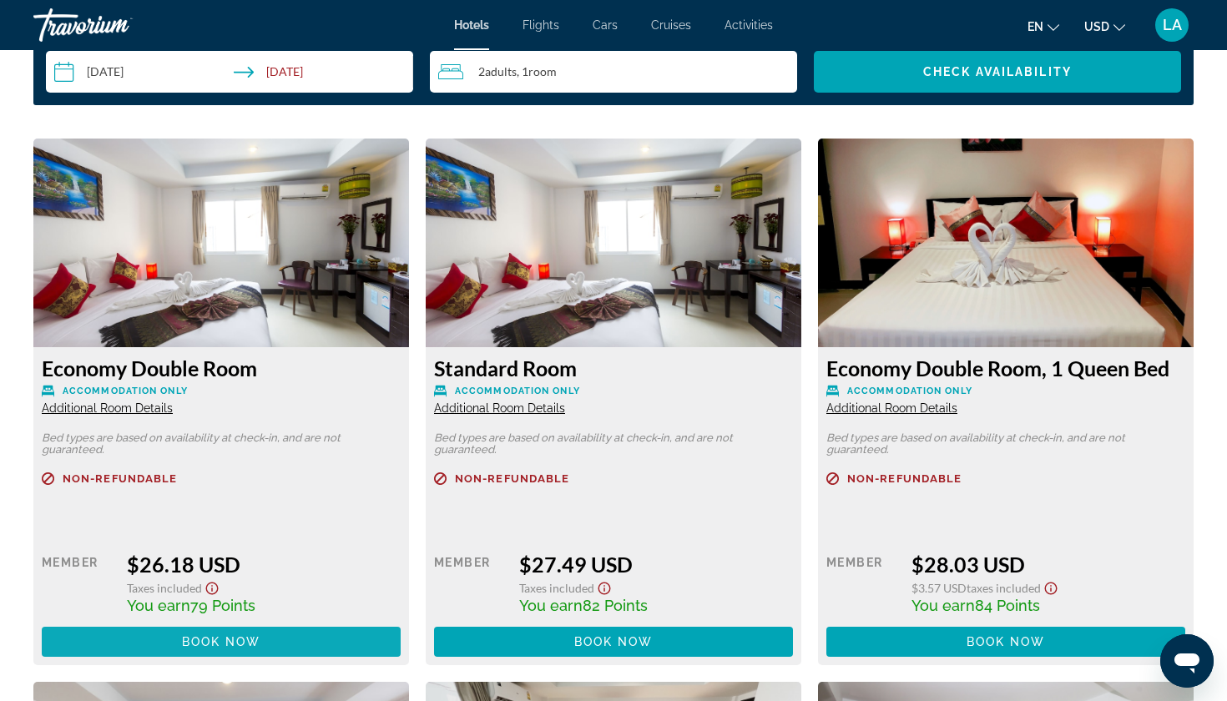
click at [236, 641] on span "Book now" at bounding box center [221, 641] width 79 height 13
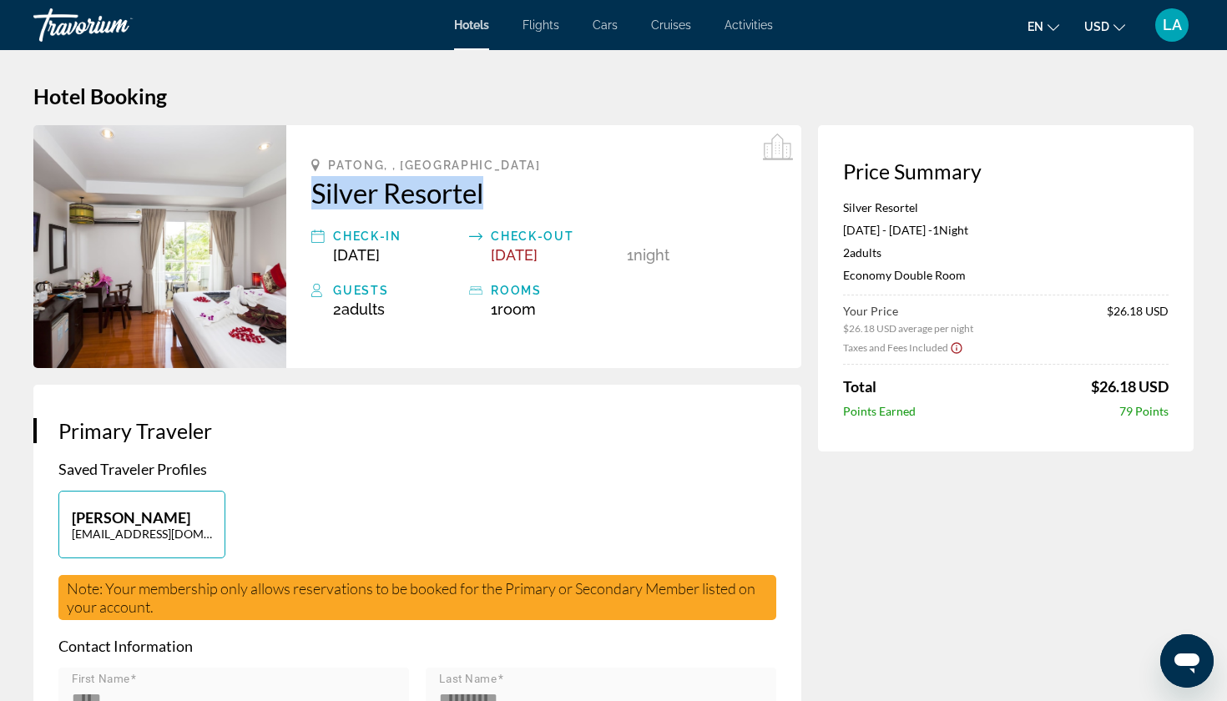
drag, startPoint x: 310, startPoint y: 190, endPoint x: 535, endPoint y: 210, distance: 226.2
click at [535, 210] on div "Patong, , Thailand Silver Resortel Check-in Sep 15, 2025 Check-out Sep 16, 2025…" at bounding box center [543, 246] width 515 height 243
copy div "Silver Resortel Check-in Sep 15, 2025"
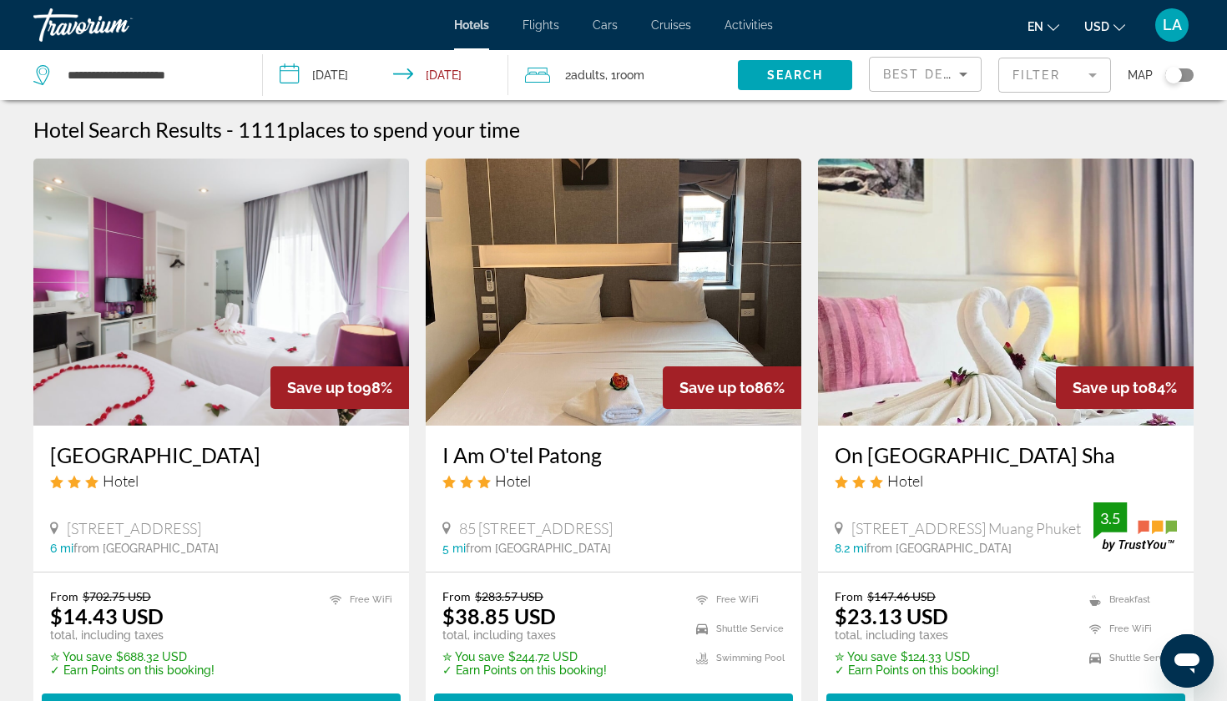
click at [242, 71] on div "**********" at bounding box center [139, 75] width 212 height 50
click at [206, 74] on input "**********" at bounding box center [151, 75] width 171 height 25
type input "*"
paste input "**********"
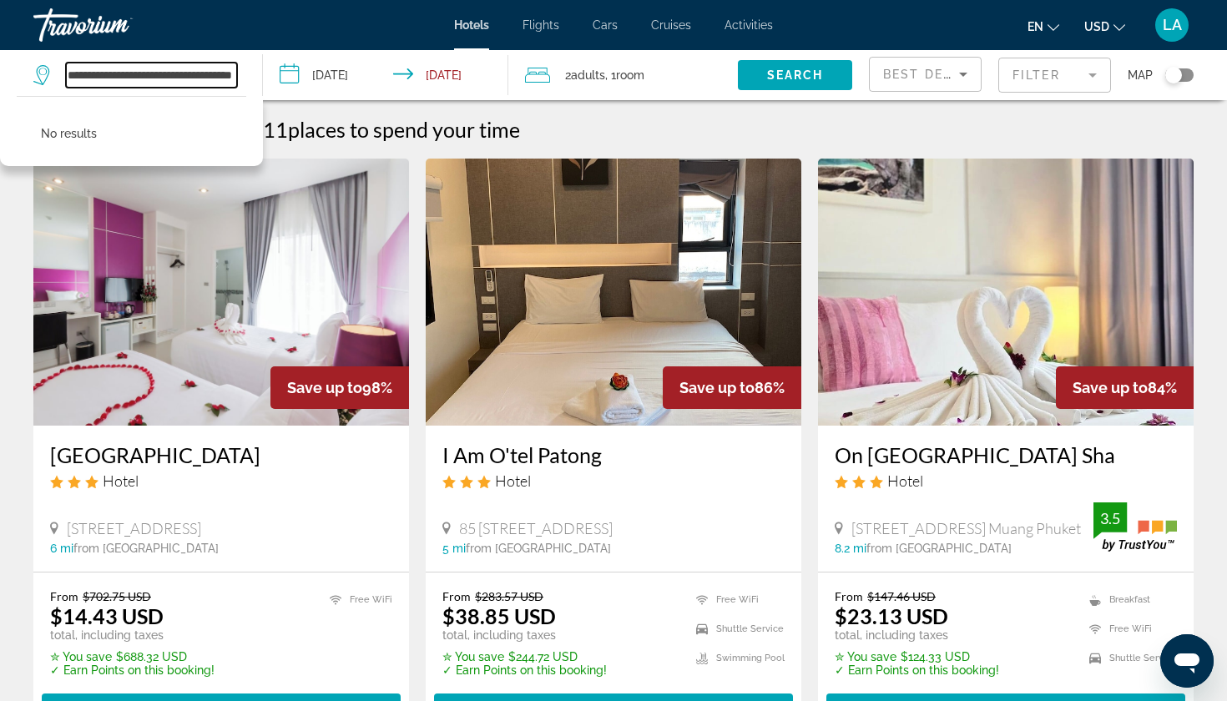
drag, startPoint x: 105, startPoint y: 75, endPoint x: 270, endPoint y: 78, distance: 165.3
click at [270, 78] on div "**********" at bounding box center [613, 75] width 1227 height 50
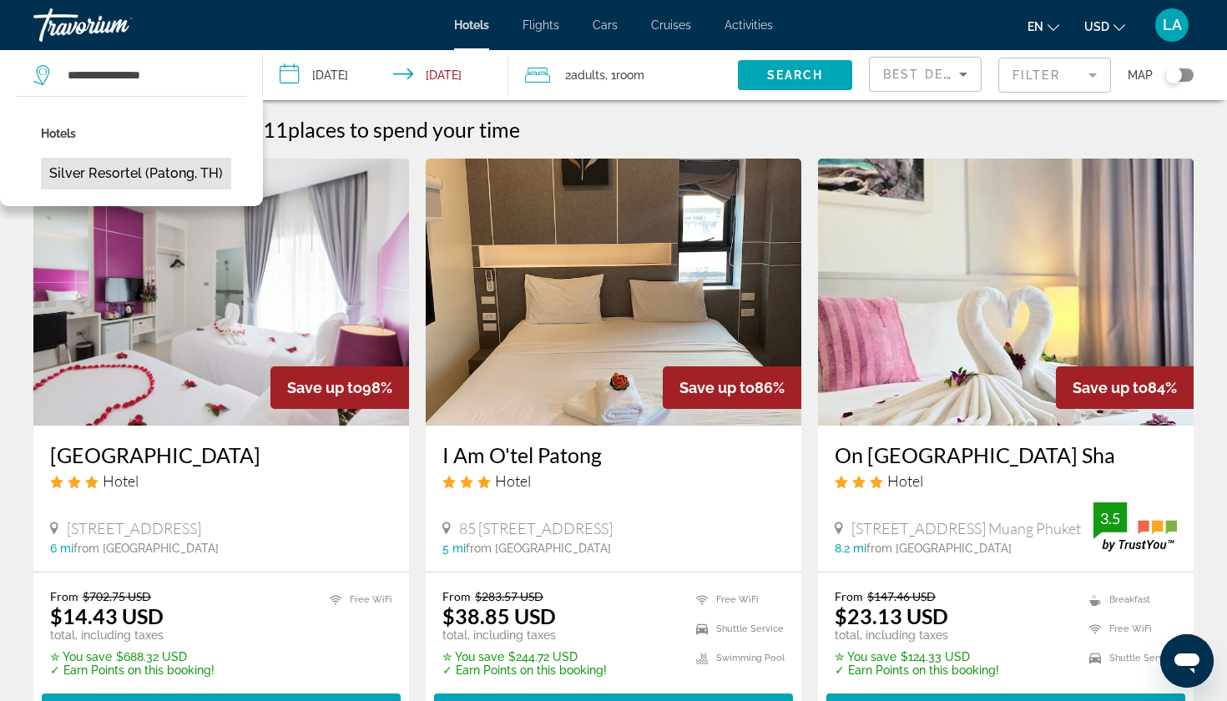
click at [129, 170] on button "Silver Resortel (Patong, TH)" at bounding box center [136, 174] width 190 height 32
type input "**********"
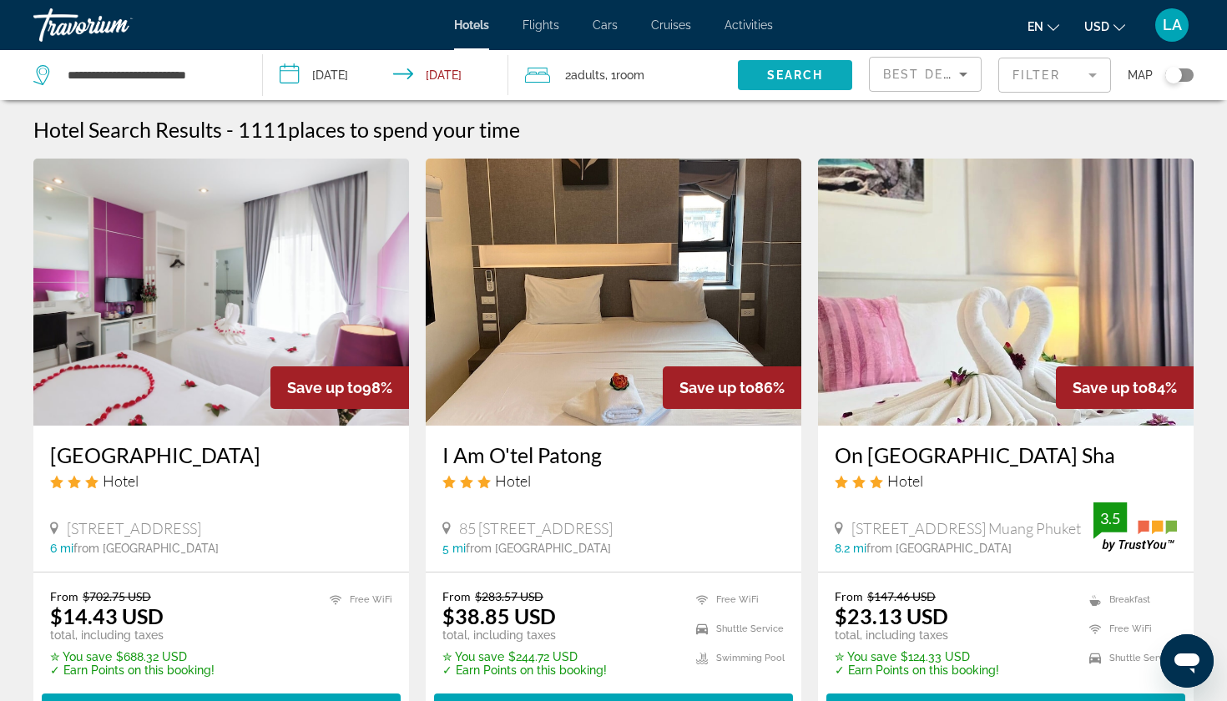
click at [801, 77] on span "Search" at bounding box center [795, 74] width 57 height 13
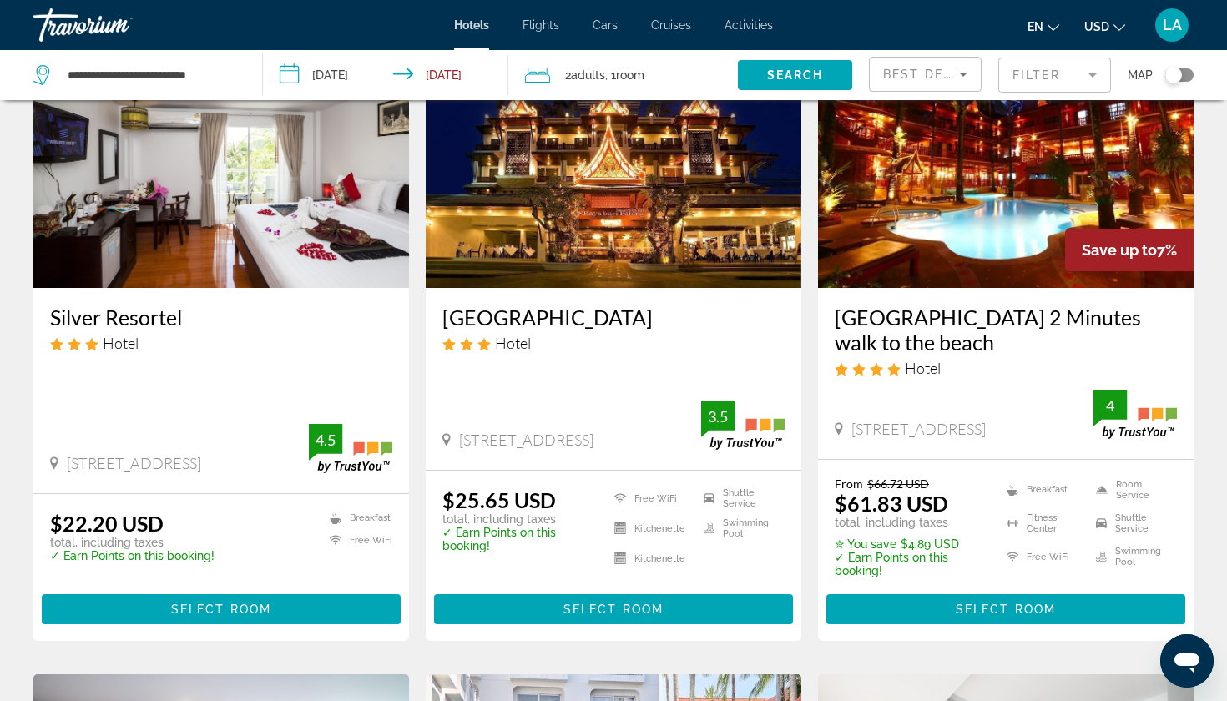
scroll to position [145, 0]
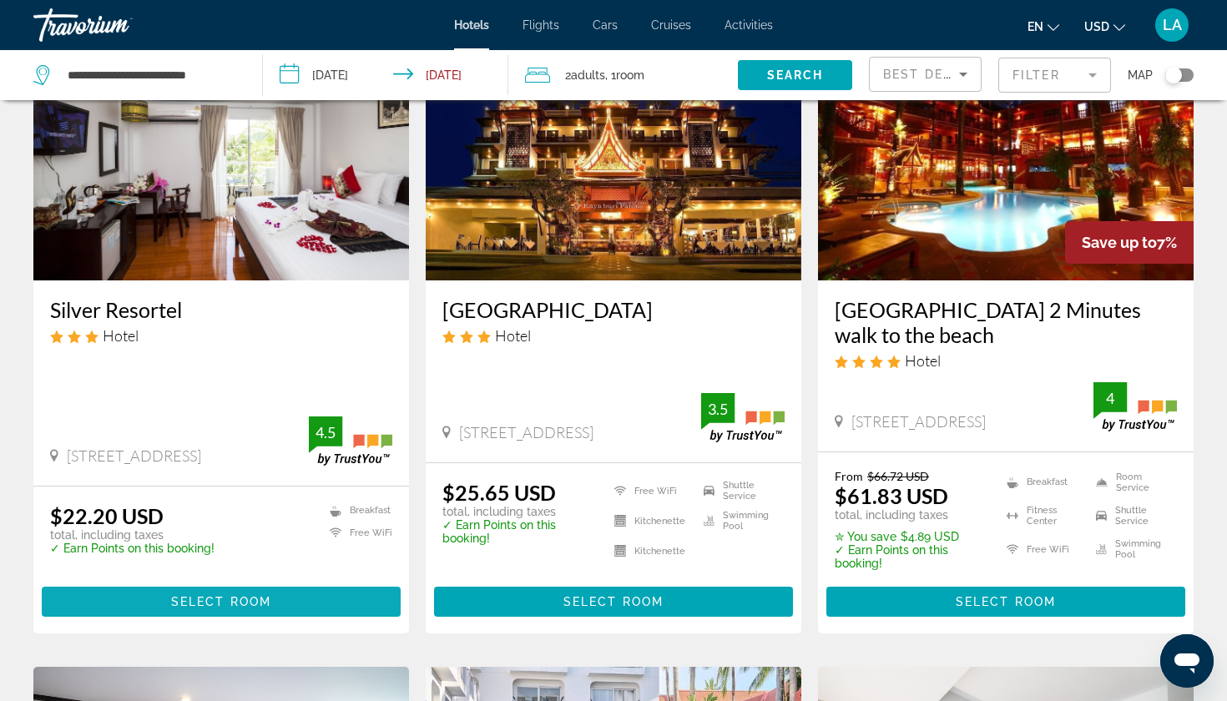
click at [190, 601] on span "Select Room" at bounding box center [221, 601] width 100 height 13
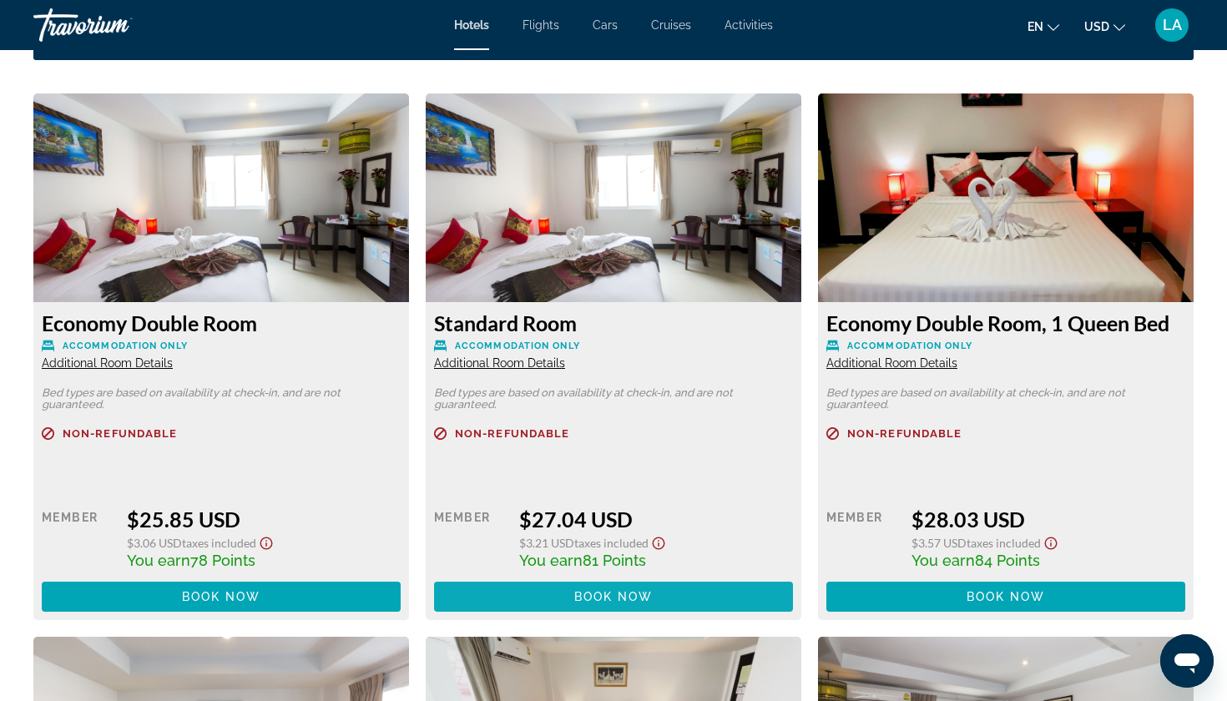
scroll to position [2270, 0]
click at [218, 595] on span "Main content" at bounding box center [221, 597] width 359 height 40
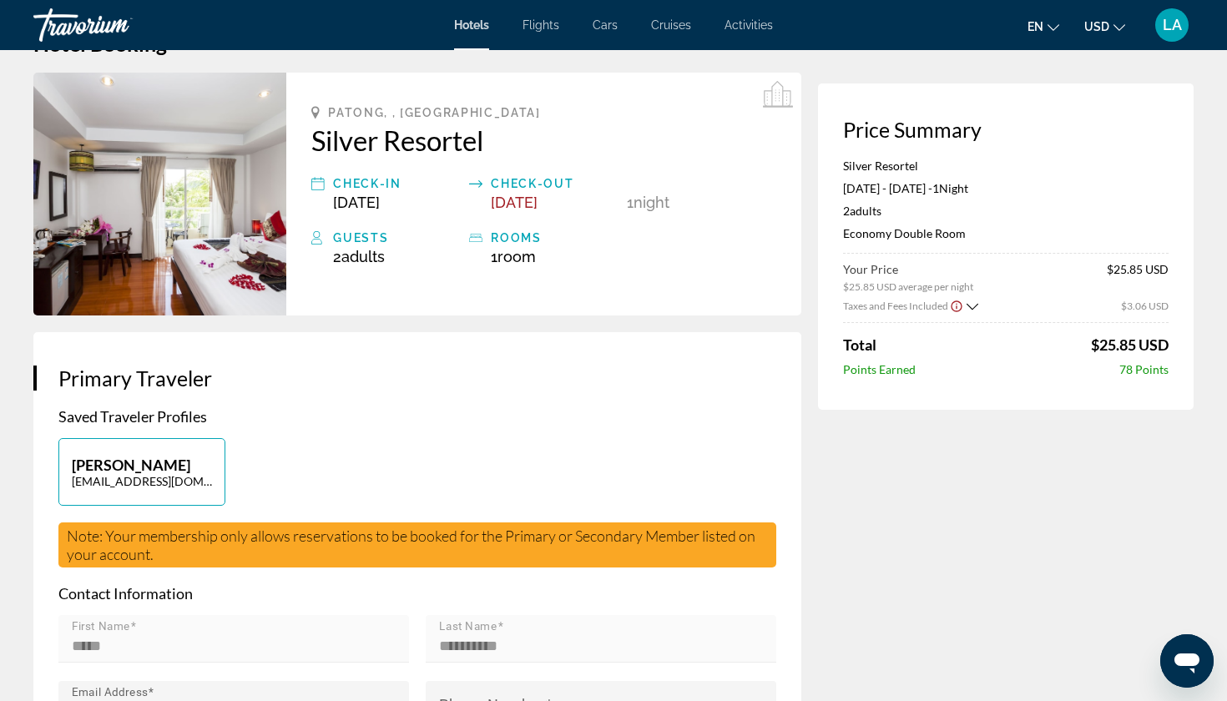
scroll to position [53, 0]
click at [974, 305] on icon "Show Taxes and Fees breakdown" at bounding box center [973, 307] width 12 height 14
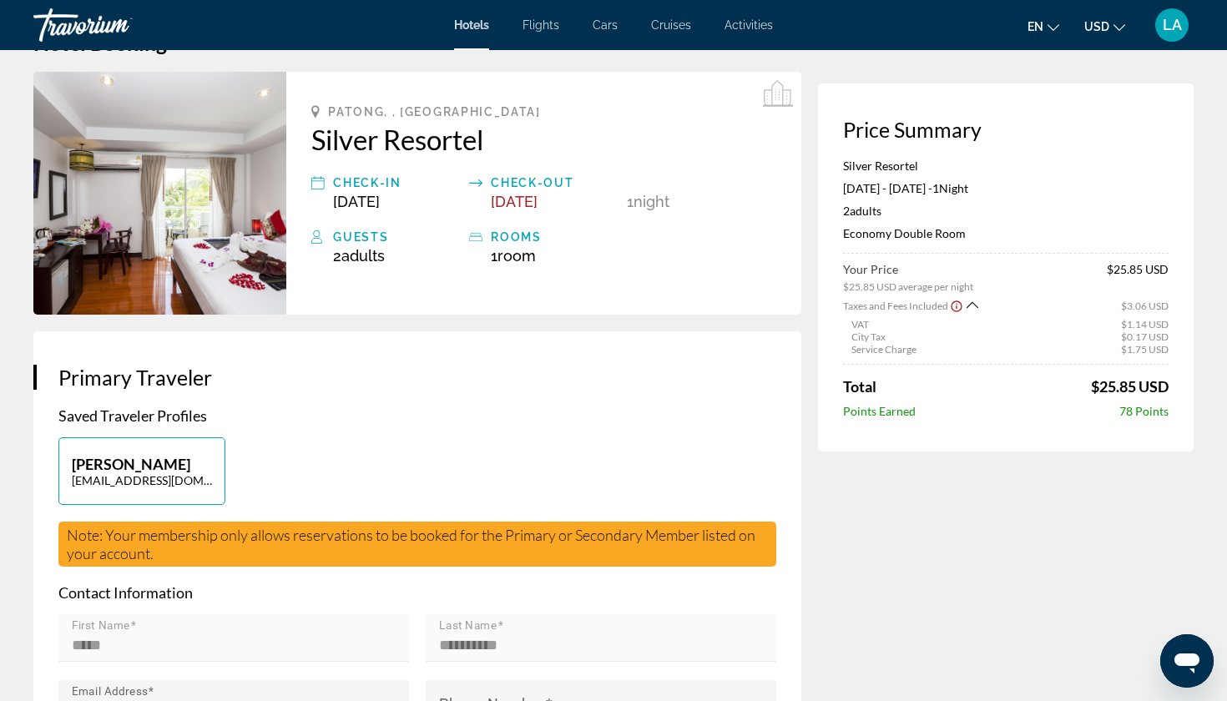
click at [958, 311] on icon "Show Taxes and Fees disclaimer" at bounding box center [956, 306] width 13 height 15
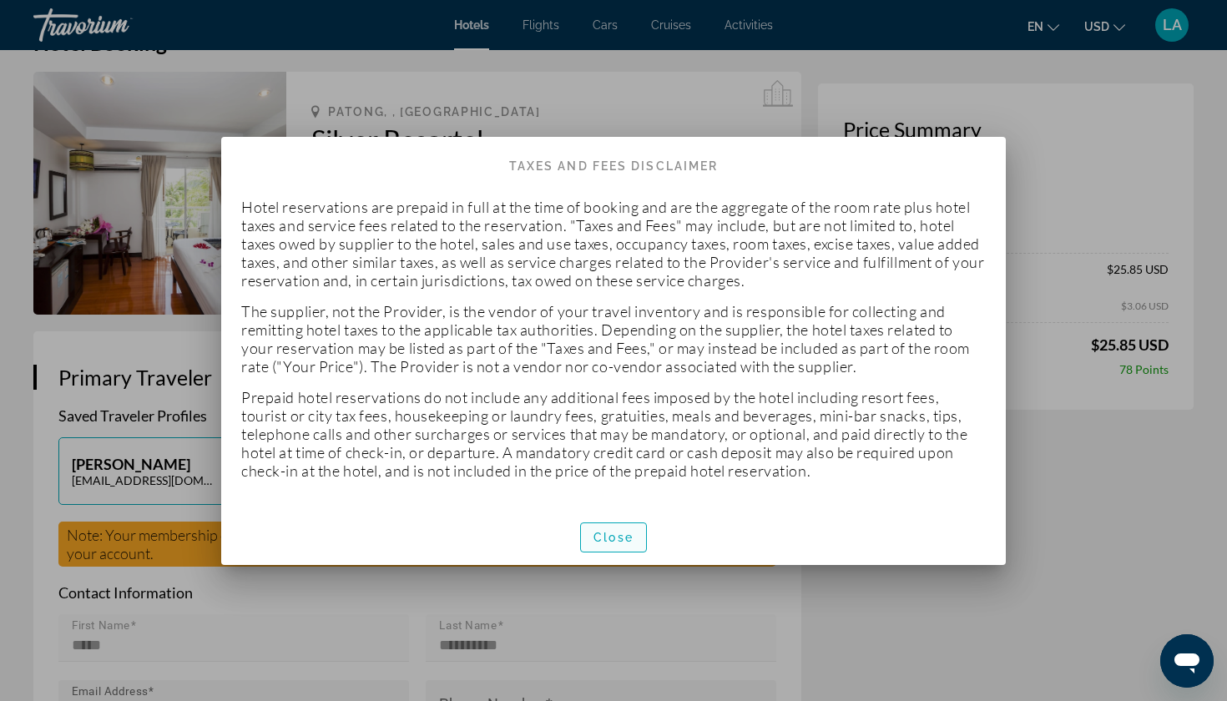
click at [616, 544] on span "button" at bounding box center [613, 538] width 65 height 40
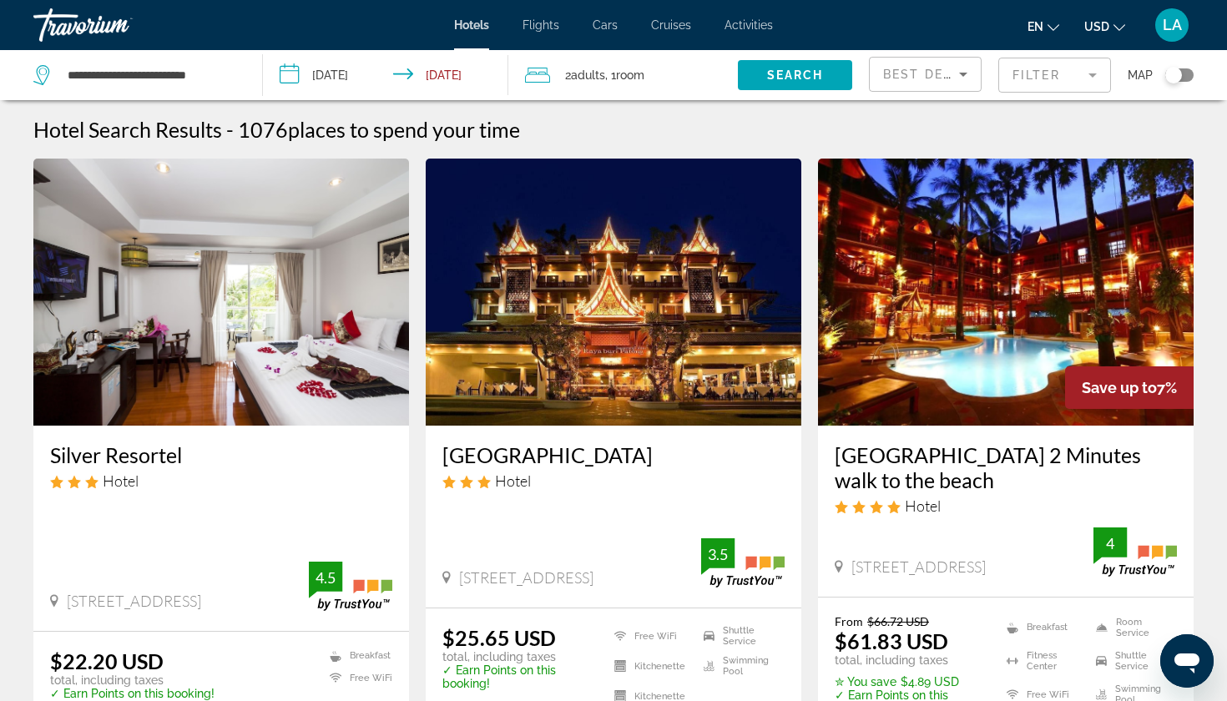
click at [294, 67] on input "**********" at bounding box center [389, 77] width 253 height 55
